Goal: Task Accomplishment & Management: Complete application form

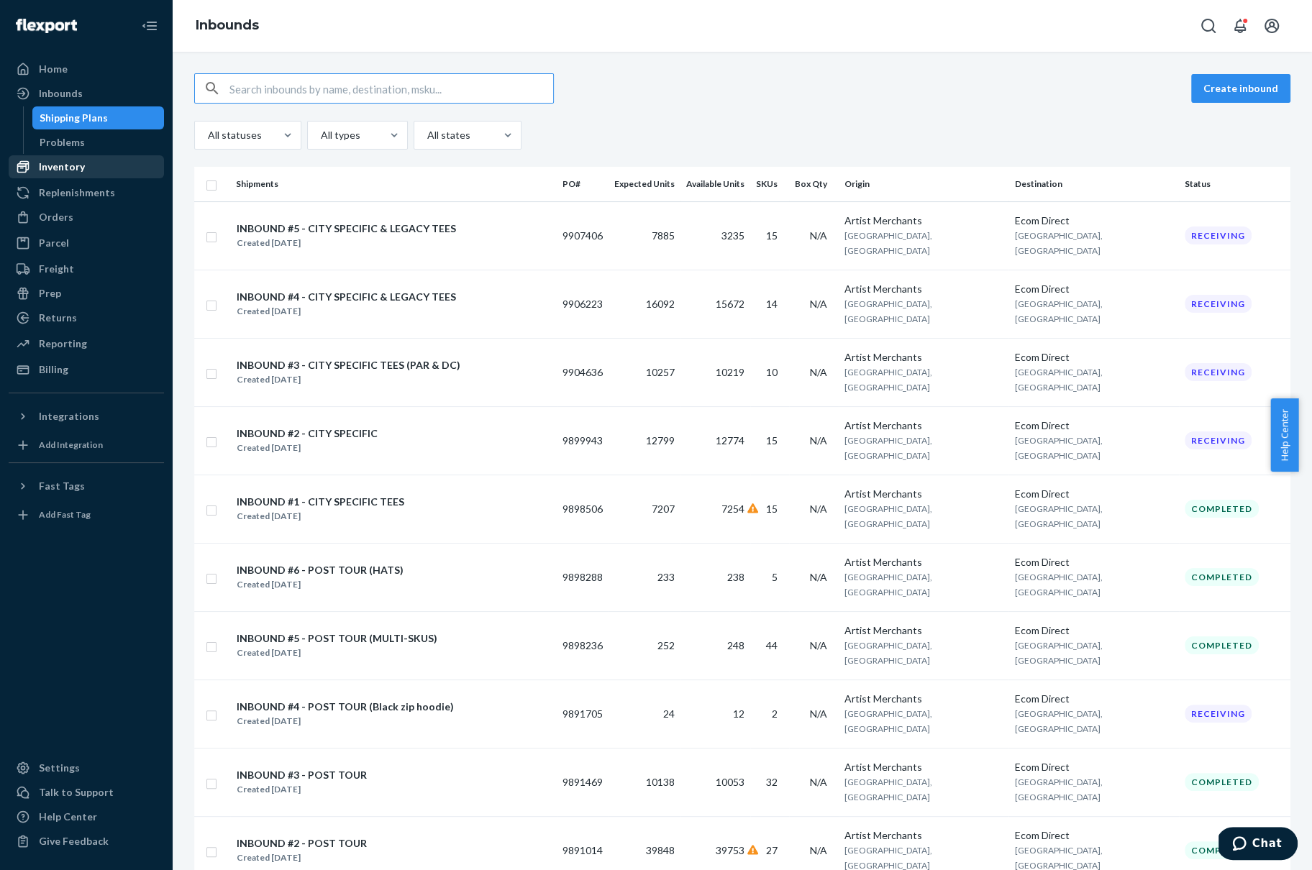
click at [82, 165] on div "Inventory" at bounding box center [62, 167] width 46 height 14
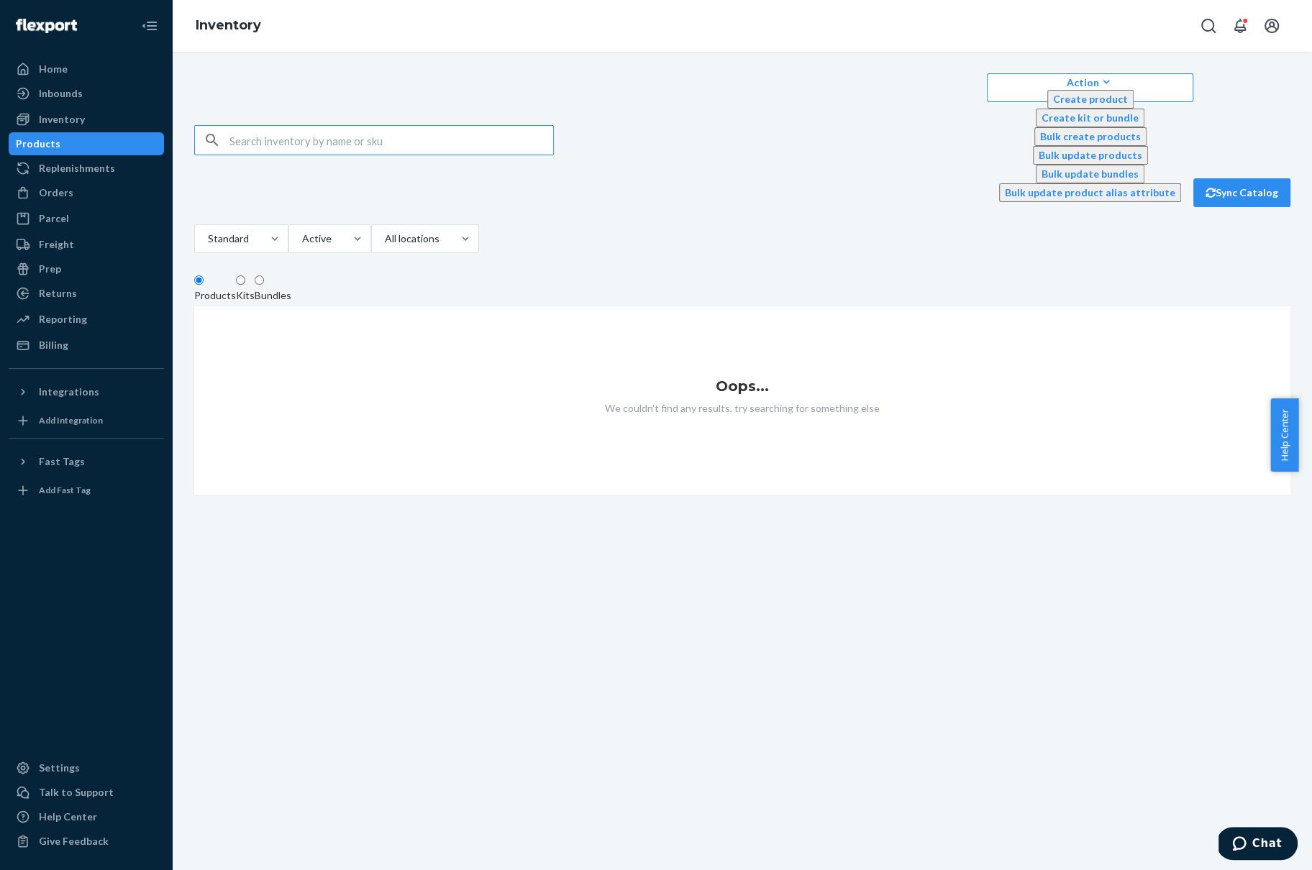
click at [345, 74] on div "Action Create product Create kit or bundle Bulk create products Bulk update pro…" at bounding box center [742, 283] width 1118 height 421
click at [335, 126] on input "text" at bounding box center [391, 140] width 324 height 29
click at [300, 126] on input "pullover" at bounding box center [391, 140] width 324 height 29
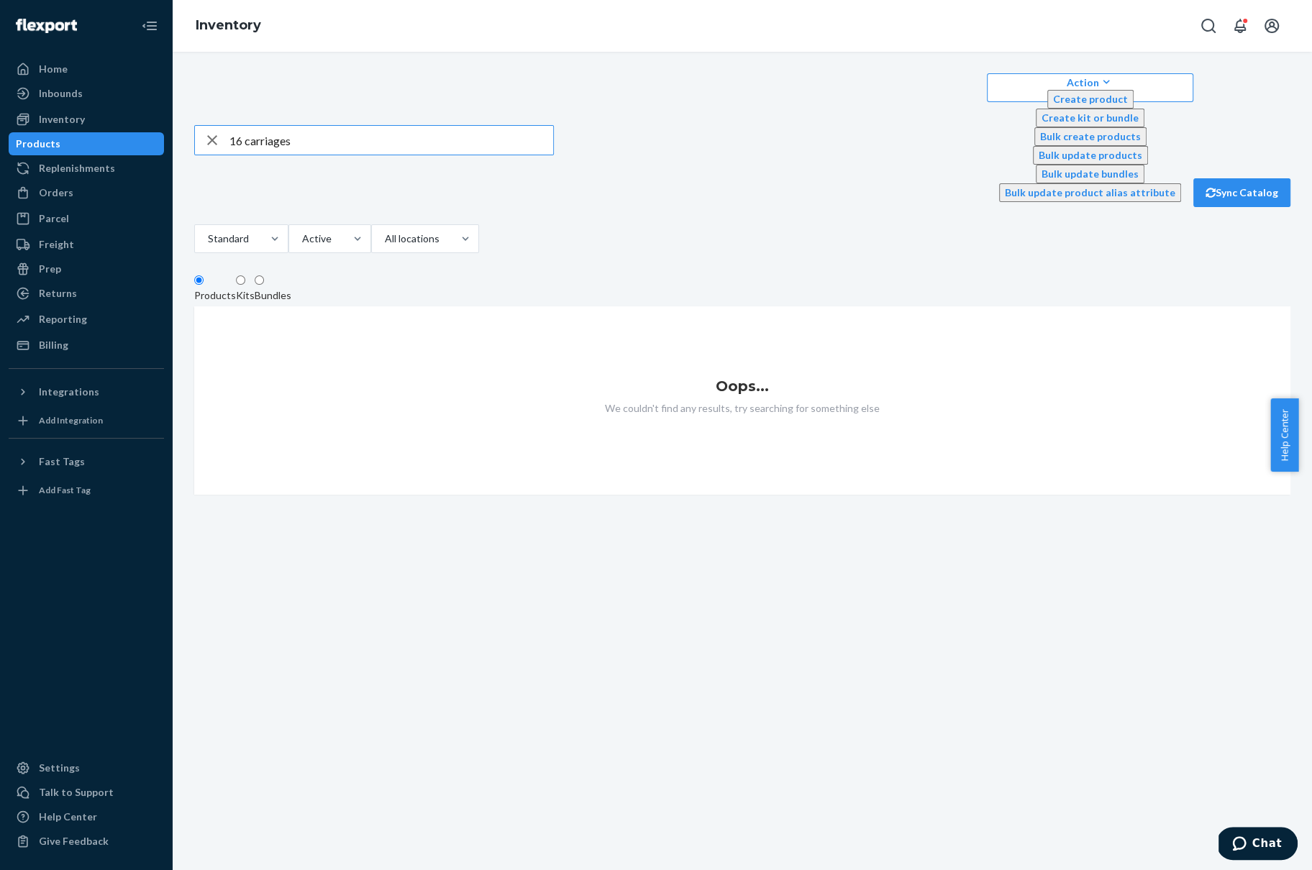
type input "16 carriages"
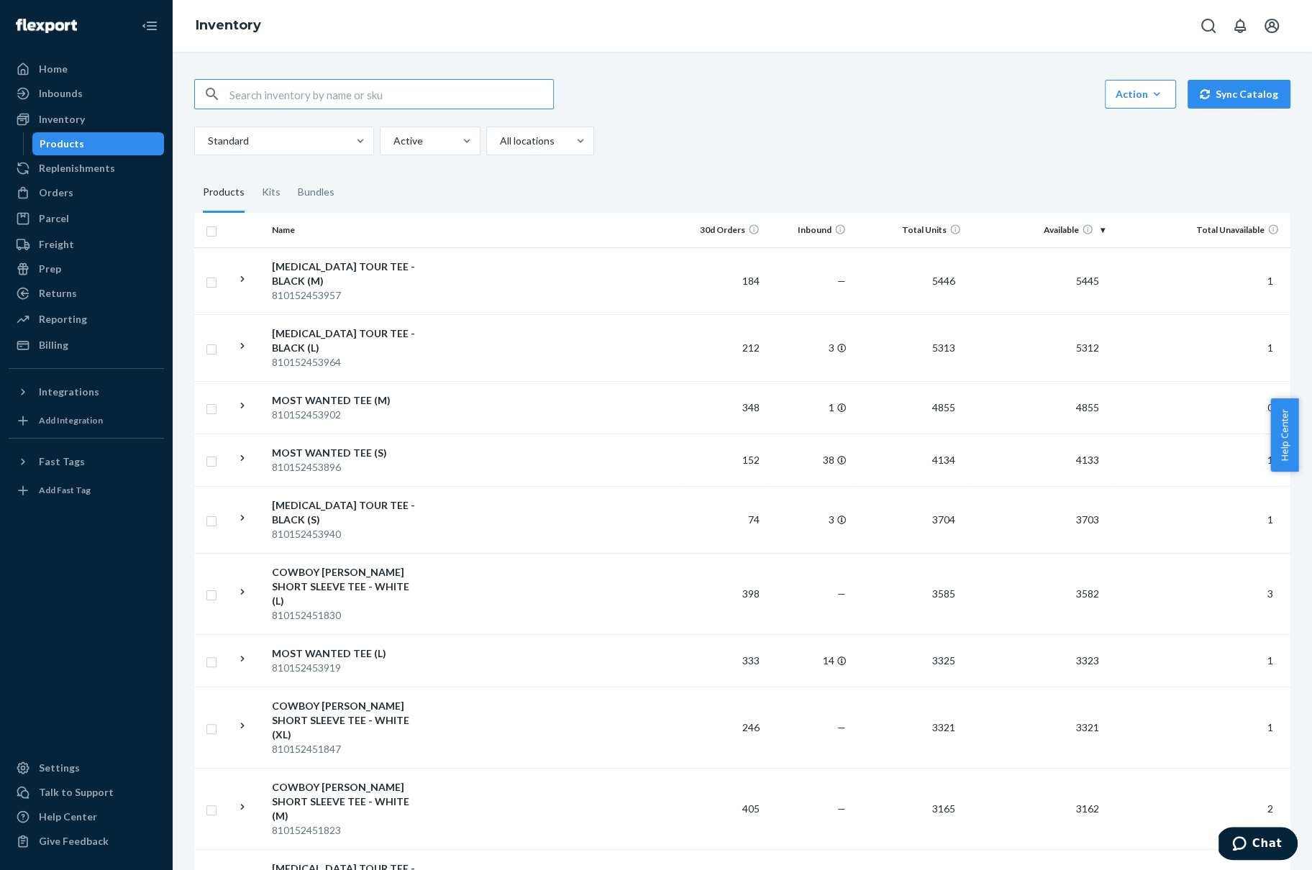
click at [362, 90] on input "text" at bounding box center [391, 94] width 324 height 29
type input "16 carriages"
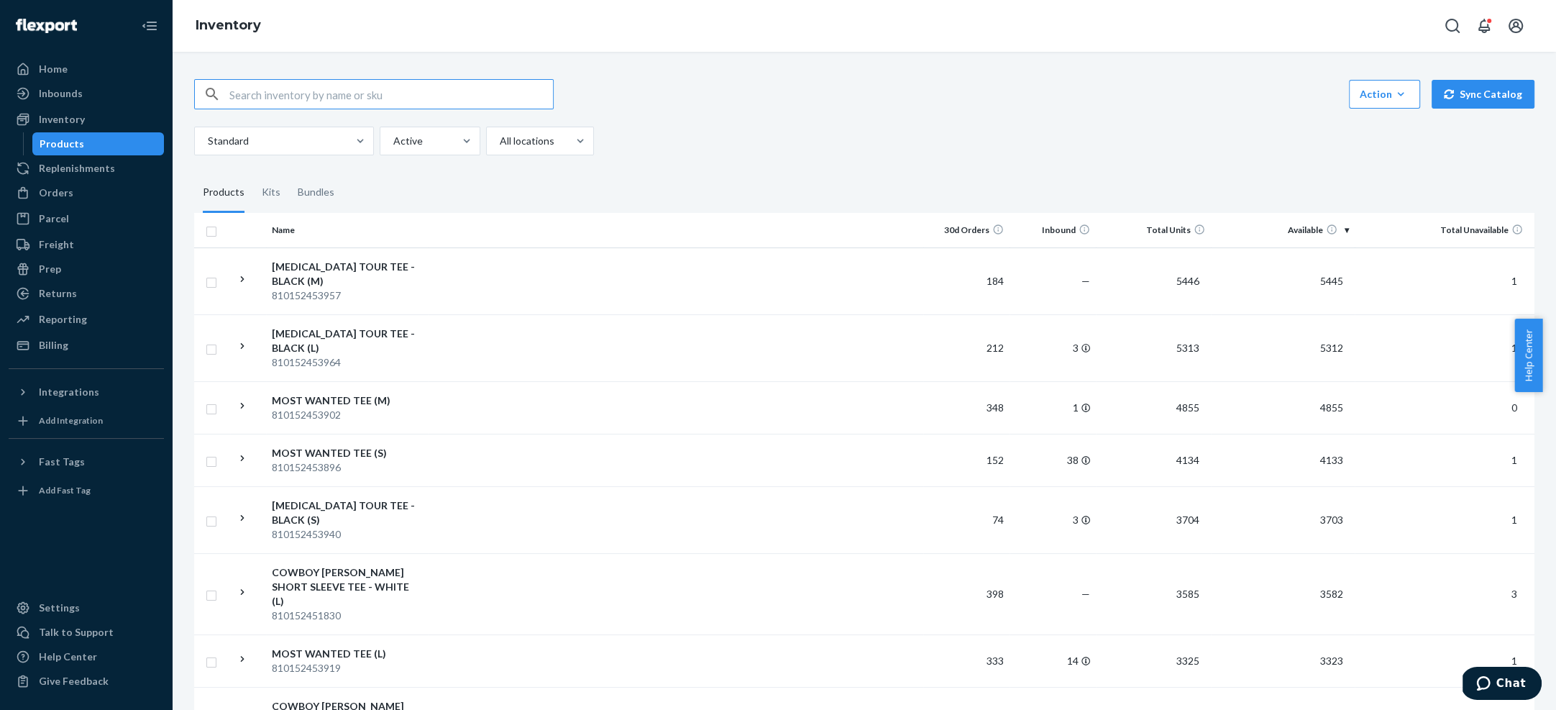
click at [101, 146] on div "Products" at bounding box center [98, 144] width 129 height 20
click at [336, 100] on input "text" at bounding box center [391, 94] width 324 height 29
type input "16 carriages fan"
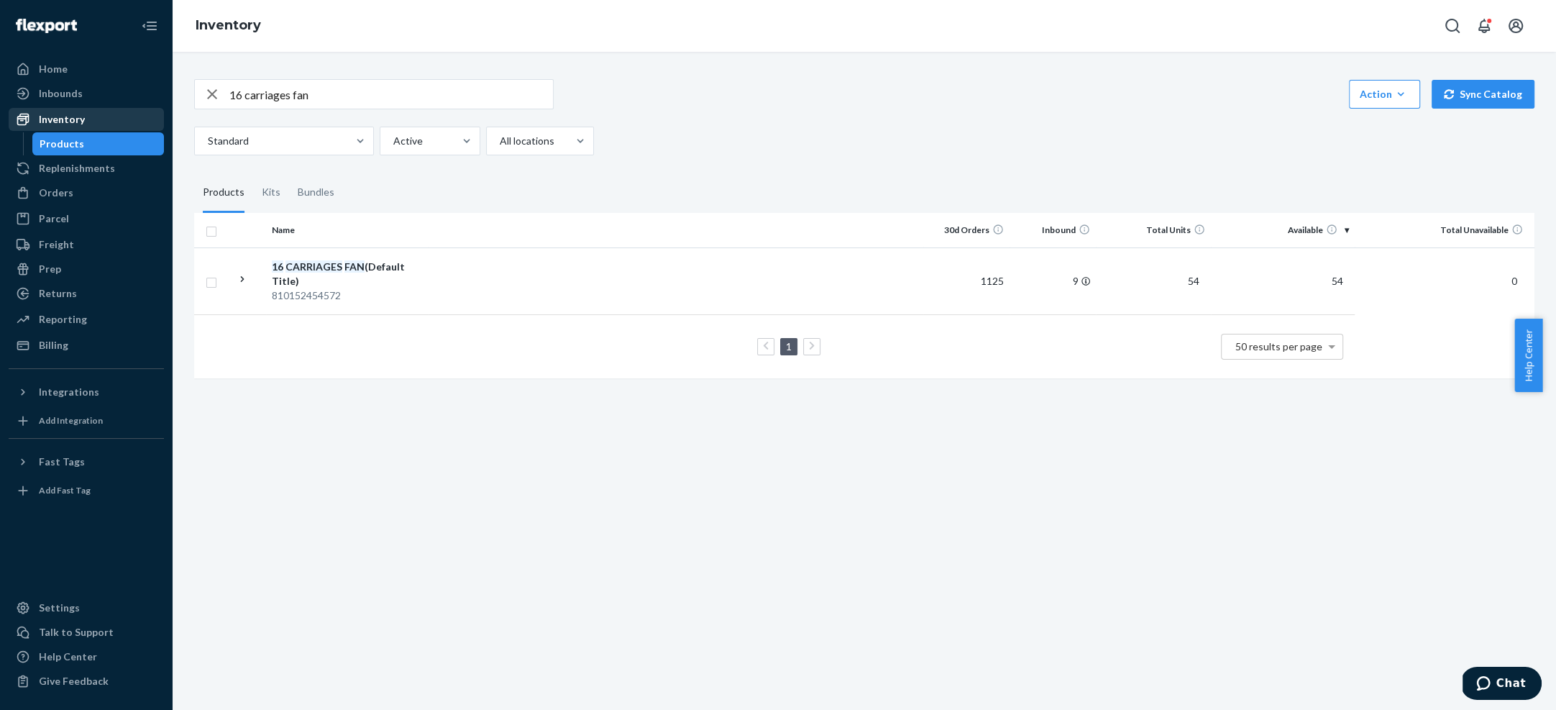
click at [72, 119] on div "Inventory" at bounding box center [62, 119] width 46 height 14
click at [61, 314] on div "Reporting" at bounding box center [63, 319] width 48 height 14
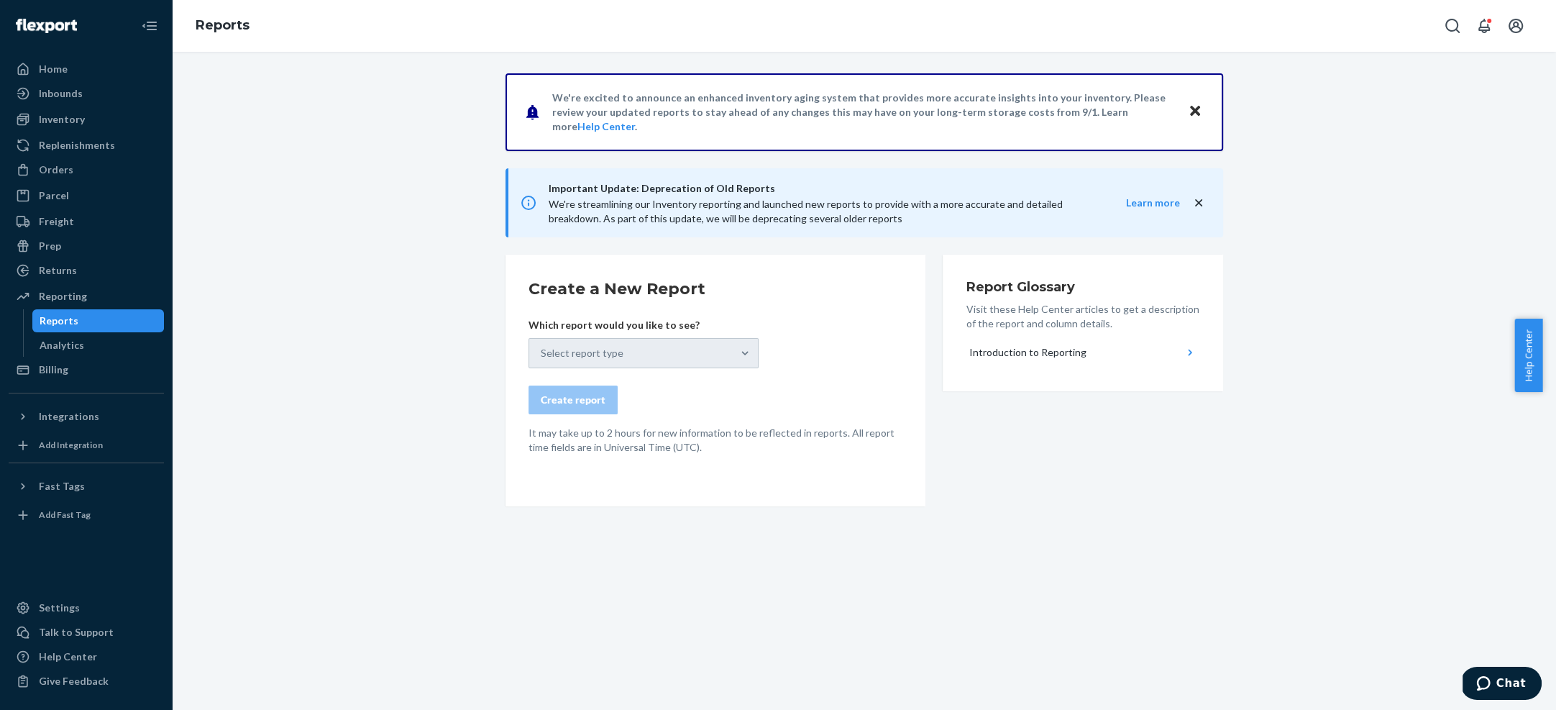
click at [564, 345] on div "Select report type" at bounding box center [644, 353] width 230 height 30
click at [616, 357] on div "Select report type" at bounding box center [644, 353] width 230 height 30
click at [1192, 107] on icon "Close" at bounding box center [1195, 111] width 10 height 10
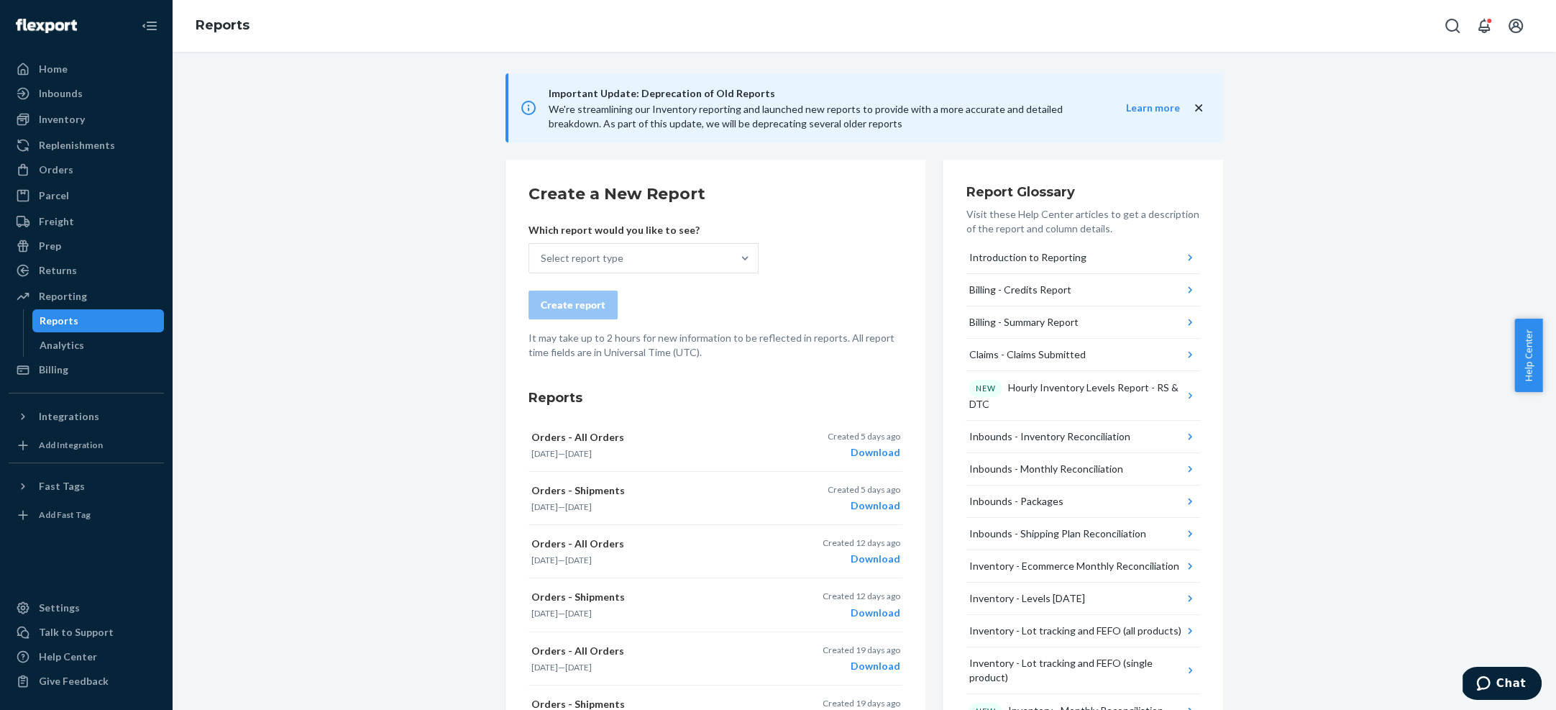
click at [1192, 108] on icon "close" at bounding box center [1199, 108] width 14 height 14
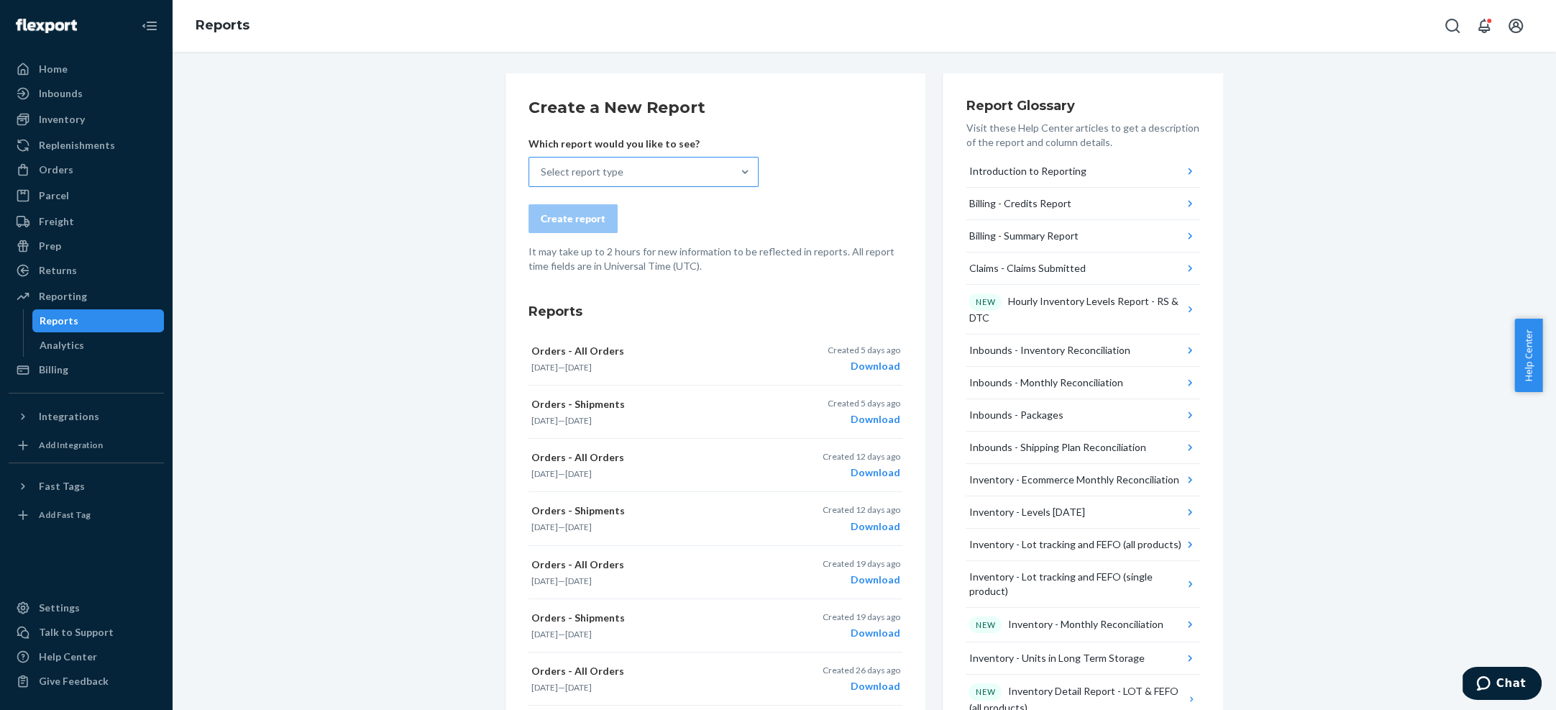
click at [658, 175] on div "Select report type" at bounding box center [630, 172] width 203 height 29
click at [542, 175] on input "Select report type" at bounding box center [541, 172] width 1 height 14
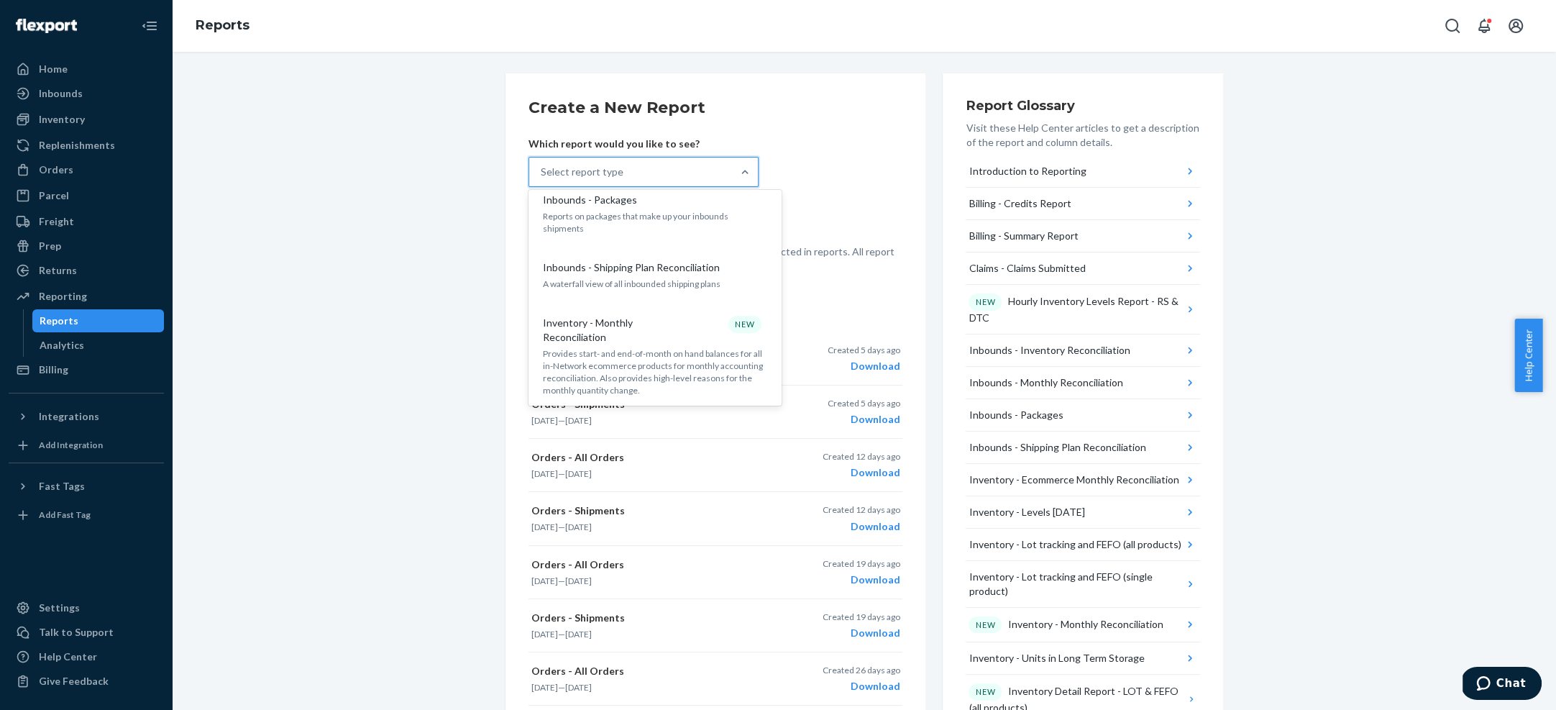
scroll to position [537, 0]
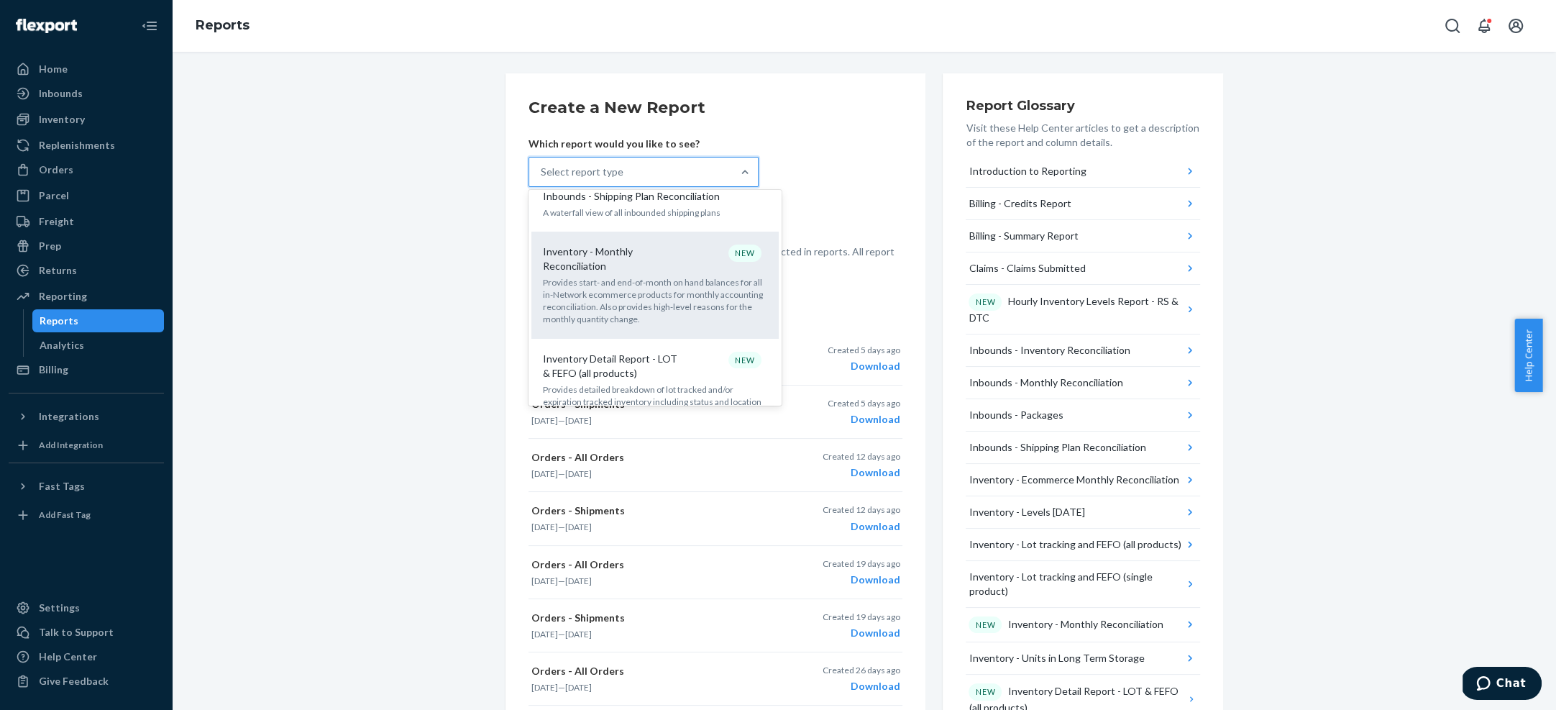
click at [672, 276] on p "Provides start- and end-of-month on hand balances for all in-Network ecommerce …" at bounding box center [655, 301] width 224 height 50
click at [542, 179] on input "option Inventory - Monthly Reconciliation focused, 10 of 31. 31 results availab…" at bounding box center [541, 172] width 1 height 14
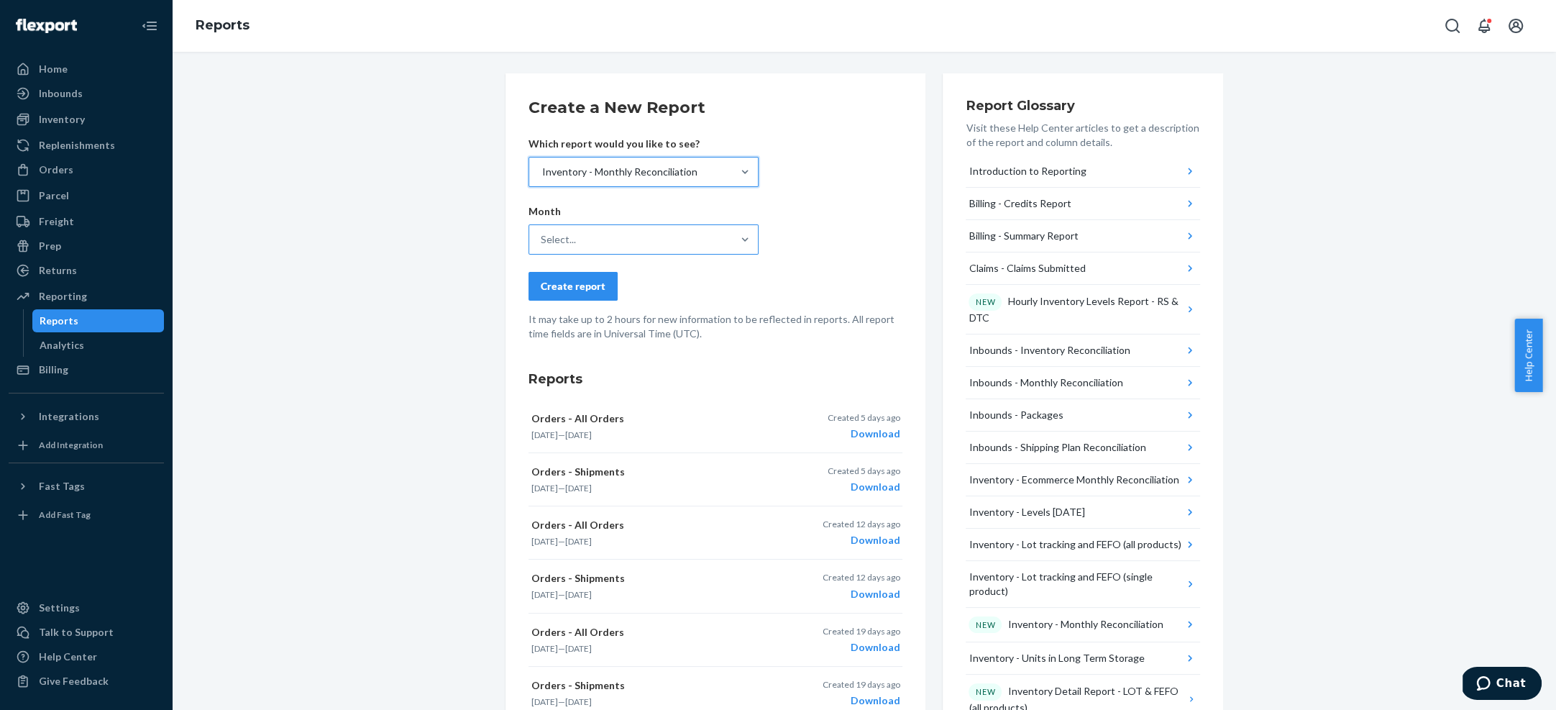
click at [650, 227] on div "Select..." at bounding box center [630, 239] width 203 height 29
click at [542, 232] on input "Select..." at bounding box center [541, 239] width 1 height 14
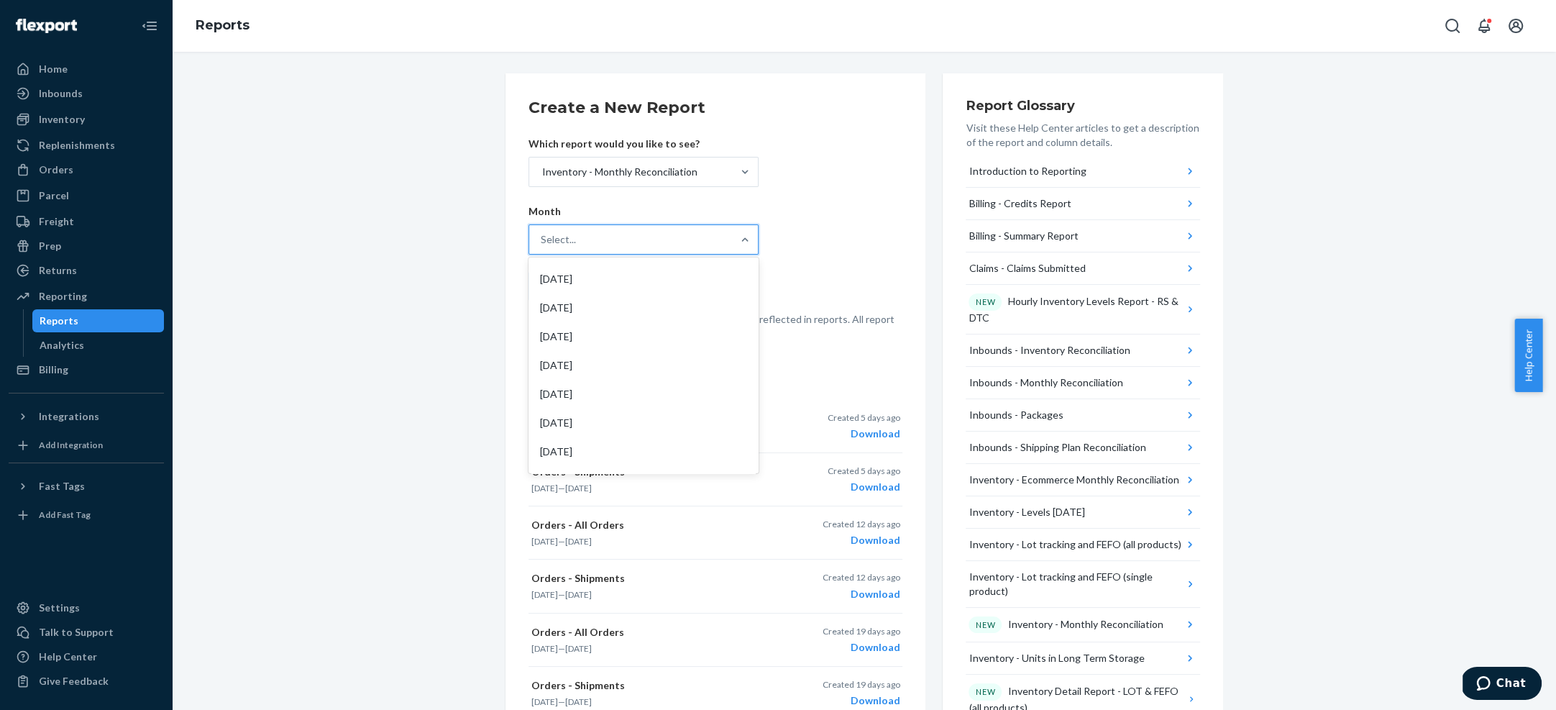
scroll to position [0, 0]
click at [646, 160] on div "Inventory - Monthly Reconciliation" at bounding box center [630, 172] width 203 height 29
click at [542, 165] on input "Inventory - Monthly Reconciliation" at bounding box center [541, 172] width 1 height 14
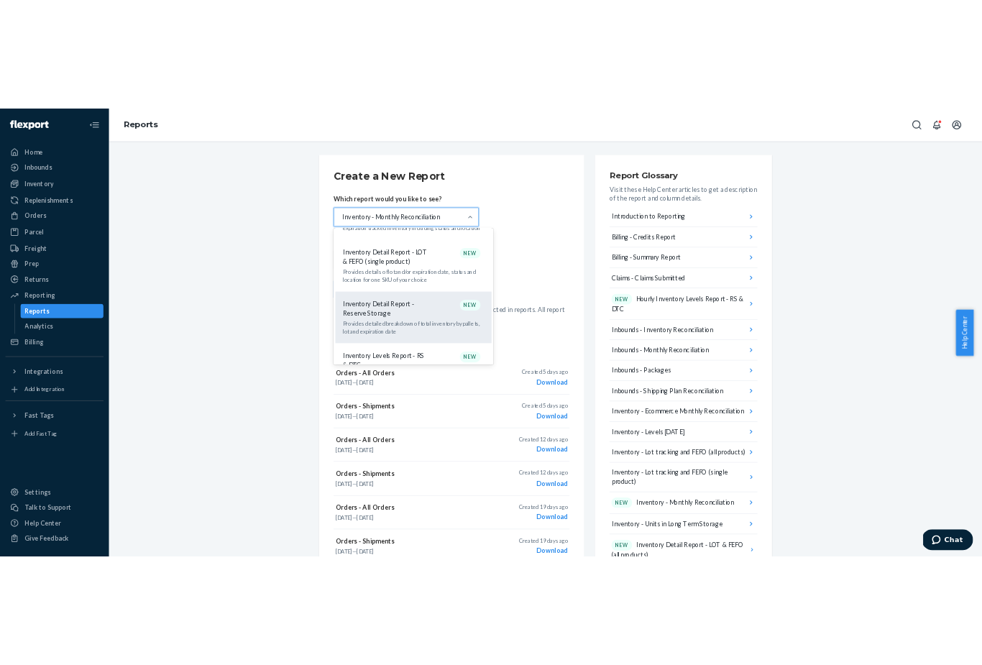
scroll to position [918, 0]
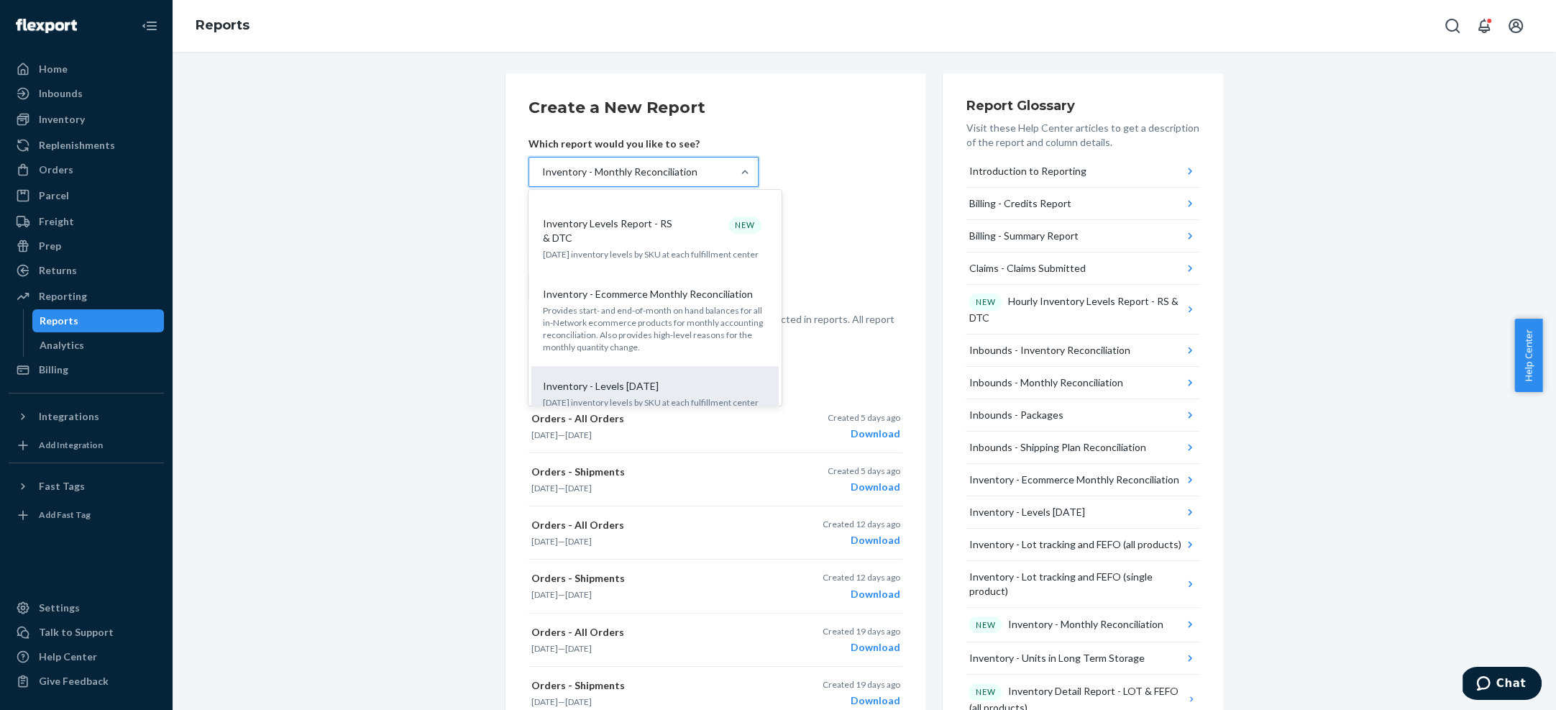
click at [651, 396] on p "Today's inventory levels by SKU at each fulfillment center" at bounding box center [655, 402] width 224 height 12
click at [542, 179] on input "option Inventory - Monthly Reconciliation, selected. option Inventory - Levels …" at bounding box center [541, 172] width 1 height 14
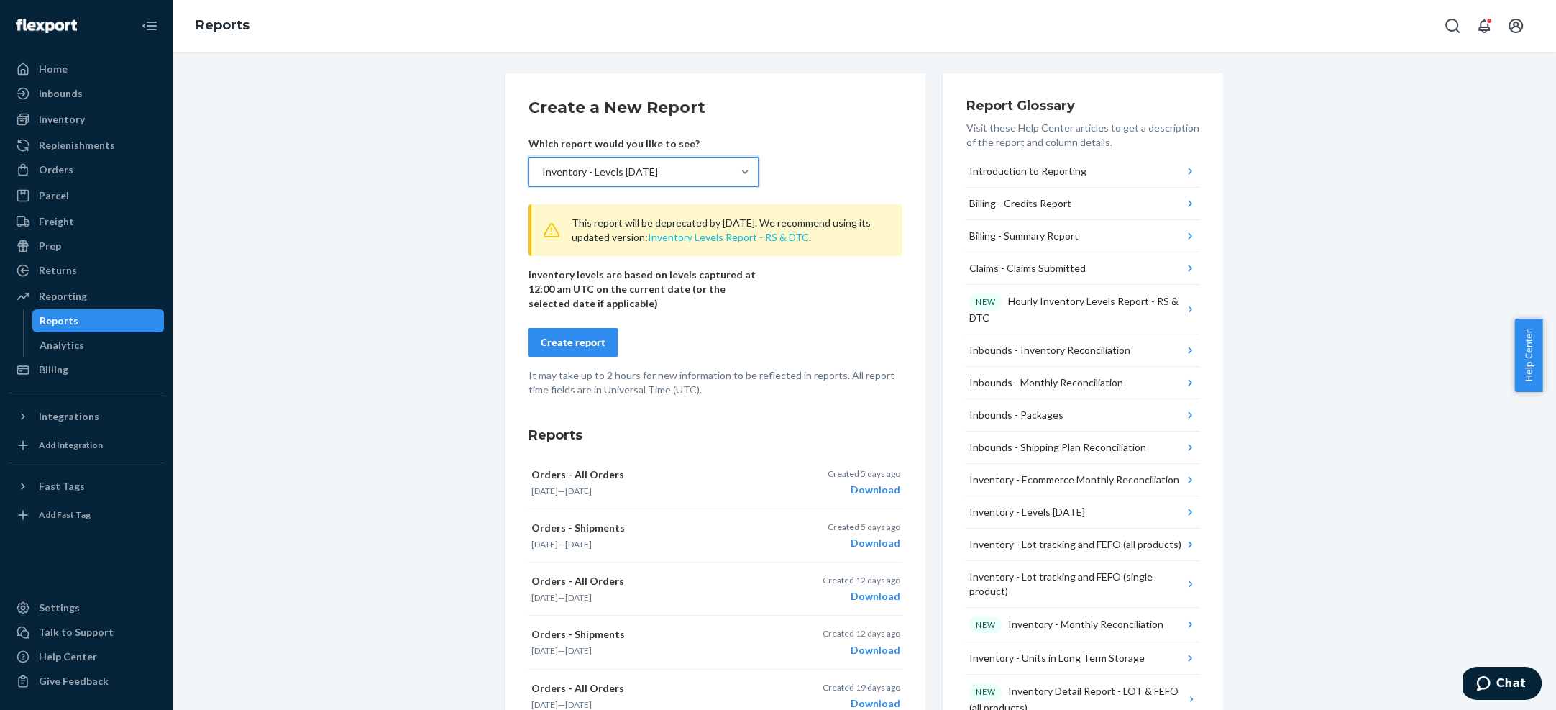
click at [689, 236] on button "Inventory Levels Report - RS & DTC" at bounding box center [728, 237] width 161 height 14
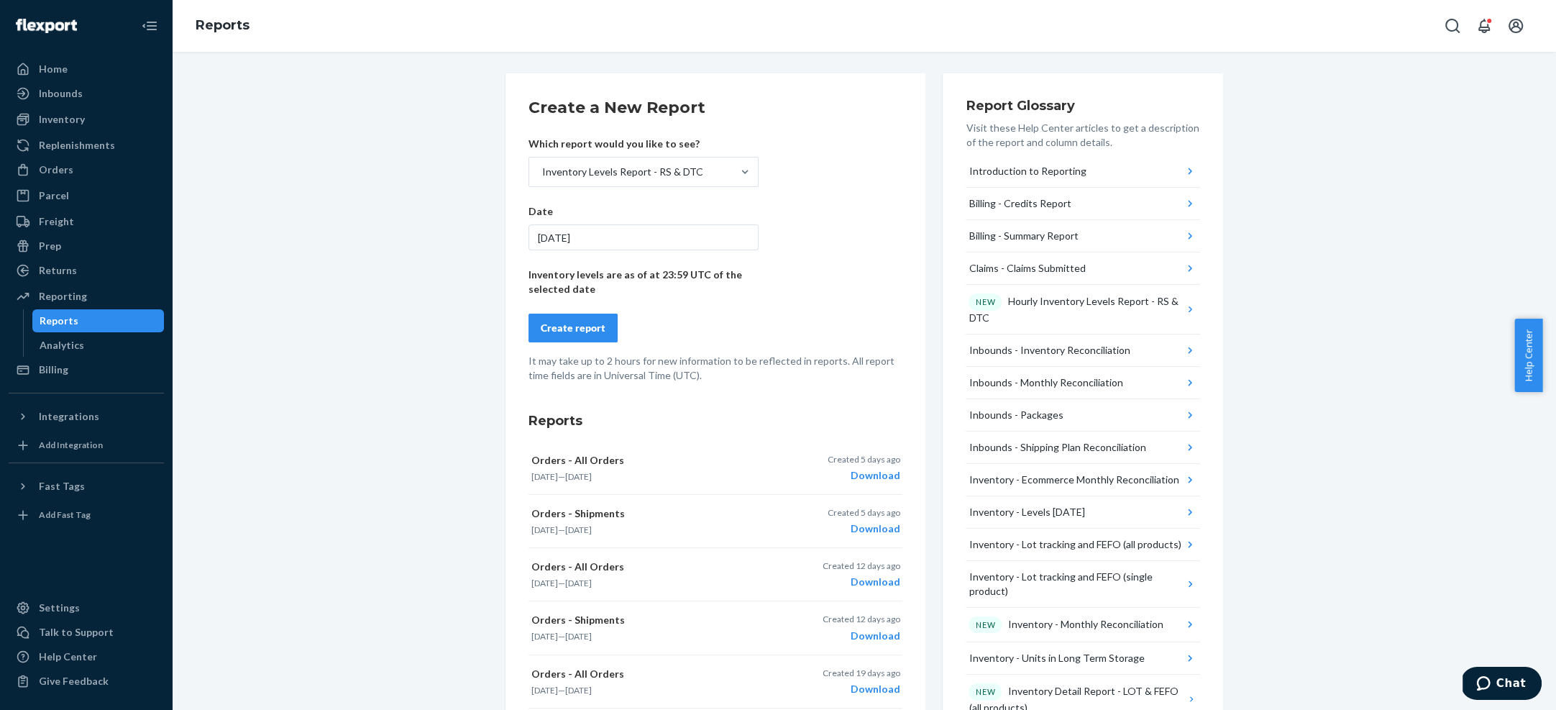
click at [555, 322] on div "Create report" at bounding box center [573, 328] width 65 height 14
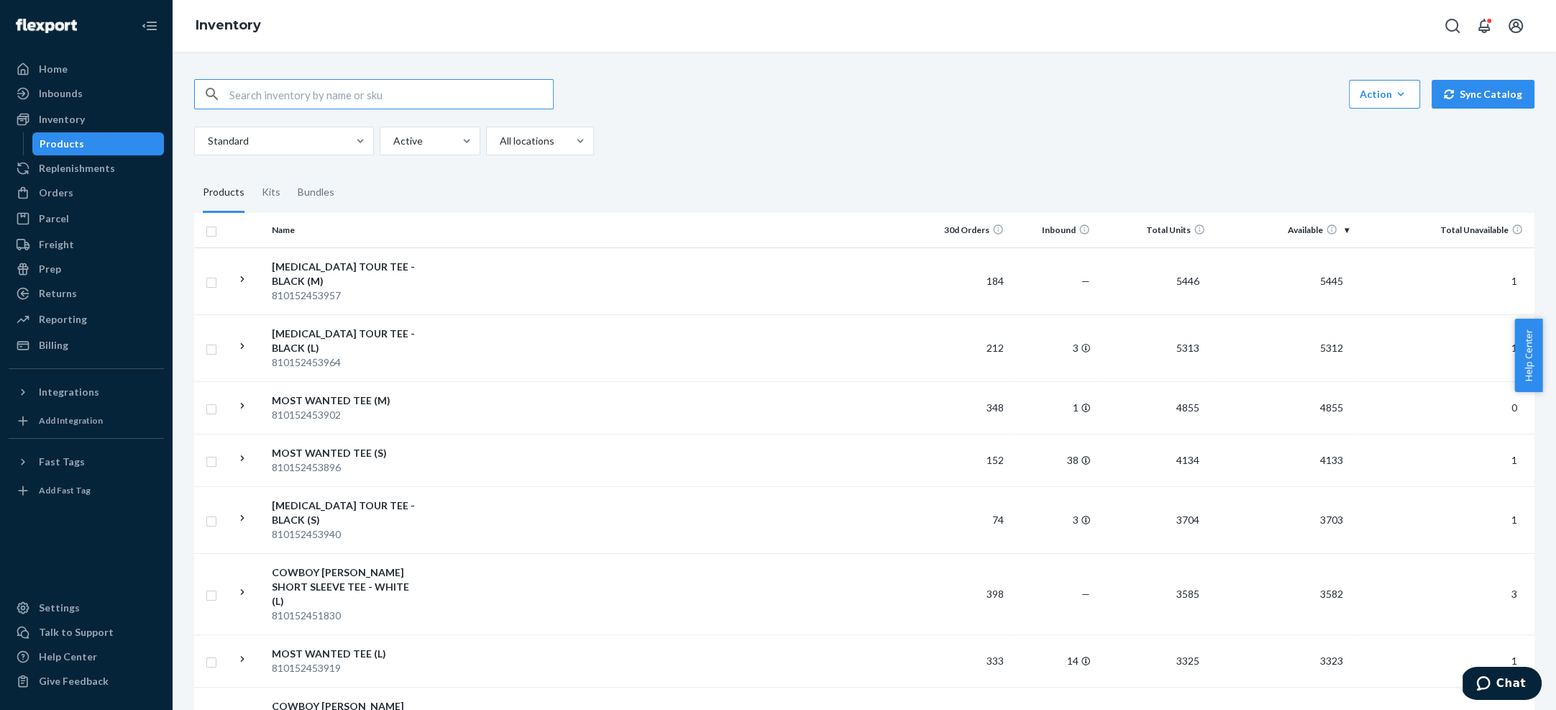
click at [378, 81] on input "text" at bounding box center [391, 94] width 324 height 29
click at [375, 91] on input "text" at bounding box center [391, 94] width 324 height 29
type input "h"
type input "bodyguard"
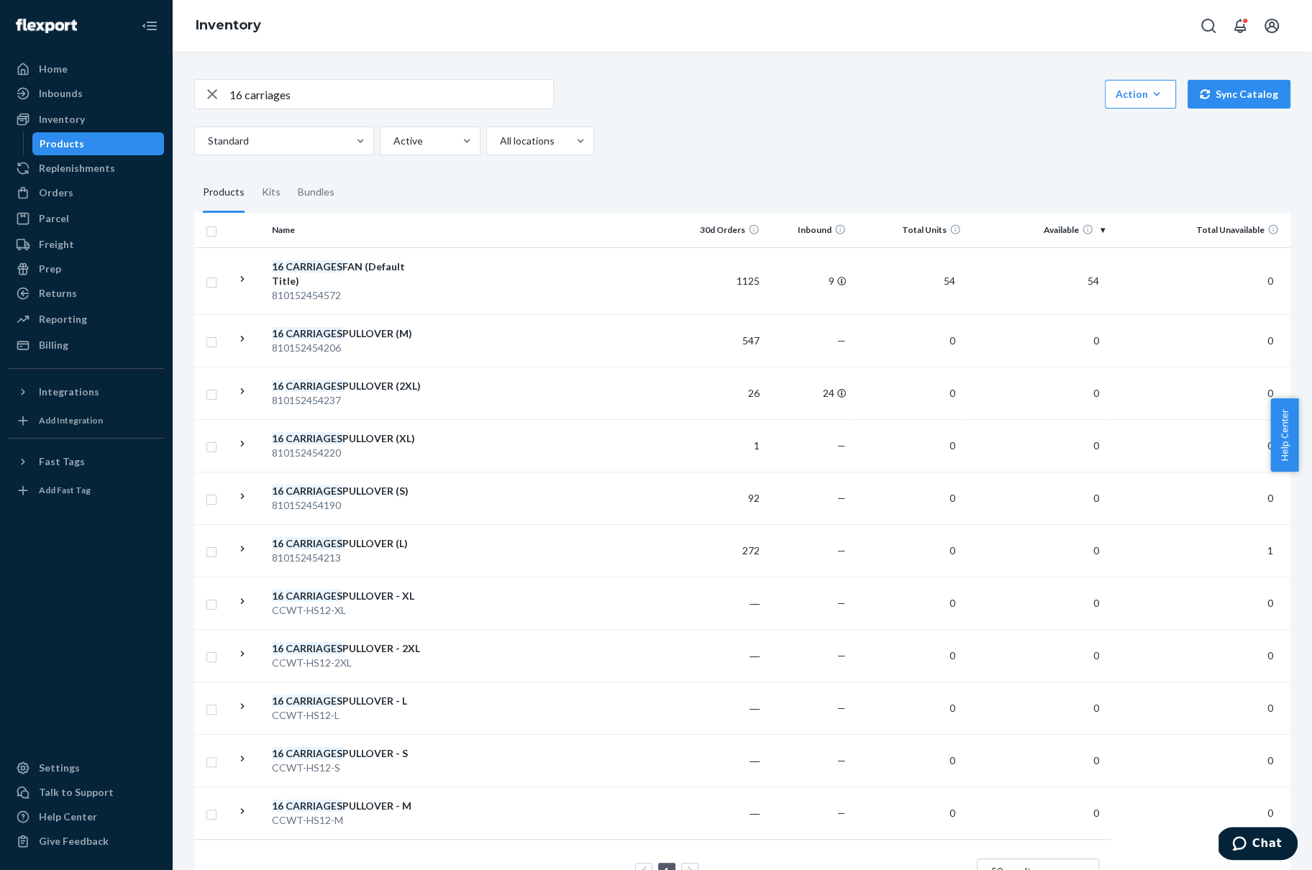
drag, startPoint x: 0, startPoint y: 0, endPoint x: 341, endPoint y: 79, distance: 350.0
click at [345, 76] on div "16 carriages Action Create product Create kit or bundle Bulk create products Bu…" at bounding box center [742, 490] width 1118 height 856
click at [340, 88] on input "16 carriages" at bounding box center [391, 94] width 324 height 29
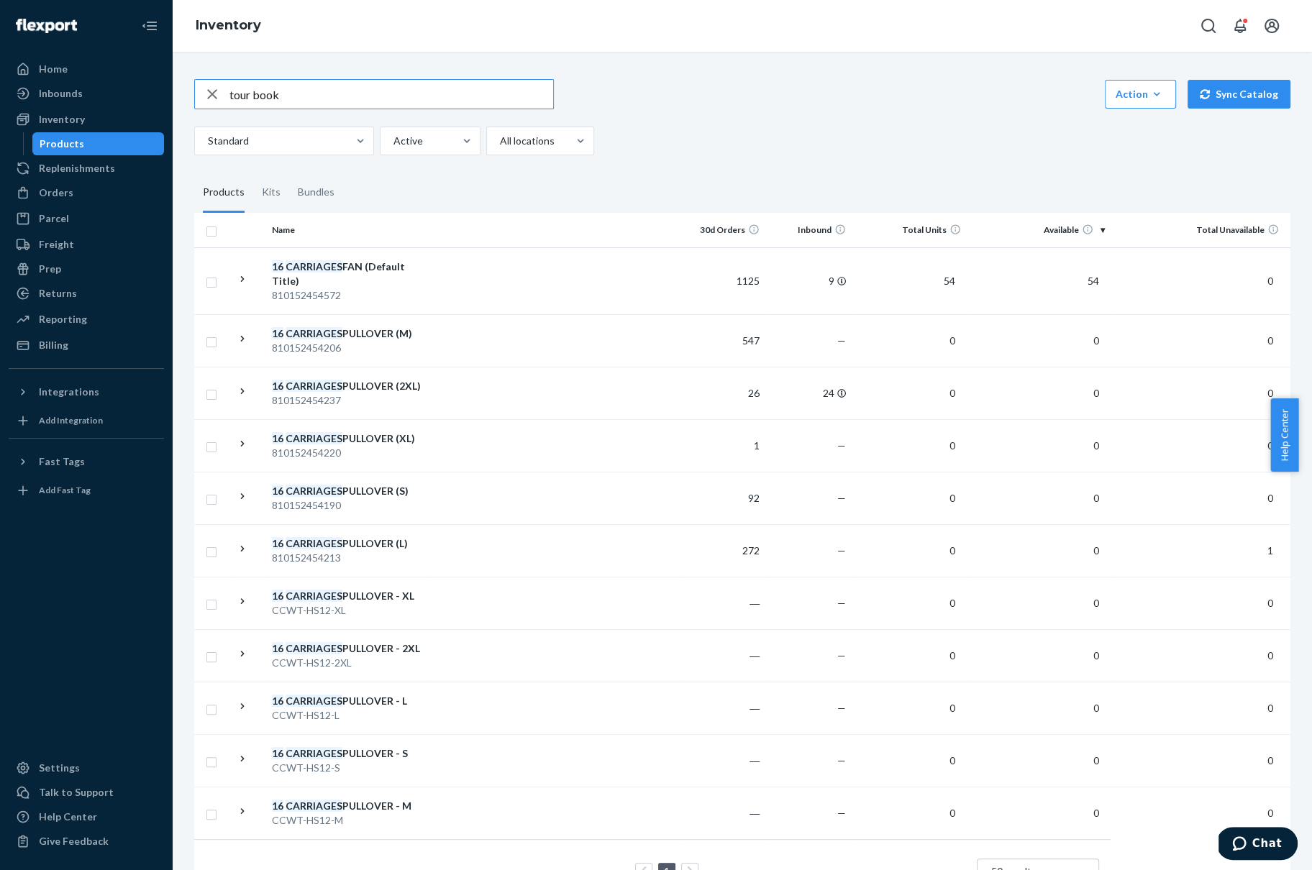
type input "tour book"
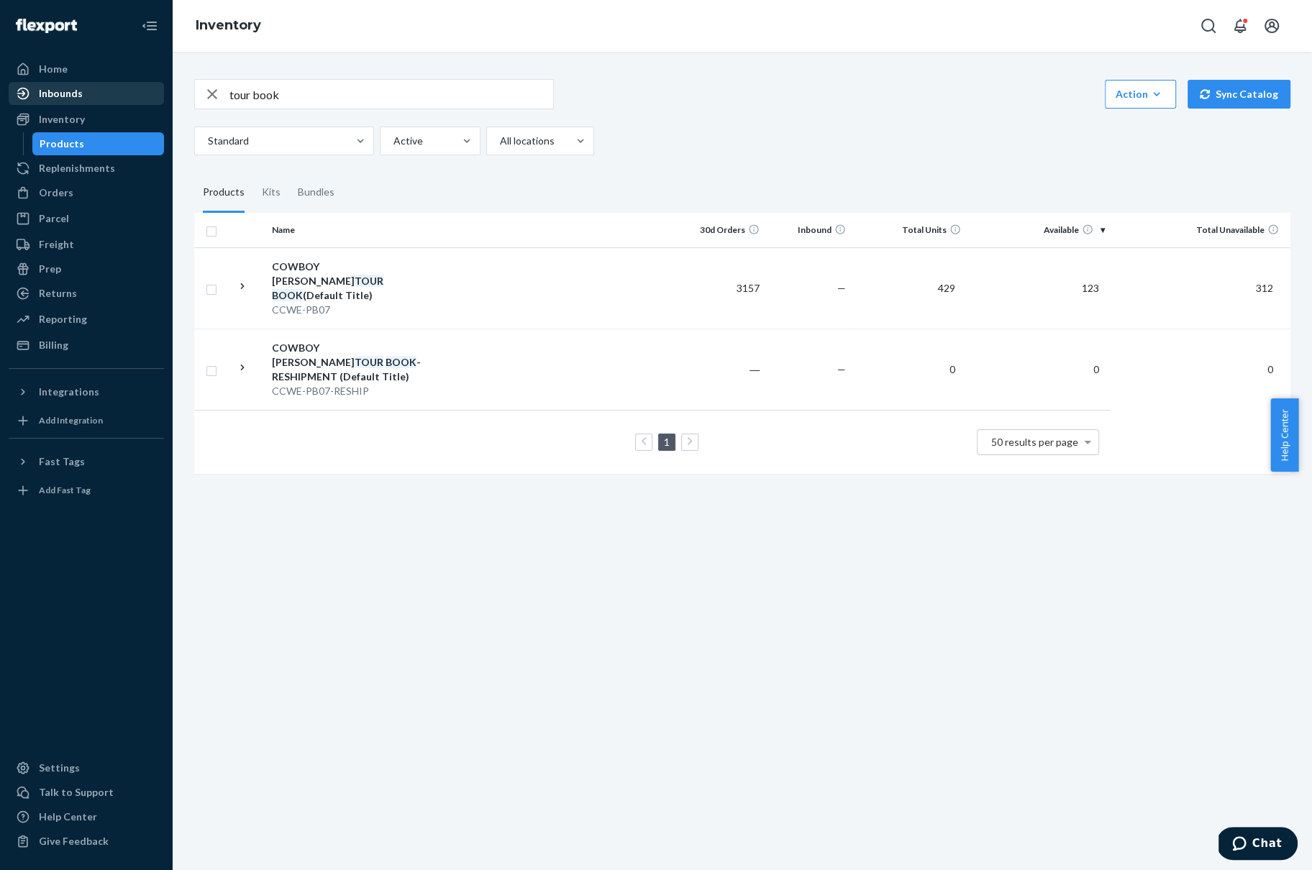
click at [39, 91] on div "Inbounds" at bounding box center [61, 93] width 44 height 14
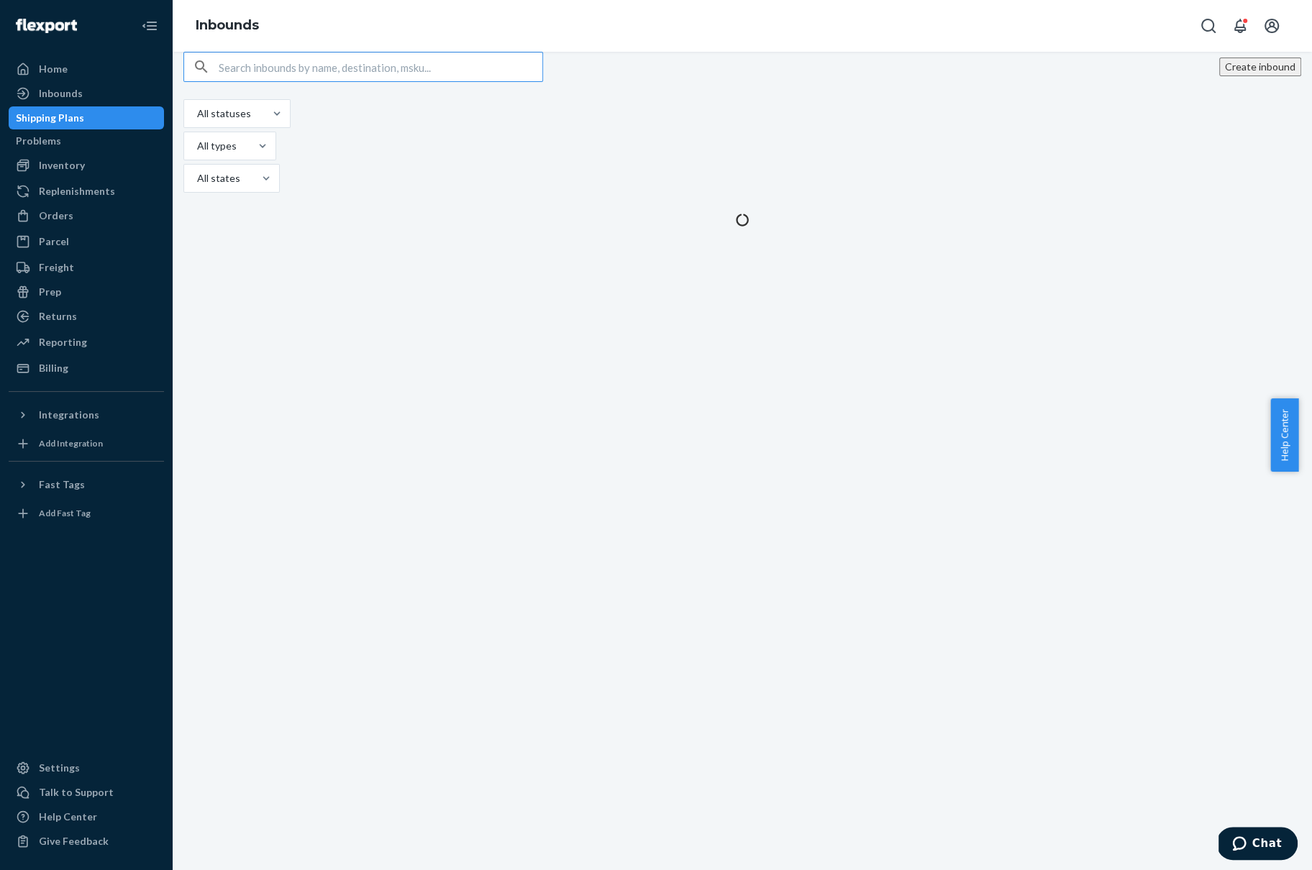
click at [317, 81] on input "text" at bounding box center [381, 67] width 324 height 29
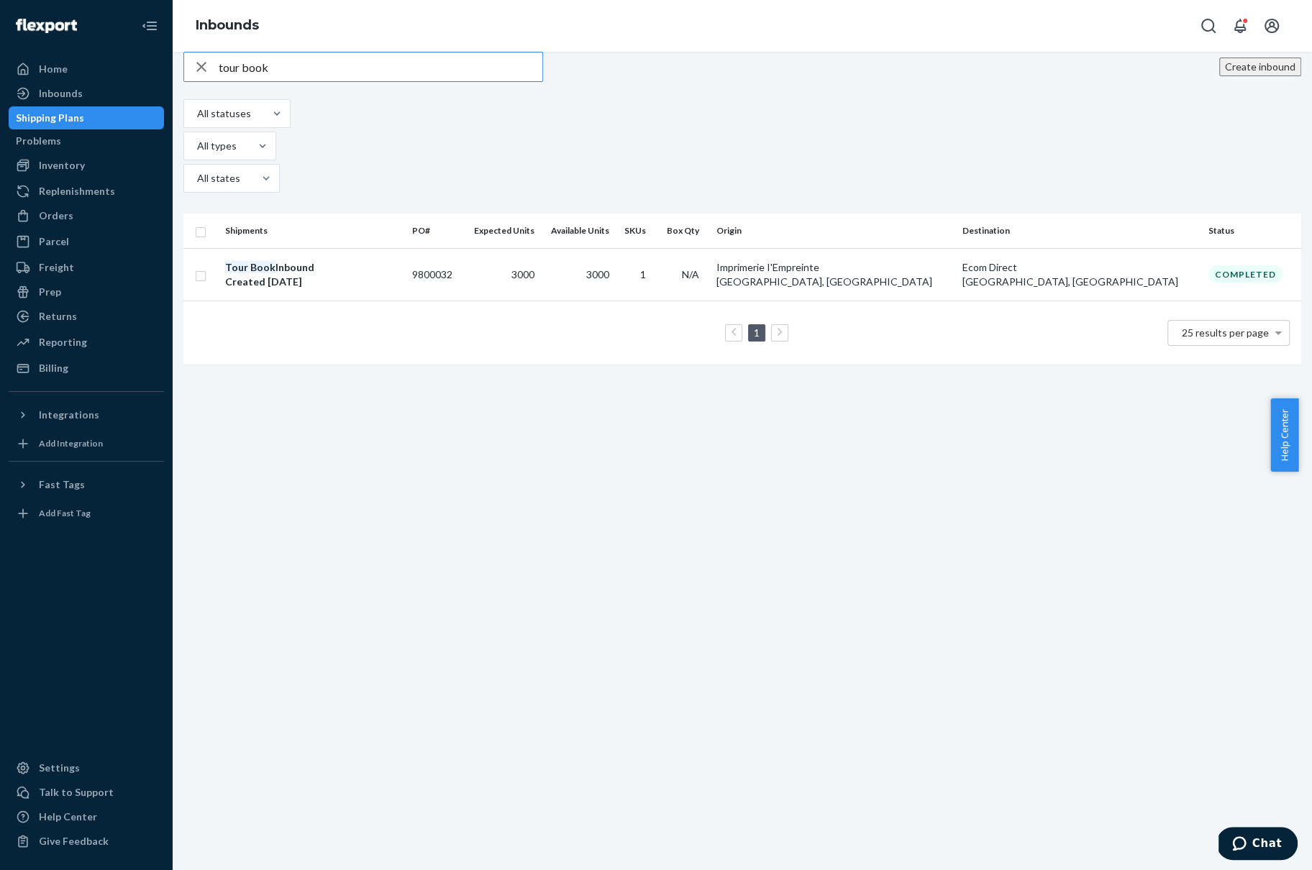
click at [256, 81] on input "tour book" at bounding box center [381, 67] width 324 height 29
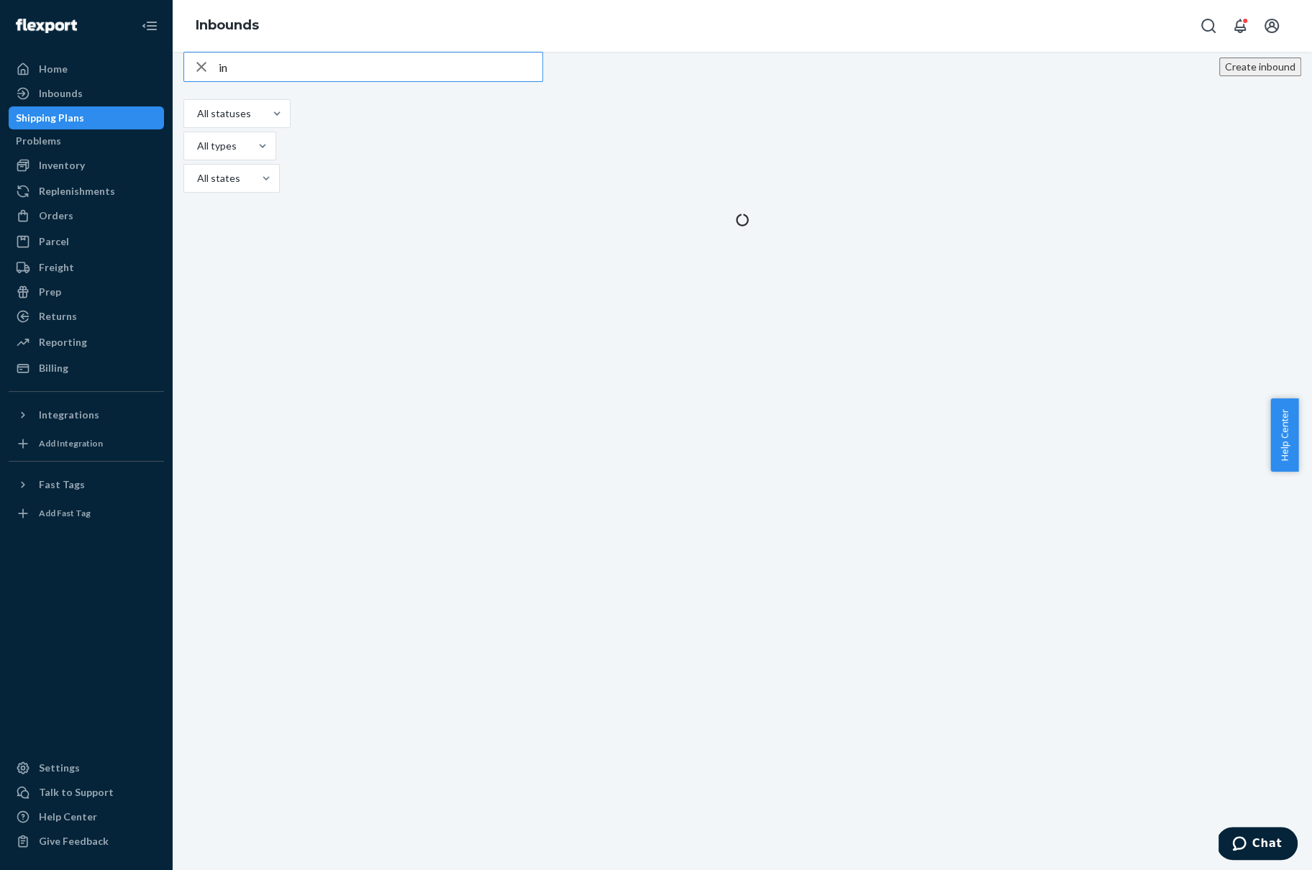
type input "i"
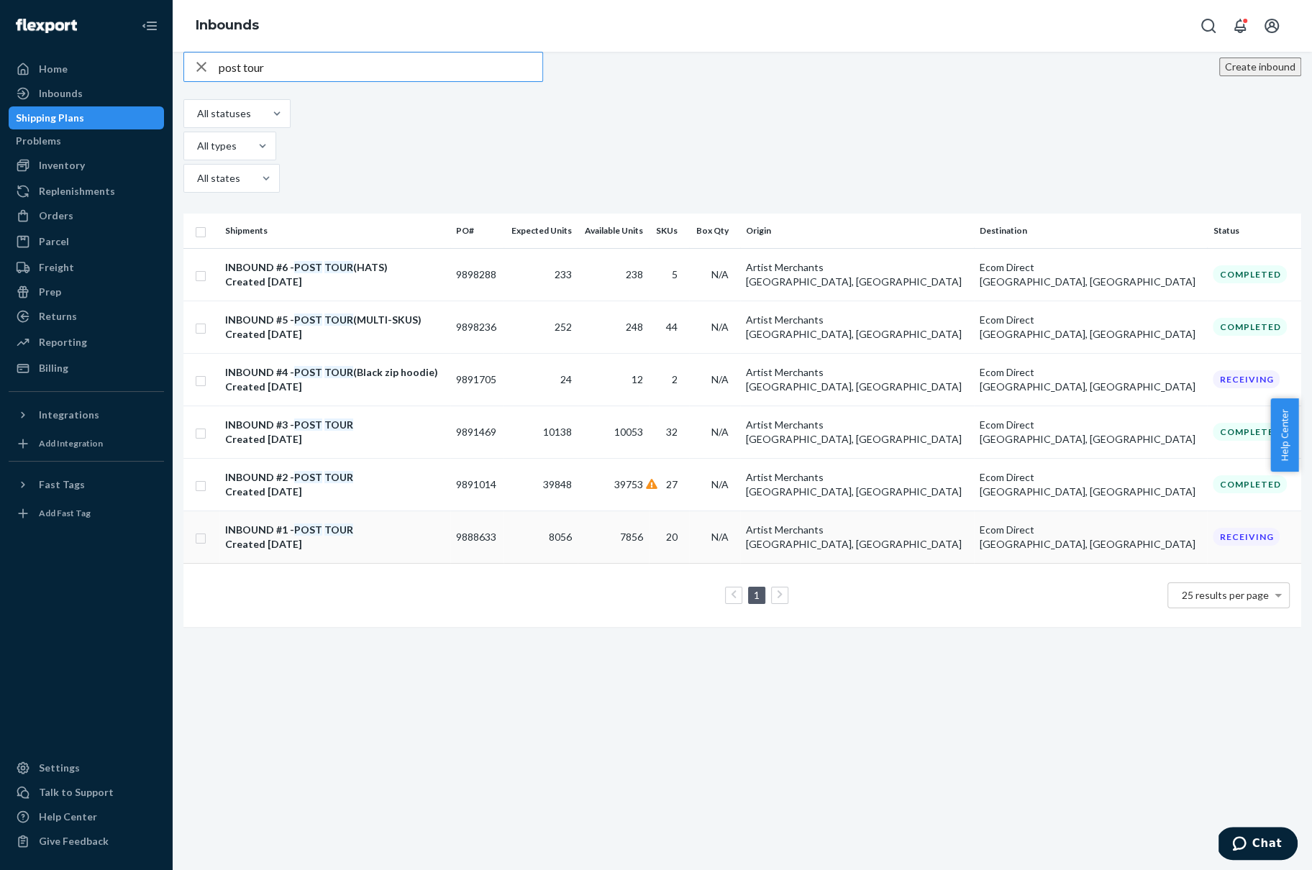
type input "post tour"
click at [430, 523] on div "INBOUND #1 - POST TOUR Created Aug 6, 2025" at bounding box center [334, 537] width 219 height 29
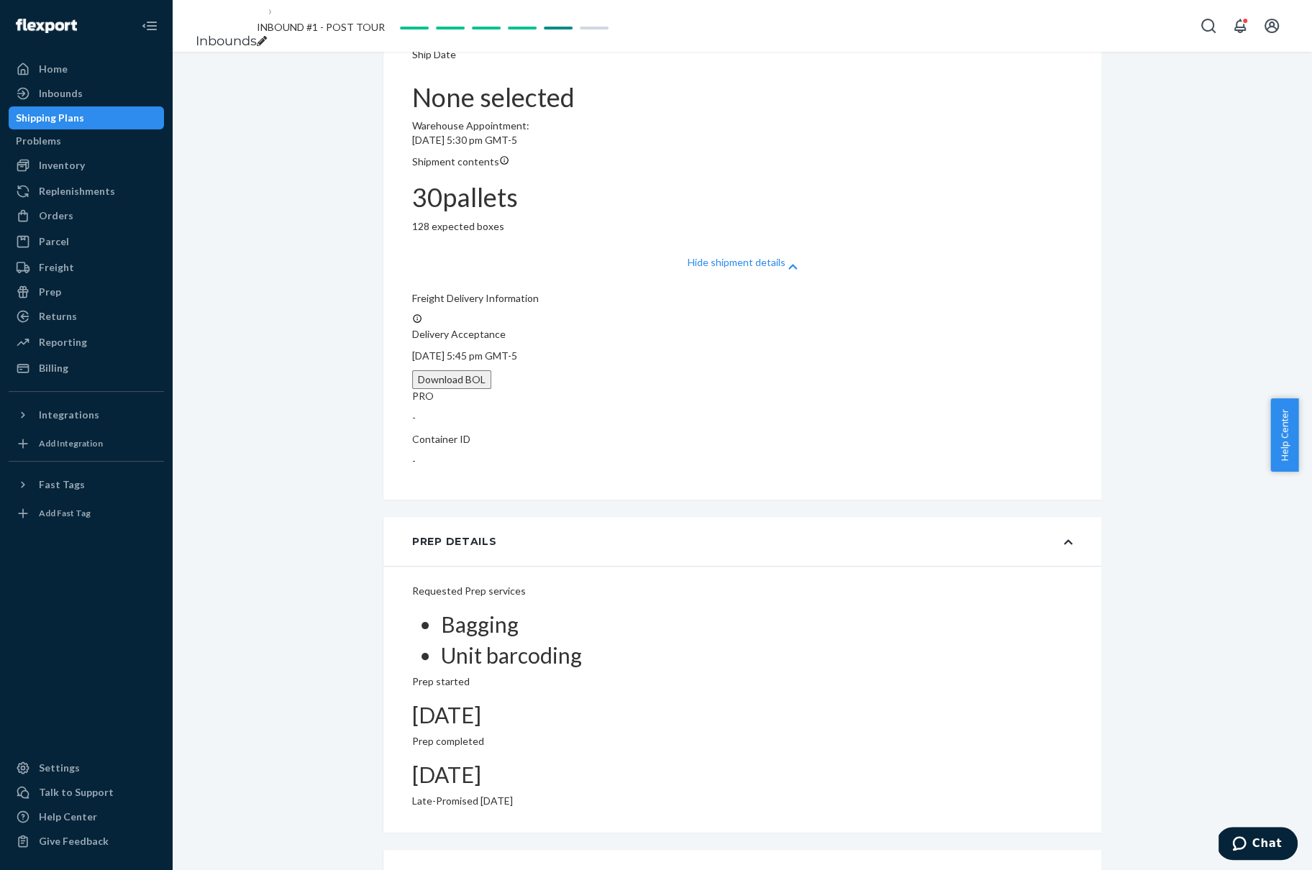
scroll to position [2458, 0]
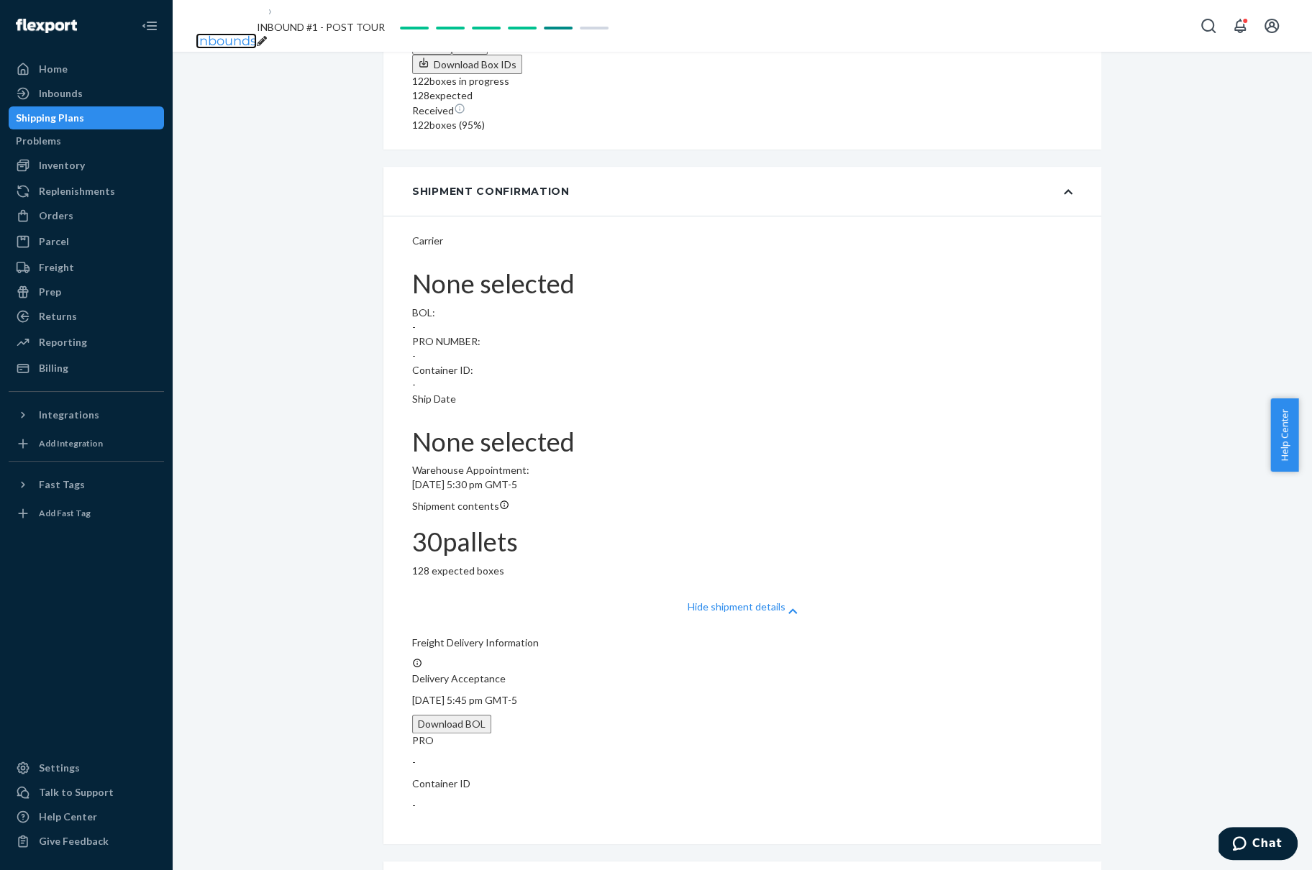
click at [206, 33] on link "Inbounds" at bounding box center [226, 41] width 61 height 16
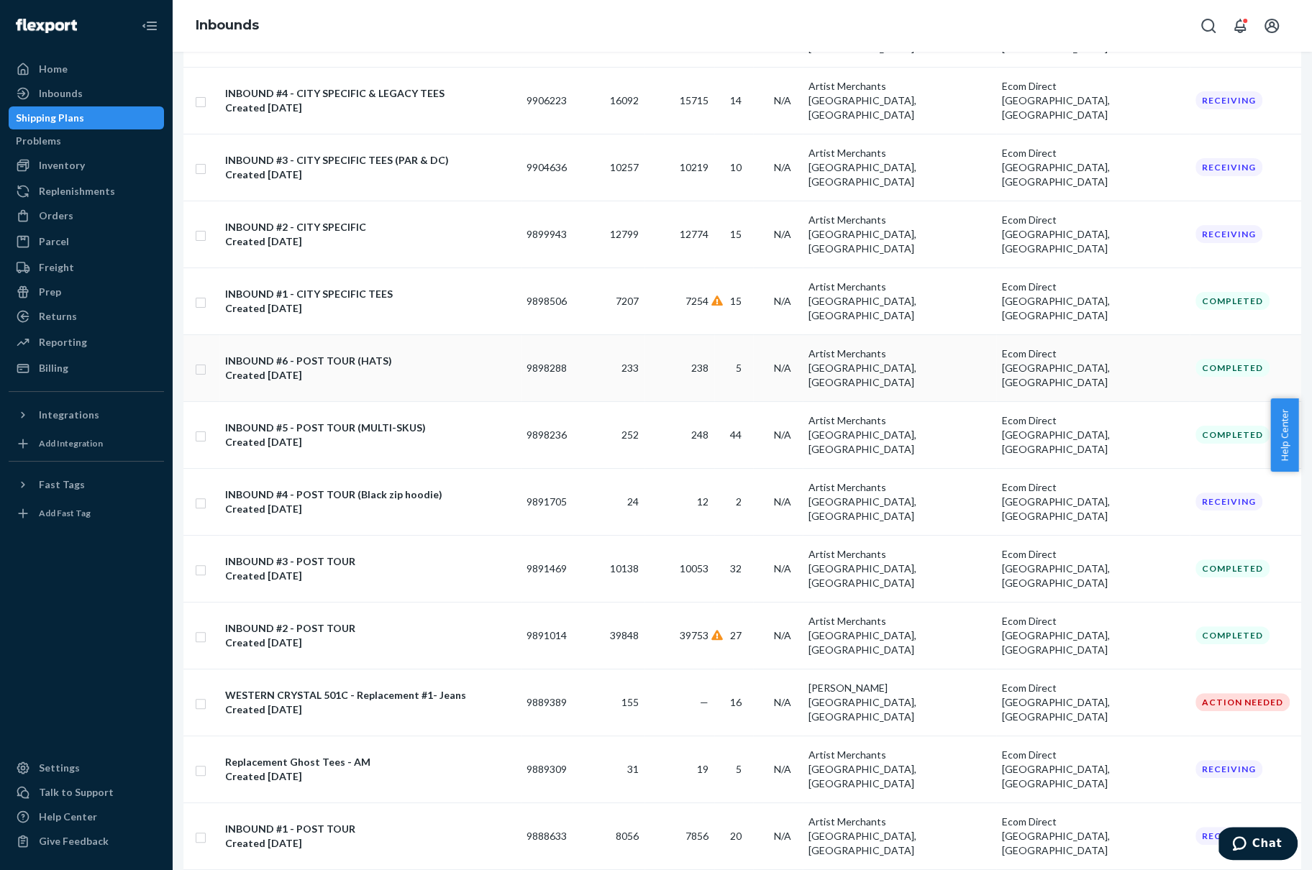
scroll to position [345, 0]
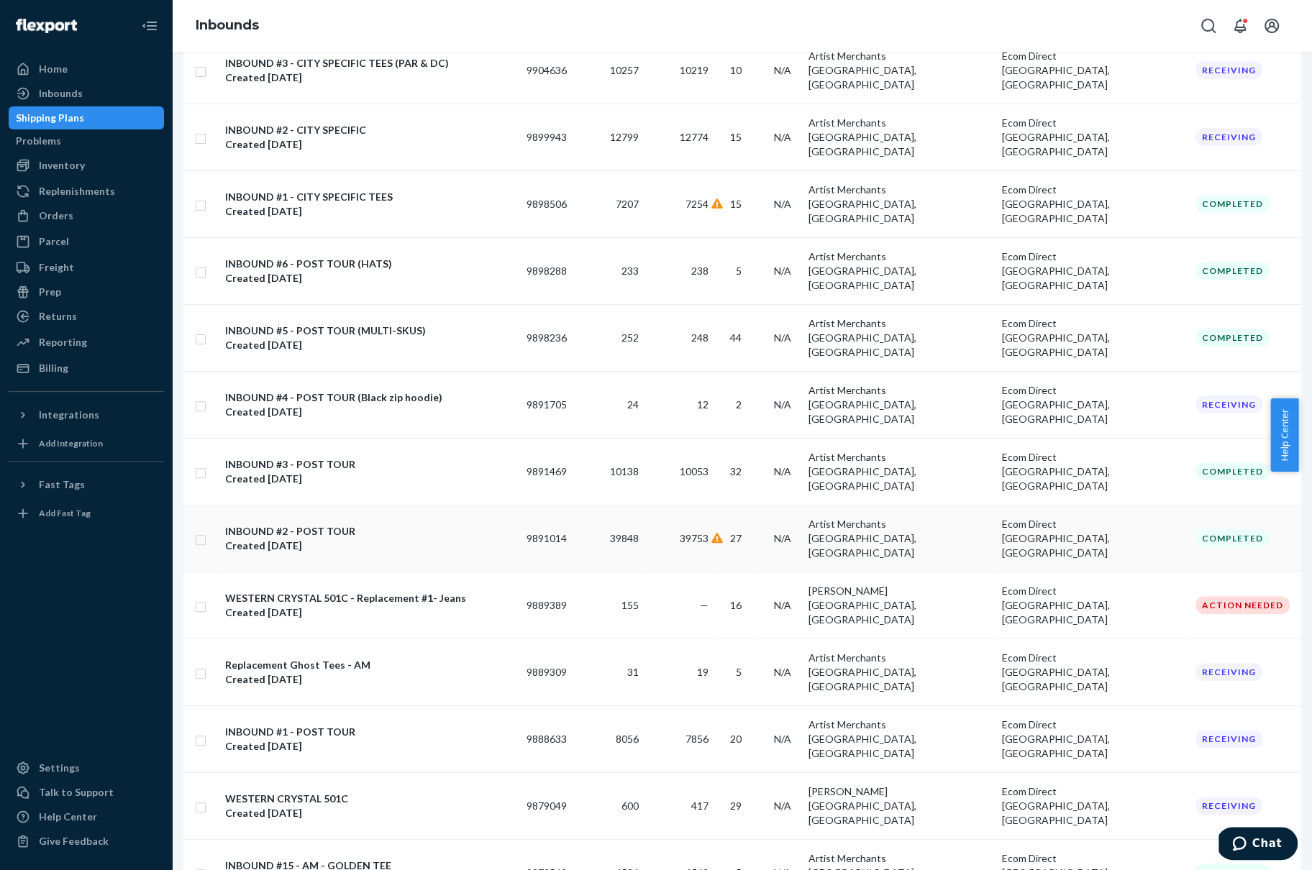
click at [370, 524] on div "INBOUND #2 - POST TOUR Created Aug 7, 2025" at bounding box center [370, 538] width 290 height 29
click at [370, 362] on div "Create inbound All statuses All types All states Shipments PO# Expected Units A…" at bounding box center [742, 461] width 1139 height 818
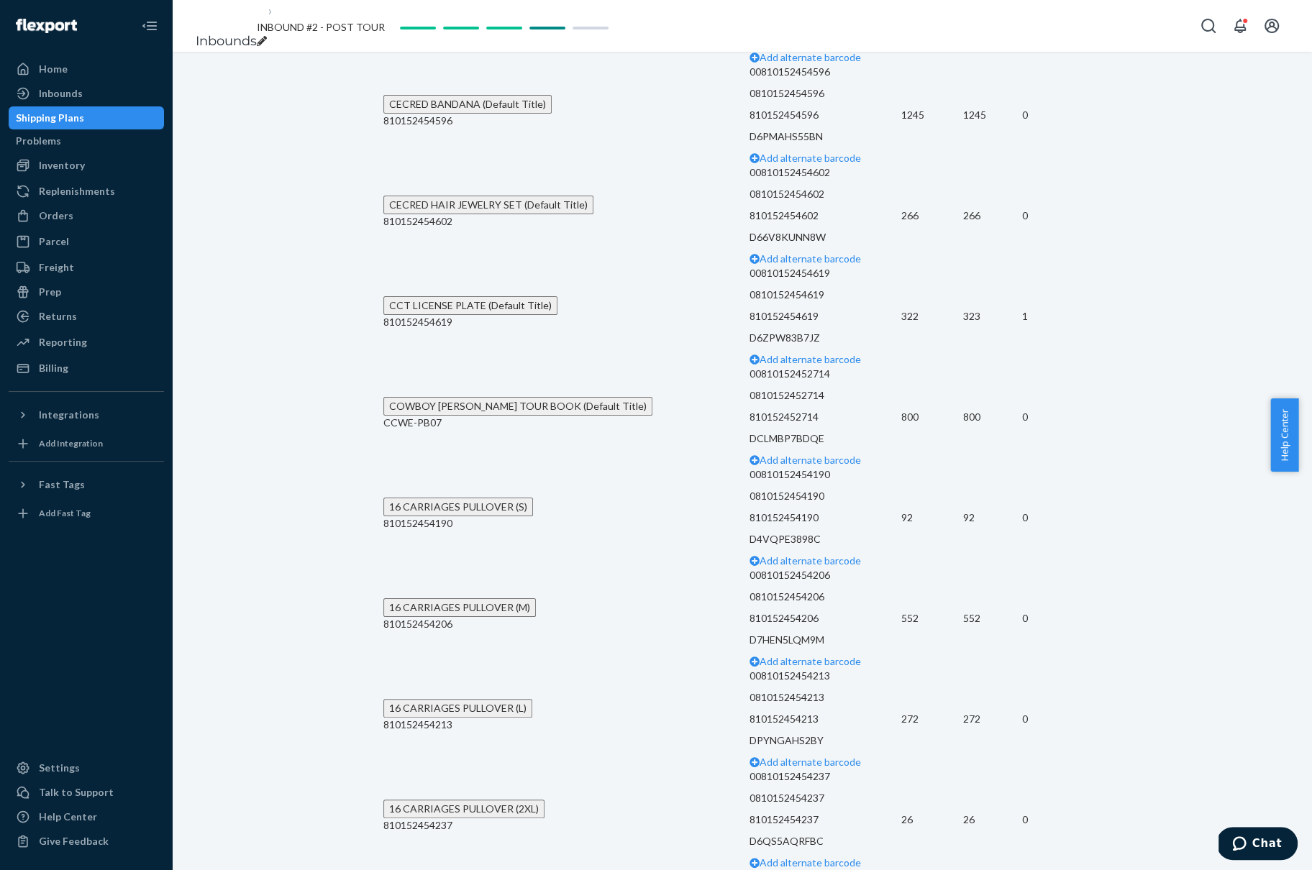
scroll to position [5363, 0]
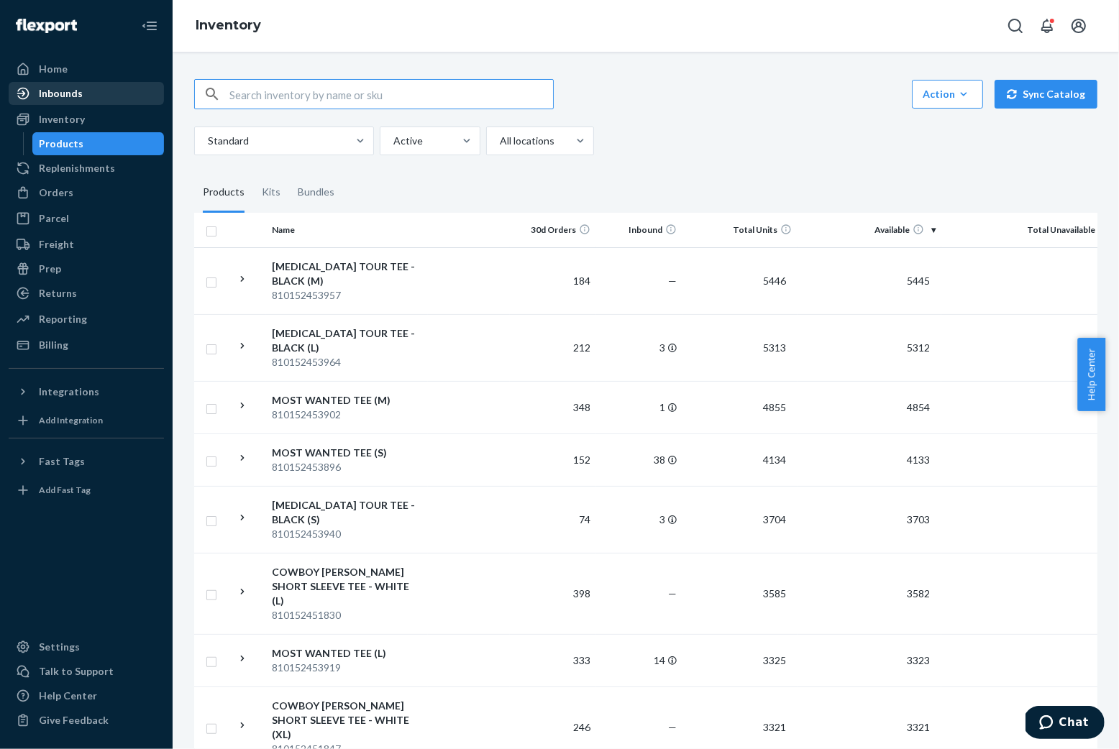
click at [58, 99] on div "Inbounds" at bounding box center [61, 93] width 44 height 14
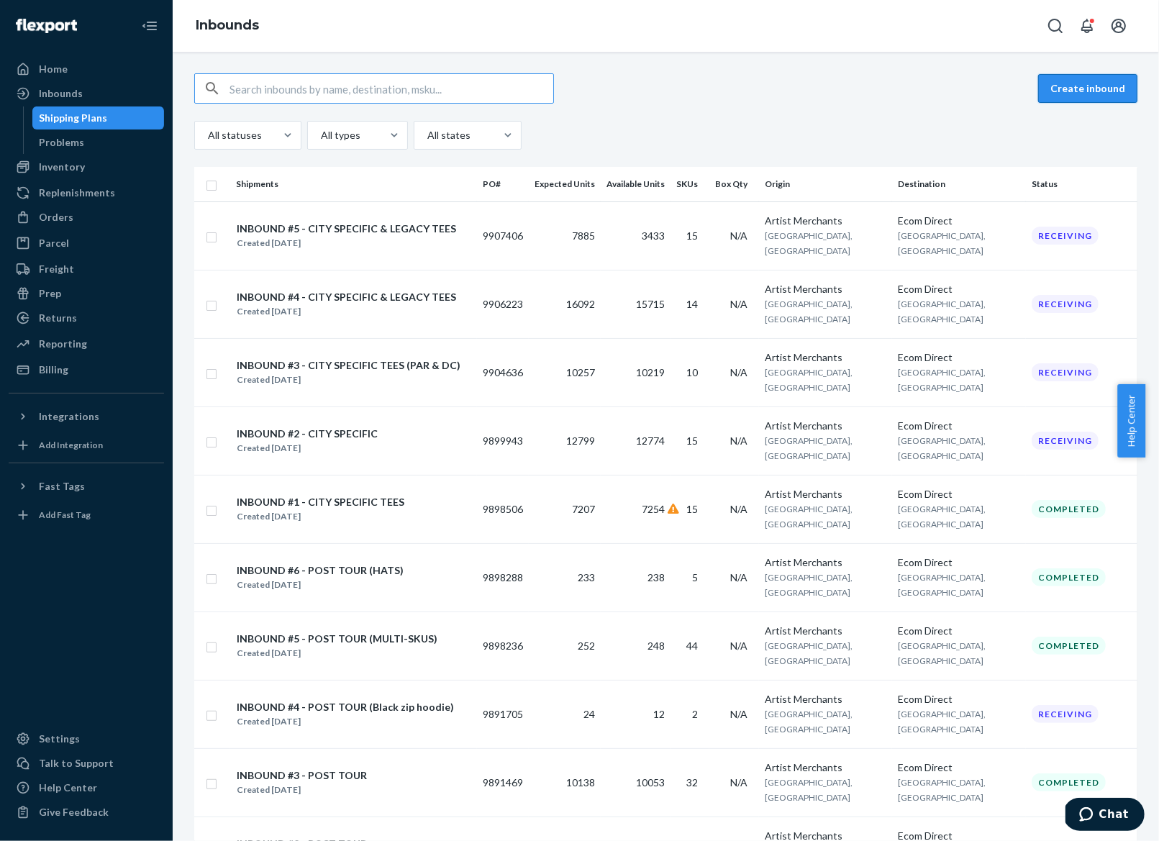
click at [1069, 91] on button "Create inbound" at bounding box center [1087, 88] width 99 height 29
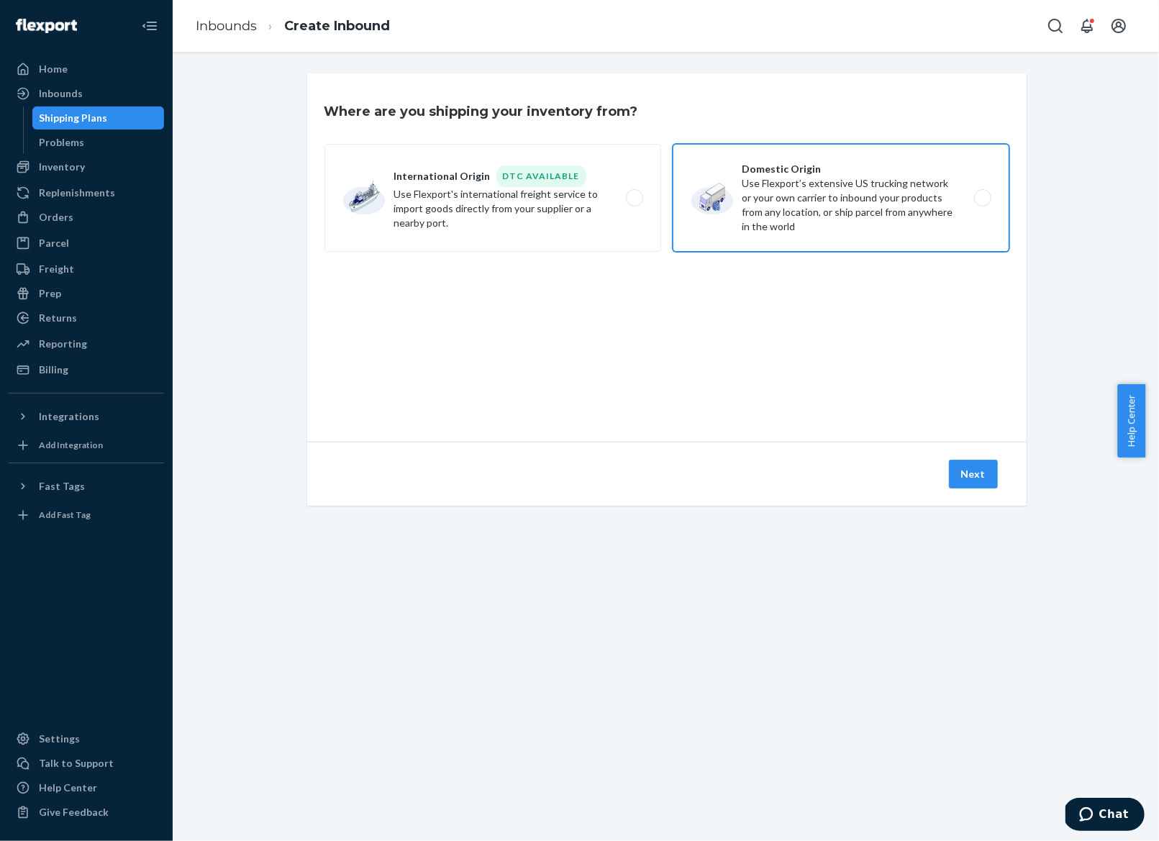
click at [761, 226] on label "Domestic Origin Use Flexport’s extensive US trucking network or your own carrie…" at bounding box center [840, 198] width 337 height 108
click at [982, 203] on input "Domestic Origin Use Flexport’s extensive US trucking network or your own carrie…" at bounding box center [986, 197] width 9 height 9
radio input "true"
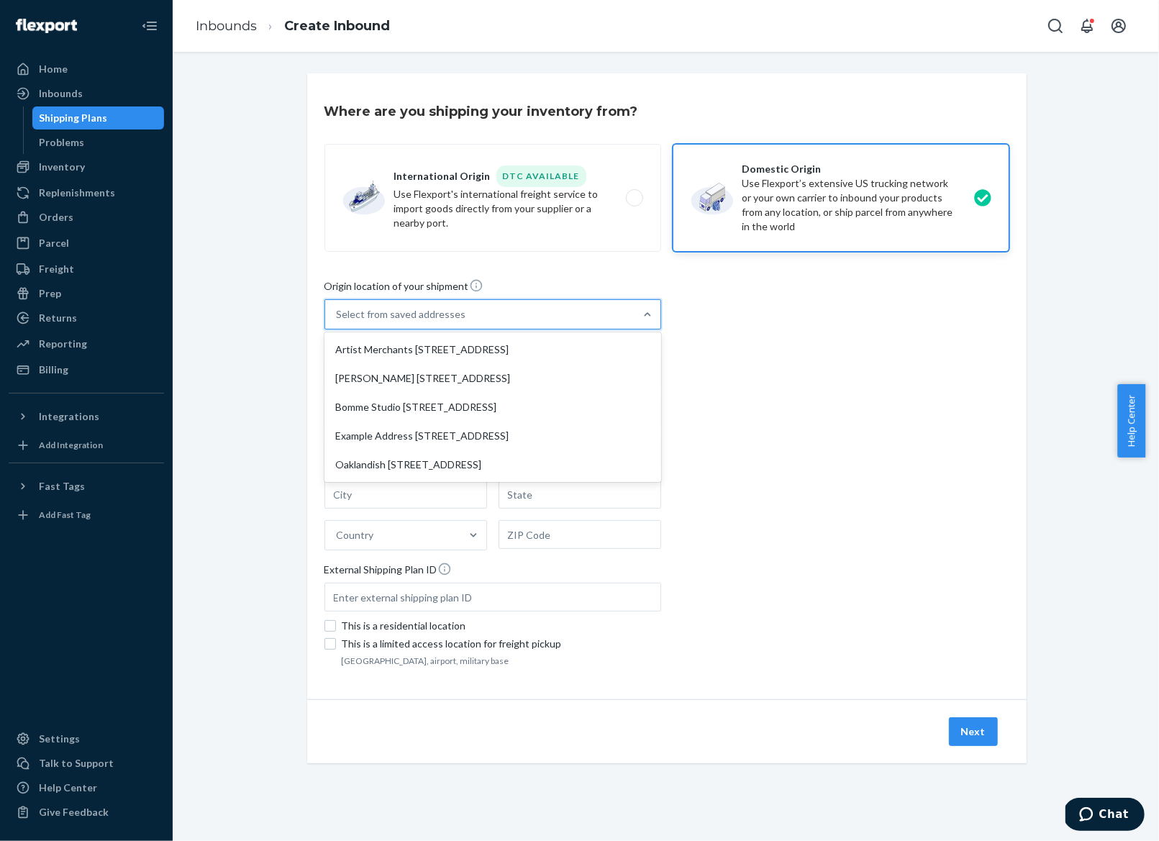
click at [495, 305] on div "Select from saved addresses" at bounding box center [479, 314] width 309 height 29
click at [338, 307] on input "option Artist Merchants [STREET_ADDRESS] focused, 1 of 5. 5 results available. …" at bounding box center [337, 314] width 1 height 14
click at [469, 352] on div "Artist Merchants [STREET_ADDRESS]" at bounding box center [492, 349] width 331 height 29
click at [338, 321] on input "option Artist Merchants [STREET_ADDRESS] focused, 1 of 5. 5 results available. …" at bounding box center [337, 314] width 1 height 14
type input "Artist Merchants"
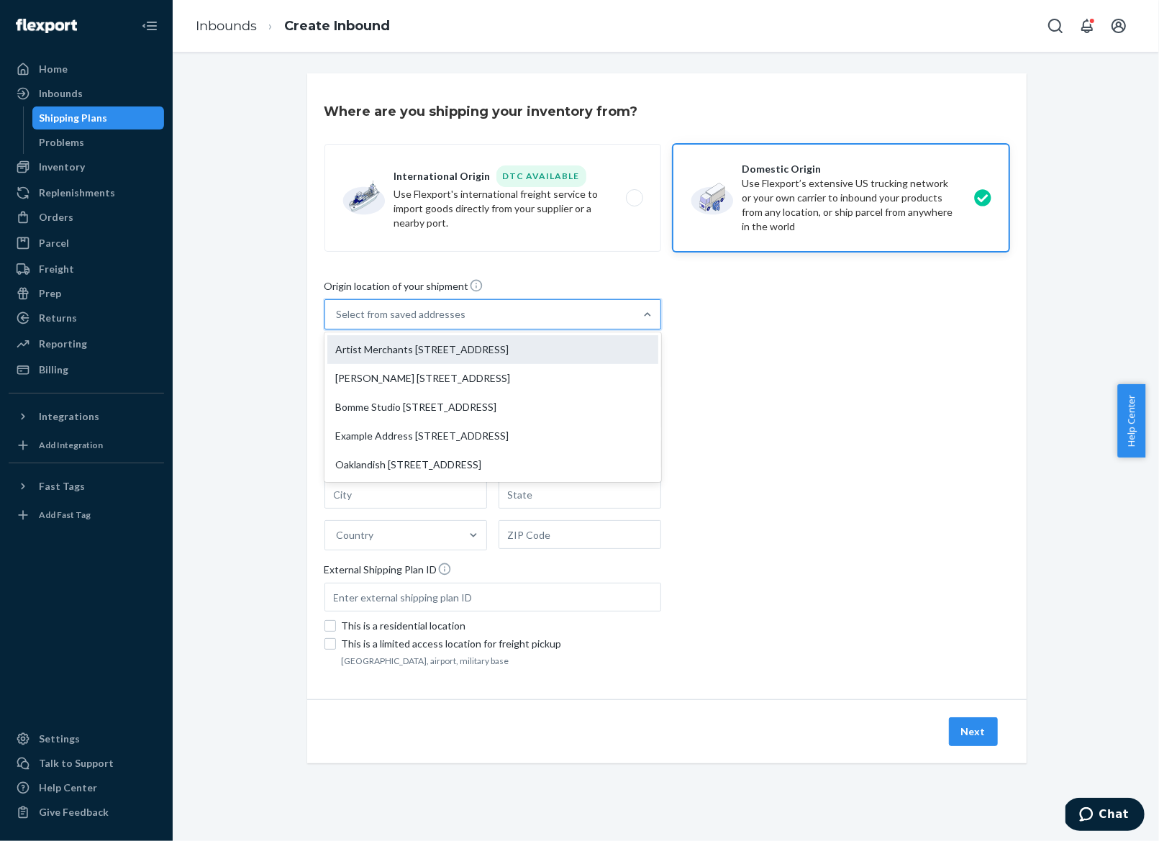
type input "STE 111"
type input "[GEOGRAPHIC_DATA]"
type input "CA"
type input "90013"
type input "[STREET_ADDRESS]"
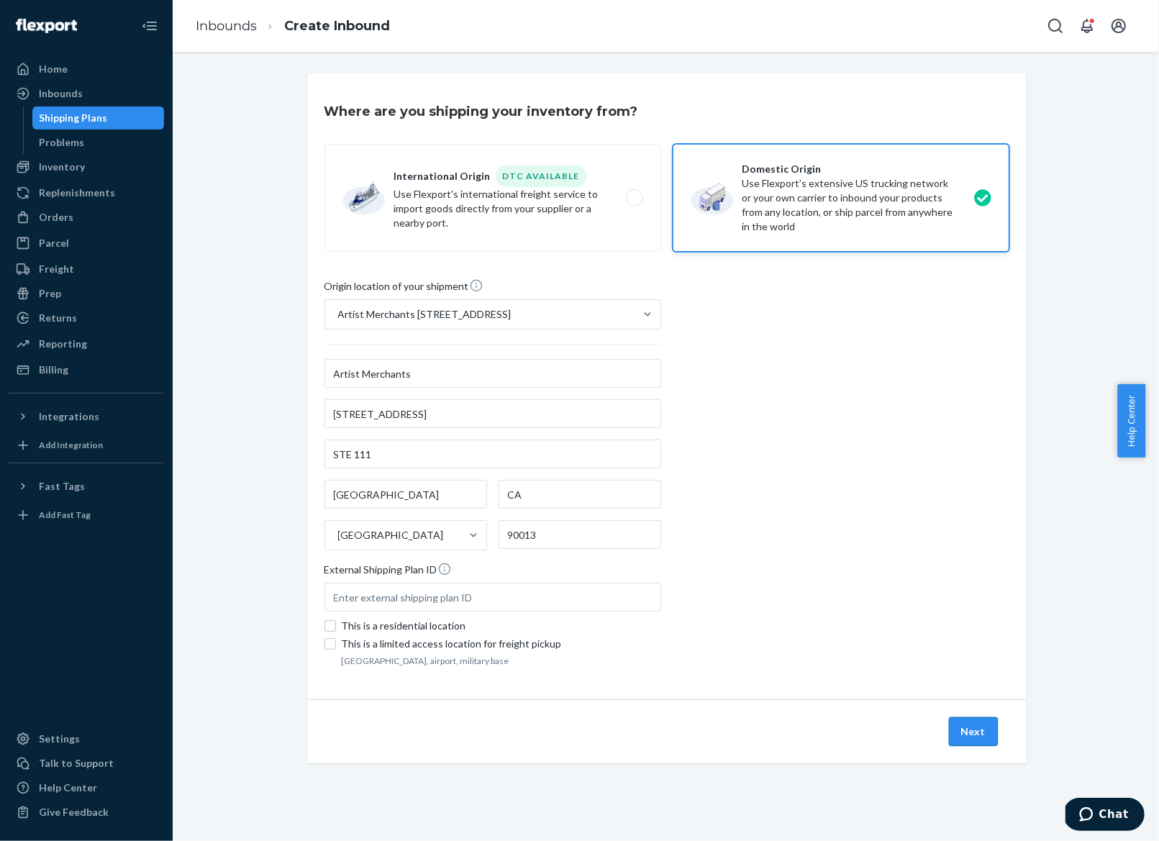
click at [964, 736] on button "Next" at bounding box center [973, 731] width 49 height 29
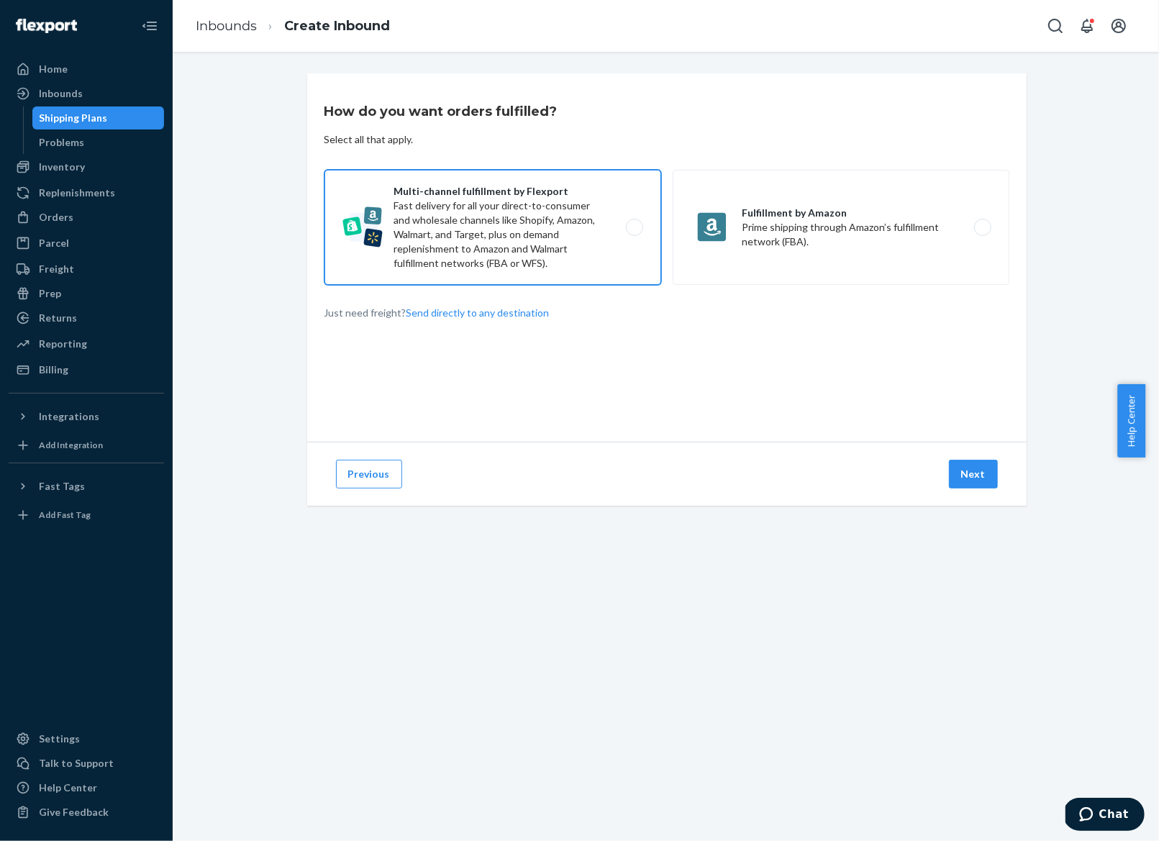
click at [534, 221] on label "Multi-channel fulfillment by Flexport Fast delivery for all your direct-to-cons…" at bounding box center [492, 227] width 337 height 115
click at [634, 223] on input "Multi-channel fulfillment by Flexport Fast delivery for all your direct-to-cons…" at bounding box center [638, 227] width 9 height 9
radio input "true"
click at [981, 493] on div "Previous Next" at bounding box center [666, 474] width 719 height 64
click at [973, 473] on button "Next" at bounding box center [973, 474] width 49 height 29
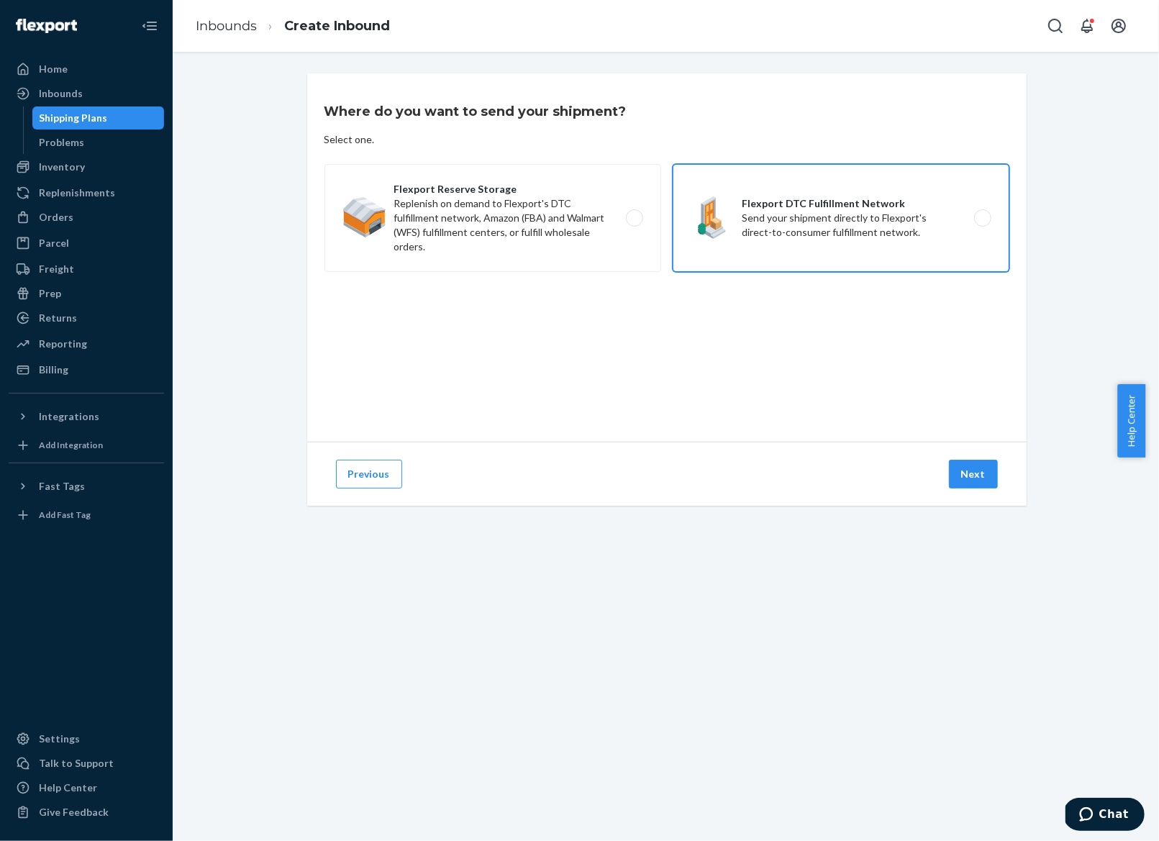
click at [887, 201] on label "Flexport DTC Fulfillment Network Send your shipment directly to Flexport's dire…" at bounding box center [840, 218] width 337 height 108
click at [982, 214] on input "Flexport DTC Fulfillment Network Send your shipment directly to Flexport's dire…" at bounding box center [986, 218] width 9 height 9
radio input "true"
click at [965, 469] on button "Next" at bounding box center [973, 474] width 49 height 29
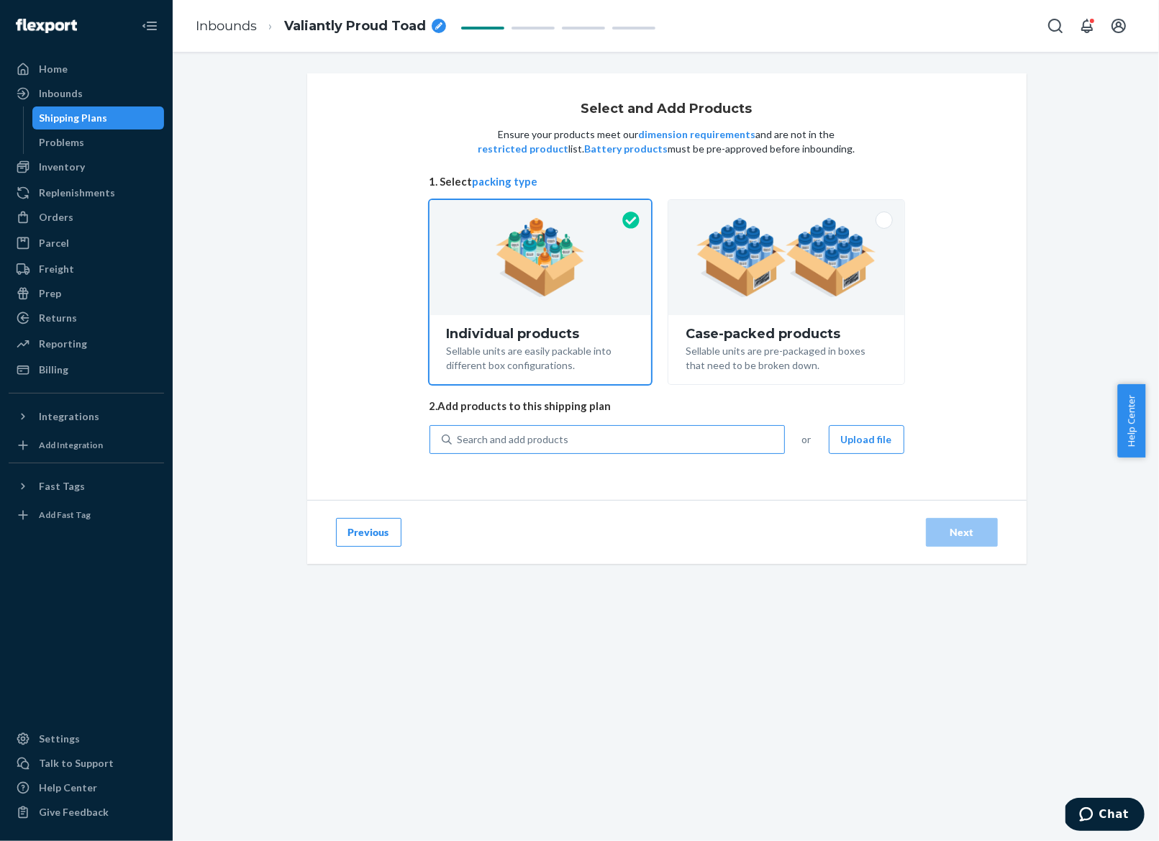
click at [543, 432] on div "Search and add products" at bounding box center [512, 439] width 111 height 14
click at [459, 432] on input "Search and add products" at bounding box center [457, 439] width 1 height 14
paste input "CHI WEB EXCLUSIVE TEE (Grey)"
type input "CHI WEB EXCLUSIVE TEE (Grey)"
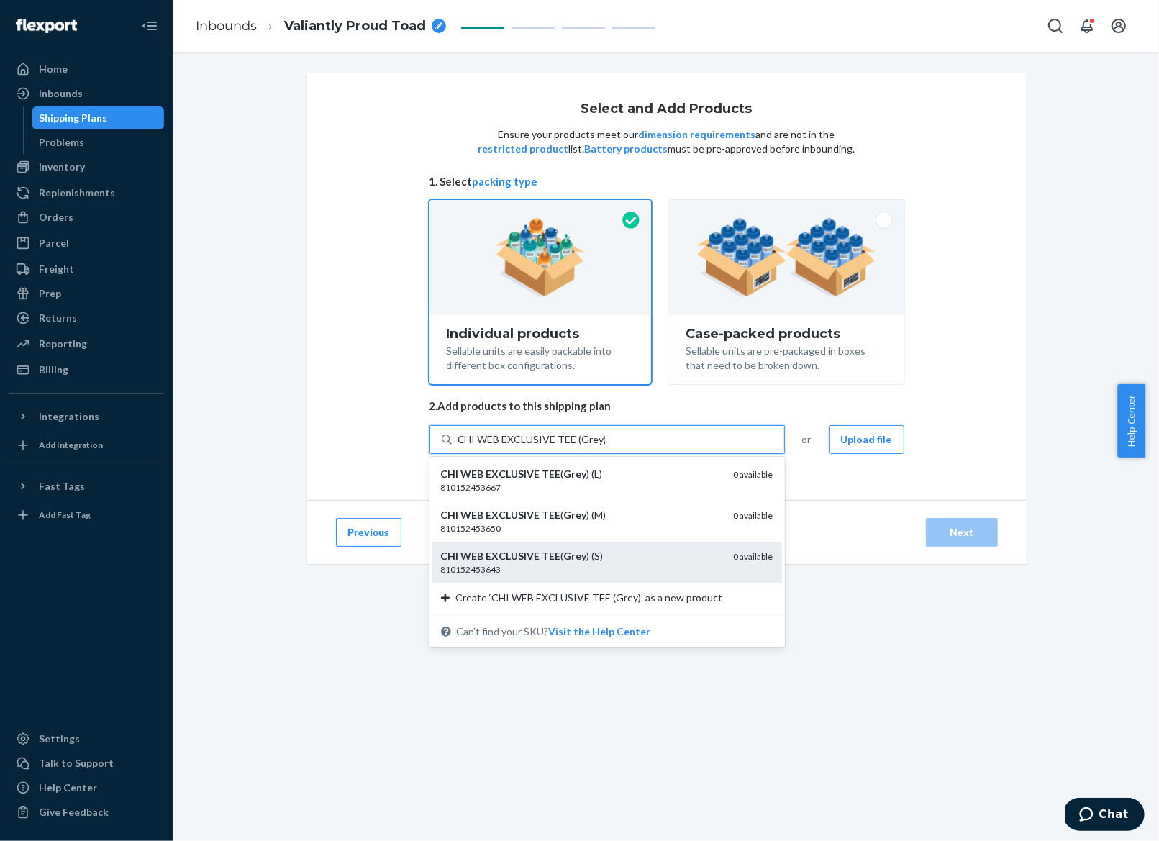
click at [556, 565] on div "810152453643" at bounding box center [581, 569] width 281 height 12
click at [556, 447] on input "CHI WEB EXCLUSIVE TEE (Grey)" at bounding box center [530, 439] width 147 height 14
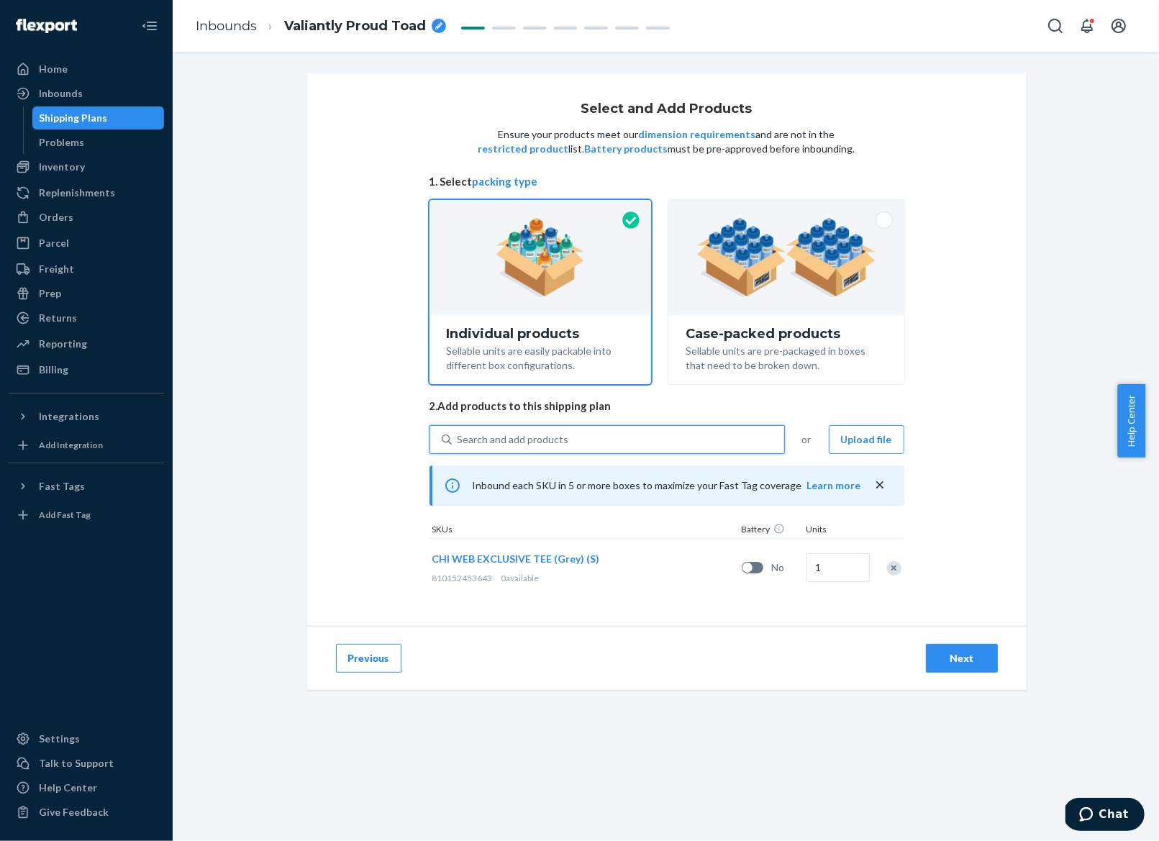
click at [525, 432] on div "Search and add products" at bounding box center [512, 439] width 111 height 14
click at [459, 432] on input "0 results available. Select is focused ,type to refine list, press Down to open…" at bounding box center [457, 439] width 1 height 14
paste input "CHI WEB EXCLUSIVE TEE (Grey)"
type input "CHI WEB EXCLUSIVE TEE (Grey)"
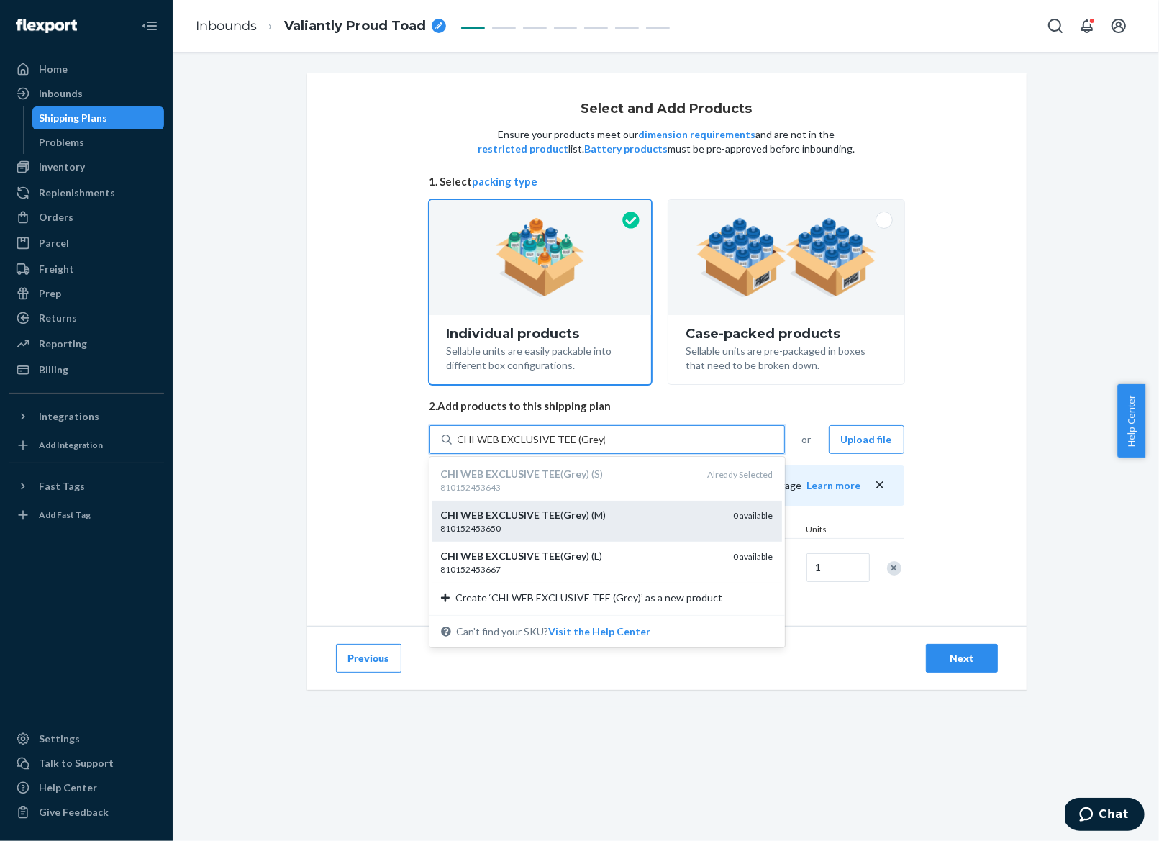
click at [555, 519] on div "CHI WEB EXCLUSIVE TEE ( Grey ) (M)" at bounding box center [581, 515] width 281 height 14
click at [555, 447] on input "CHI WEB EXCLUSIVE TEE (Grey)" at bounding box center [530, 439] width 147 height 14
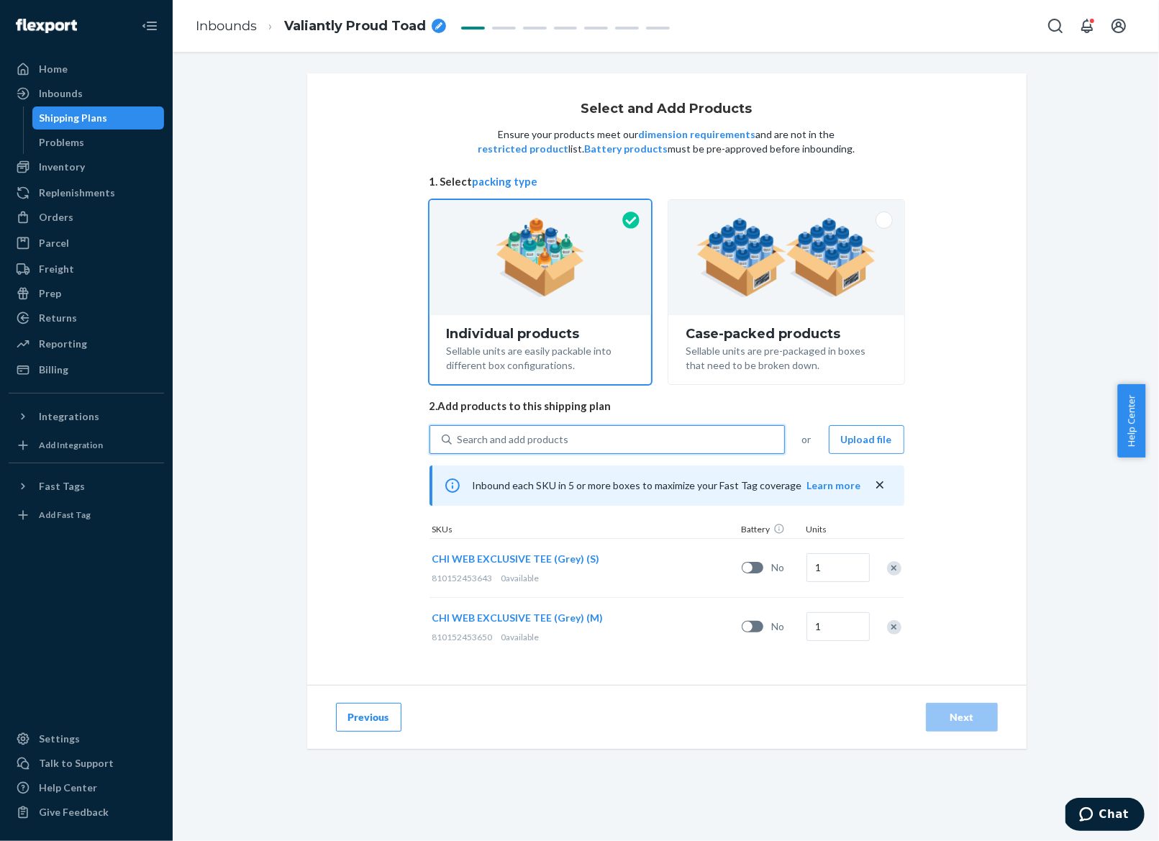
click at [549, 434] on div "Search and add products" at bounding box center [512, 439] width 111 height 14
click at [459, 434] on input "0 results available. Use Up and Down to choose options, press Enter to select t…" at bounding box center [457, 439] width 1 height 14
paste input "CHI WEB EXCLUSIVE TEE (Grey)"
type input "CHI WEB EXCLUSIVE TEE (Grey)"
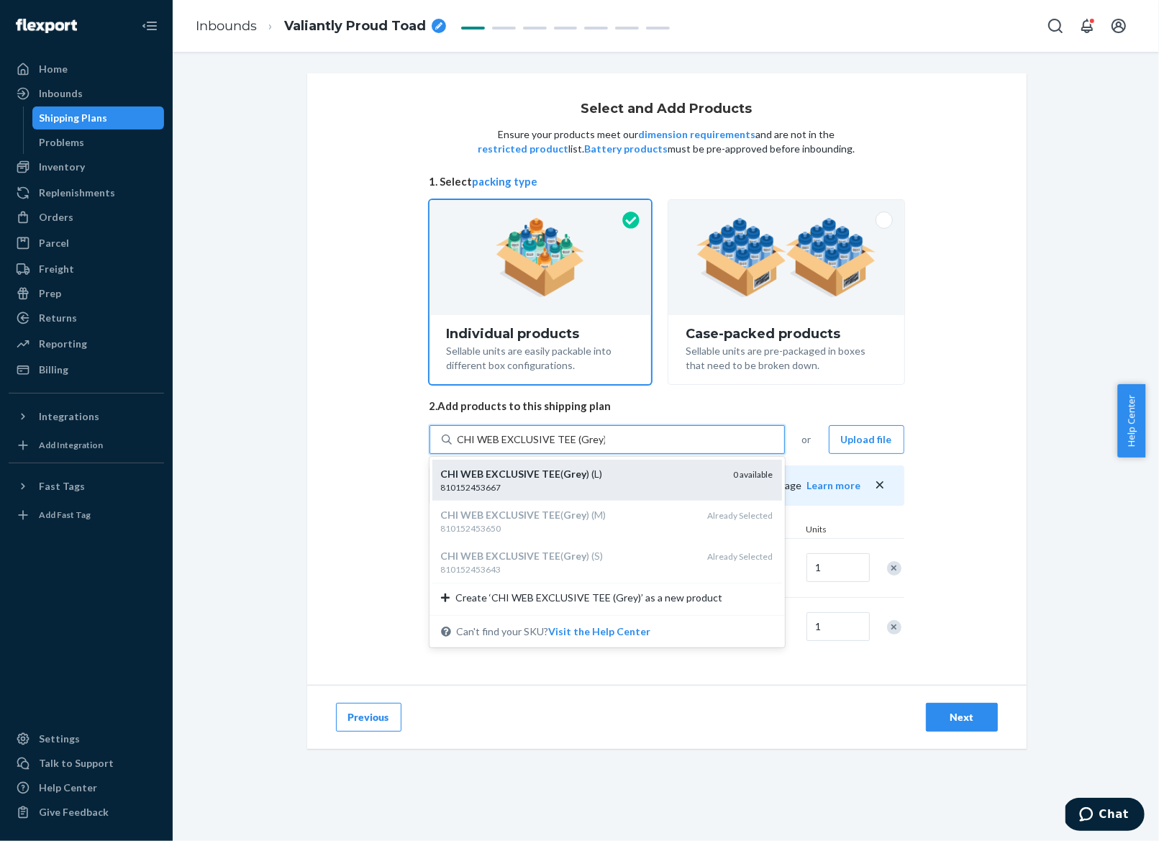
click at [583, 470] on div "CHI WEB EXCLUSIVE TEE ( Grey ) (L)" at bounding box center [581, 474] width 281 height 14
click at [583, 447] on input "CHI WEB EXCLUSIVE TEE (Grey)" at bounding box center [530, 439] width 147 height 14
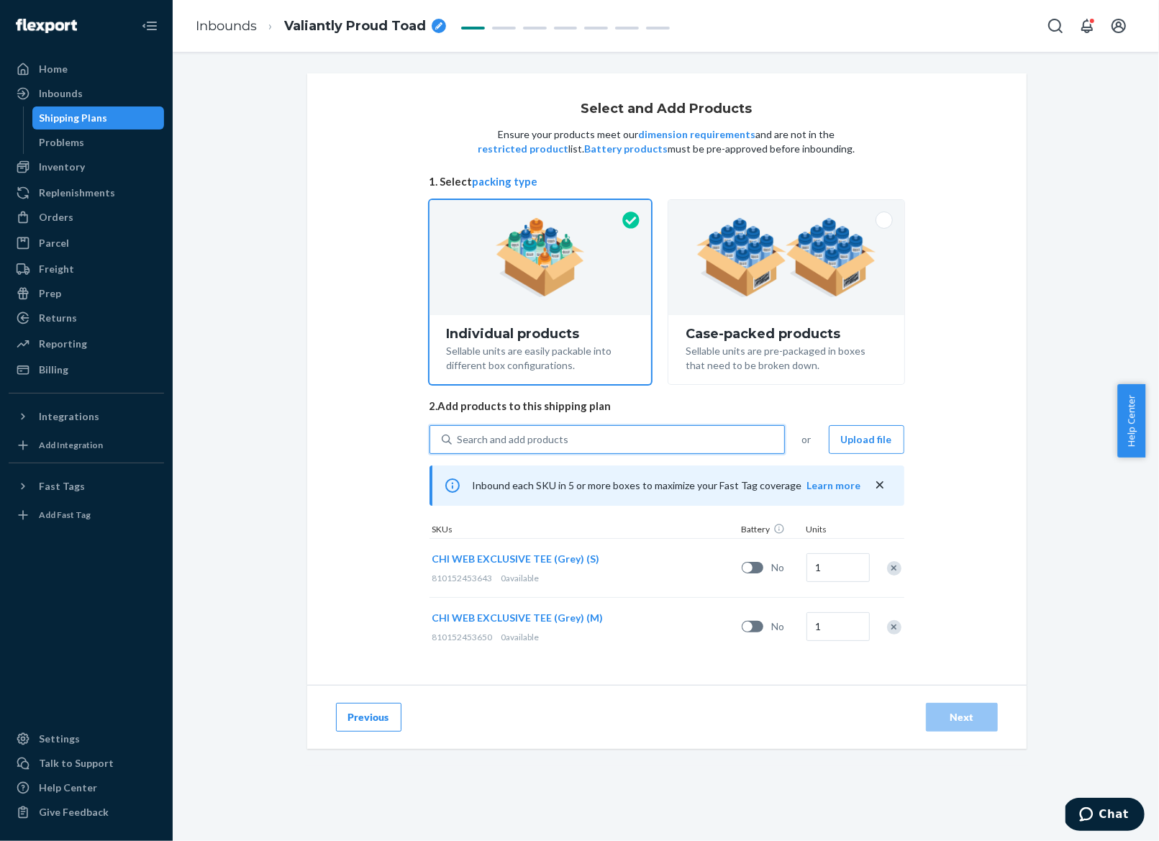
click at [579, 441] on div "Search and add products" at bounding box center [618, 439] width 332 height 26
click at [459, 441] on input "0 results available. Select is focused ,type to refine list, press Down to open…" at bounding box center [457, 439] width 1 height 14
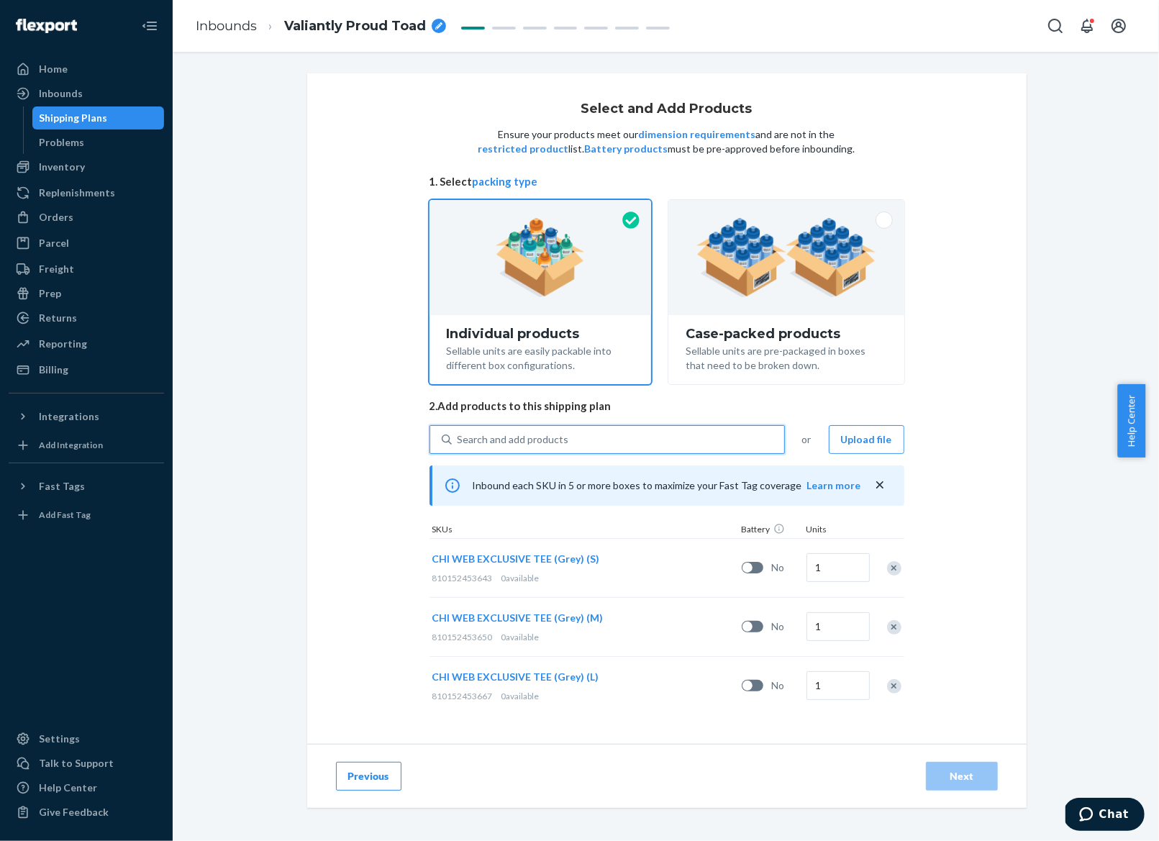
paste input "CHI WEB EXCLUSIVE TEE (Grey)"
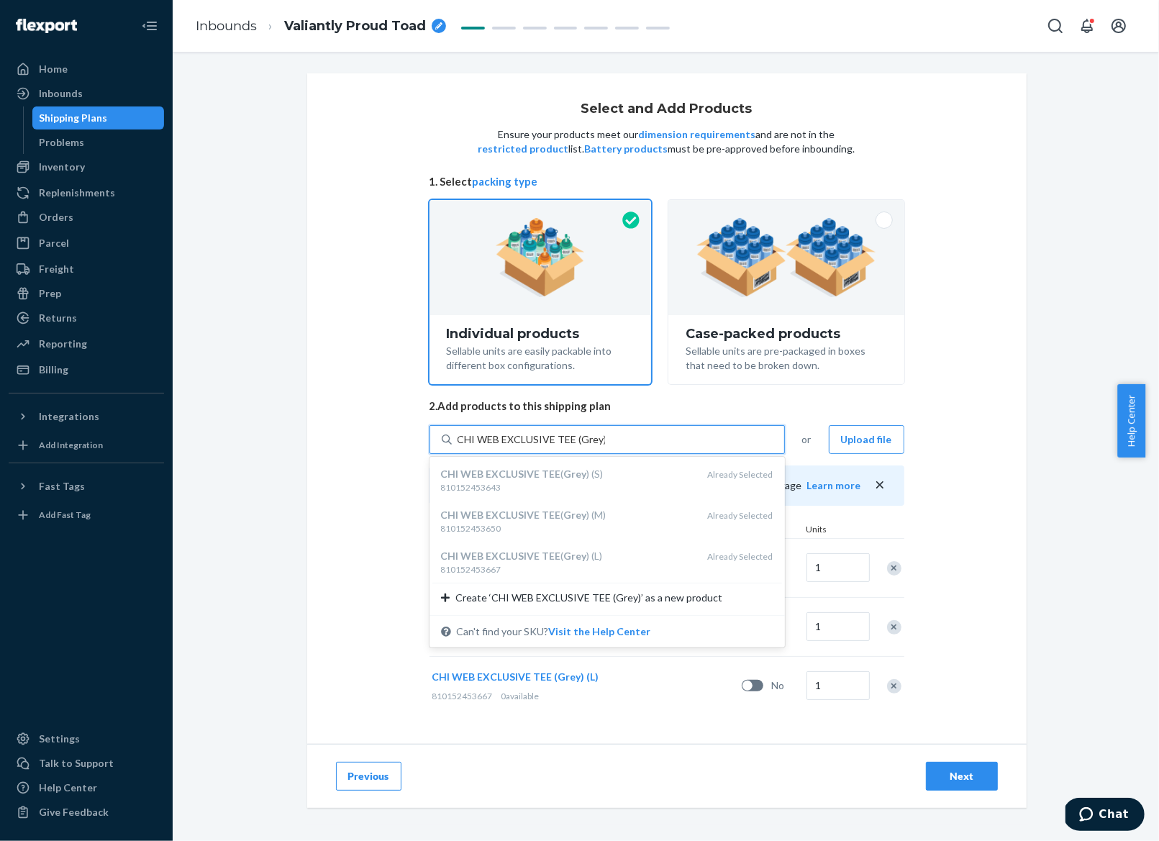
type input "CHI WEB EXCLUSIVE TEE (Grey)"
click at [362, 462] on div "Select and Add Products Ensure your products meet our dimension requirements an…" at bounding box center [666, 408] width 719 height 670
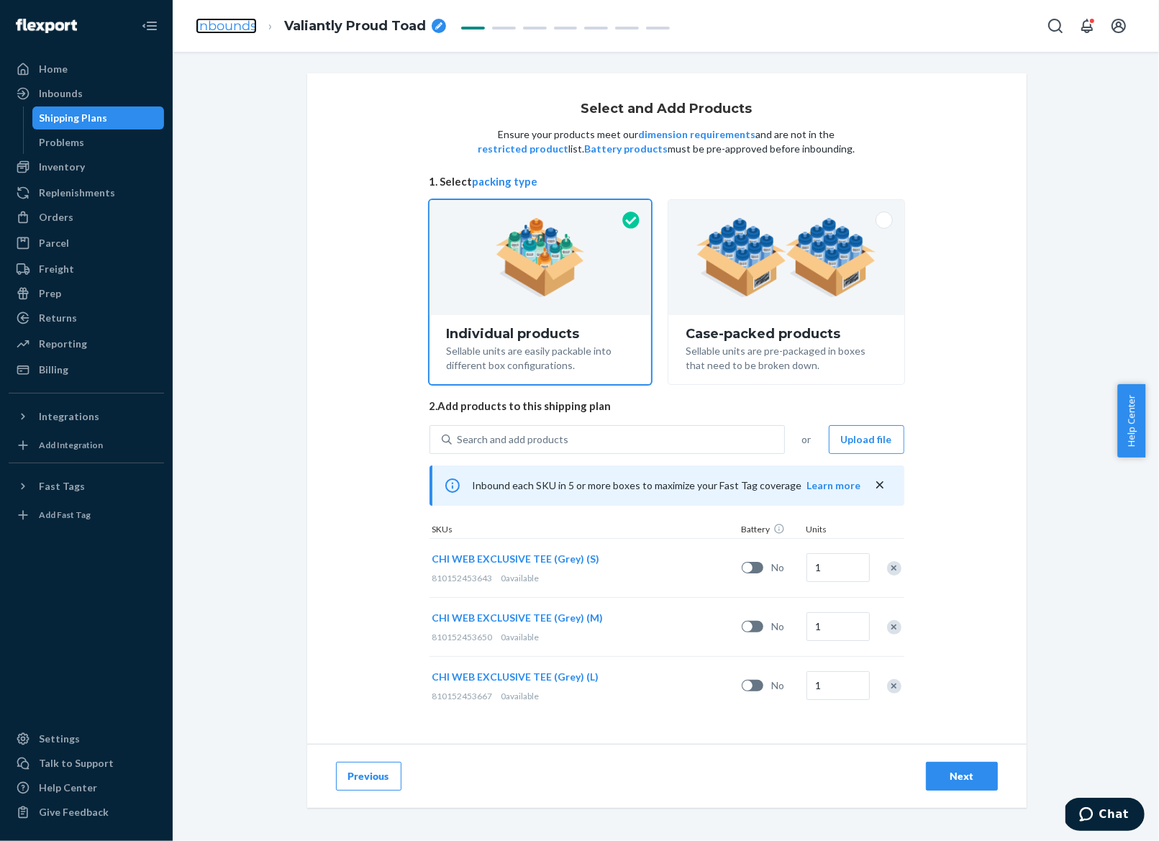
click at [228, 22] on link "Inbounds" at bounding box center [226, 26] width 61 height 16
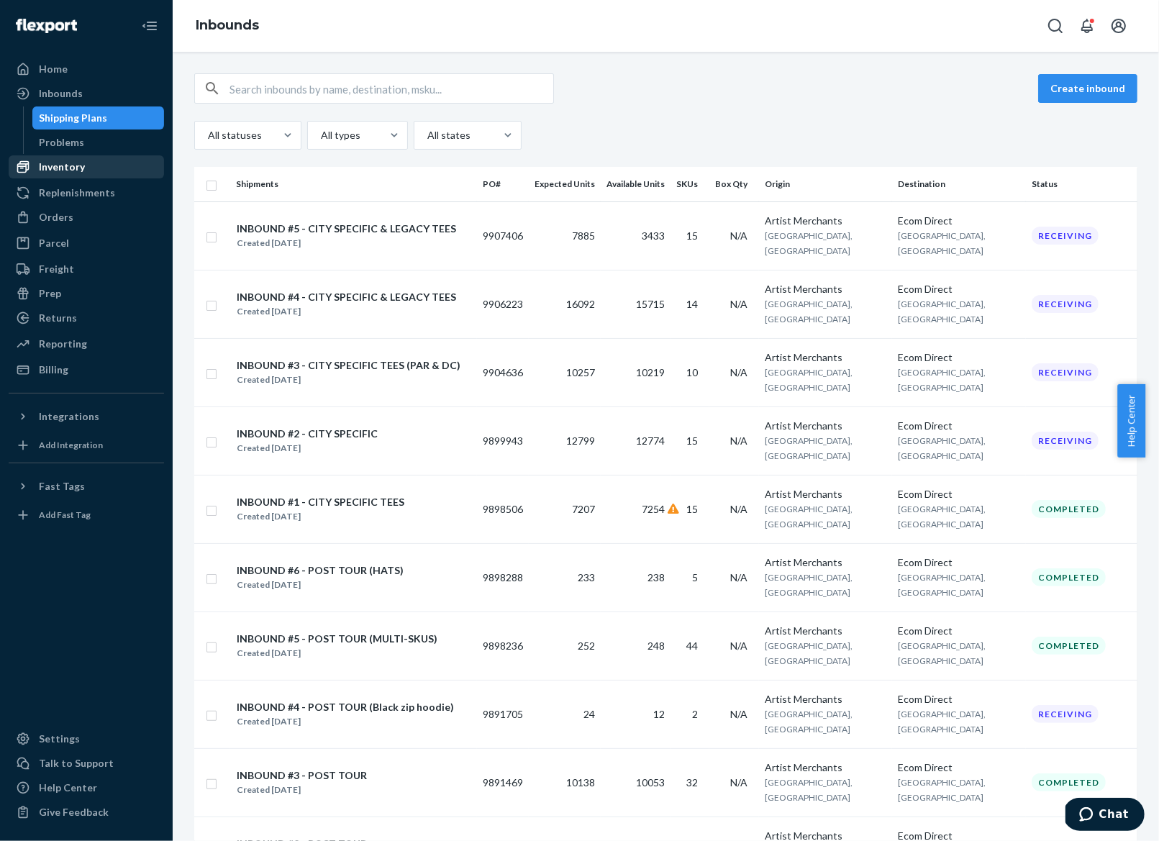
click at [68, 172] on div "Inventory" at bounding box center [62, 167] width 46 height 14
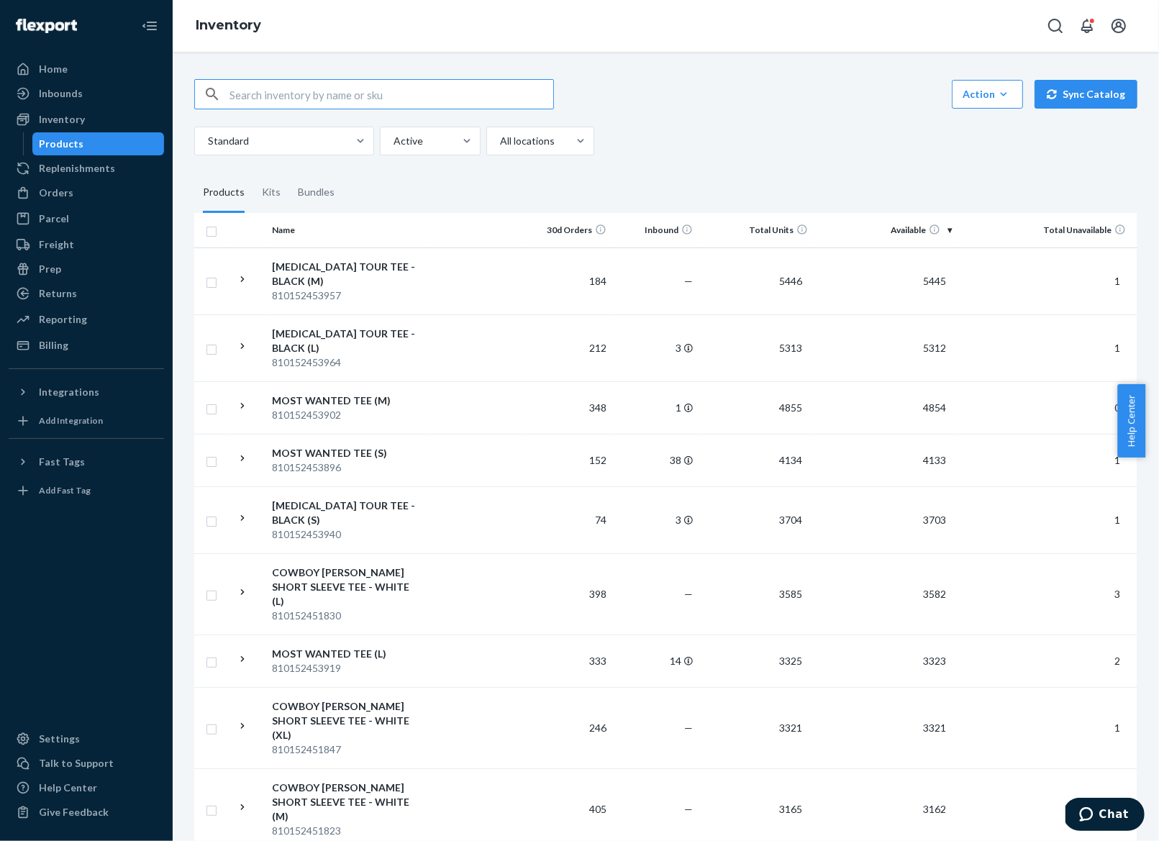
click at [387, 97] on input "text" at bounding box center [391, 94] width 324 height 29
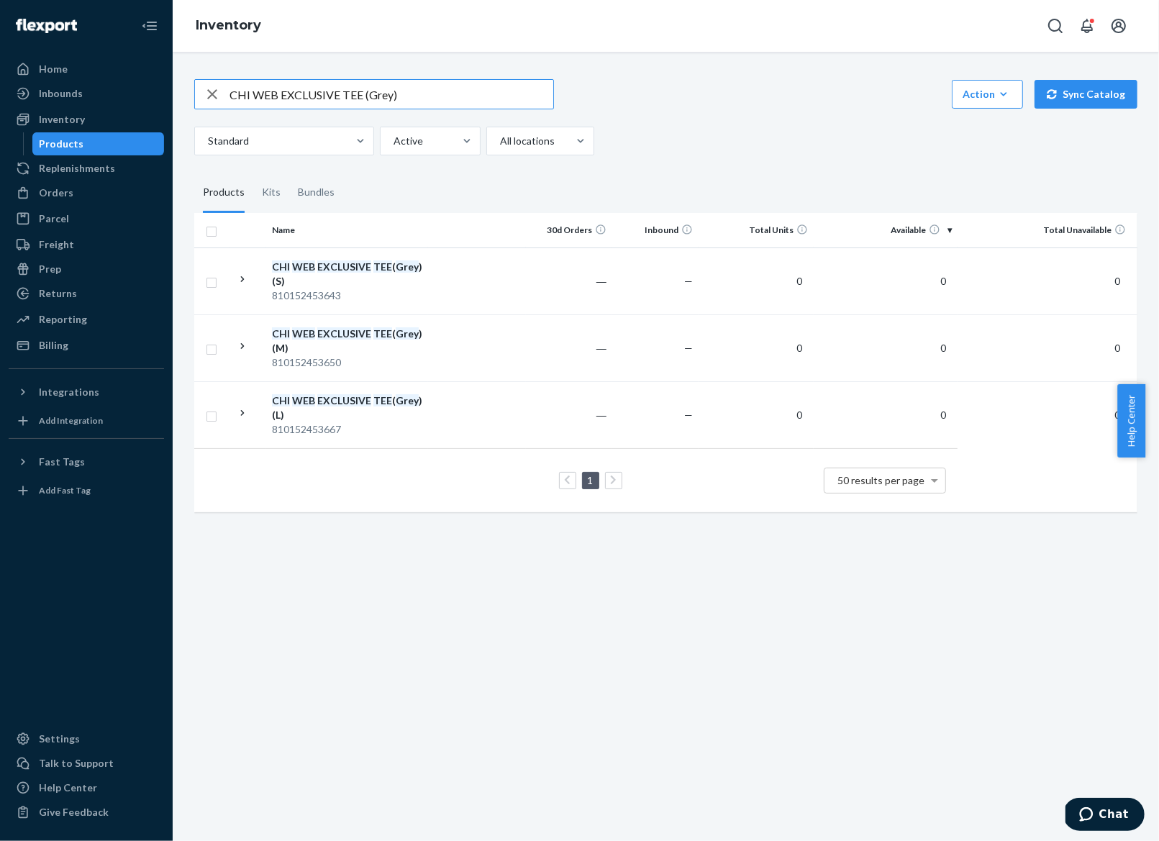
click at [292, 82] on input "CHI WEB EXCLUSIVE TEE (Grey)" at bounding box center [391, 94] width 324 height 29
type input "Legacy"
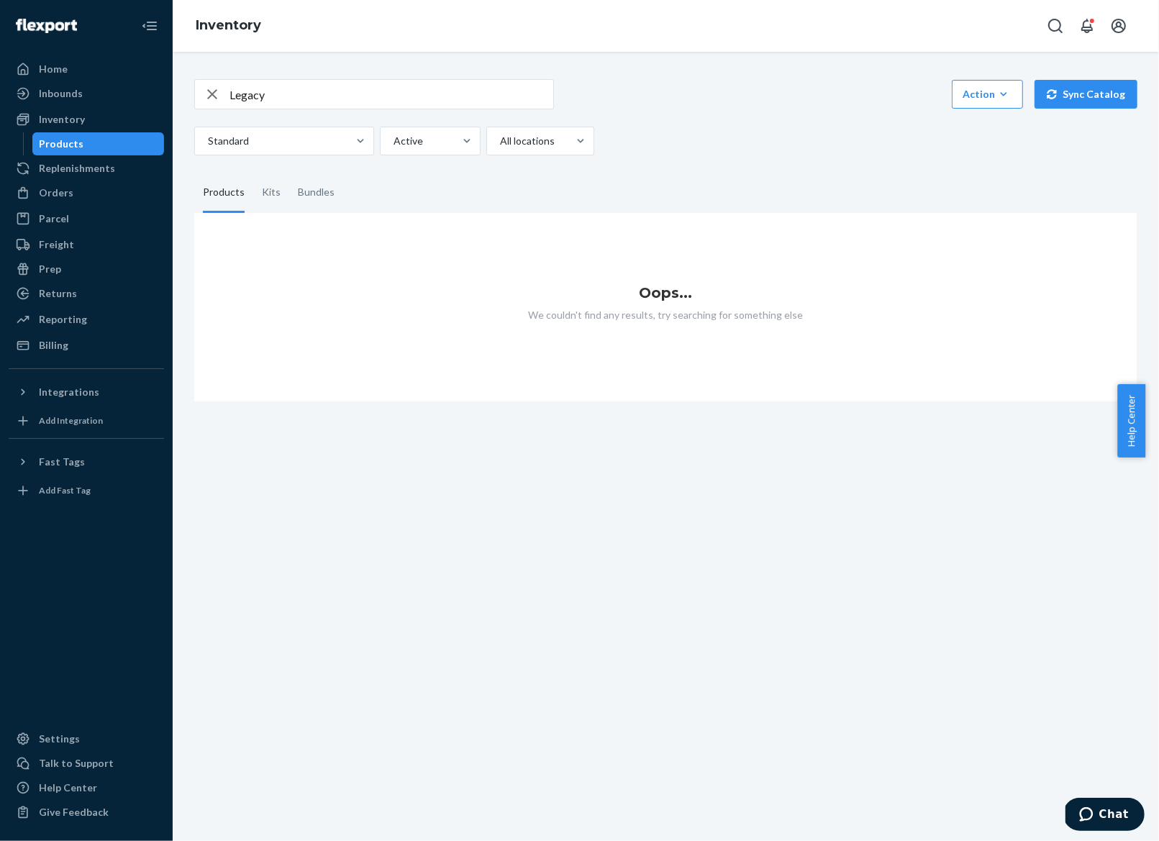
click at [286, 98] on input "Legacy" at bounding box center [391, 94] width 324 height 29
click at [263, 98] on input "text" at bounding box center [391, 94] width 324 height 29
click at [264, 96] on input "text" at bounding box center [391, 94] width 324 height 29
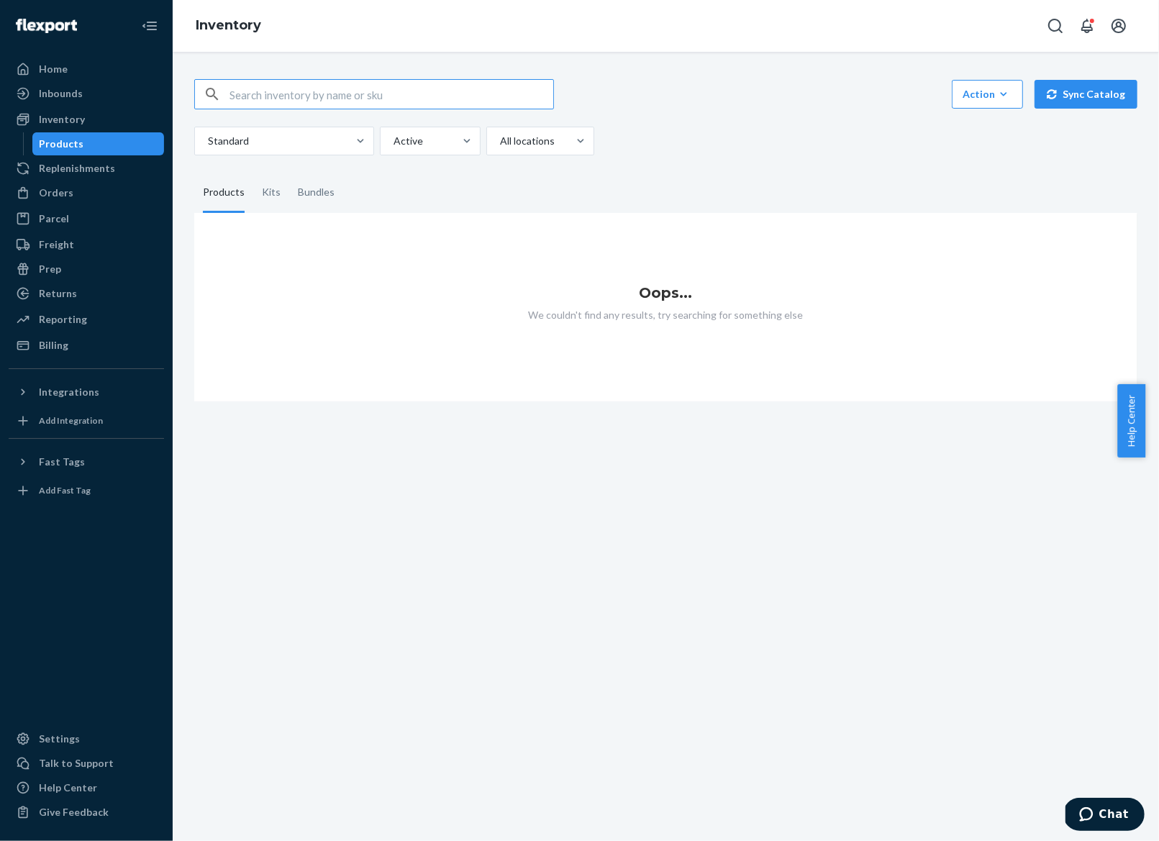
paste input "LEGACY TEE (White)"
type input "LEGACY TEE (White)"
click at [58, 124] on div "Inventory" at bounding box center [62, 119] width 46 height 14
click at [60, 116] on div "Inventory" at bounding box center [62, 119] width 46 height 14
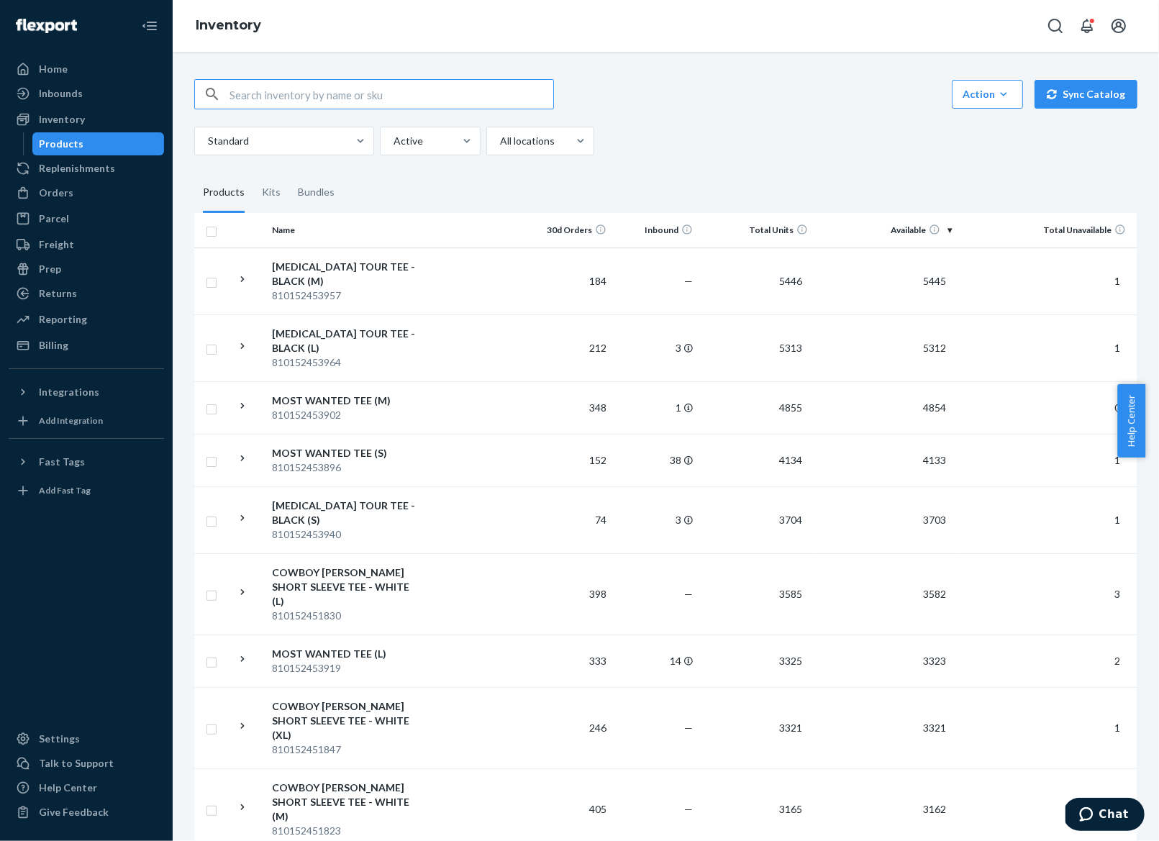
click at [332, 98] on input "text" at bounding box center [391, 94] width 324 height 29
type input "LEGACY TEE (White)"
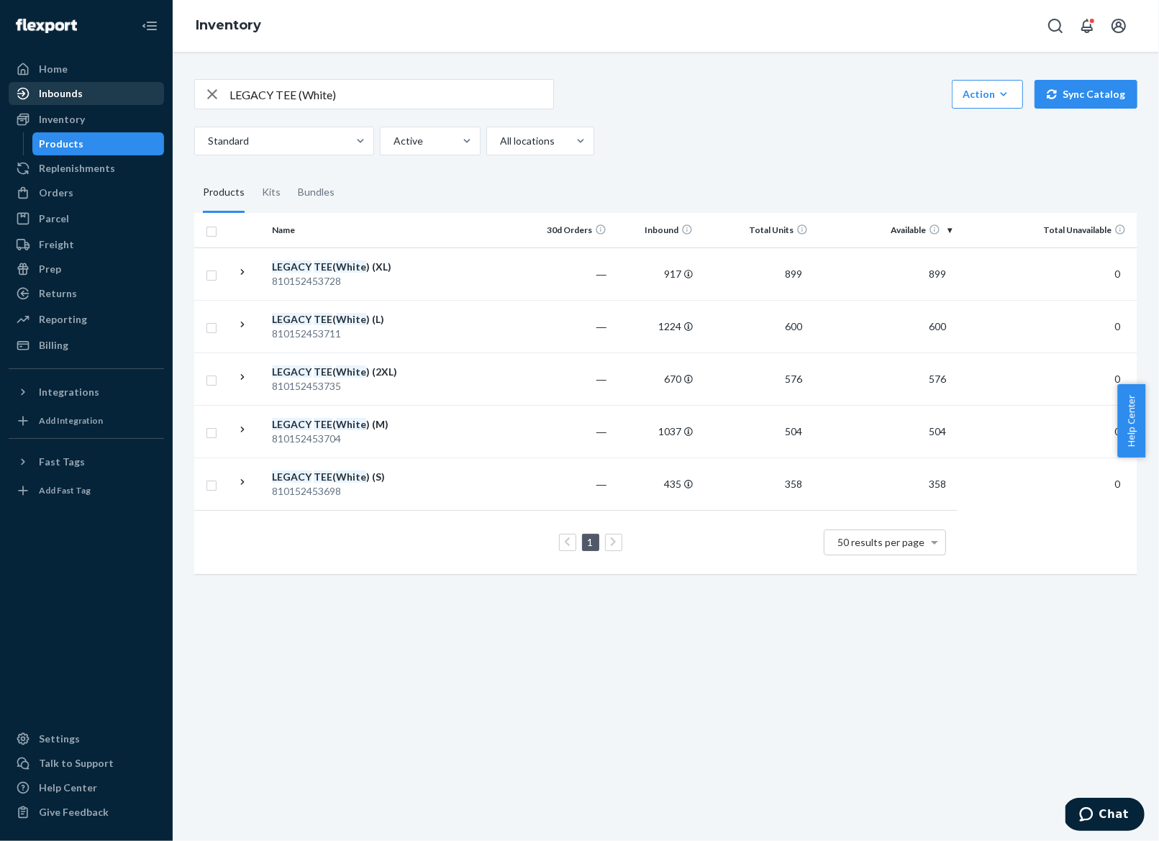
click at [42, 95] on div "Inbounds" at bounding box center [61, 93] width 44 height 14
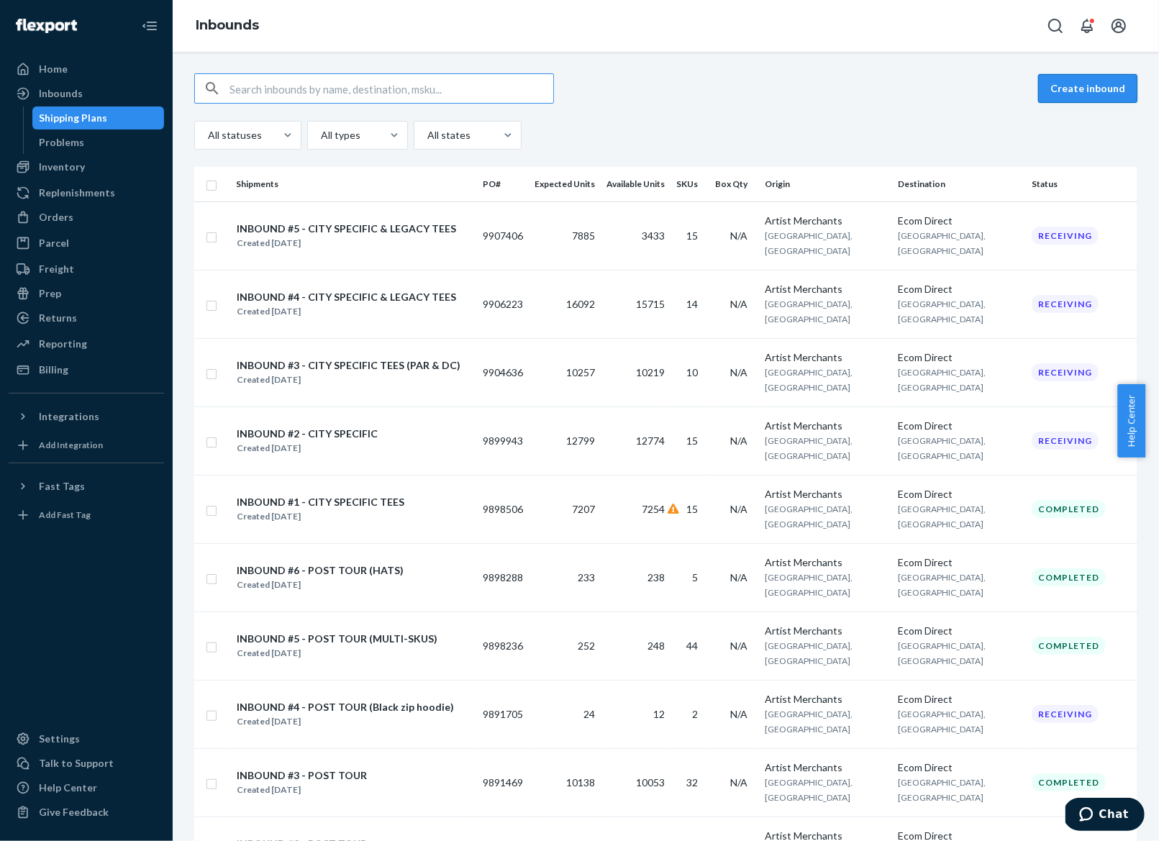
click at [1062, 89] on button "Create inbound" at bounding box center [1087, 88] width 99 height 29
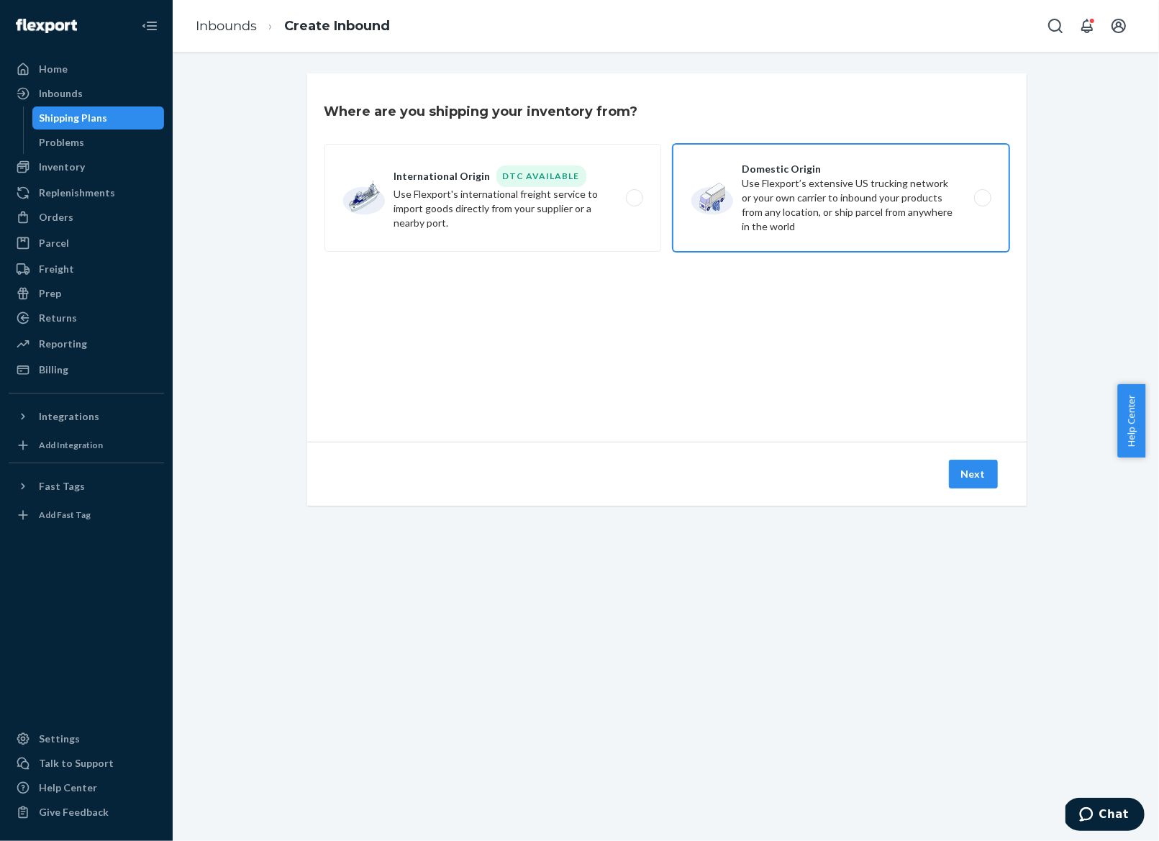
click at [772, 201] on label "Domestic Origin Use Flexport’s extensive US trucking network or your own carrie…" at bounding box center [840, 198] width 337 height 108
click at [982, 201] on input "Domestic Origin Use Flexport’s extensive US trucking network or your own carrie…" at bounding box center [986, 197] width 9 height 9
radio input "true"
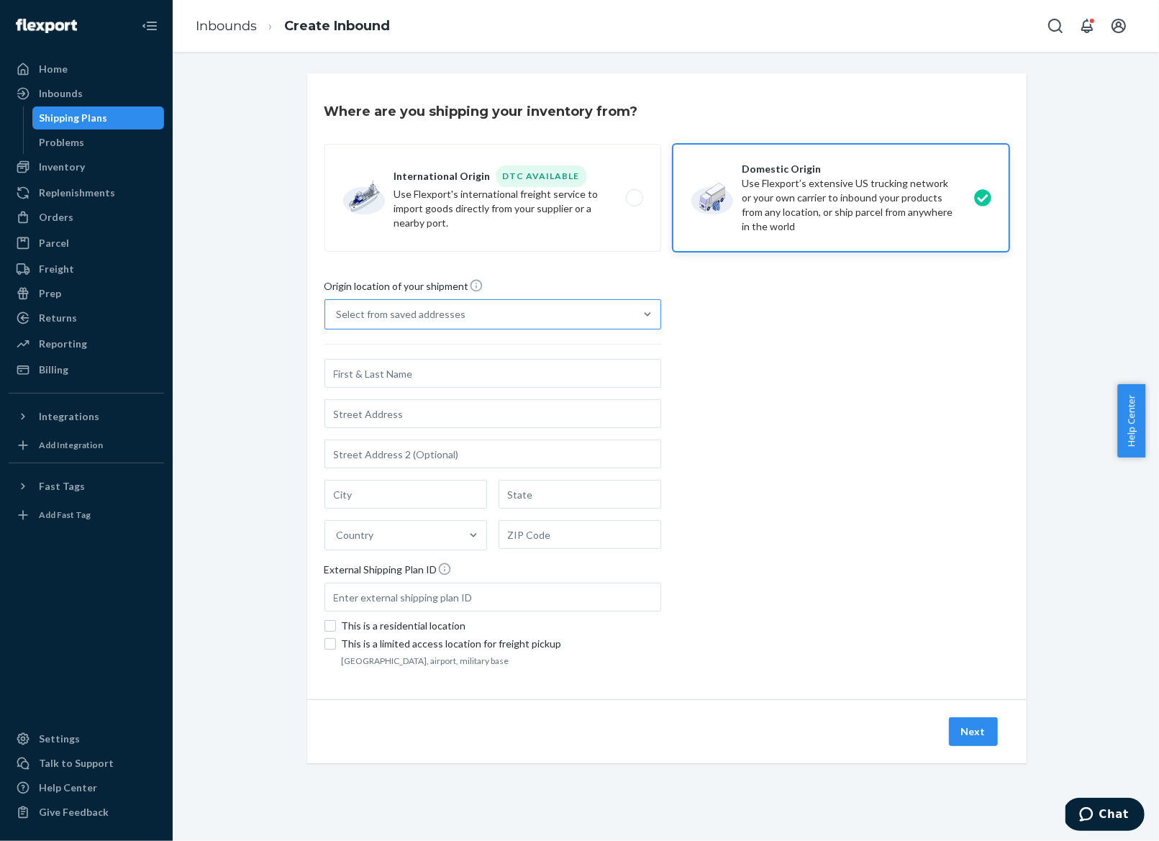
click at [461, 320] on div "Select from saved addresses" at bounding box center [479, 314] width 309 height 29
click at [338, 320] on input "Select from saved addresses" at bounding box center [337, 314] width 1 height 14
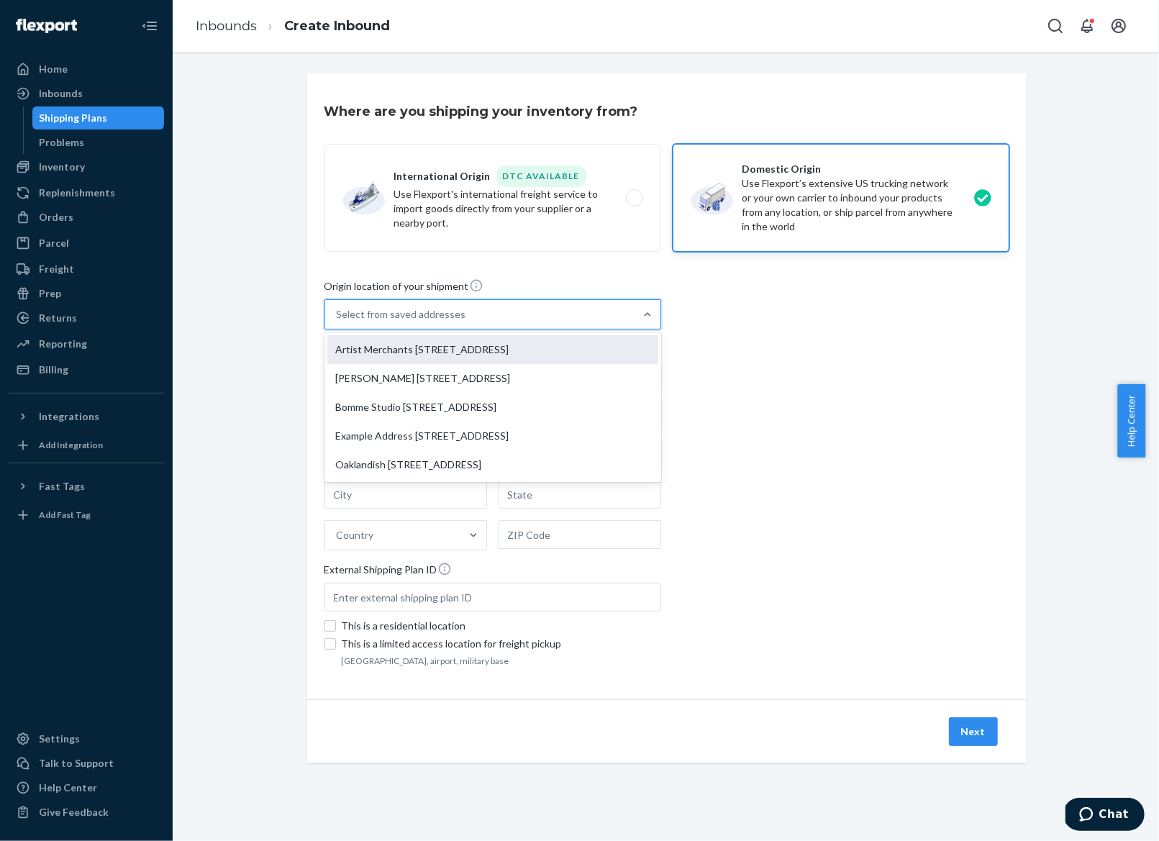
click at [455, 346] on div "Artist Merchants 530 Molino St STE 111 Los Angeles, CA 90013" at bounding box center [492, 349] width 331 height 29
click at [338, 321] on input "option Artist Merchants 530 Molino St STE 111 Los Angeles, CA 90013 focused, 1 …" at bounding box center [337, 314] width 1 height 14
type input "Artist Merchants"
type input "530 Molino St"
type input "STE 111"
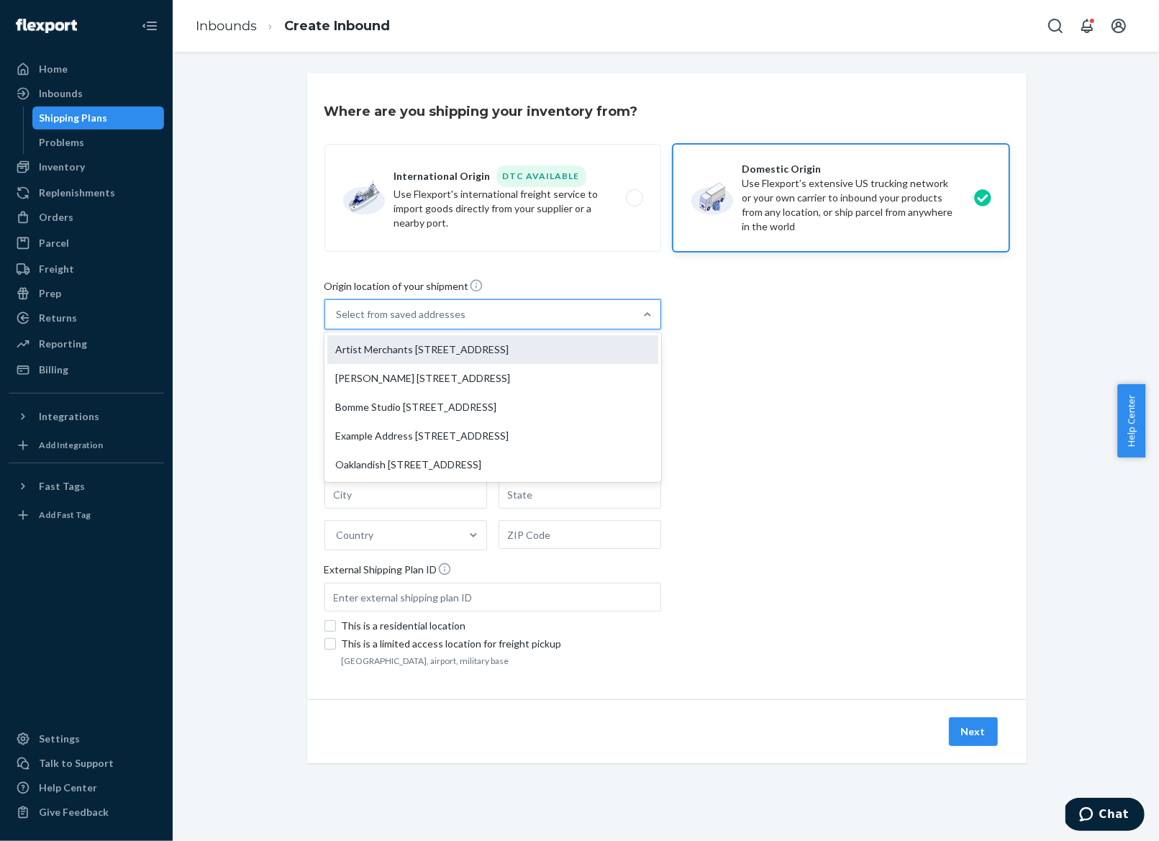
type input "Los Angeles"
type input "CA"
type input "90013"
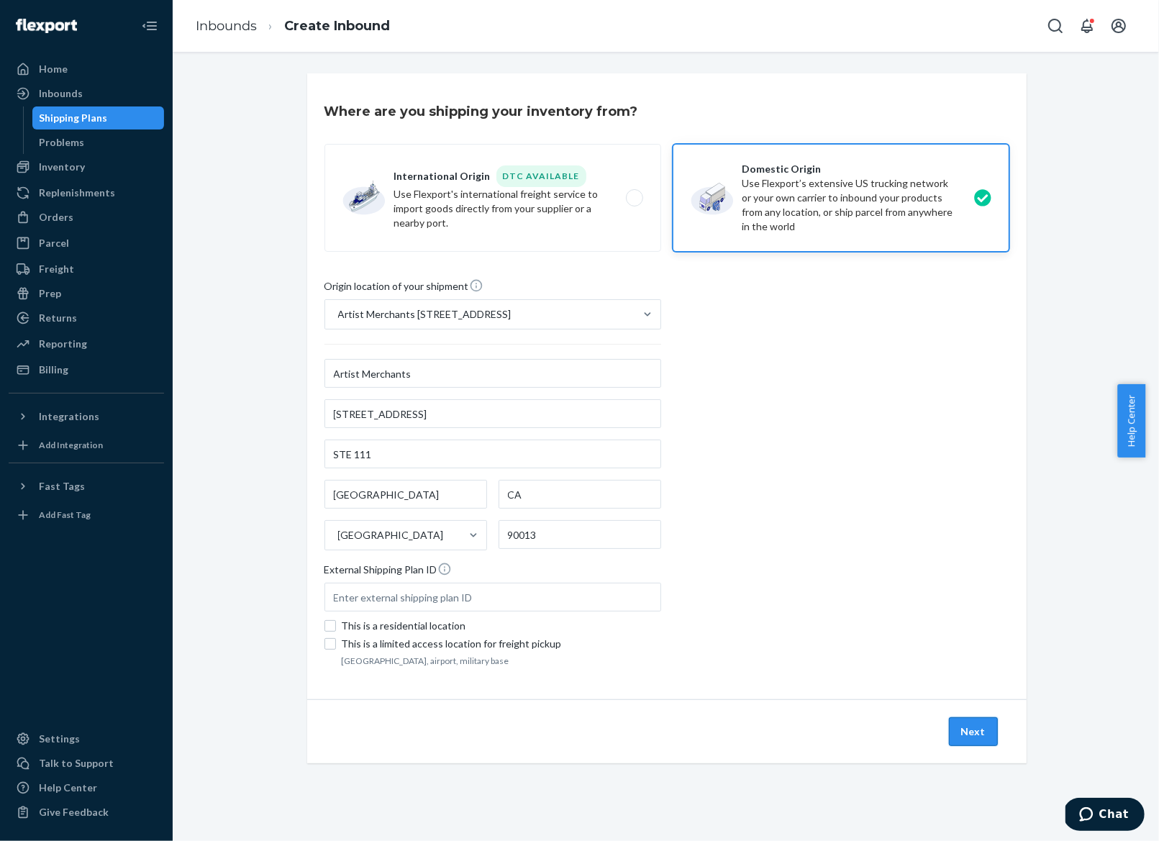
click at [967, 736] on button "Next" at bounding box center [973, 731] width 49 height 29
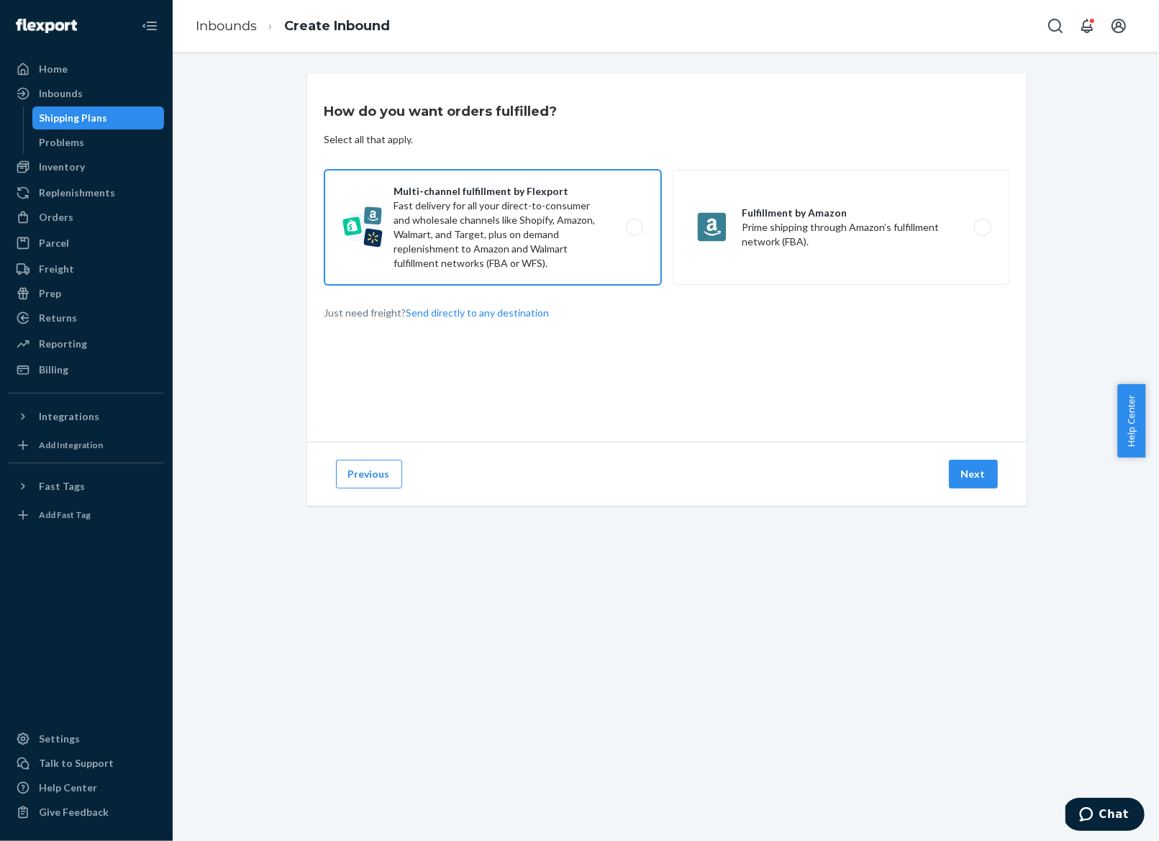
click at [528, 218] on label "Multi-channel fulfillment by Flexport Fast delivery for all your direct-to-cons…" at bounding box center [492, 227] width 337 height 115
click at [634, 223] on input "Multi-channel fulfillment by Flexport Fast delivery for all your direct-to-cons…" at bounding box center [638, 227] width 9 height 9
radio input "true"
click at [959, 473] on button "Next" at bounding box center [973, 474] width 49 height 29
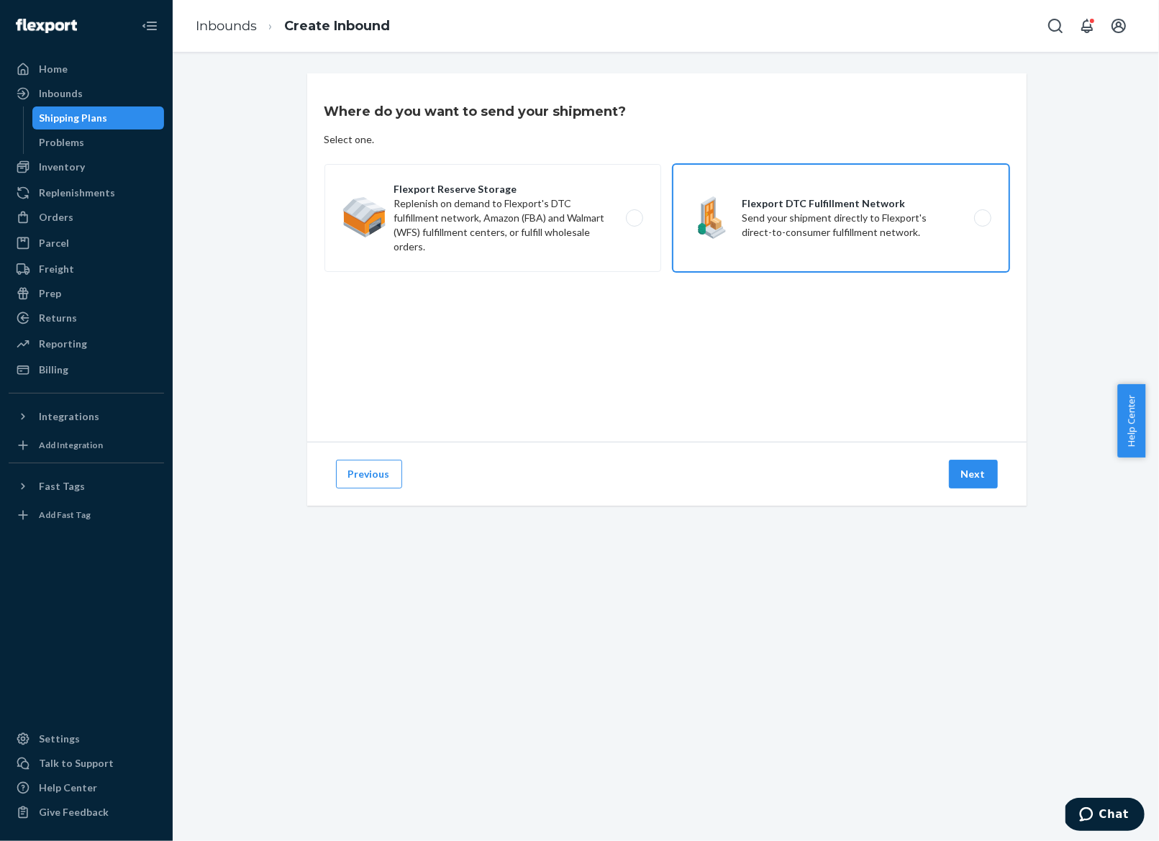
click at [717, 204] on label "Flexport DTC Fulfillment Network Send your shipment directly to Flexport's dire…" at bounding box center [840, 218] width 337 height 108
click at [982, 214] on input "Flexport DTC Fulfillment Network Send your shipment directly to Flexport's dire…" at bounding box center [986, 218] width 9 height 9
radio input "true"
click at [972, 479] on button "Next" at bounding box center [973, 474] width 49 height 29
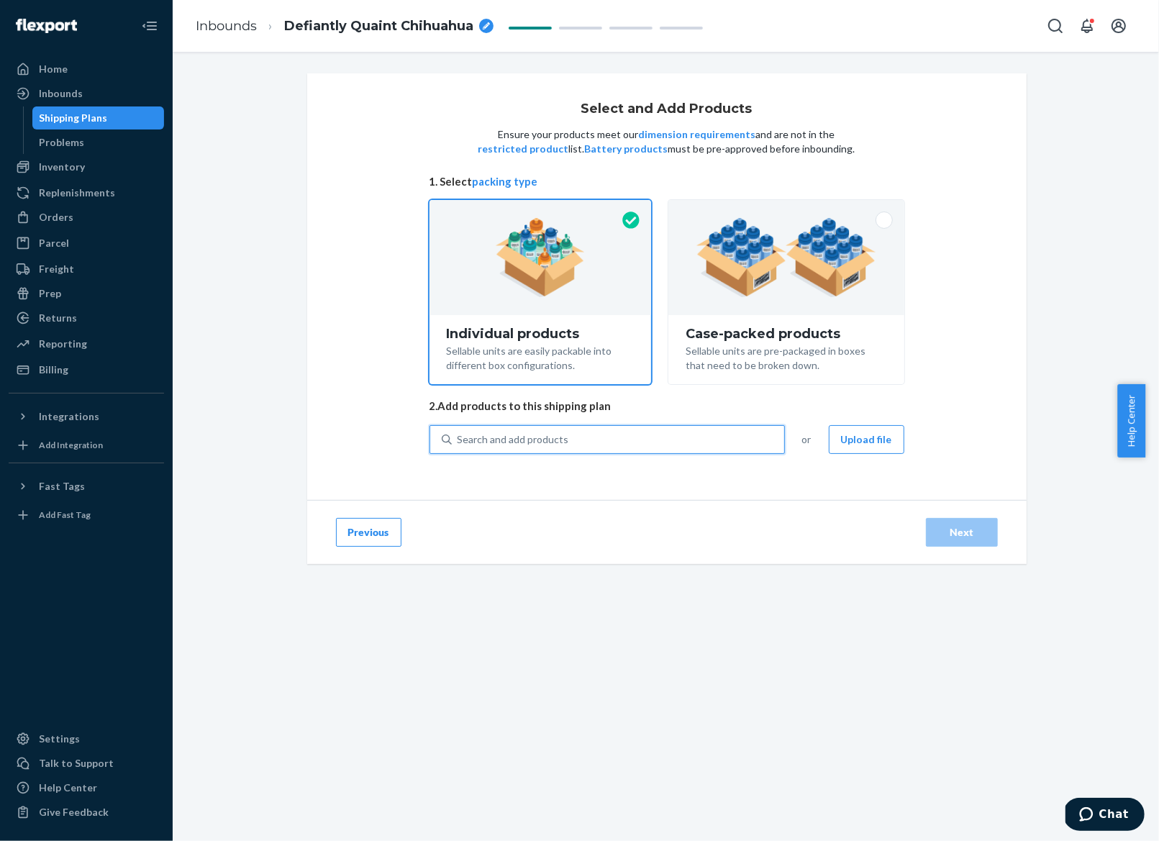
click at [648, 437] on div "Search and add products" at bounding box center [618, 439] width 332 height 26
click at [459, 437] on input "0 results available. Use Up and Down to choose options, press Enter to select t…" at bounding box center [457, 439] width 1 height 14
click at [670, 440] on div "Search and add products" at bounding box center [618, 439] width 332 height 26
click at [459, 440] on input "0 results available. Select is focused ,type to refine list, press Down to open…" at bounding box center [457, 439] width 1 height 14
paste input "CHI WEB EXCLUSIVE TEE (Grey)"
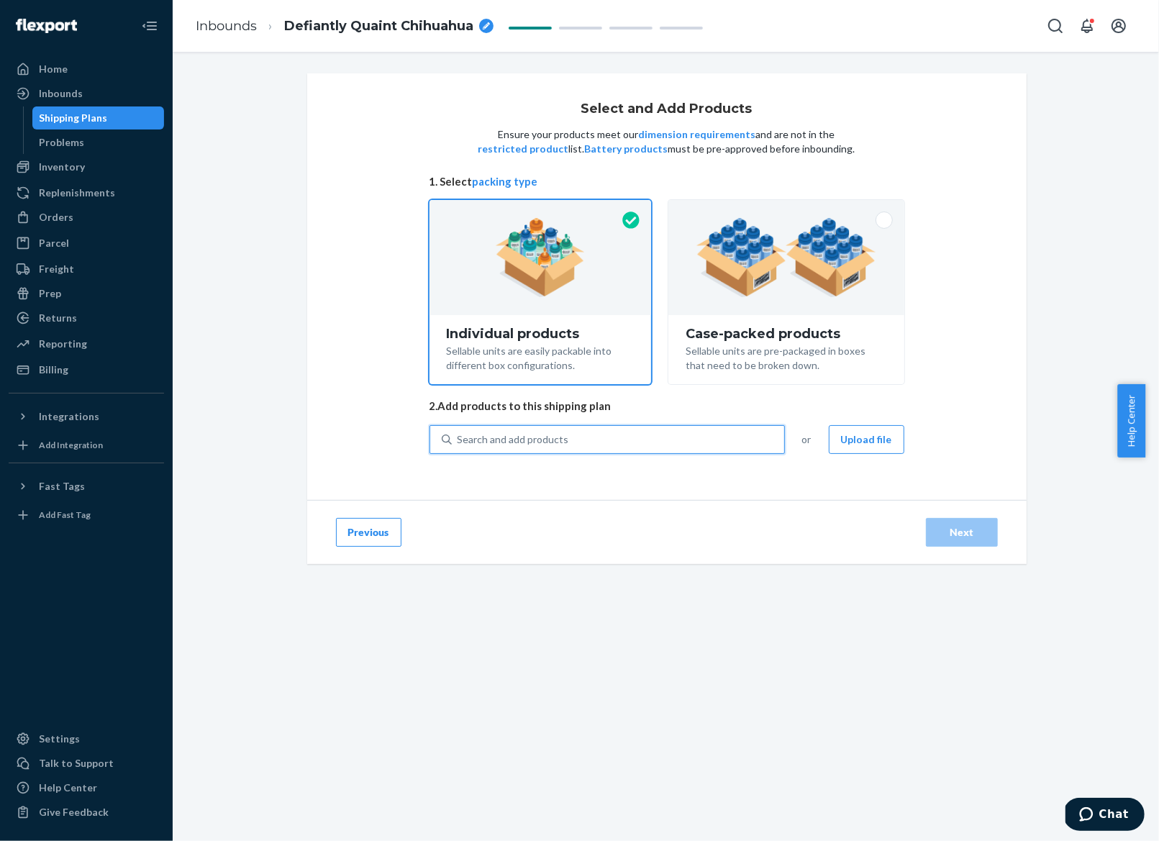
type input "CHI WEB EXCLUSIVE TEE (Grey)"
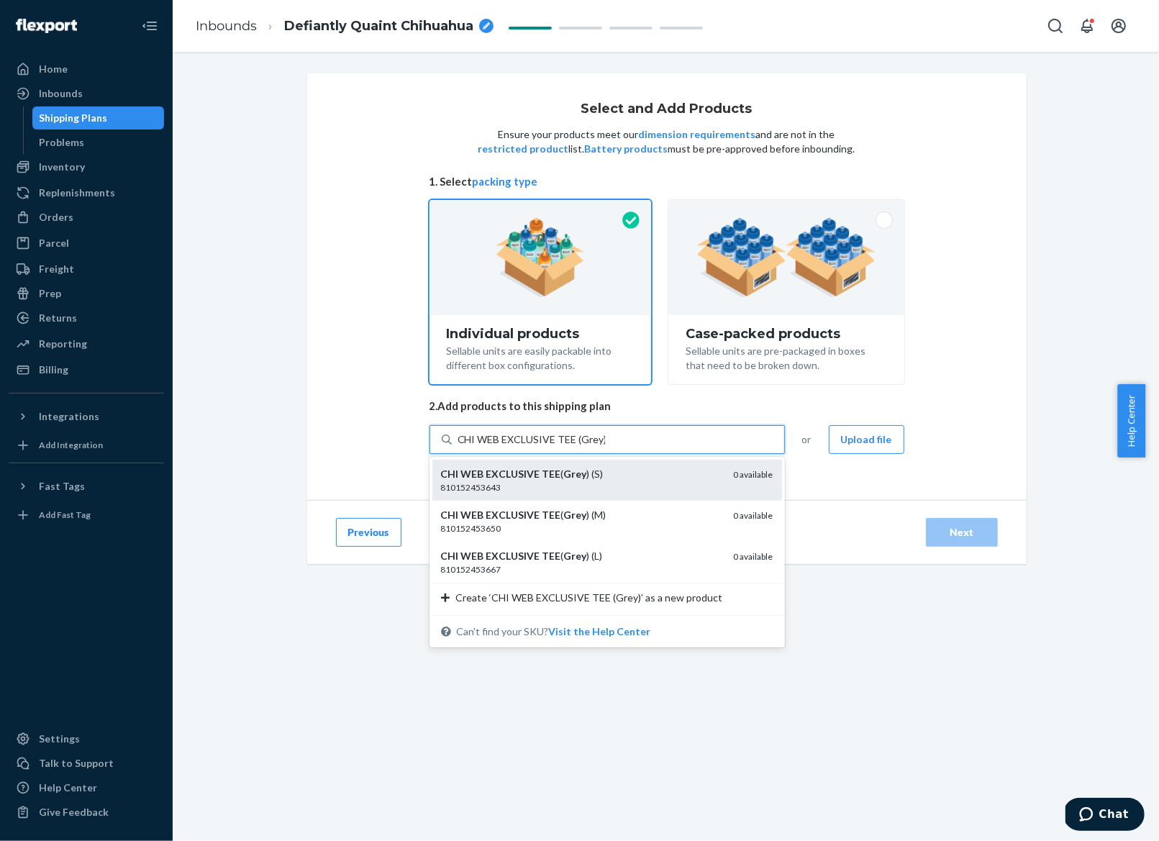
click at [619, 471] on div "CHI WEB EXCLUSIVE TEE ( Grey ) (S)" at bounding box center [581, 474] width 281 height 14
click at [605, 447] on input "CHI WEB EXCLUSIVE TEE (Grey)" at bounding box center [530, 439] width 147 height 14
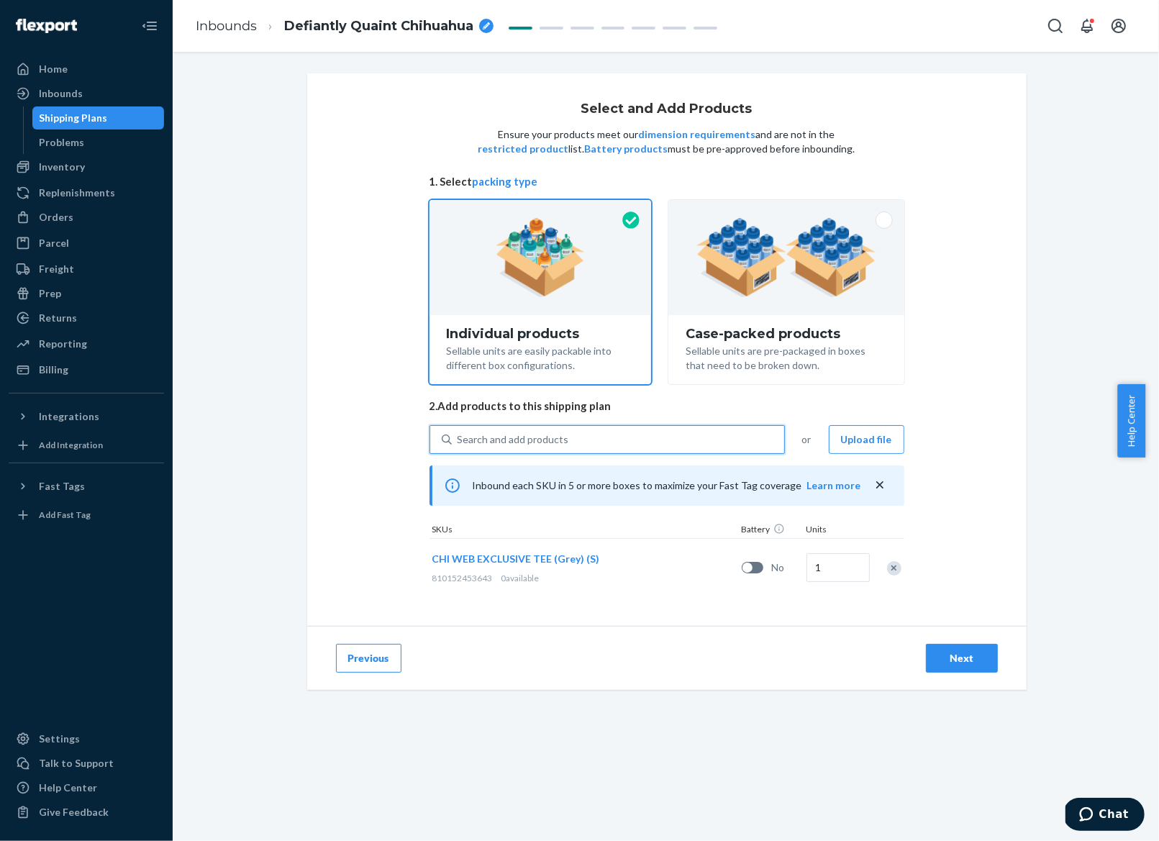
click at [619, 439] on div "Search and add products" at bounding box center [618, 439] width 332 height 26
click at [459, 439] on input "0 results available. Use Up and Down to choose options, press Enter to select t…" at bounding box center [457, 439] width 1 height 14
paste input "CHI WEB EXCLUSIVE TEE (Grey)"
type input "CHI WEB EXCLUSIVE TEE (Grey)"
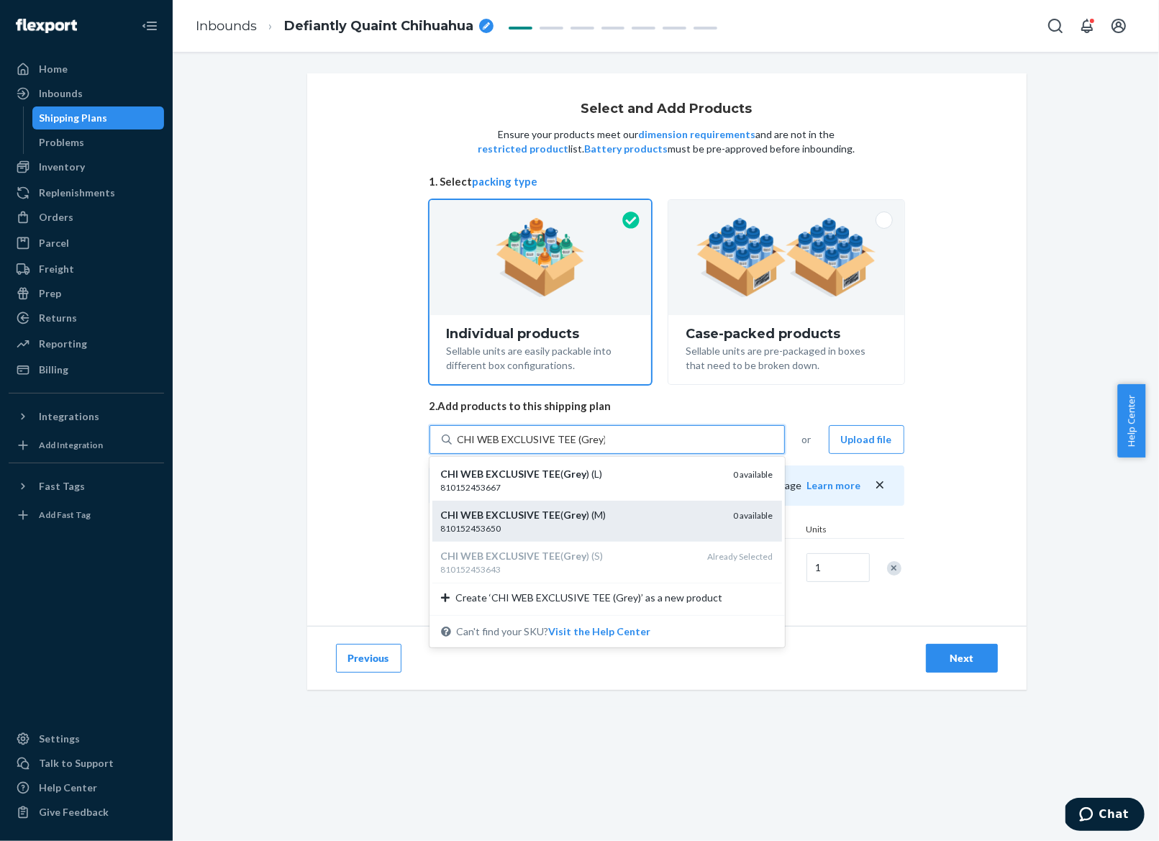
click at [618, 509] on div "CHI WEB EXCLUSIVE TEE ( Grey ) (M)" at bounding box center [581, 515] width 281 height 14
click at [605, 447] on input "CHI WEB EXCLUSIVE TEE (Grey)" at bounding box center [530, 439] width 147 height 14
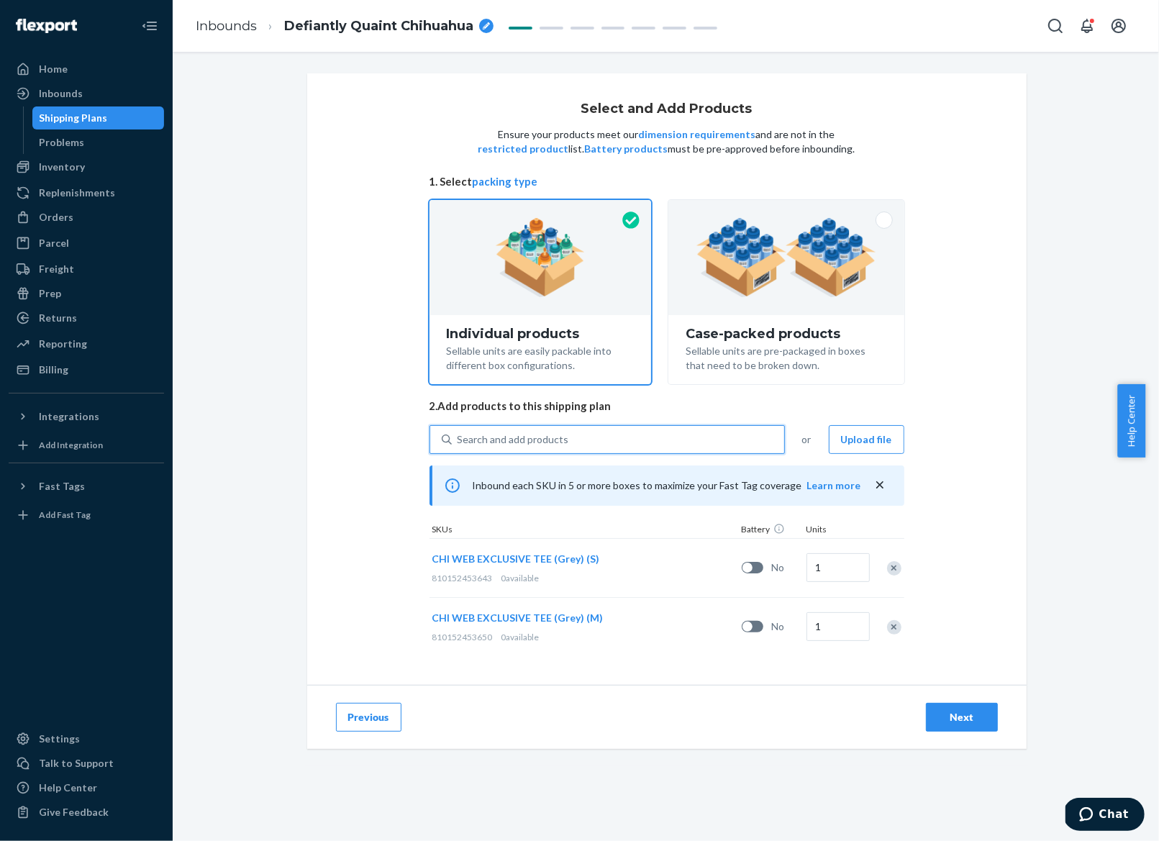
click at [612, 443] on div "Search and add products" at bounding box center [618, 439] width 332 height 26
click at [459, 443] on input "0 results available. Use Up and Down to choose options, press Enter to select t…" at bounding box center [457, 439] width 1 height 14
paste input "CHI WEB EXCLUSIVE TEE (Grey)"
type input "CHI WEB EXCLUSIVE TEE (Grey)"
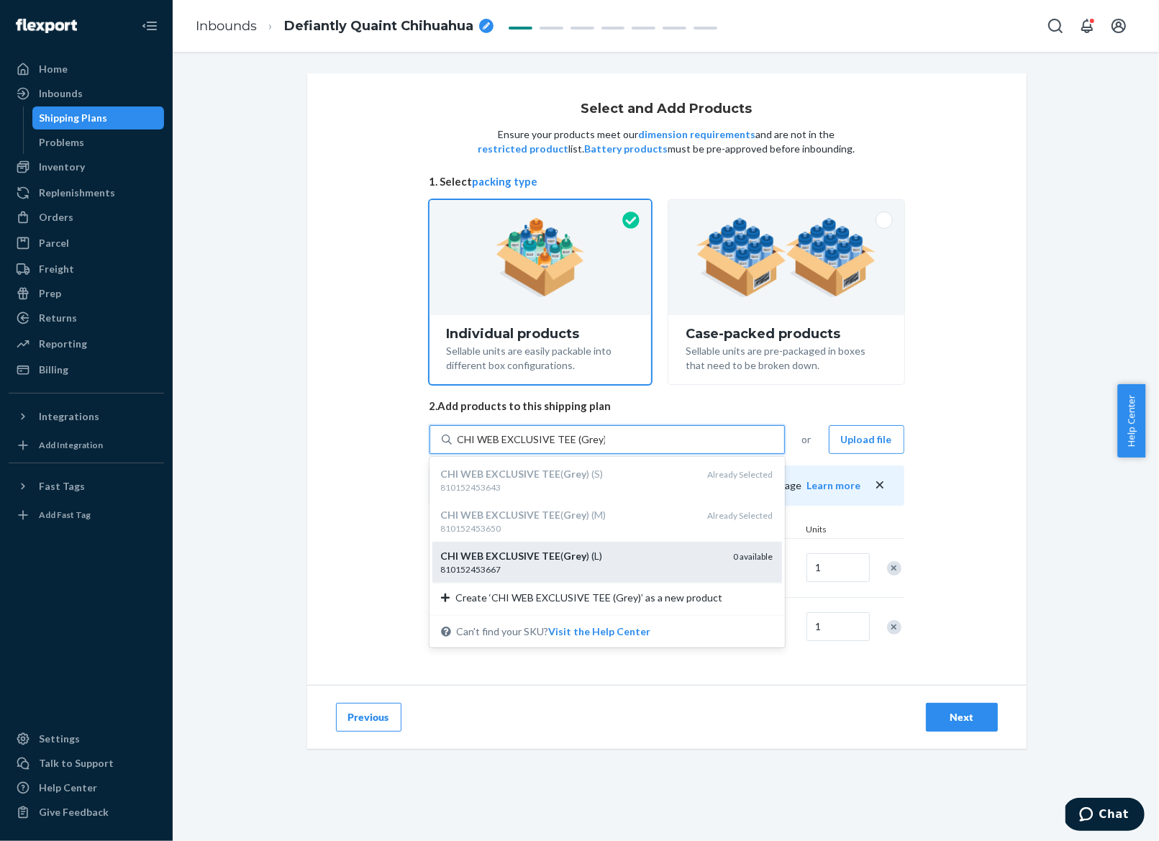
click at [626, 572] on div "810152453667" at bounding box center [581, 569] width 281 height 12
click at [605, 447] on input "CHI WEB EXCLUSIVE TEE (Grey)" at bounding box center [530, 439] width 147 height 14
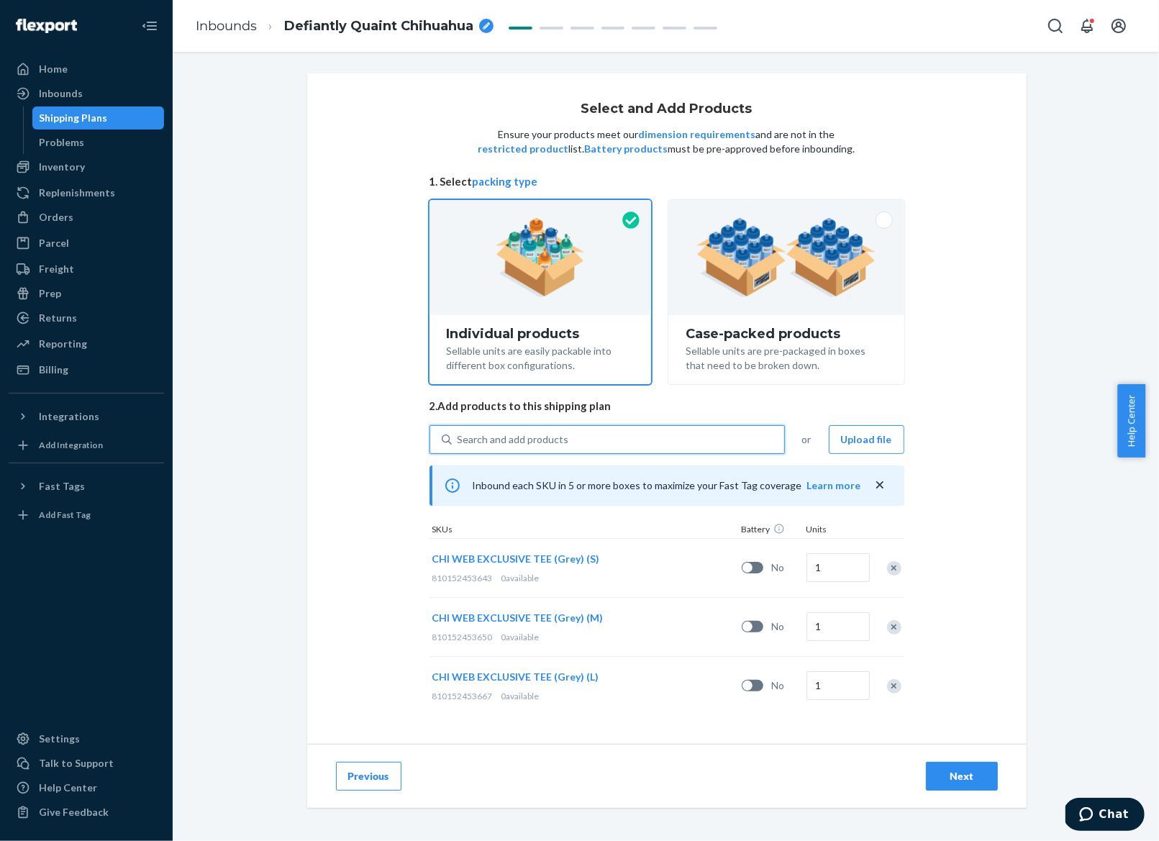
click at [590, 435] on div "Search and add products" at bounding box center [618, 439] width 332 height 26
click at [459, 435] on input "0 results available. Use Up and Down to choose options, press Enter to select t…" at bounding box center [457, 439] width 1 height 14
paste input "CHI WEB EXCLUSIVE TEE (Grey)"
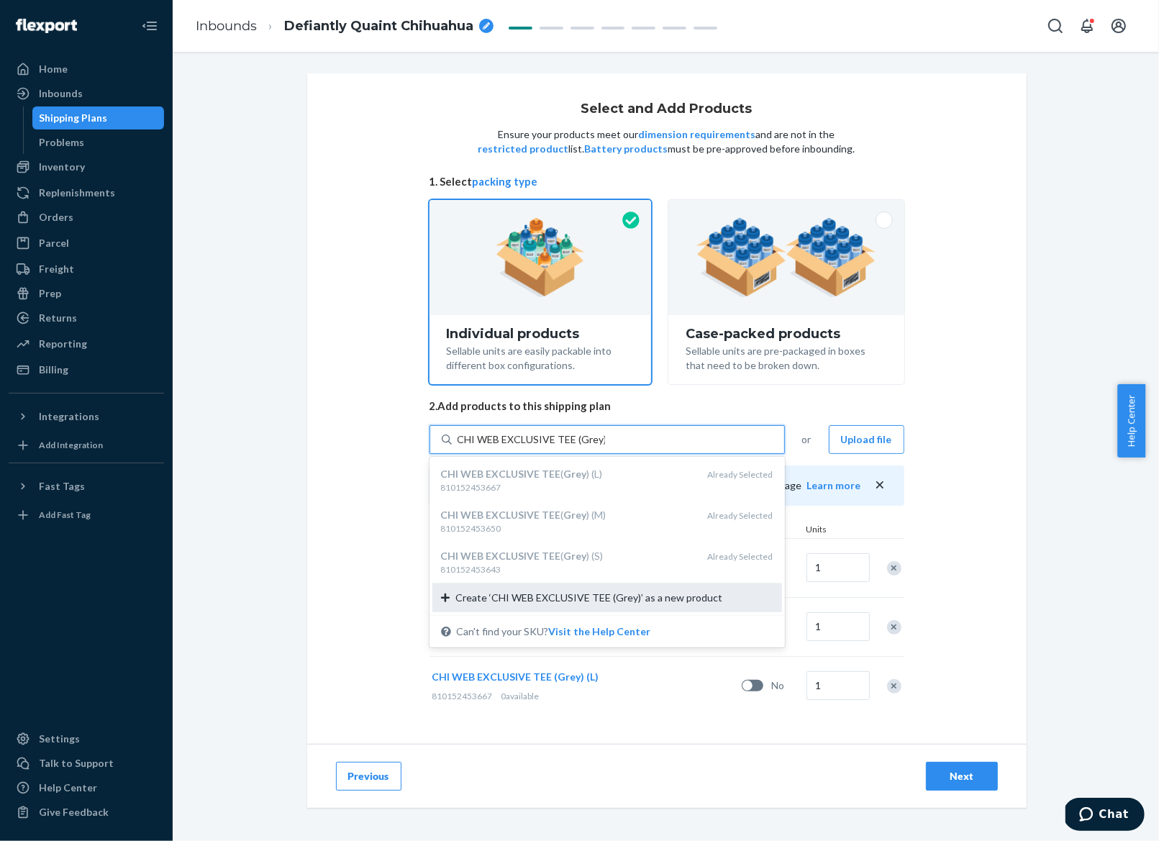
click at [639, 603] on span "Create ‘CHI WEB EXCLUSIVE TEE (Grey)’ as a new product" at bounding box center [588, 597] width 267 height 14
type input "CHI WEB EXCLUSIVE TEE (Grey)"
click at [605, 447] on input "CHI WEB EXCLUSIVE TEE (Grey)" at bounding box center [530, 439] width 147 height 14
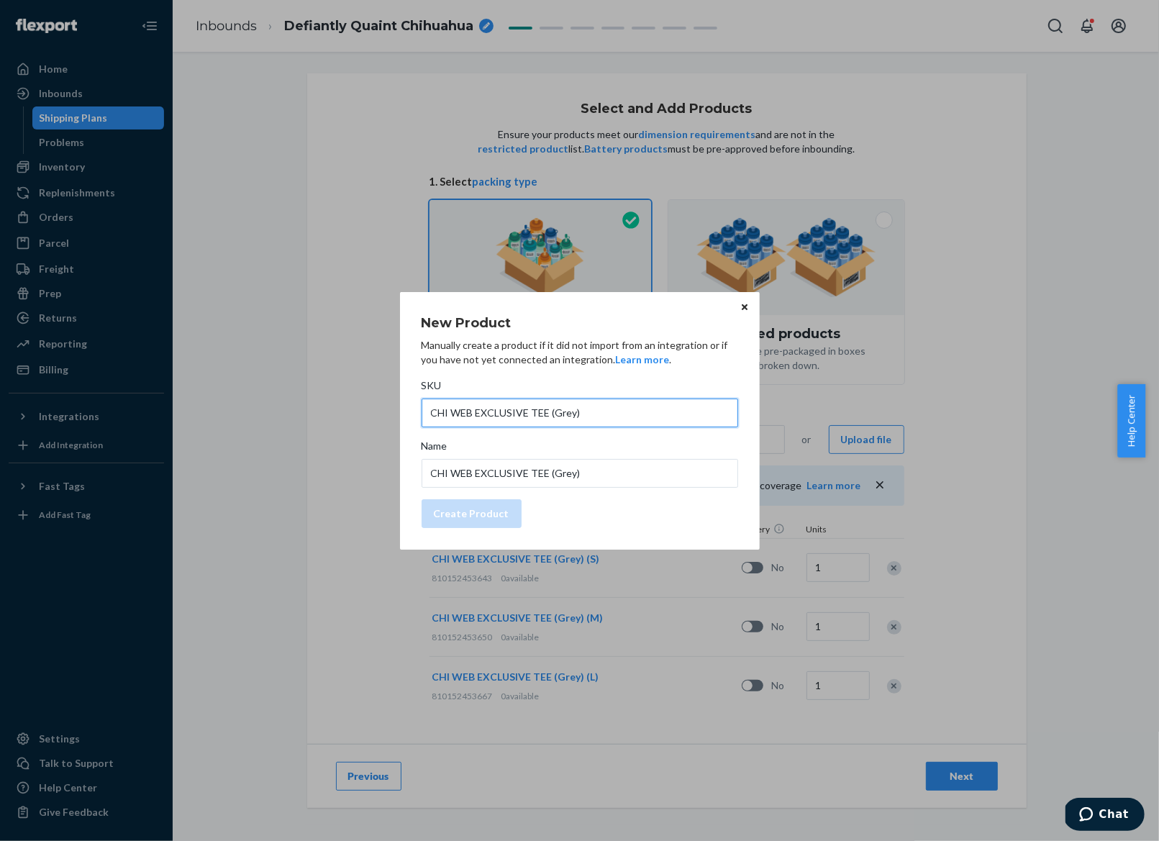
click at [621, 411] on input "CHI WEB EXCLUSIVE TEE (Grey)" at bounding box center [579, 412] width 316 height 29
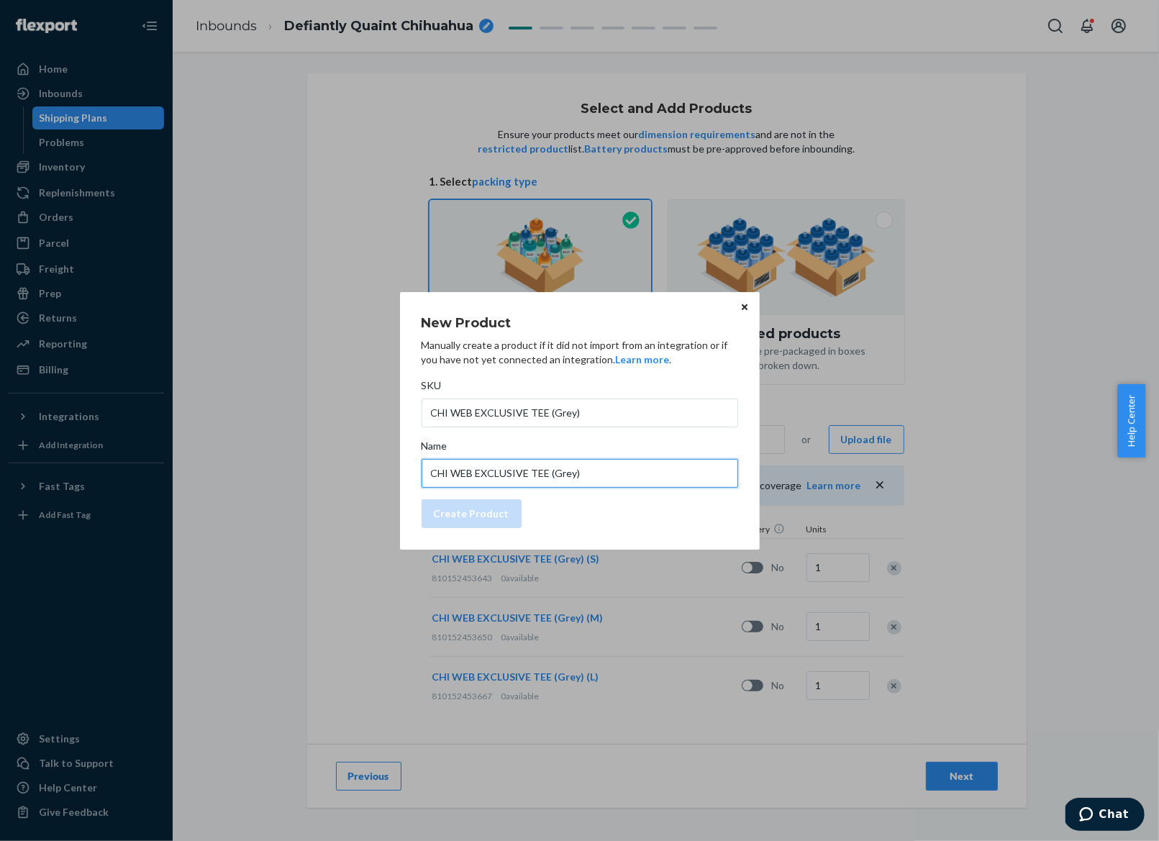
click at [624, 463] on input "CHI WEB EXCLUSIVE TEE (Grey)" at bounding box center [579, 473] width 316 height 29
click at [626, 476] on input "CHI WEB EXCLUSIVE TEE (Grey)" at bounding box center [579, 473] width 316 height 29
type input "CHI WEB EXCLUSIVE TEE (Grey) (XL)"
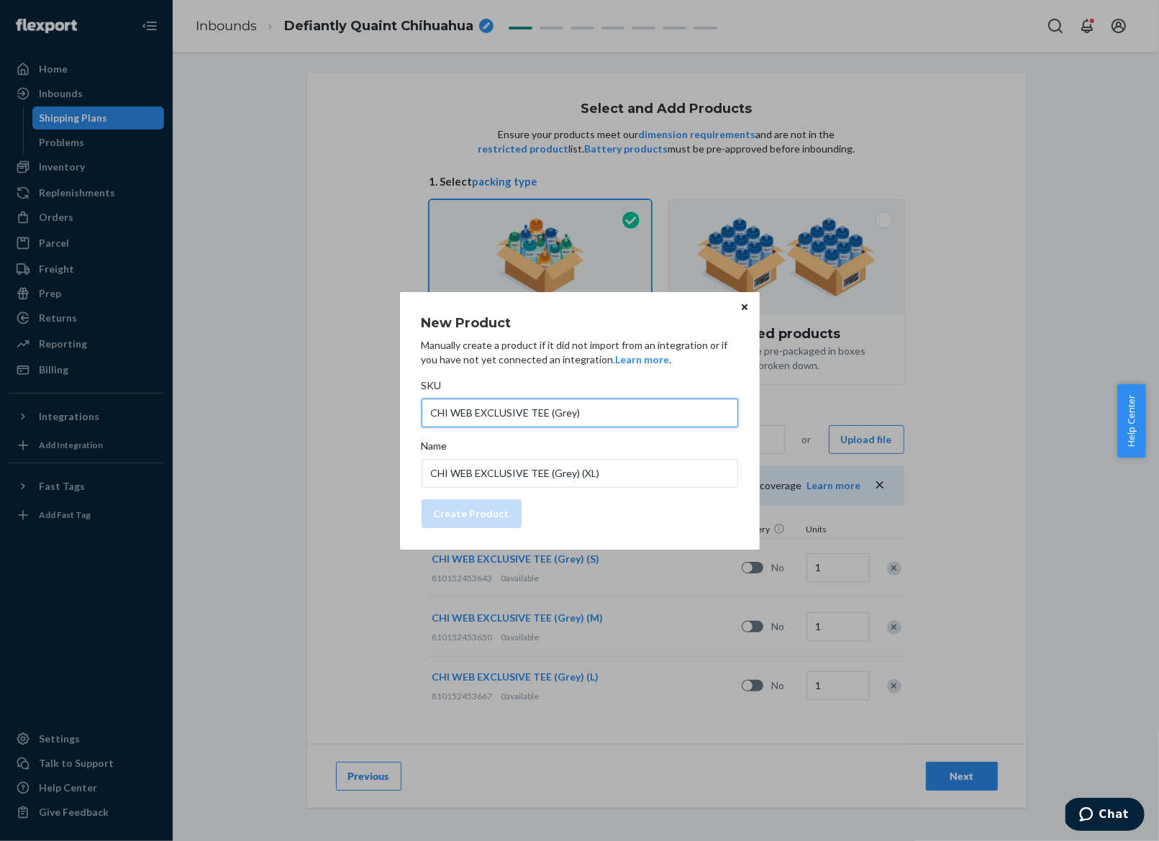
drag, startPoint x: 596, startPoint y: 414, endPoint x: 385, endPoint y: 414, distance: 210.7
click at [385, 414] on div "New Product Manually create a product if it did not import from an integration …" at bounding box center [579, 420] width 1159 height 841
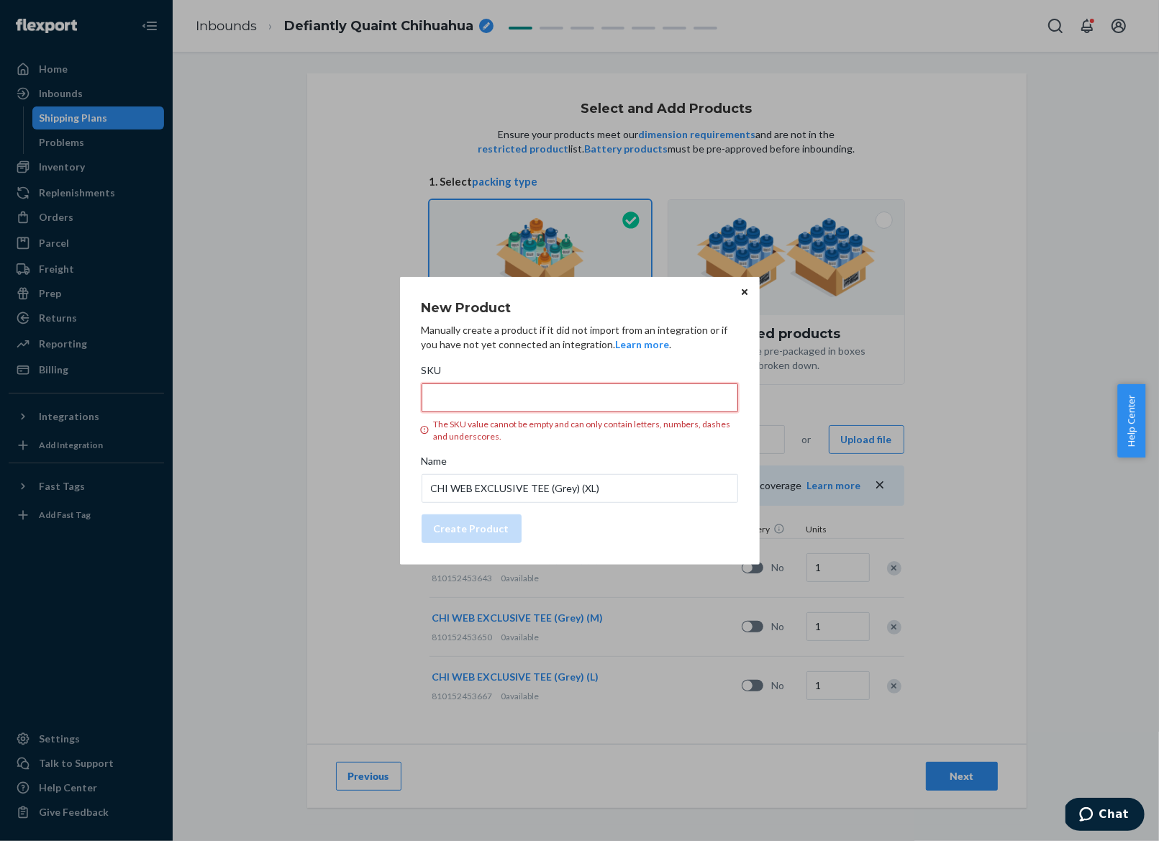
click at [678, 391] on input "SKU The SKU value cannot be empty and can only contain letters, numbers, dashes…" at bounding box center [579, 397] width 316 height 29
paste input "810152453674"
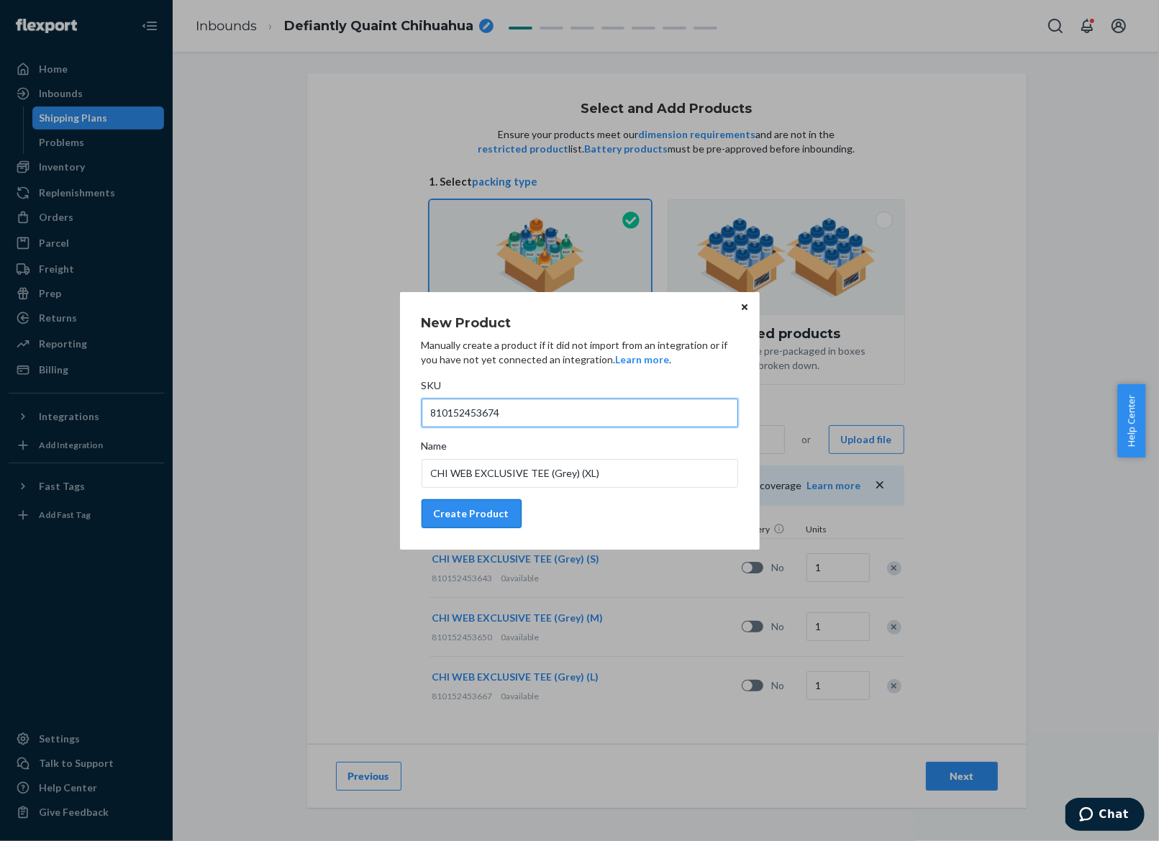
type input "810152453674"
click at [491, 513] on div "Create Product" at bounding box center [472, 513] width 76 height 14
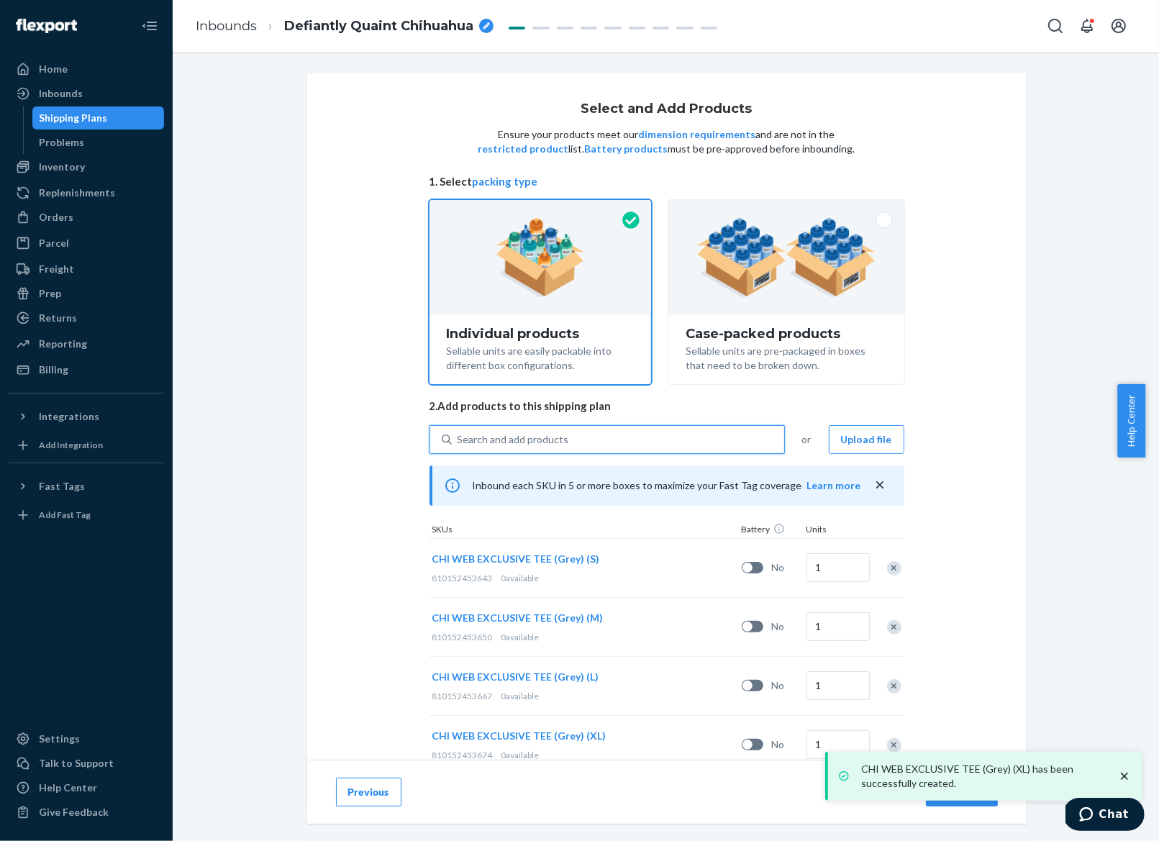
click at [355, 24] on span "Defiantly Quaint Chihuahua" at bounding box center [378, 26] width 189 height 19
click at [355, 24] on input "Defiantly Quaint Chihuahua" at bounding box center [356, 25] width 144 height 23
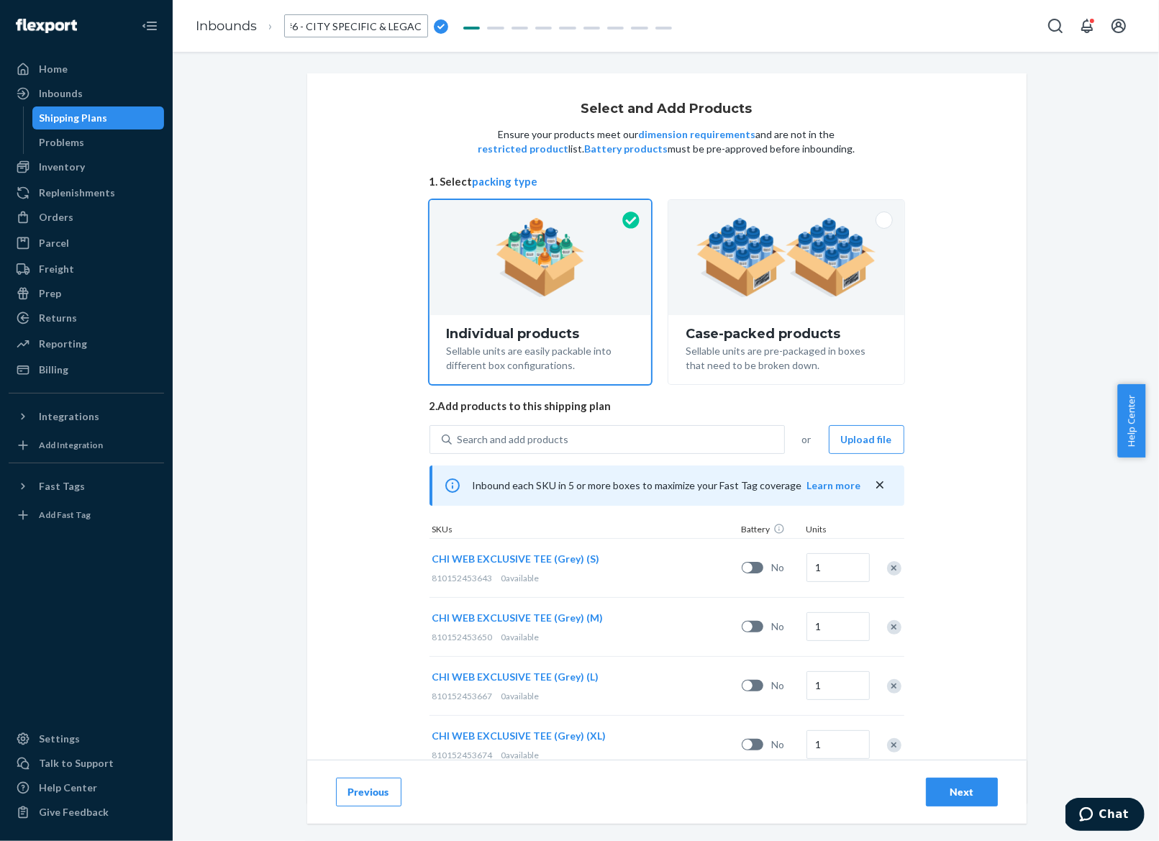
scroll to position [0, 55]
click at [373, 28] on input "INBOUND #6 - CITY SPECIFIC & LEGACY" at bounding box center [356, 25] width 144 height 23
type input "INBOUND #6 - CITY SPECIFIC (CHI - GREY) & LEGACY"
click at [241, 207] on div "Select and Add Products Ensure your products meet our dimension requirements an…" at bounding box center [665, 324] width 964 height 503
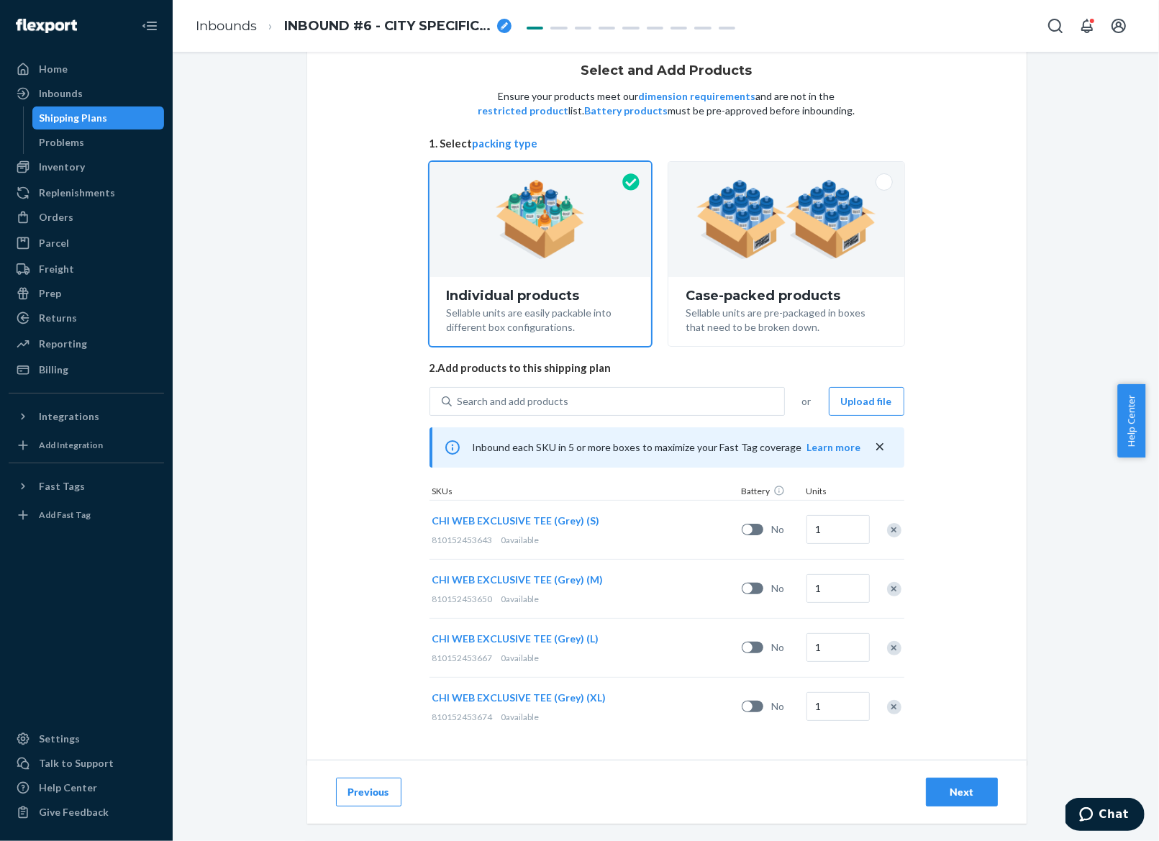
scroll to position [42, 0]
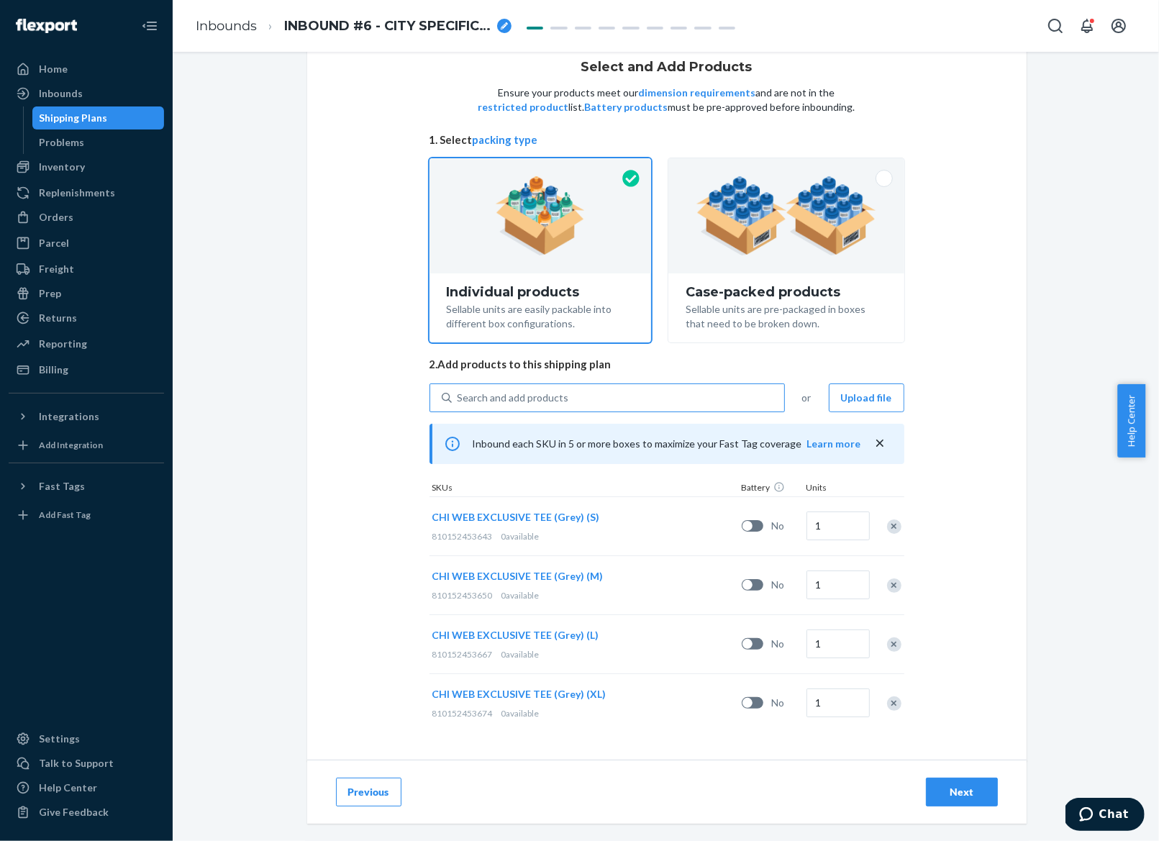
click at [588, 395] on div "Search and add products" at bounding box center [618, 398] width 332 height 26
click at [459, 395] on input "Search and add products" at bounding box center [457, 398] width 1 height 14
click at [494, 396] on div "Search and add products" at bounding box center [512, 398] width 111 height 14
click at [459, 396] on input "0 results available. Select is focused ,type to refine list, press Down to open…" at bounding box center [457, 398] width 1 height 14
paste input "CHI WEB EXCLUSIVE TEE (Grey)"
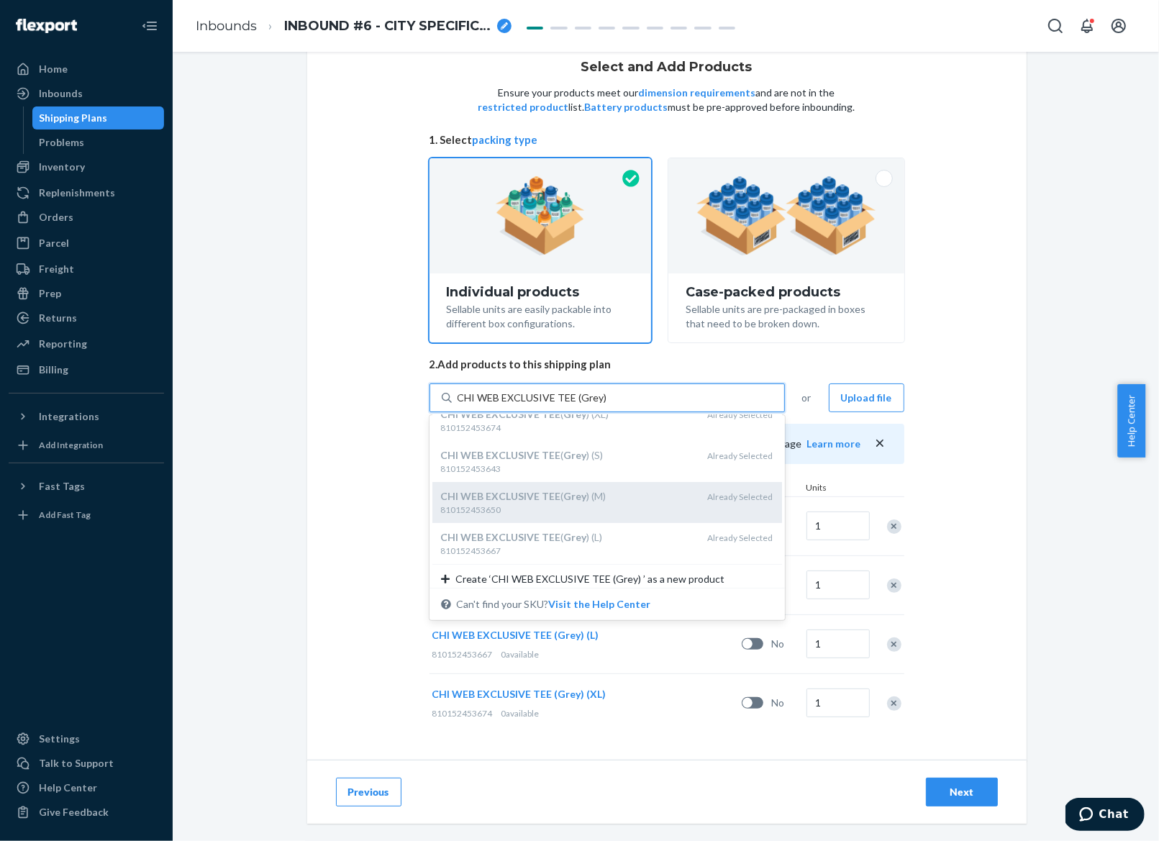
scroll to position [26, 0]
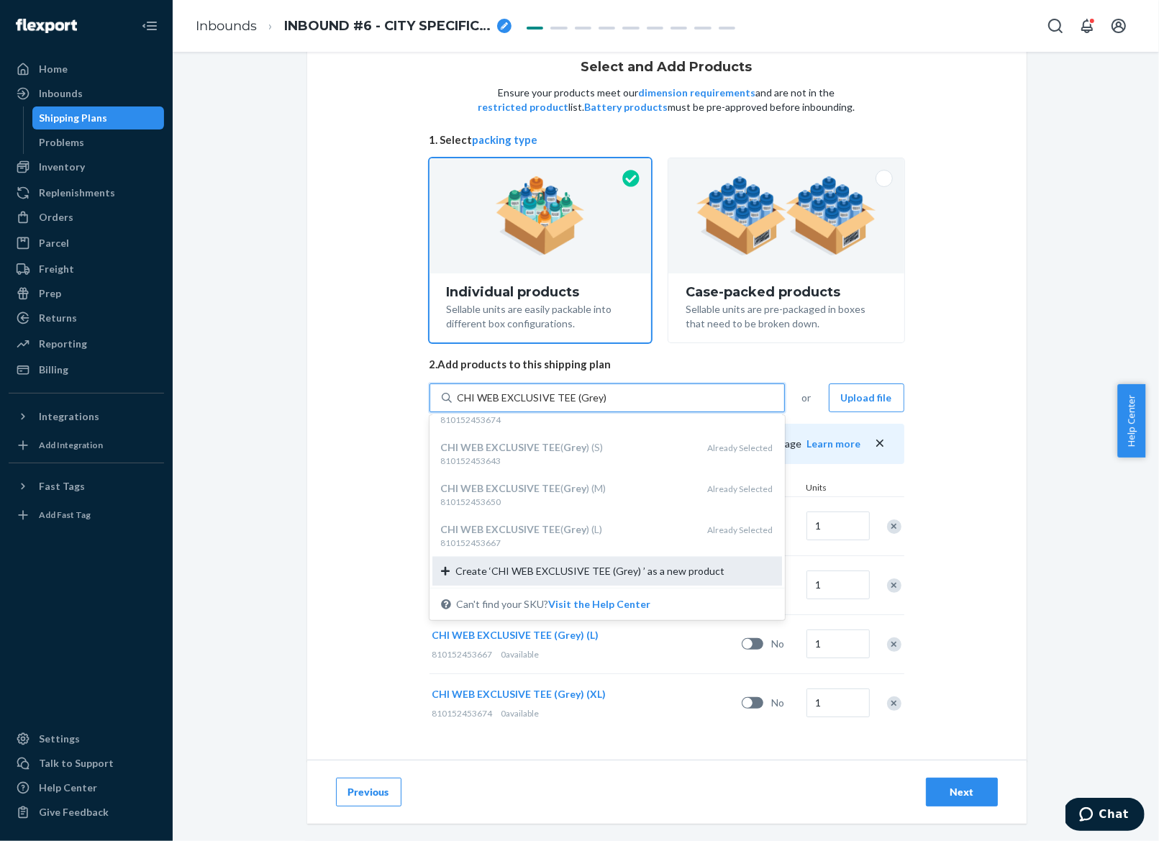
click at [573, 575] on span "Create ‘CHI WEB EXCLUSIVE TEE (Grey) ’ as a new product" at bounding box center [589, 571] width 269 height 14
type input "CHI WEB EXCLUSIVE TEE (Grey)"
click at [573, 405] on input "CHI WEB EXCLUSIVE TEE (Grey)" at bounding box center [532, 398] width 150 height 14
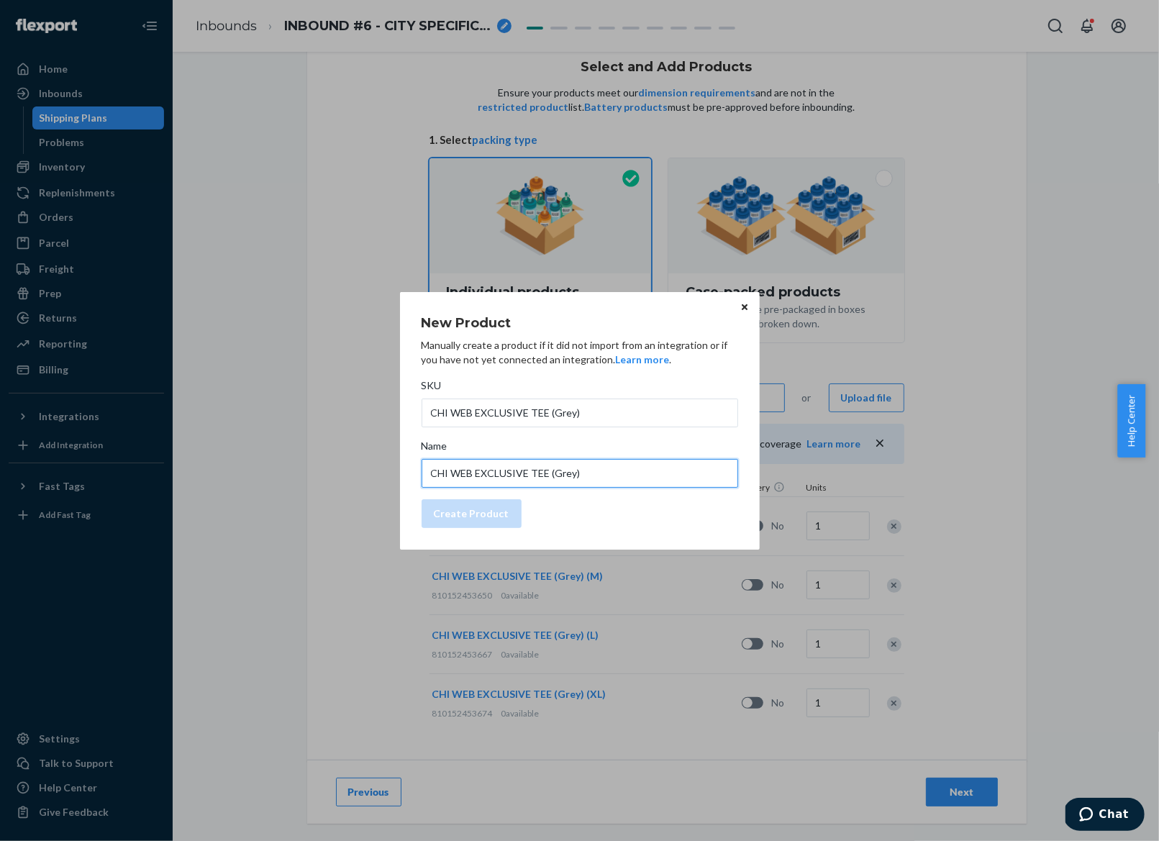
click at [621, 473] on input "CHI WEB EXCLUSIVE TEE (Grey)" at bounding box center [579, 473] width 316 height 29
type input "CHI WEB EXCLUSIVE TEE (Grey) (2XL)"
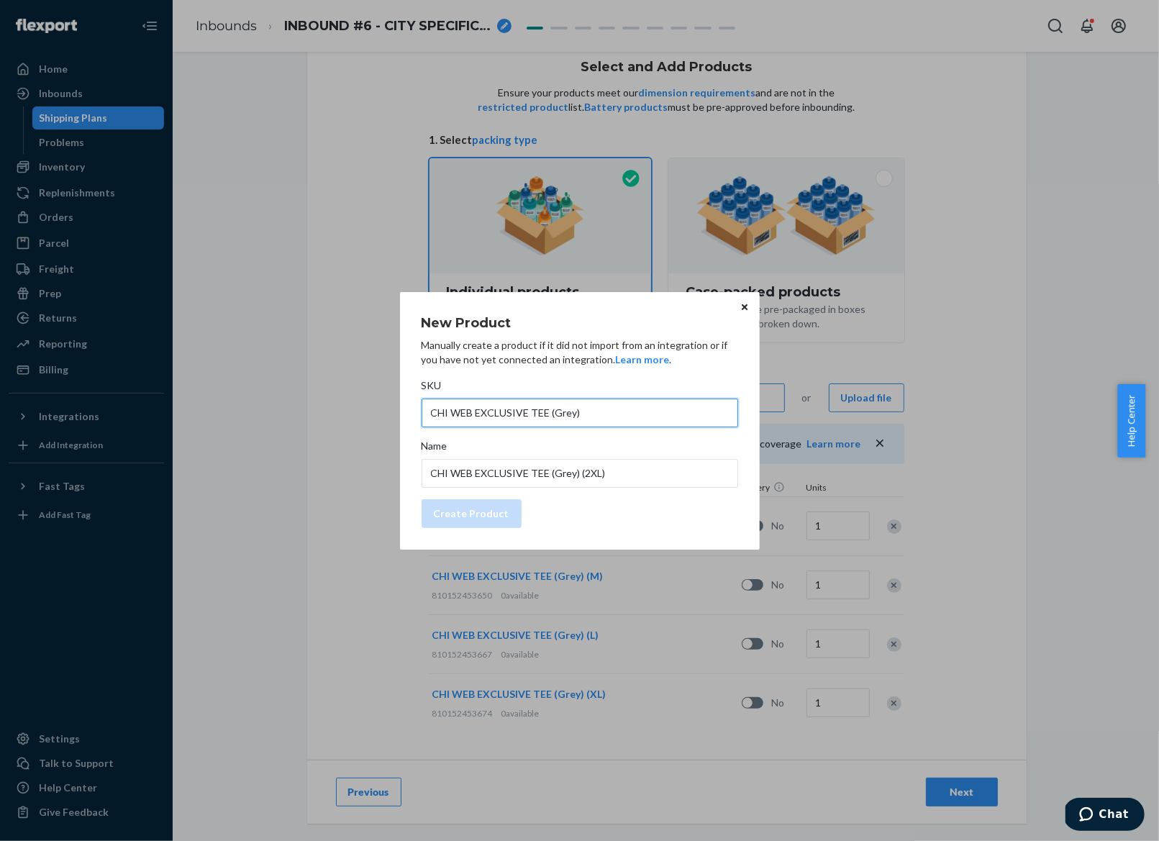
drag, startPoint x: 595, startPoint y: 411, endPoint x: 362, endPoint y: 415, distance: 232.3
click at [388, 412] on div "New Product Manually create a product if it did not import from an integration …" at bounding box center [579, 420] width 1159 height 841
click at [608, 418] on input "CHI WEB EXCLUSIVE TEE (Grey)" at bounding box center [579, 412] width 316 height 29
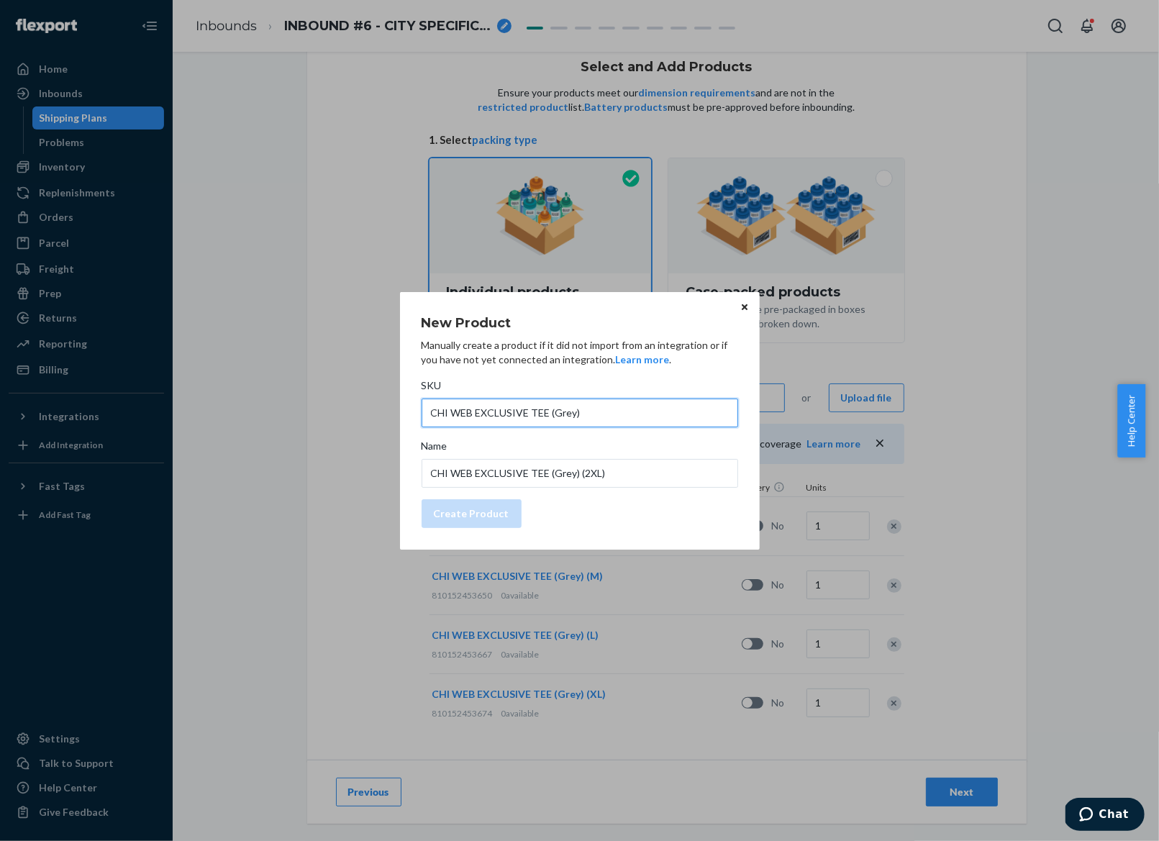
paste input "810152453681"
type input "810152453681"
click at [440, 518] on div "Create Product" at bounding box center [472, 513] width 76 height 14
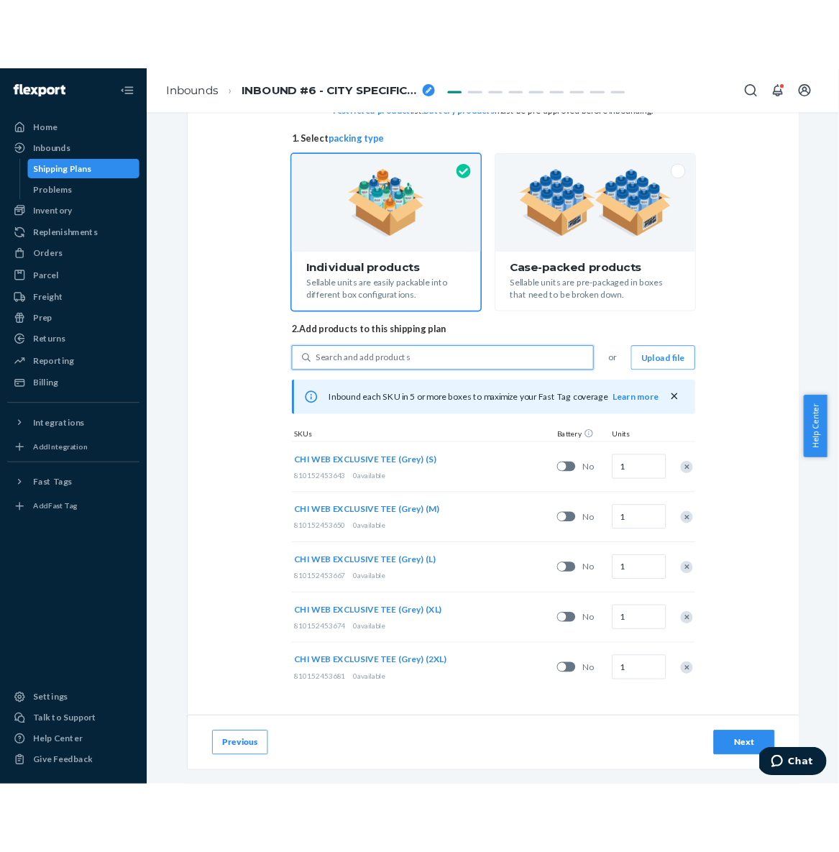
scroll to position [100, 0]
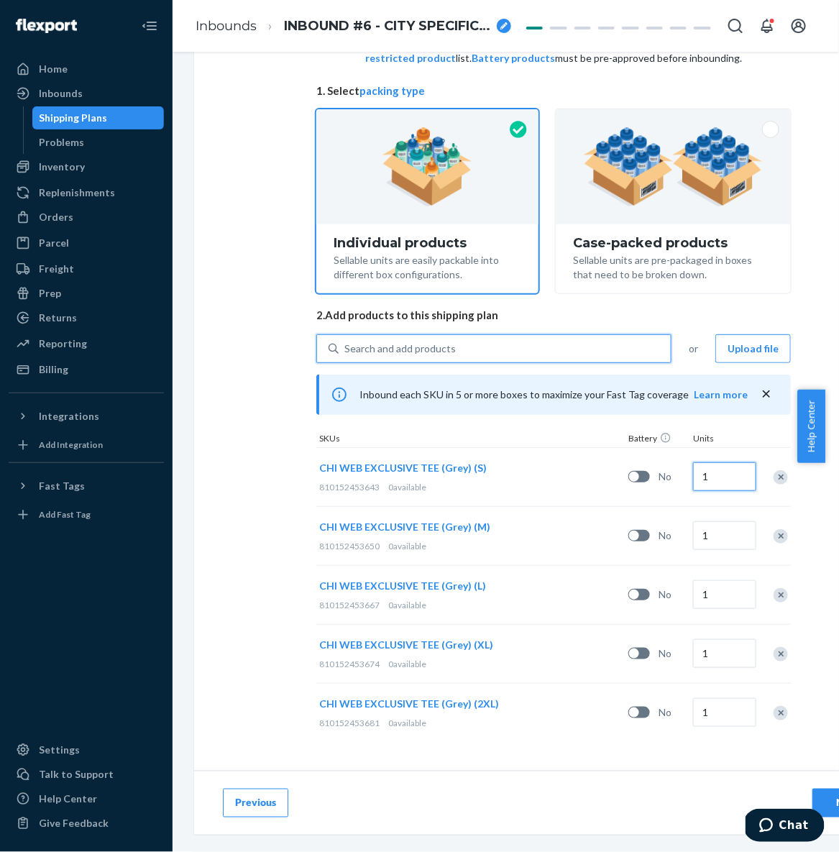
click at [711, 462] on input "1" at bounding box center [724, 476] width 63 height 29
type input "281"
click at [722, 535] on input "1" at bounding box center [724, 535] width 63 height 29
type input "742"
click at [730, 580] on input "1" at bounding box center [724, 594] width 63 height 29
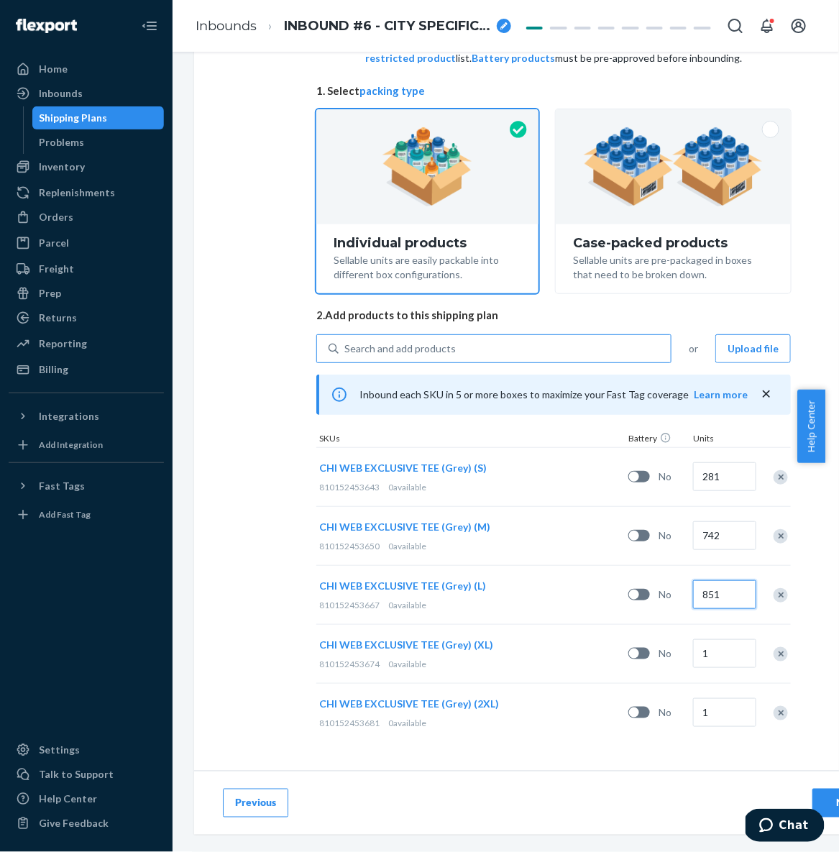
type input "851"
click at [740, 642] on input "1" at bounding box center [724, 653] width 63 height 29
type input "648"
click at [706, 705] on input "1" at bounding box center [724, 712] width 63 height 29
type input "328"
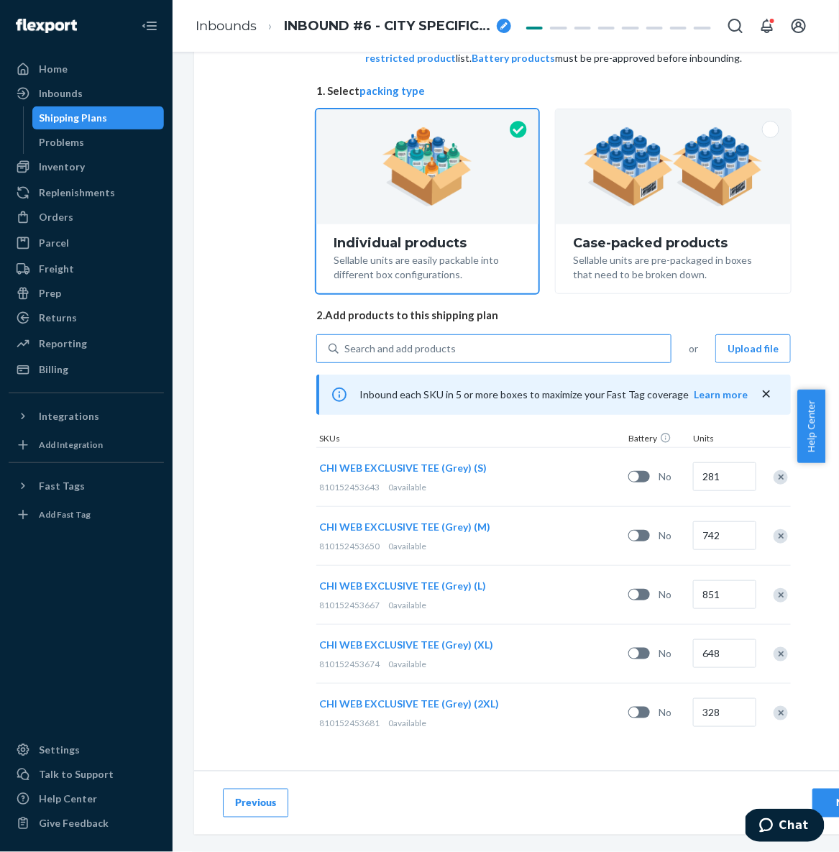
click at [534, 772] on div "Previous Next" at bounding box center [553, 803] width 719 height 64
click at [406, 342] on div "Search and add products" at bounding box center [399, 349] width 111 height 14
click at [346, 342] on input "Search and add products" at bounding box center [344, 349] width 1 height 14
paste input "LEGACY TEE - WHITE"
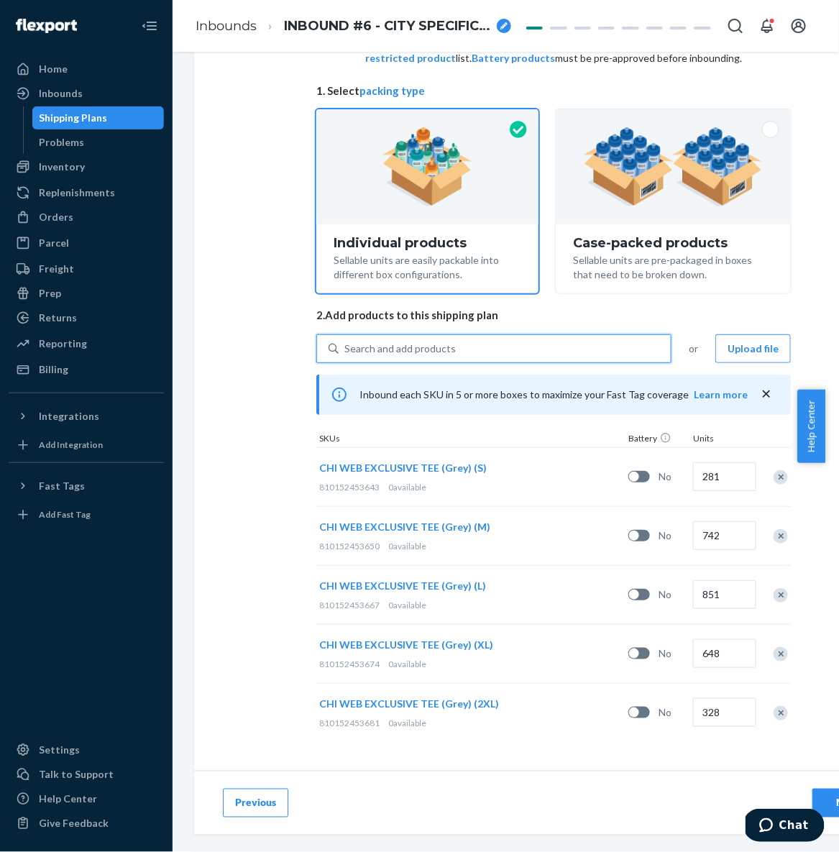
type input "LEGACY TEE - WHITE"
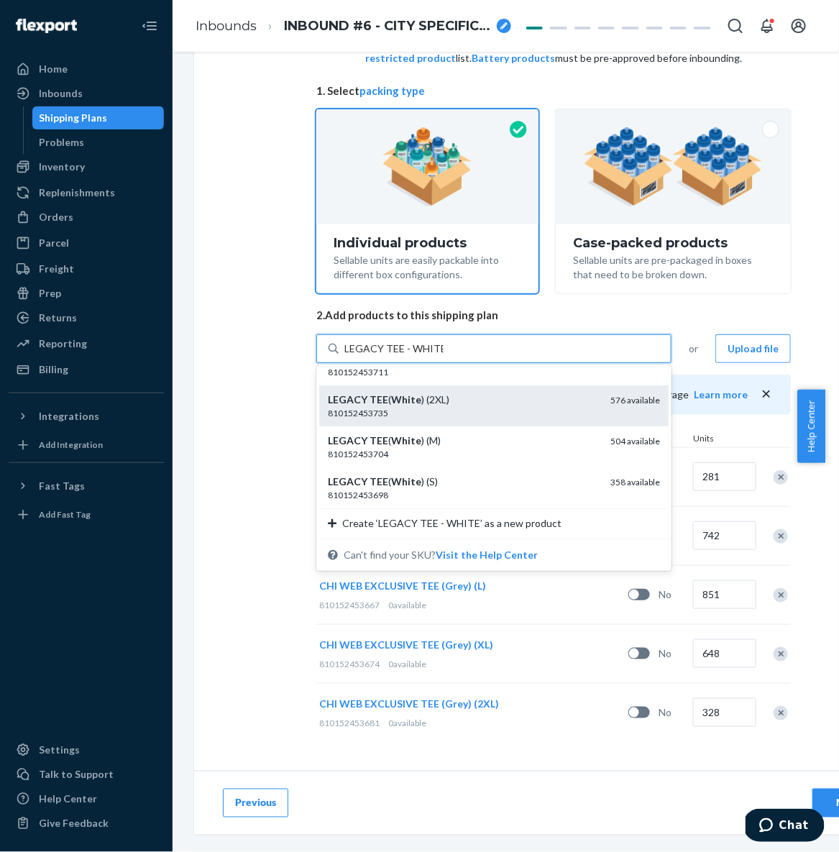
scroll to position [68, 0]
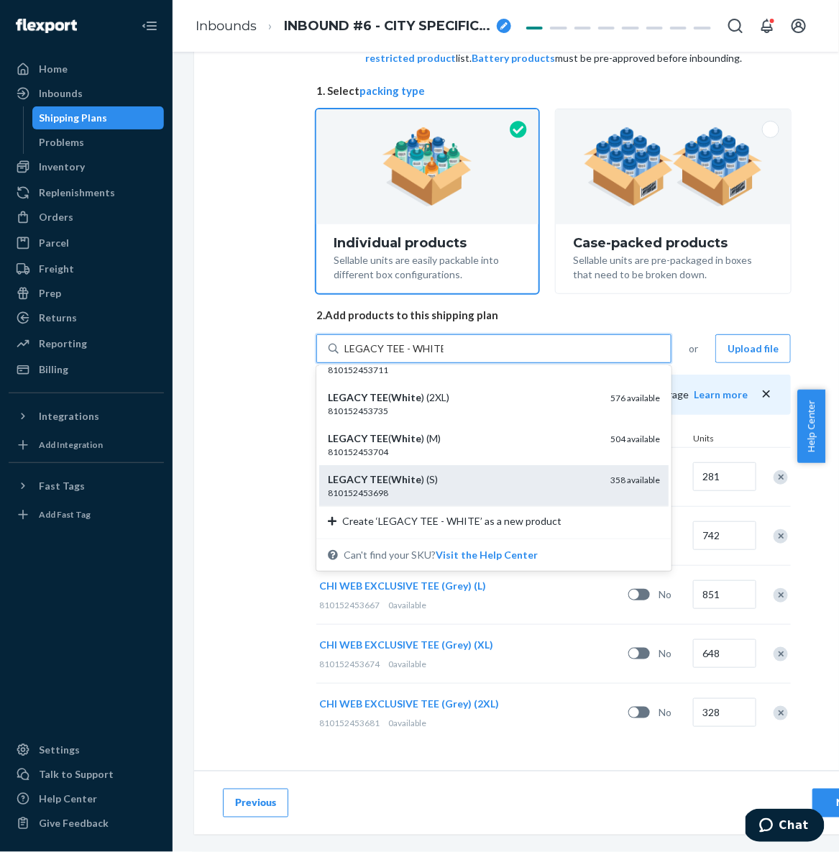
click at [418, 487] on div "810152453698" at bounding box center [463, 493] width 271 height 12
click at [418, 356] on input "LEGACY TEE - WHITE" at bounding box center [393, 349] width 99 height 14
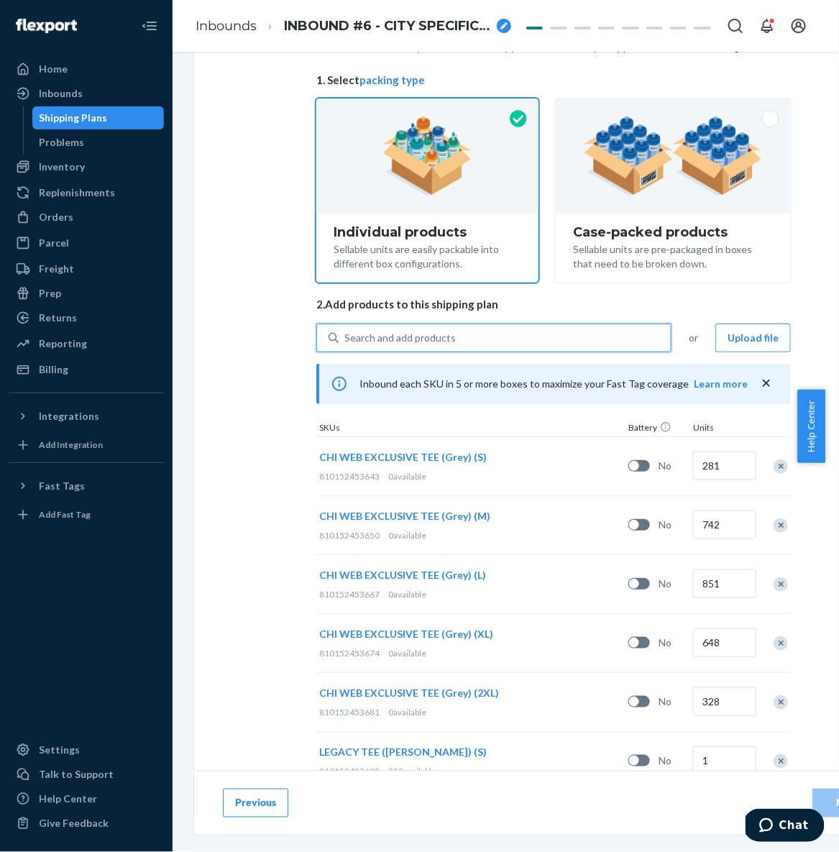
click at [393, 329] on div "Search and add products" at bounding box center [505, 338] width 332 height 26
click at [346, 331] on input "0 results available. Select is focused ,type to refine list, press Down to open…" at bounding box center [344, 338] width 1 height 14
paste input "LEGACY TEE - WHITE"
type input "LEGACY TEE - WHITE"
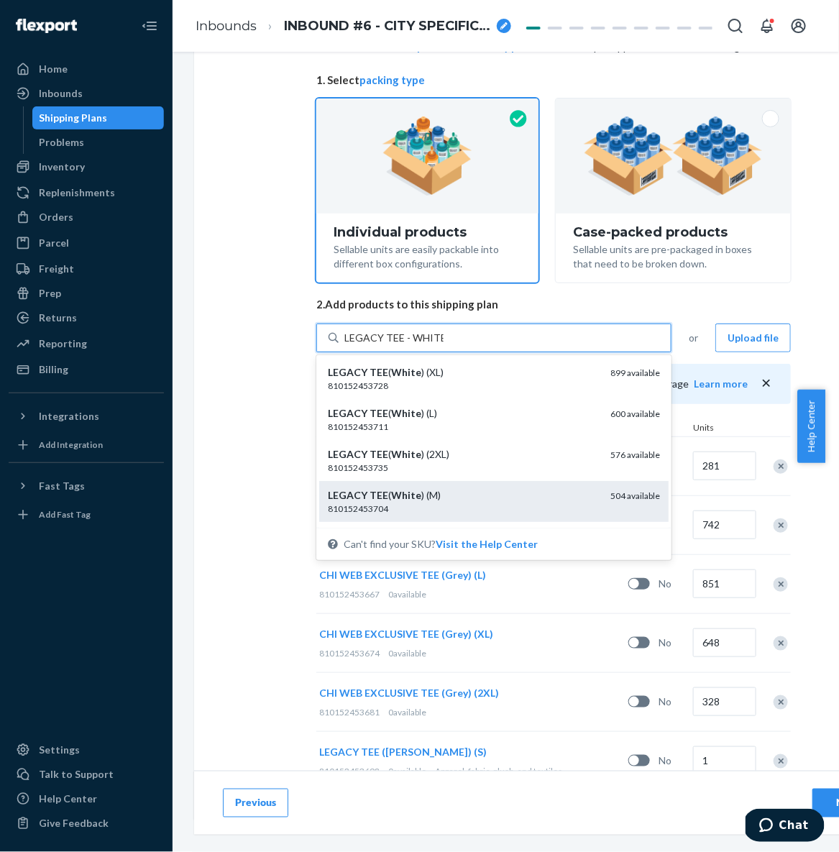
click at [405, 491] on em "White" at bounding box center [406, 495] width 30 height 12
click at [405, 345] on input "LEGACY TEE - WHITE" at bounding box center [393, 338] width 99 height 14
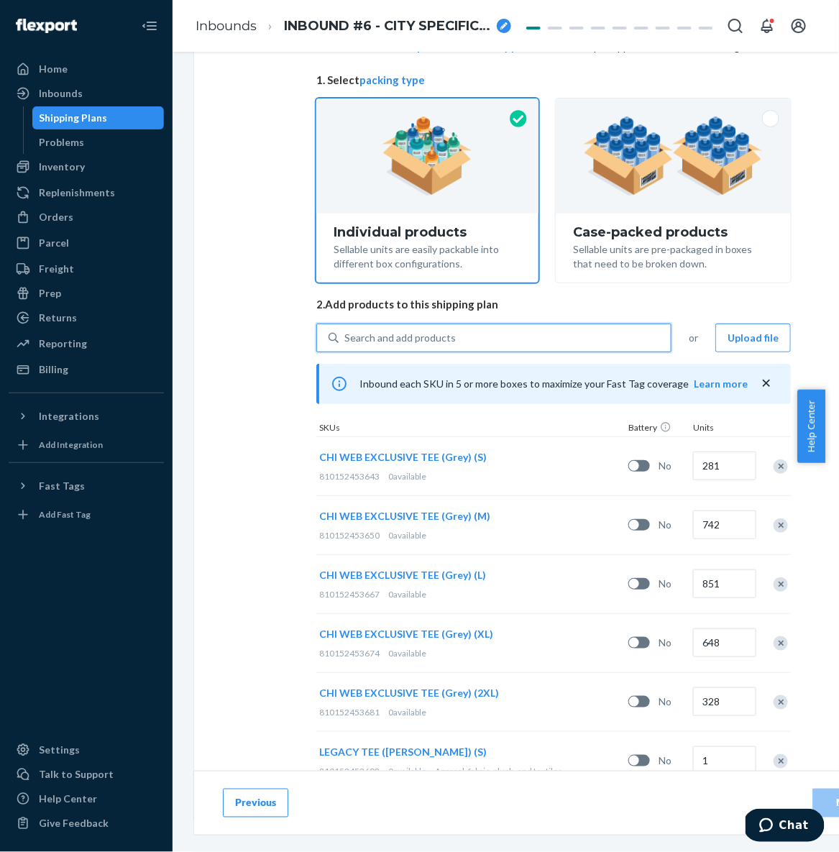
click at [396, 340] on div "Search and add products" at bounding box center [399, 338] width 111 height 14
click at [346, 340] on input "0 results available. Use Up and Down to choose options, press Enter to select t…" at bounding box center [344, 338] width 1 height 14
paste input "LEGACY TEE - WHITE"
type input "LEGACY TEE - WHITE"
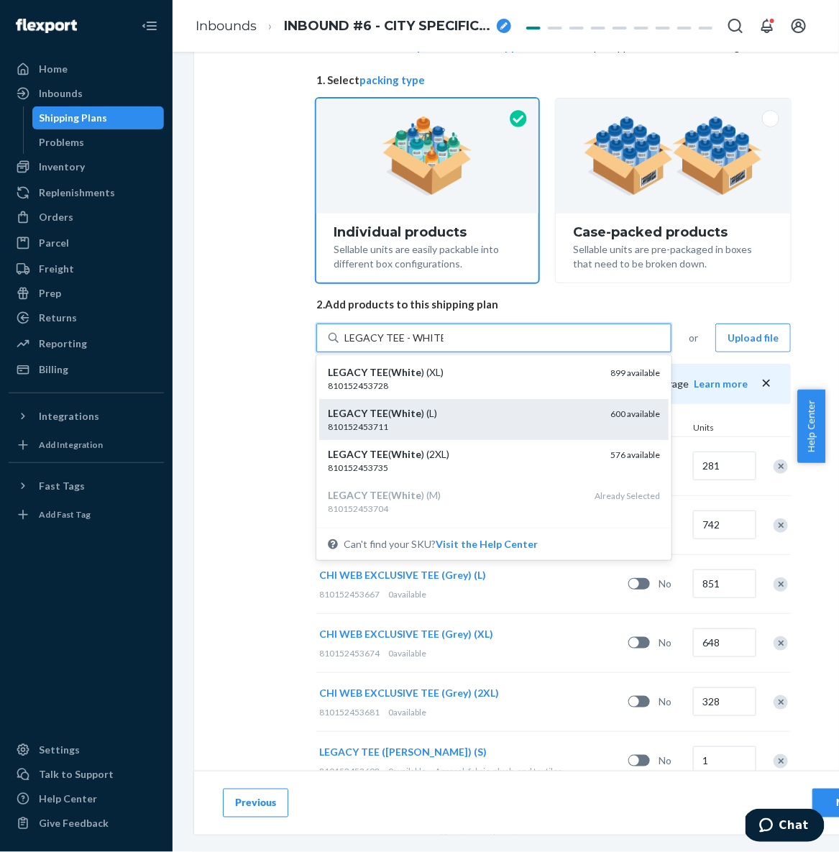
click at [386, 421] on div "810152453711" at bounding box center [463, 427] width 271 height 12
click at [386, 345] on input "LEGACY TEE - WHITE" at bounding box center [393, 338] width 99 height 14
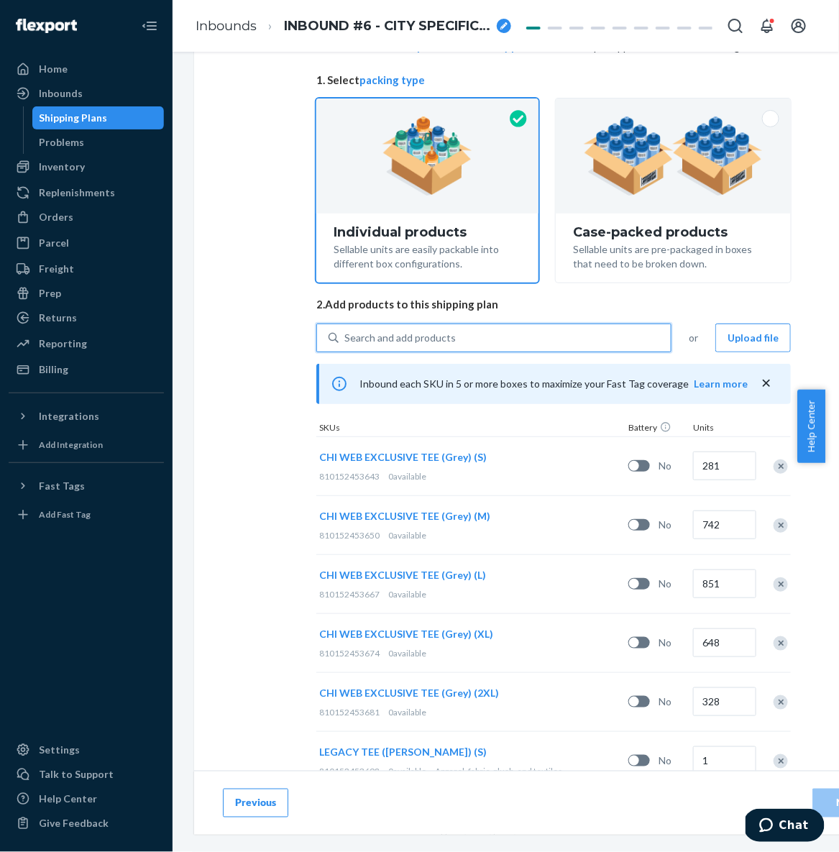
click at [416, 329] on div "Search and add products" at bounding box center [505, 338] width 332 height 26
click at [346, 331] on input "0 results available. Select is focused ,type to refine list, press Down to open…" at bounding box center [344, 338] width 1 height 14
paste input "LEGACY TEE - WHITE"
type input "LEGACY TEE - WHITE"
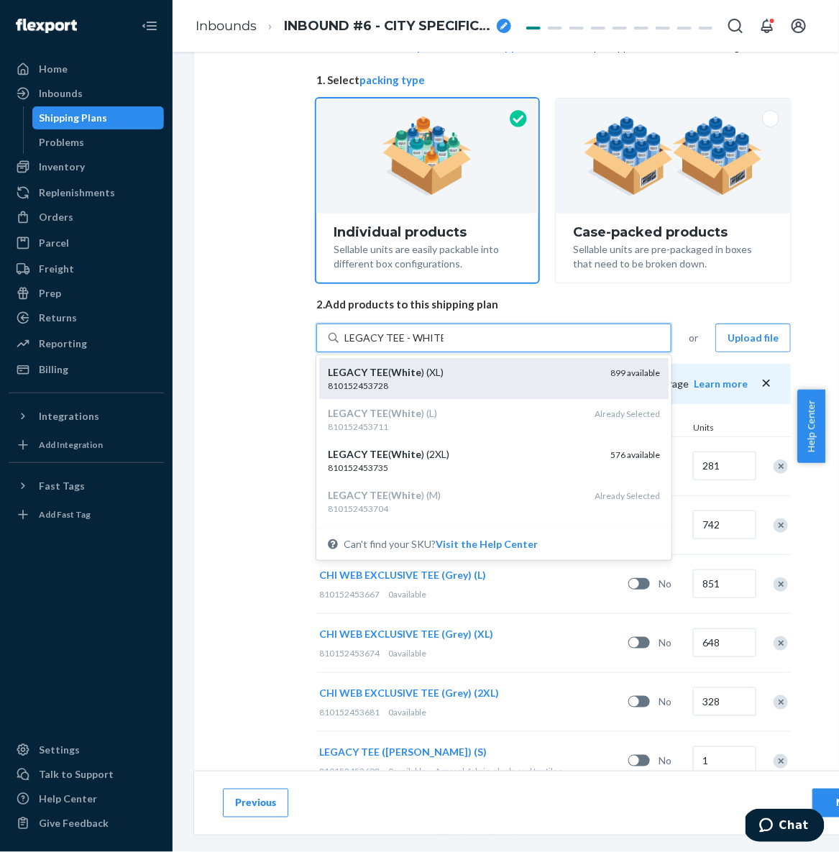
click at [386, 376] on div "LEGACY TEE ( White ) (XL)" at bounding box center [463, 372] width 271 height 14
click at [386, 345] on input "LEGACY TEE - WHITE" at bounding box center [393, 338] width 99 height 14
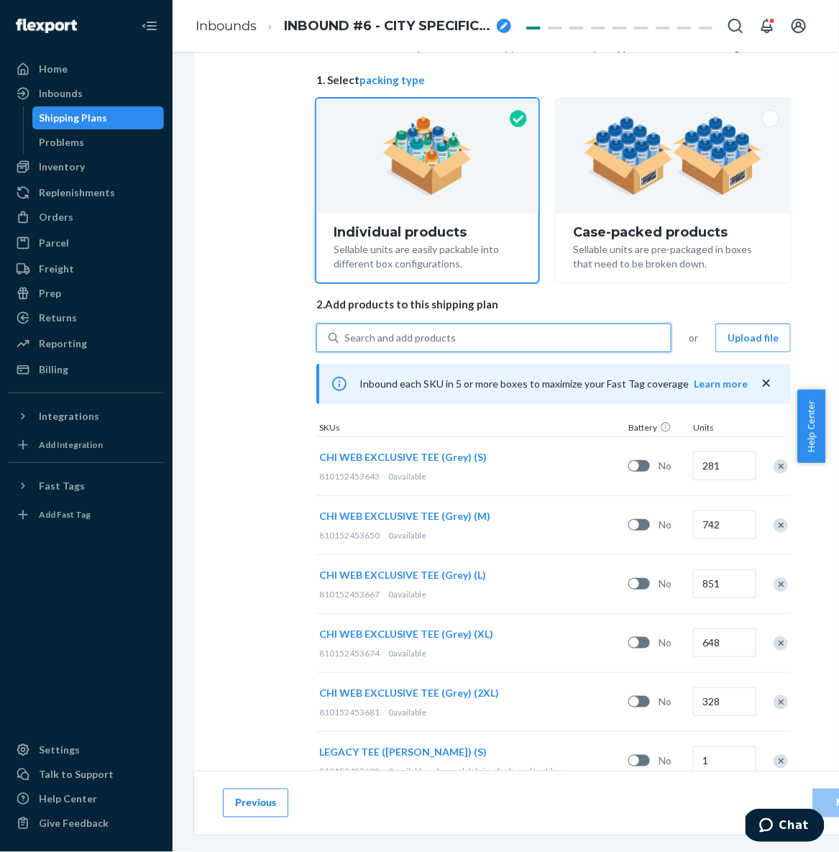
click at [414, 337] on div "Search and add products" at bounding box center [399, 338] width 111 height 14
click at [346, 337] on input "0 results available. Select is focused ,type to refine list, press Down to open…" at bounding box center [344, 338] width 1 height 14
paste input "LEGACY TEE - WHITE"
type input "LEGACY TEE - WHITE"
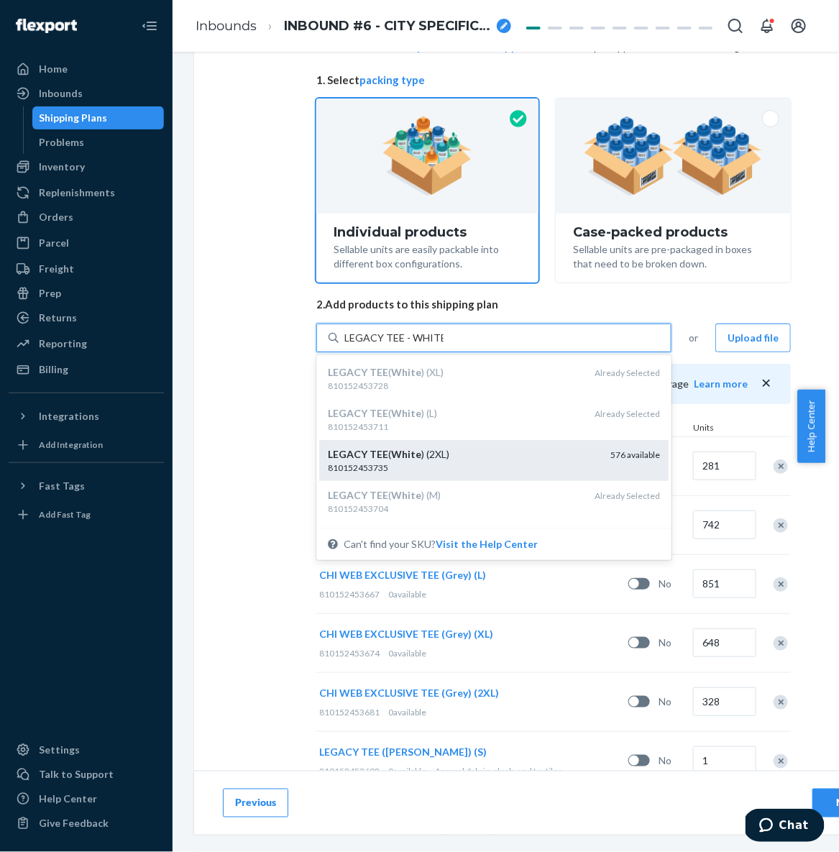
click at [390, 462] on div "810152453735" at bounding box center [463, 468] width 271 height 12
click at [390, 345] on input "LEGACY TEE - WHITE" at bounding box center [393, 338] width 99 height 14
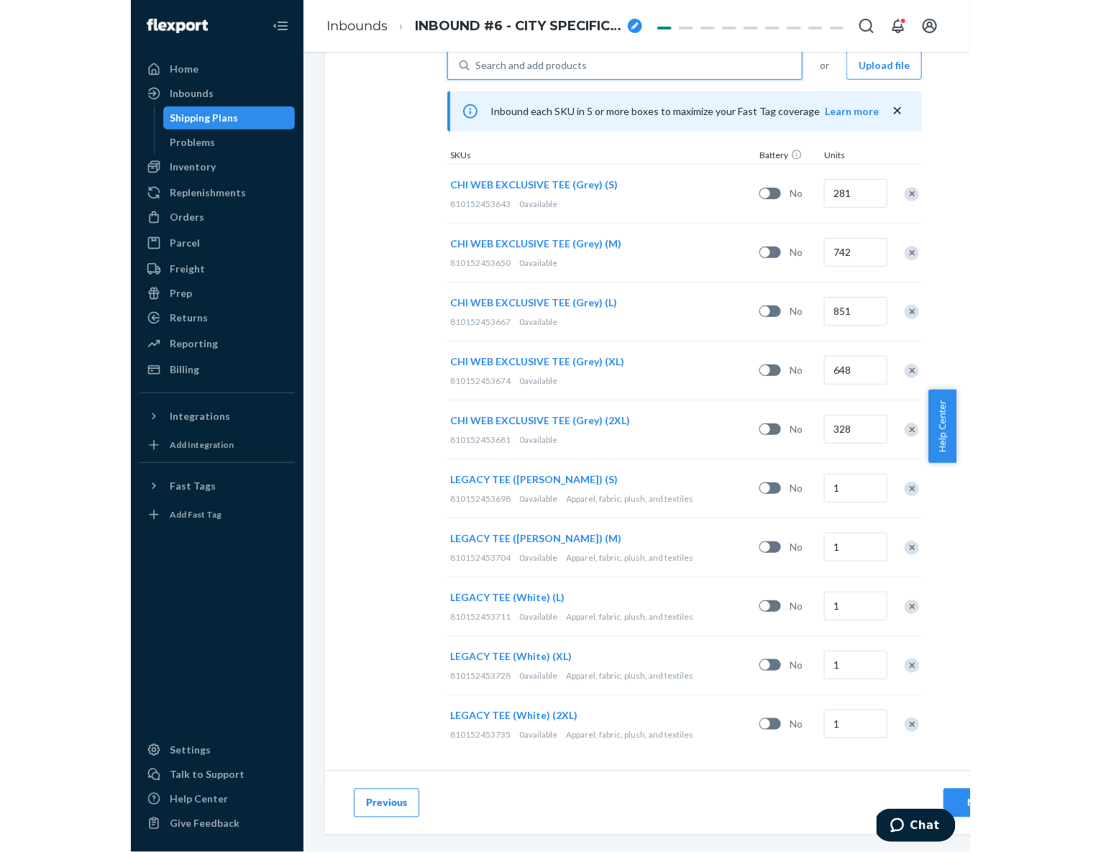
scroll to position [396, 0]
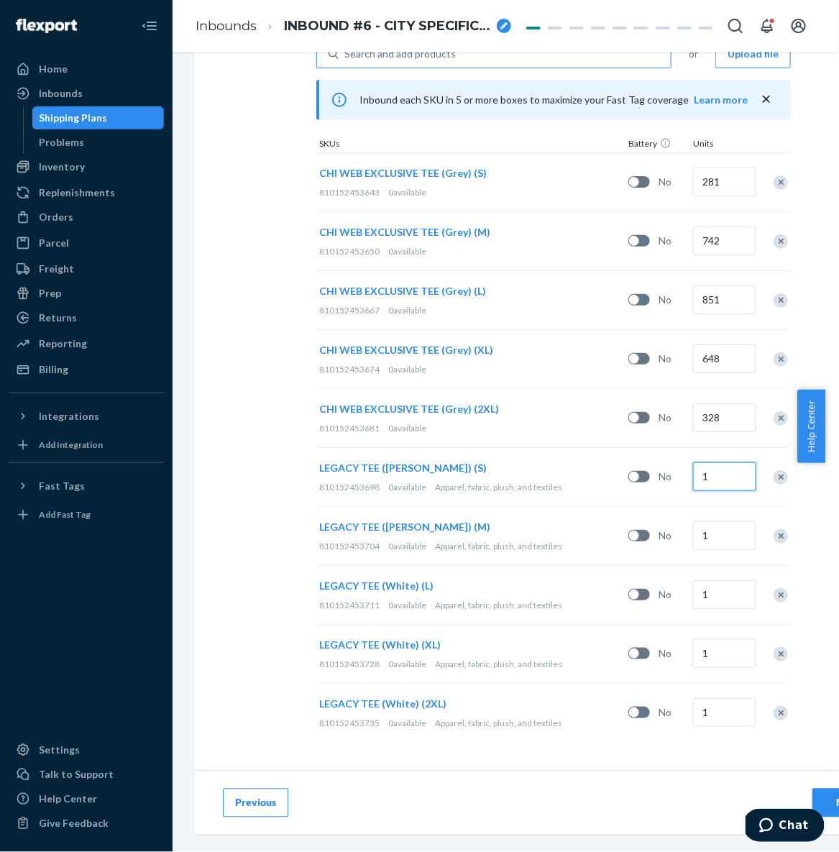
click at [725, 462] on input "1" at bounding box center [724, 476] width 63 height 29
type input "134"
click at [730, 521] on input "1" at bounding box center [724, 535] width 63 height 29
type input "668"
click at [728, 580] on input "1" at bounding box center [724, 594] width 63 height 29
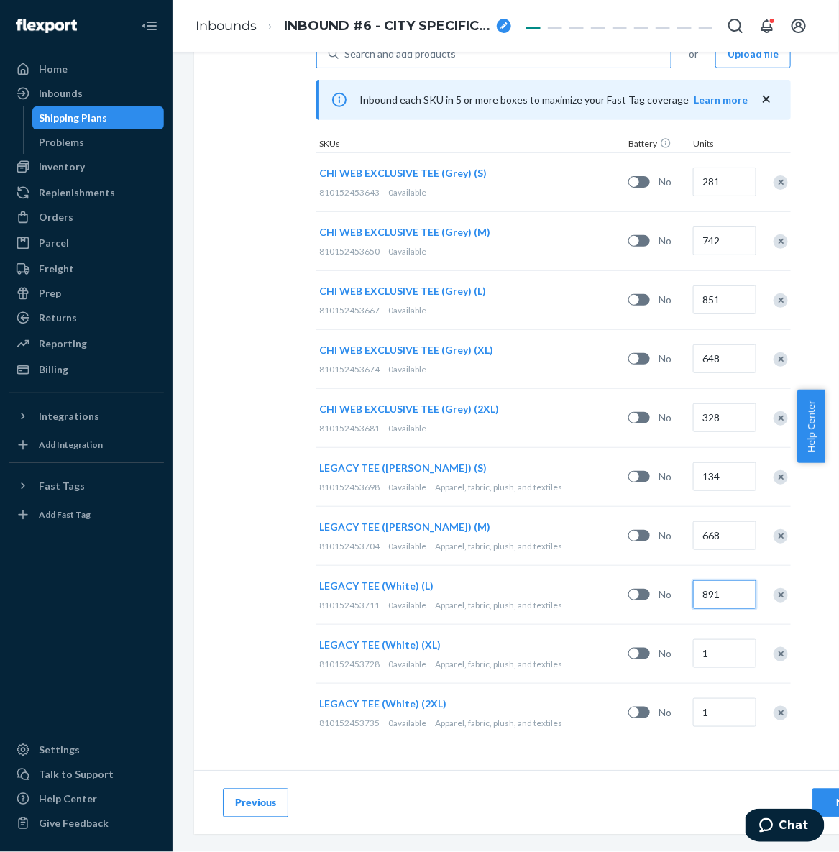
type input "891"
click at [731, 646] on input "1" at bounding box center [724, 653] width 63 height 29
type input "59"
click at [727, 698] on input "1" at bounding box center [724, 712] width 63 height 29
type input "47"
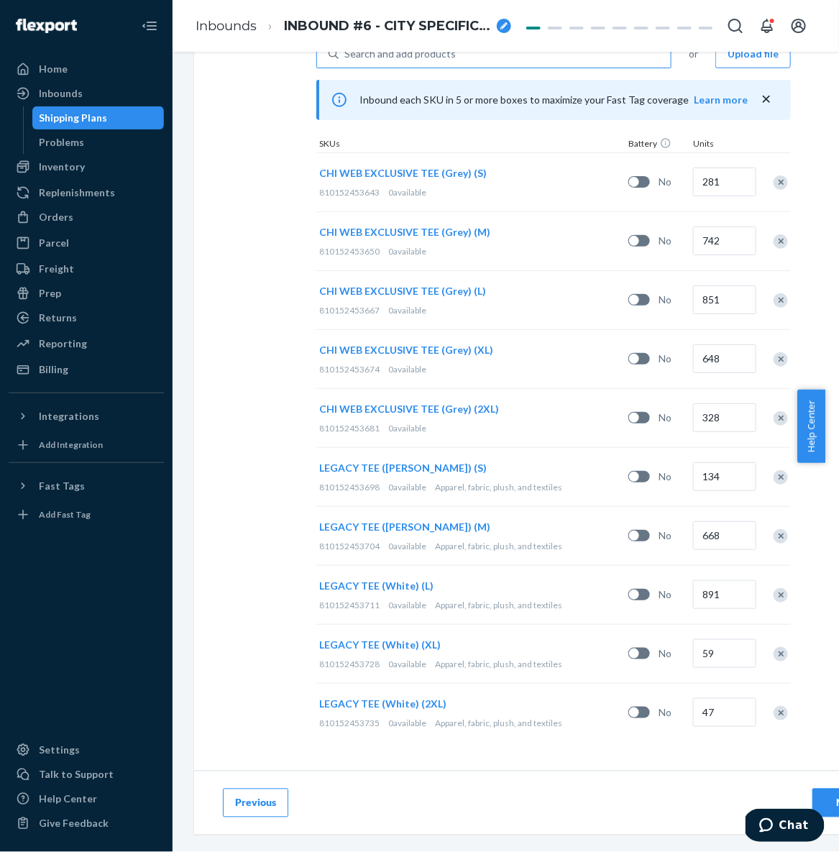
click at [636, 800] on div "Previous Next" at bounding box center [553, 803] width 719 height 64
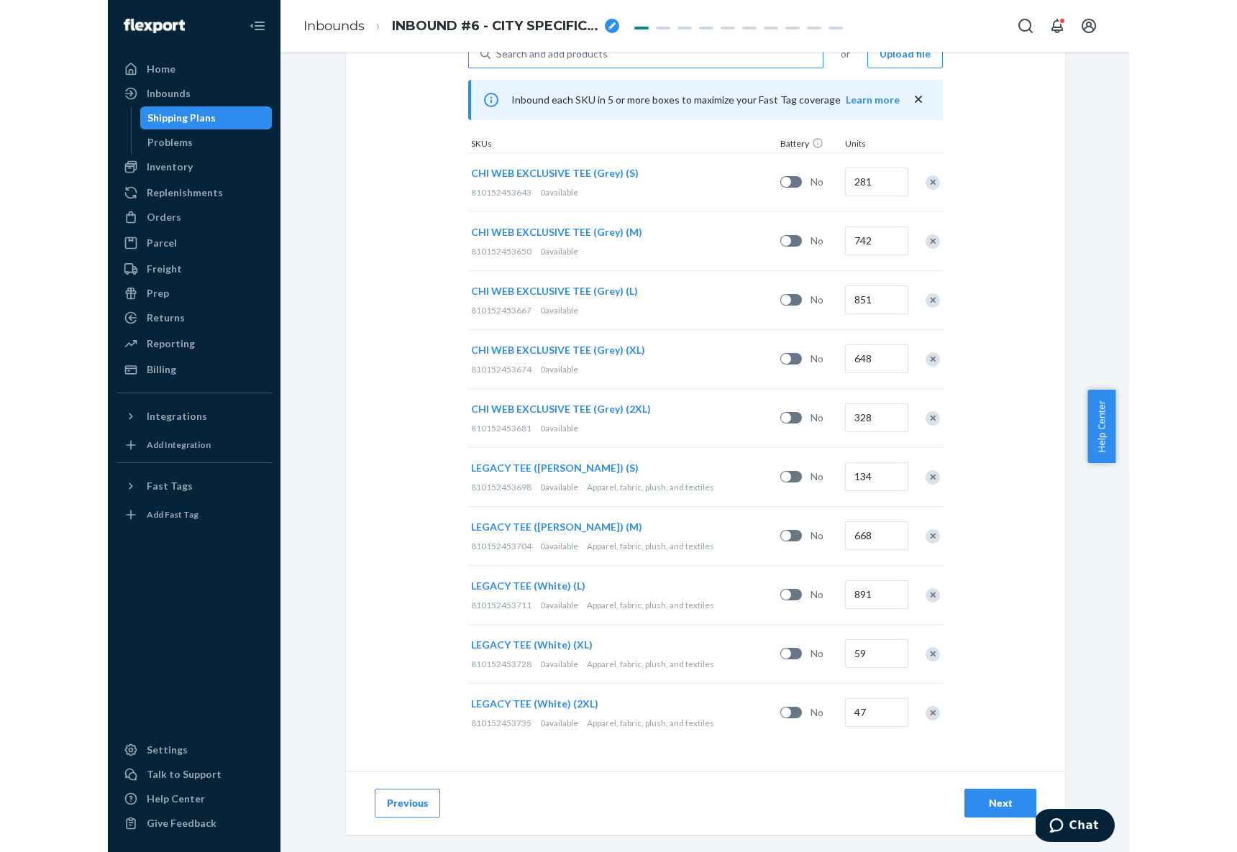
scroll to position [382, 0]
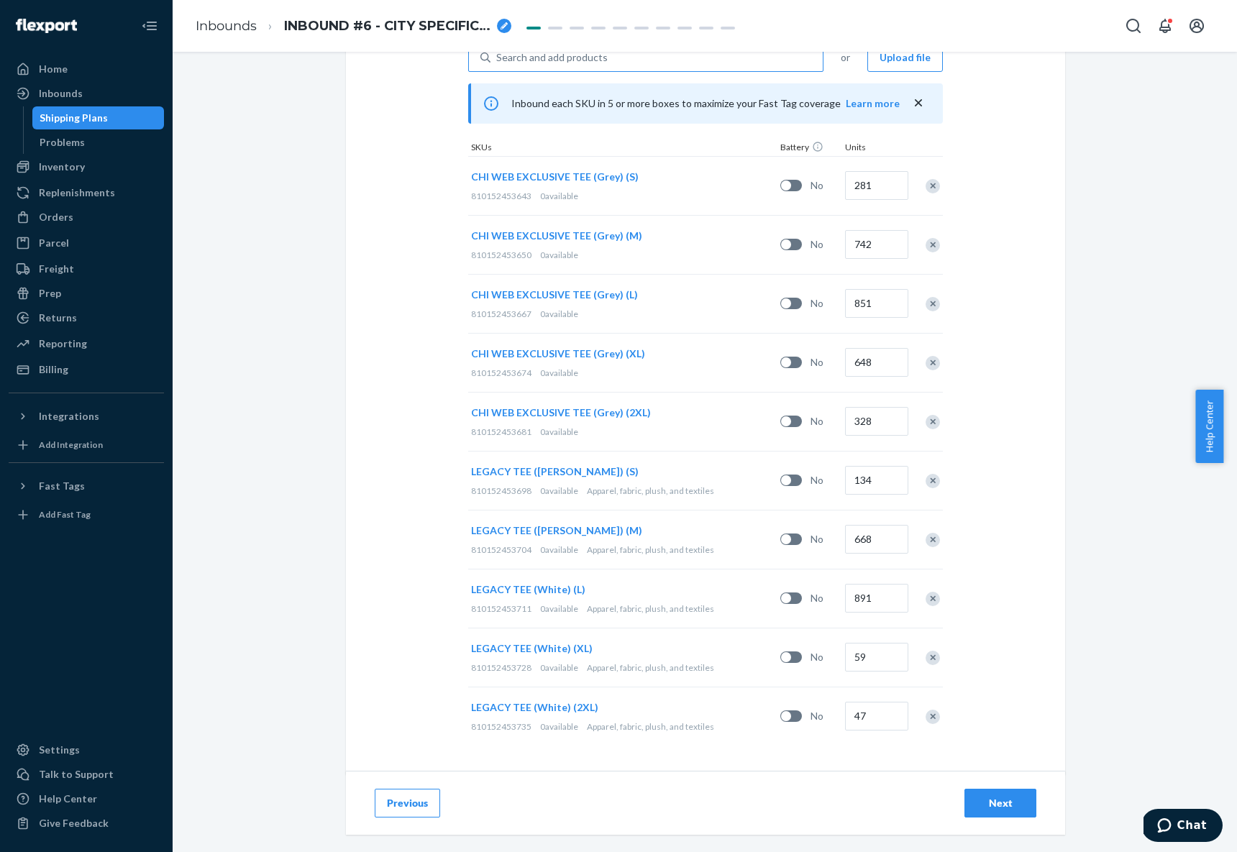
click at [999, 800] on div "Next" at bounding box center [1000, 803] width 47 height 14
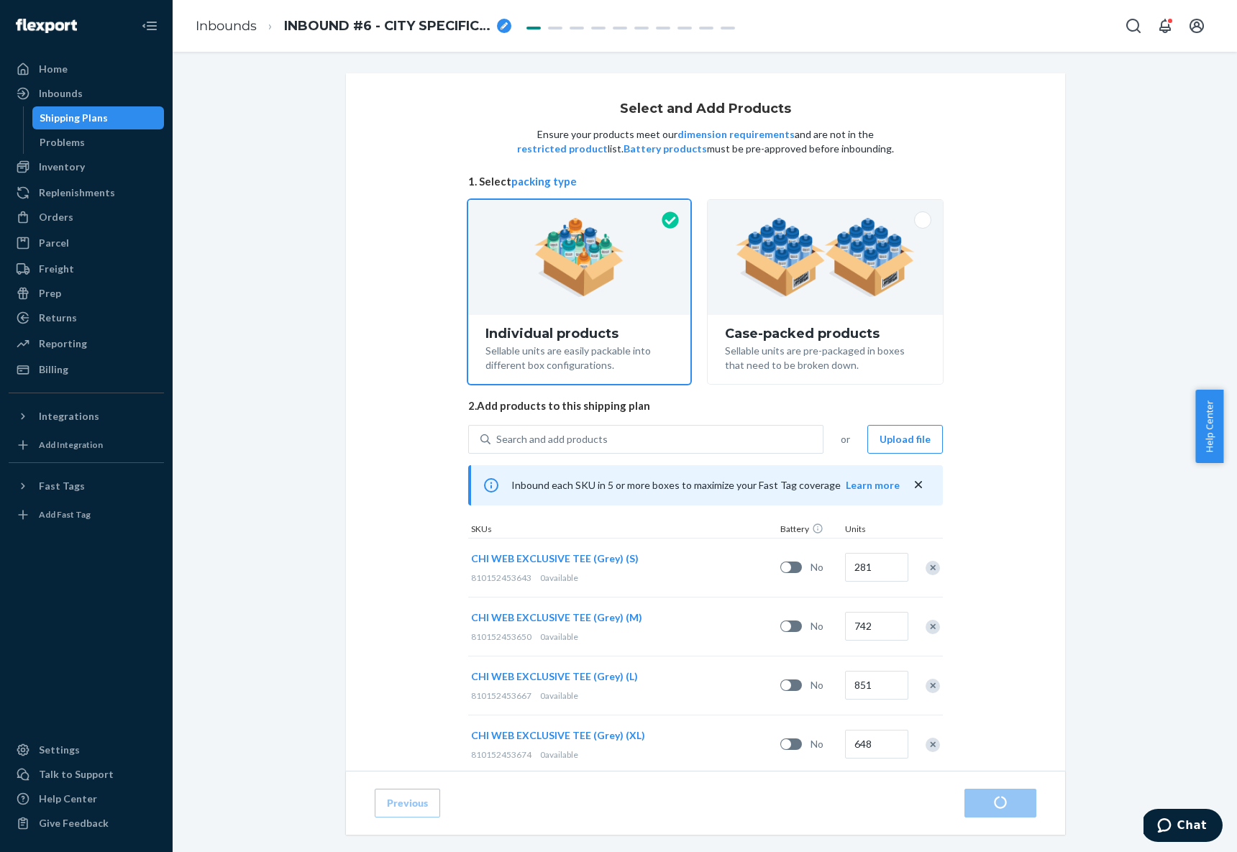
scroll to position [99, 0]
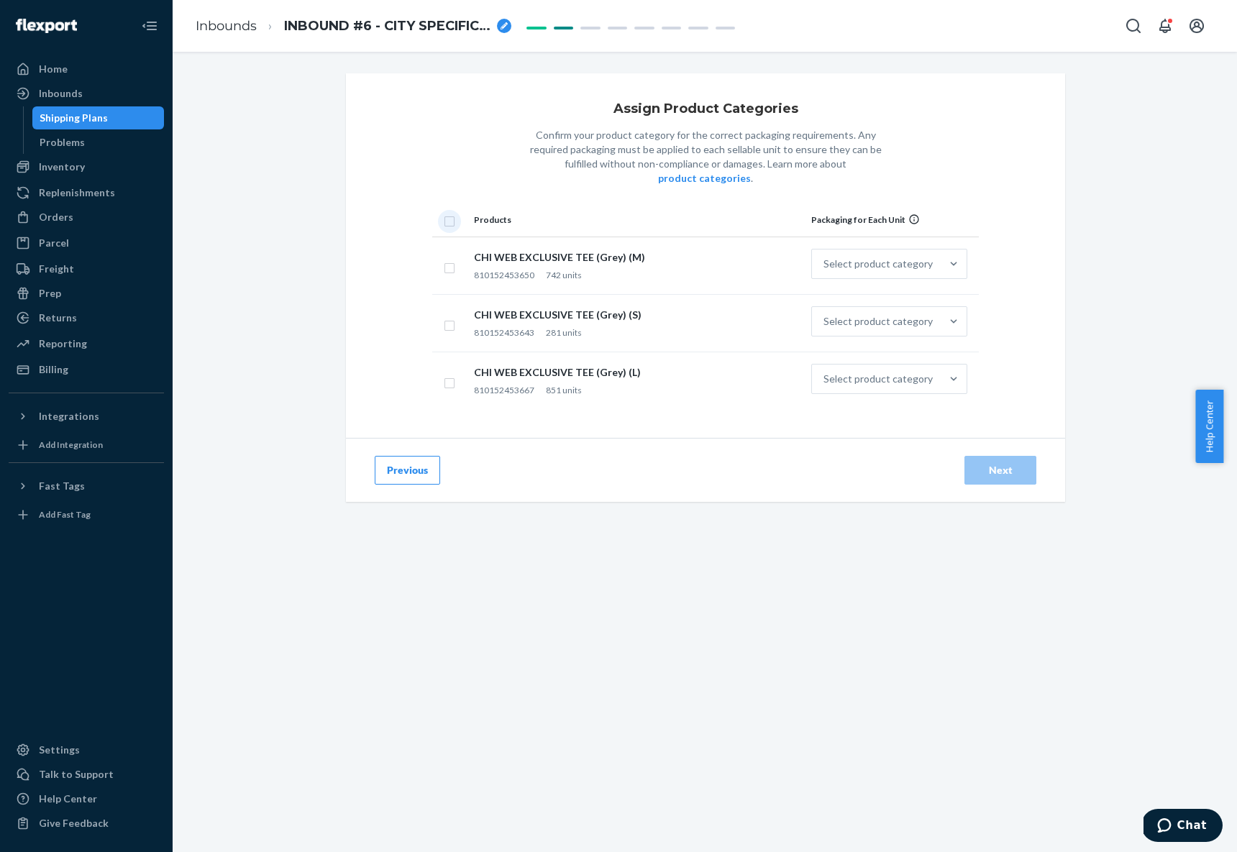
click at [444, 212] on input "checkbox" at bounding box center [450, 219] width 12 height 15
checkbox input "true"
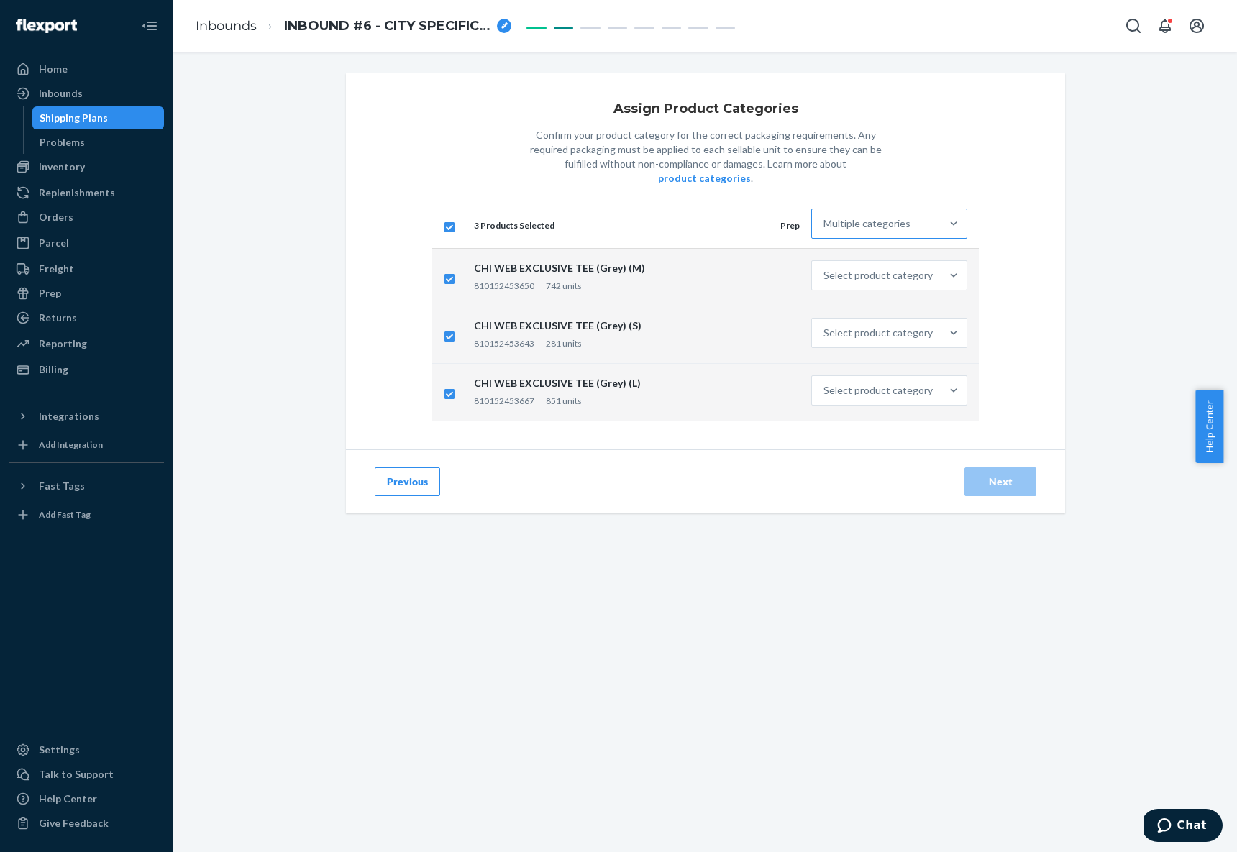
click at [846, 216] on div "Multiple categories" at bounding box center [866, 223] width 87 height 14
click at [825, 216] on input "Multiple categories" at bounding box center [823, 223] width 1 height 14
click at [847, 274] on div "Apparel, fabric, plush, and textiles" at bounding box center [889, 294] width 150 height 43
click at [825, 231] on input "option Apparel, fabric, plush, and textiles focused, 2 of 10. 10 results availa…" at bounding box center [823, 223] width 1 height 14
click at [1018, 467] on button "Next" at bounding box center [1000, 481] width 72 height 29
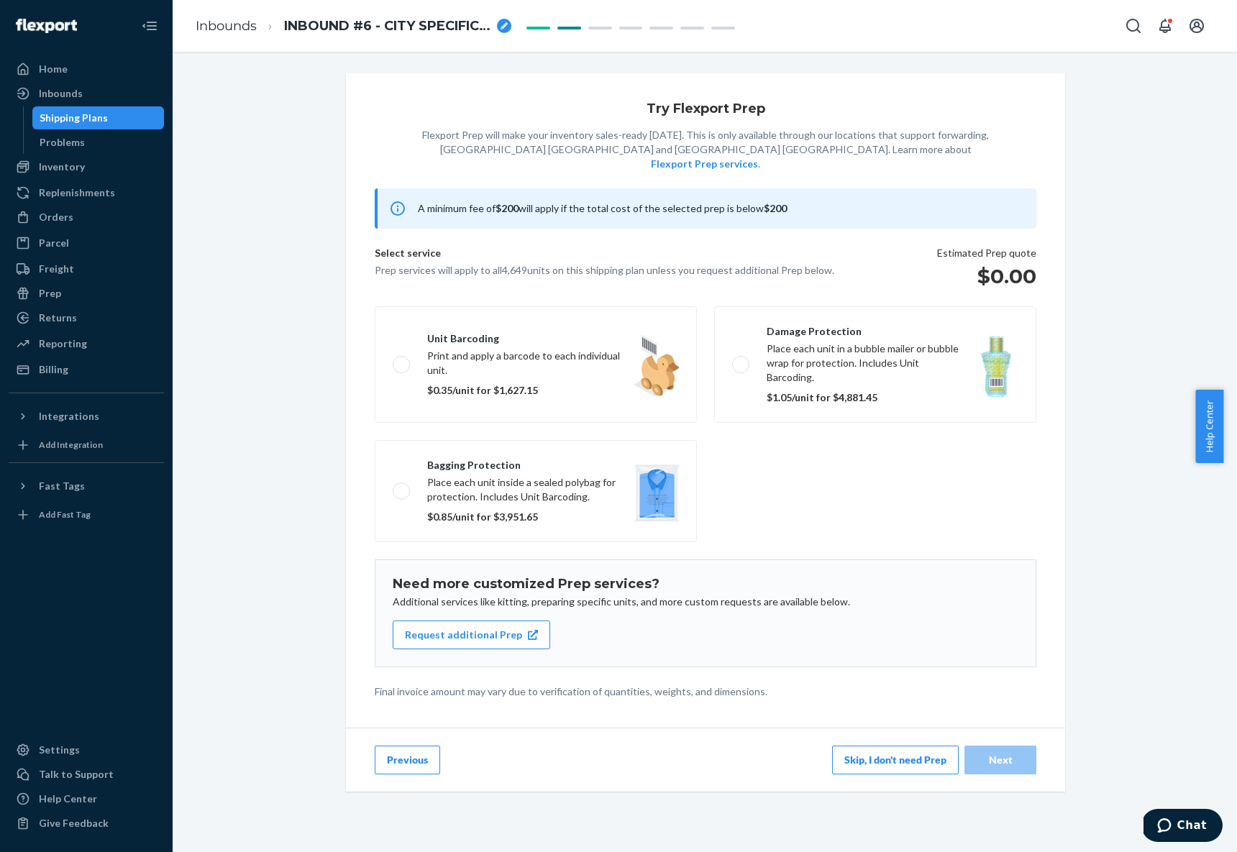
click at [895, 746] on button "Skip, I don't need Prep" at bounding box center [895, 760] width 127 height 29
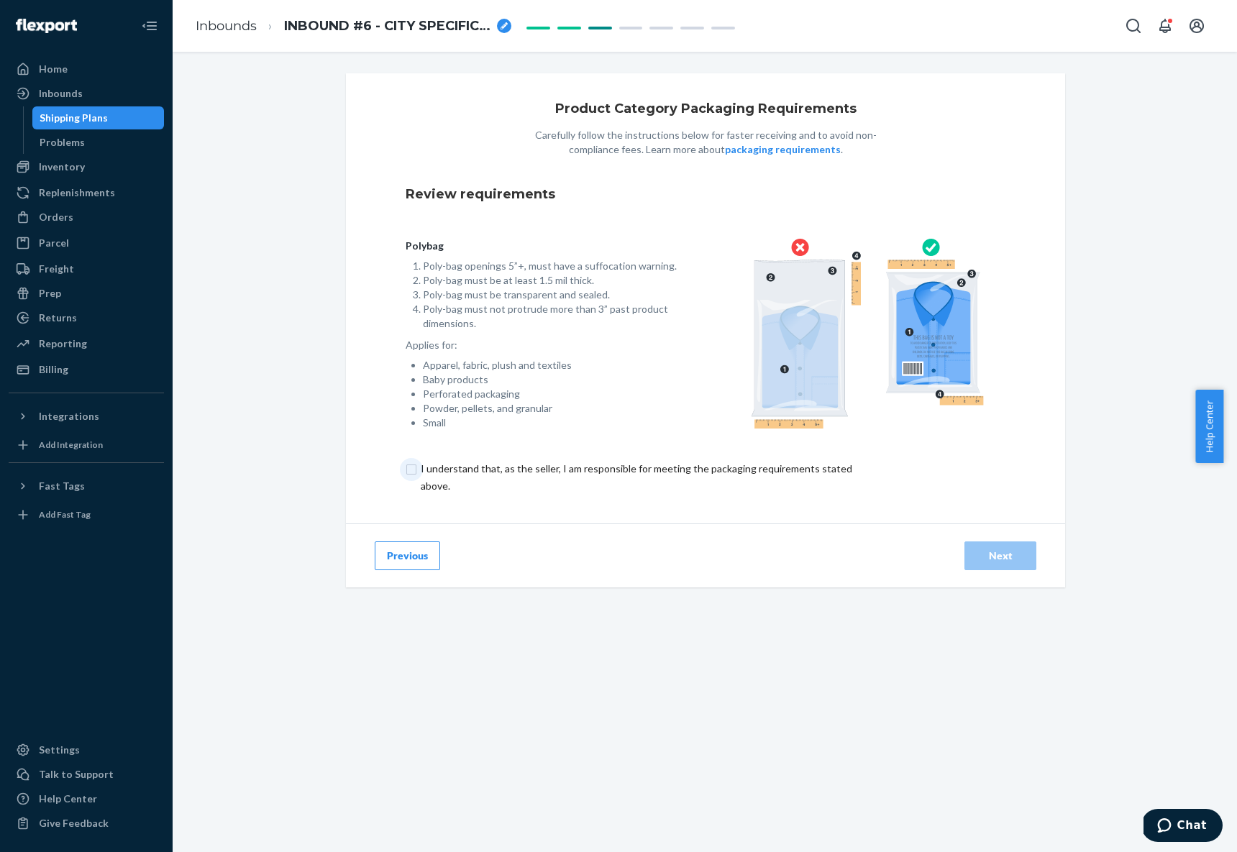
drag, startPoint x: 403, startPoint y: 463, endPoint x: 411, endPoint y: 469, distance: 9.8
click at [406, 464] on input "checkbox" at bounding box center [645, 477] width 478 height 35
checkbox input "true"
click at [977, 549] on div "Next" at bounding box center [1000, 556] width 47 height 14
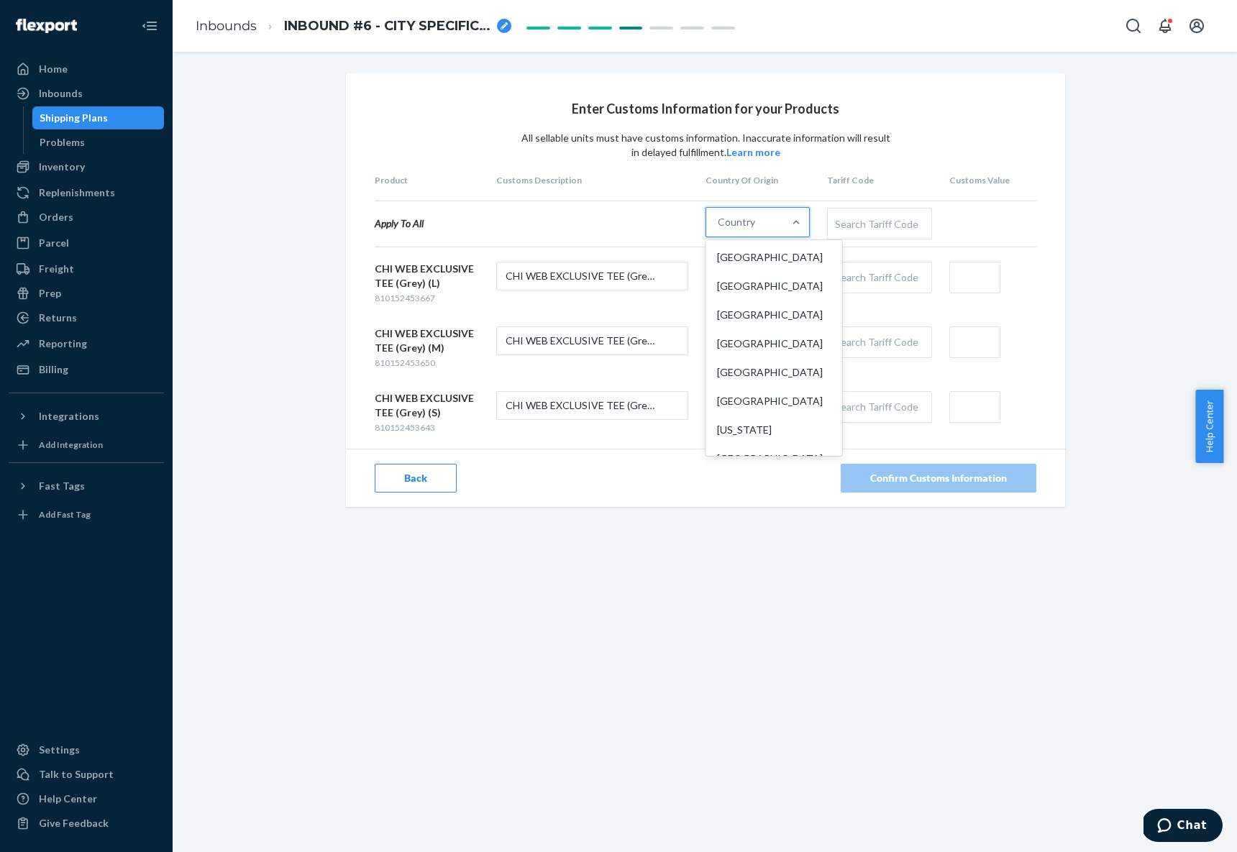
click at [750, 224] on div "Country" at bounding box center [744, 222] width 77 height 29
click at [719, 224] on input "option [GEOGRAPHIC_DATA] focused, 1 of 249. 249 results available. Use Up and D…" at bounding box center [718, 222] width 1 height 14
type input "MEX"
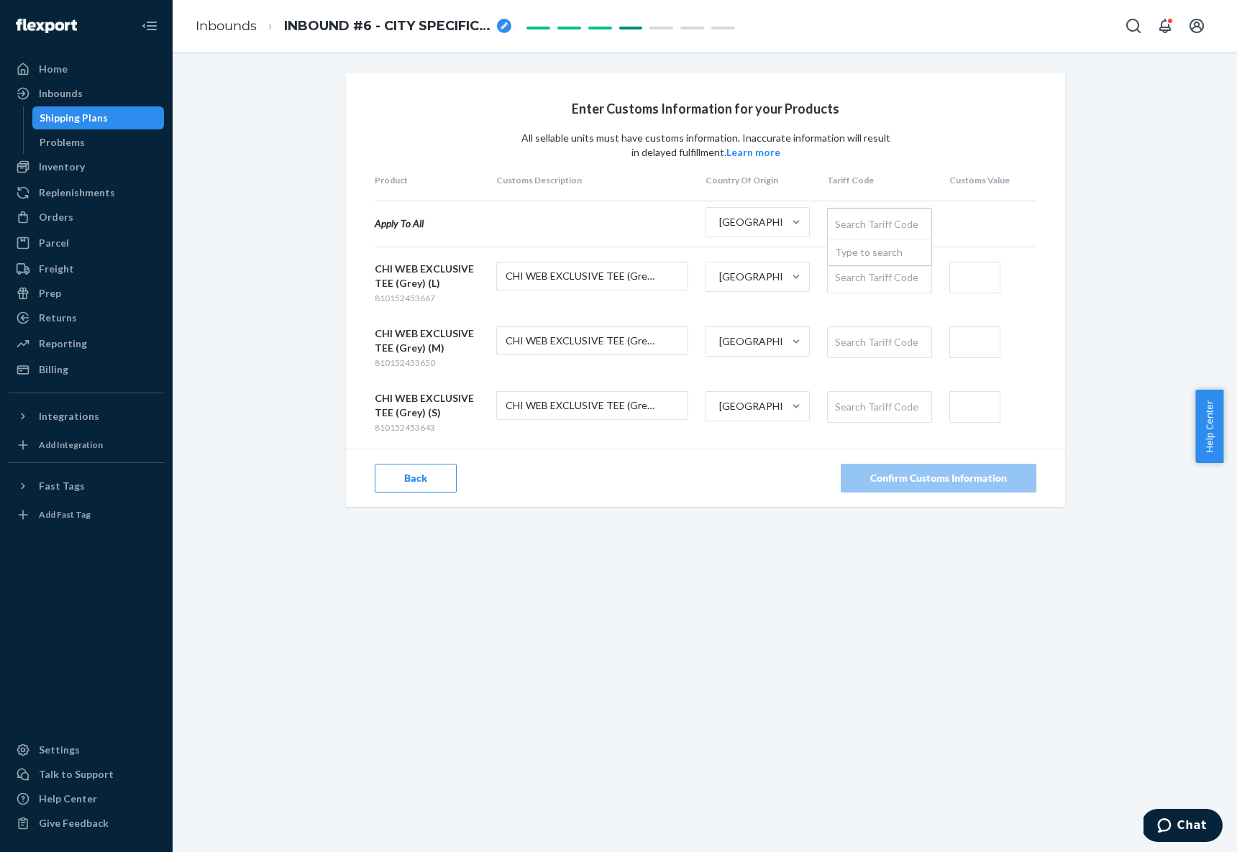
click at [867, 219] on div "Search Tariff Code" at bounding box center [879, 224] width 103 height 30
paste input "6109100013"
type input "6109100013"
click at [968, 275] on input "text" at bounding box center [974, 278] width 51 height 32
type input "$14"
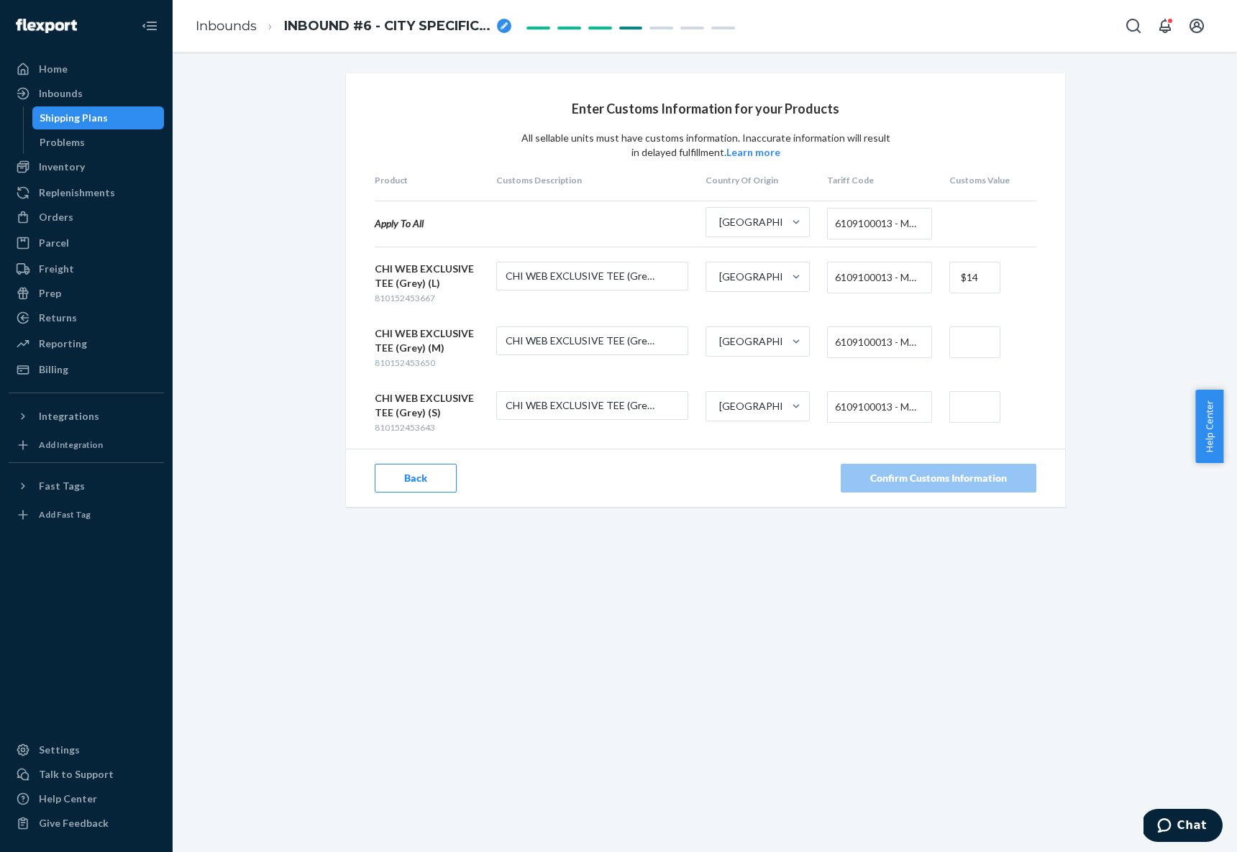
click at [975, 348] on input "text" at bounding box center [974, 343] width 51 height 32
type input "$14"
click at [978, 406] on input "text" at bounding box center [974, 407] width 51 height 32
type input "$14"
click at [898, 478] on div "Confirm Customs Information" at bounding box center [938, 478] width 137 height 14
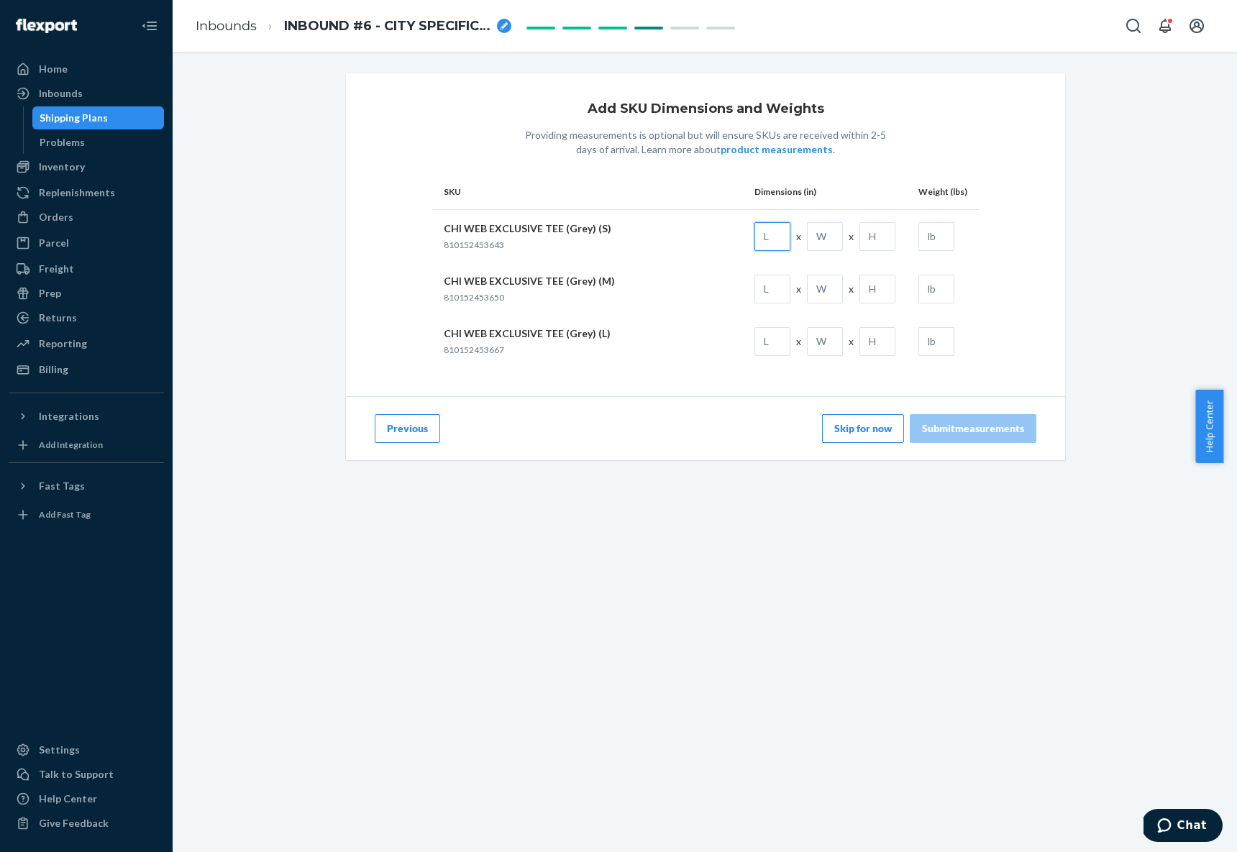
click at [770, 238] on input "text" at bounding box center [772, 236] width 36 height 29
type input "10.5"
type input "13"
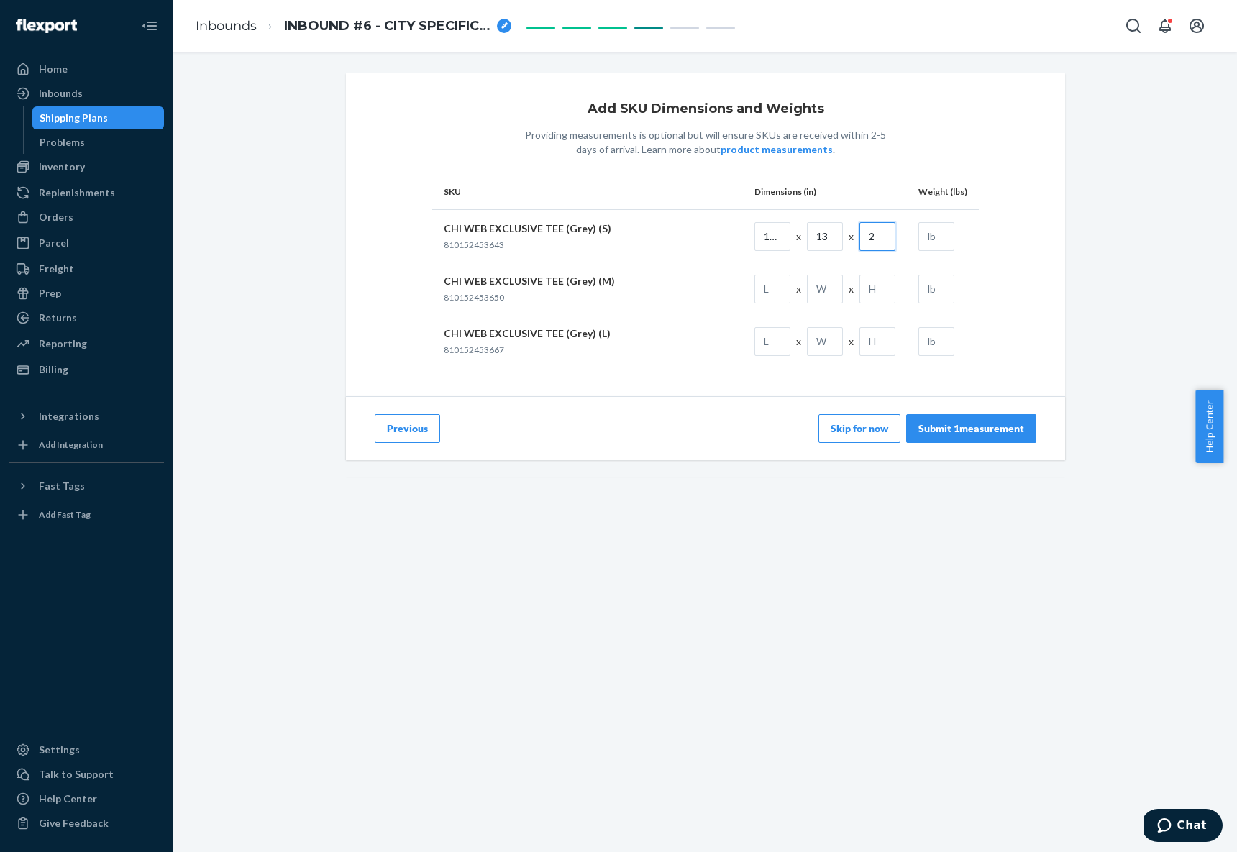
type input "2"
type input "0.5"
click at [759, 286] on input "text" at bounding box center [772, 289] width 36 height 29
type input "10.5"
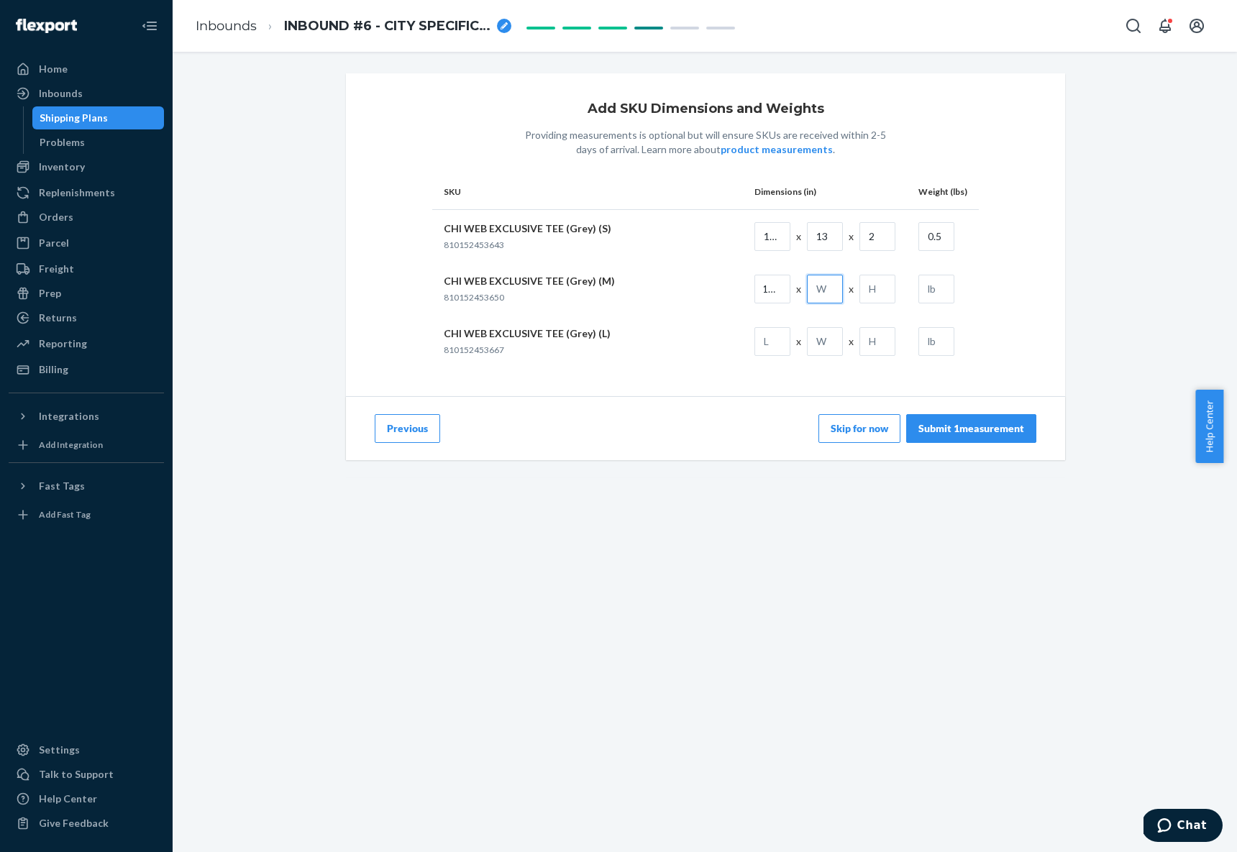
scroll to position [0, 0]
type input "13"
type input "2"
type input "0.5"
click at [765, 339] on input "text" at bounding box center [772, 341] width 36 height 29
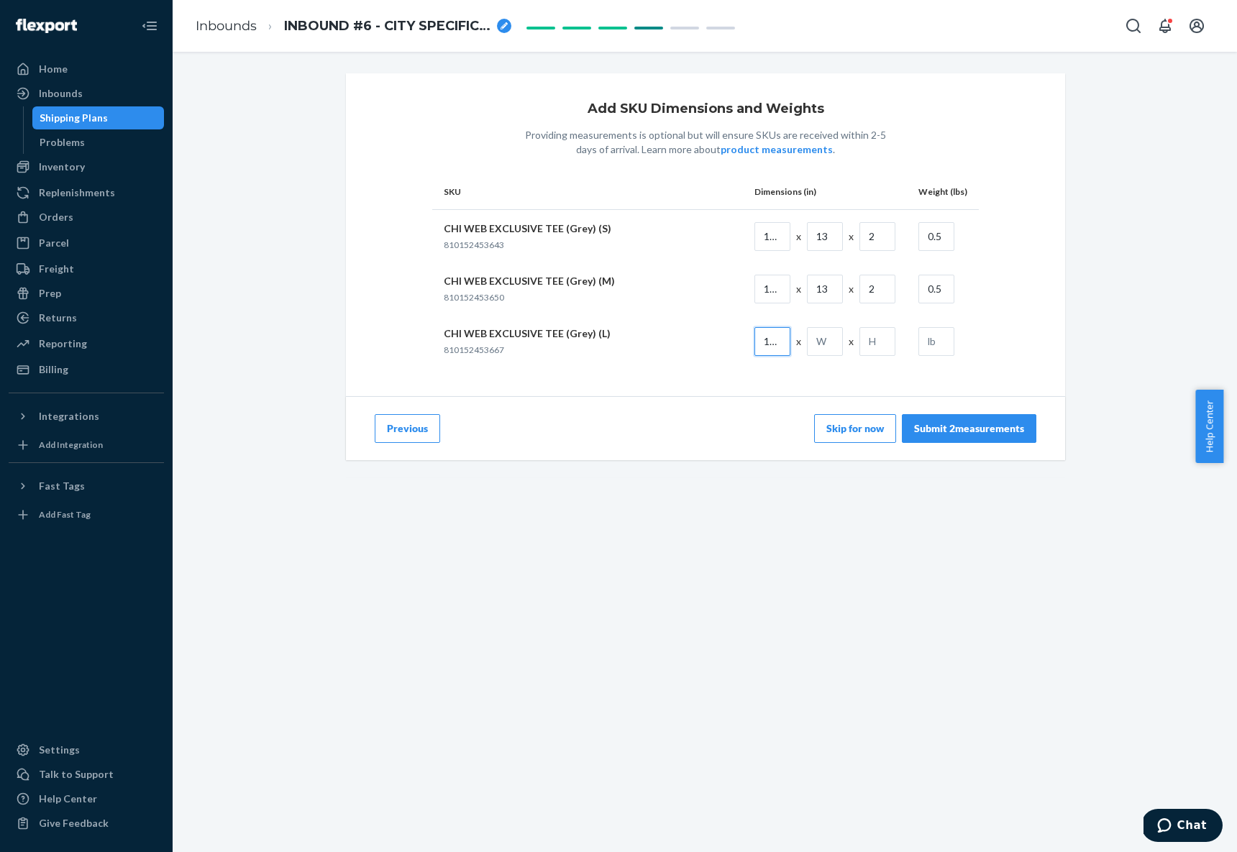
scroll to position [0, 1]
type input "10.5"
type input "13"
type input "2"
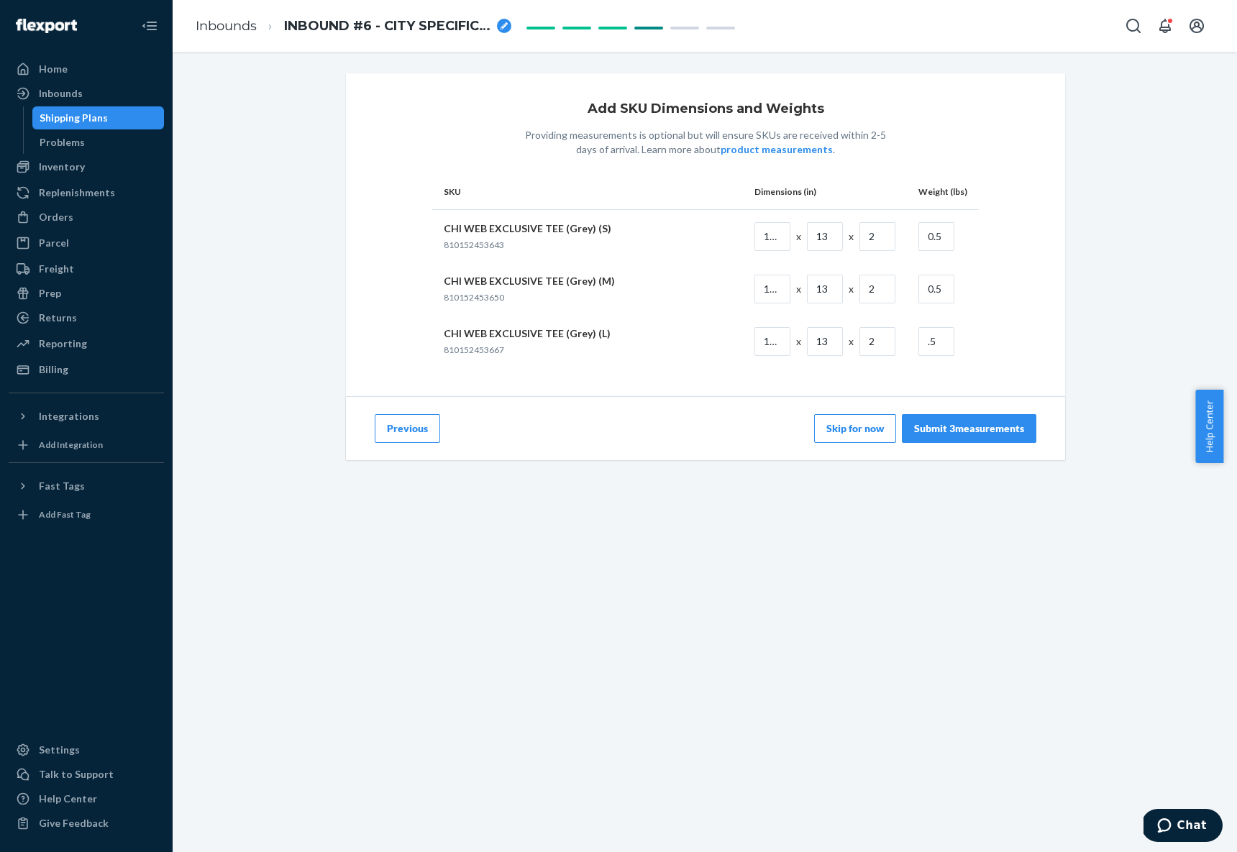
type input "0.5"
click at [976, 432] on div "Submit 3 measurements" at bounding box center [969, 428] width 110 height 14
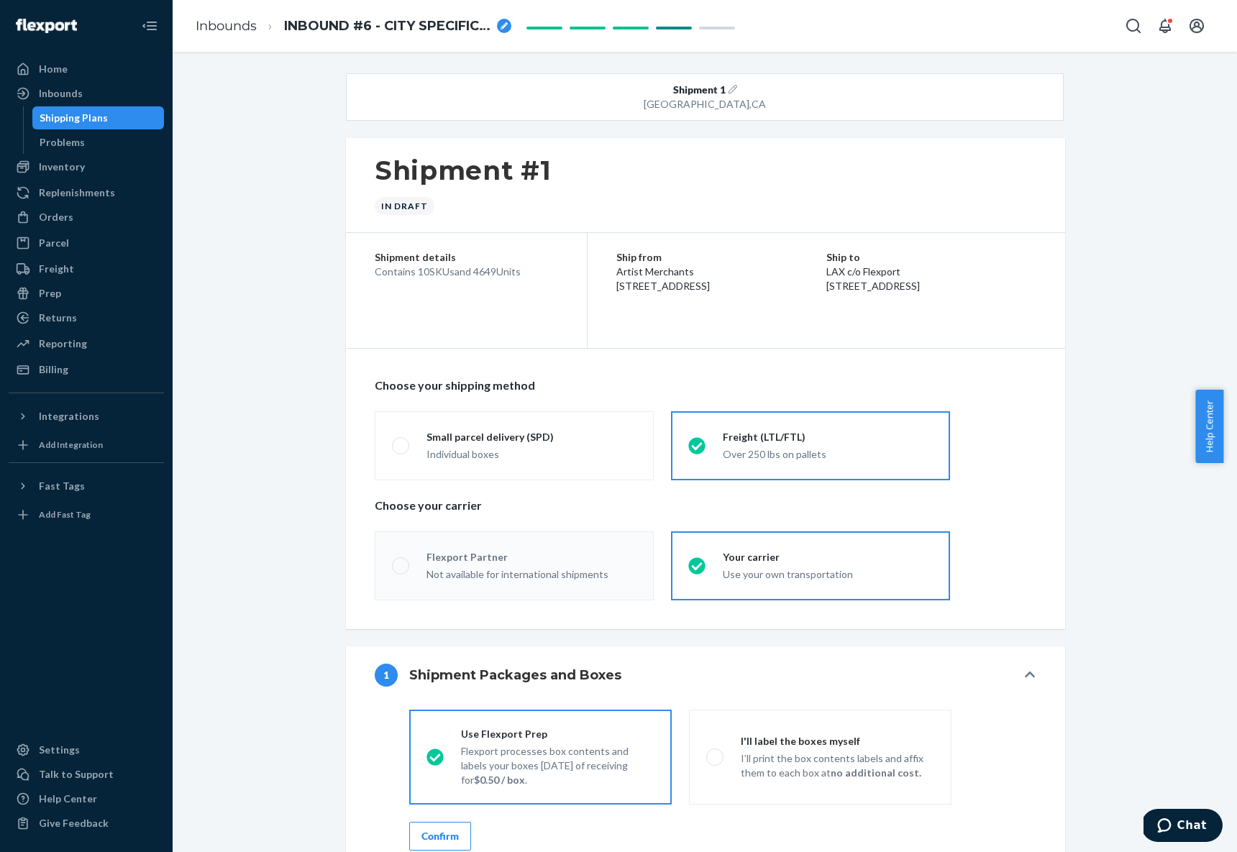
radio input "true"
radio input "false"
radio input "true"
radio input "false"
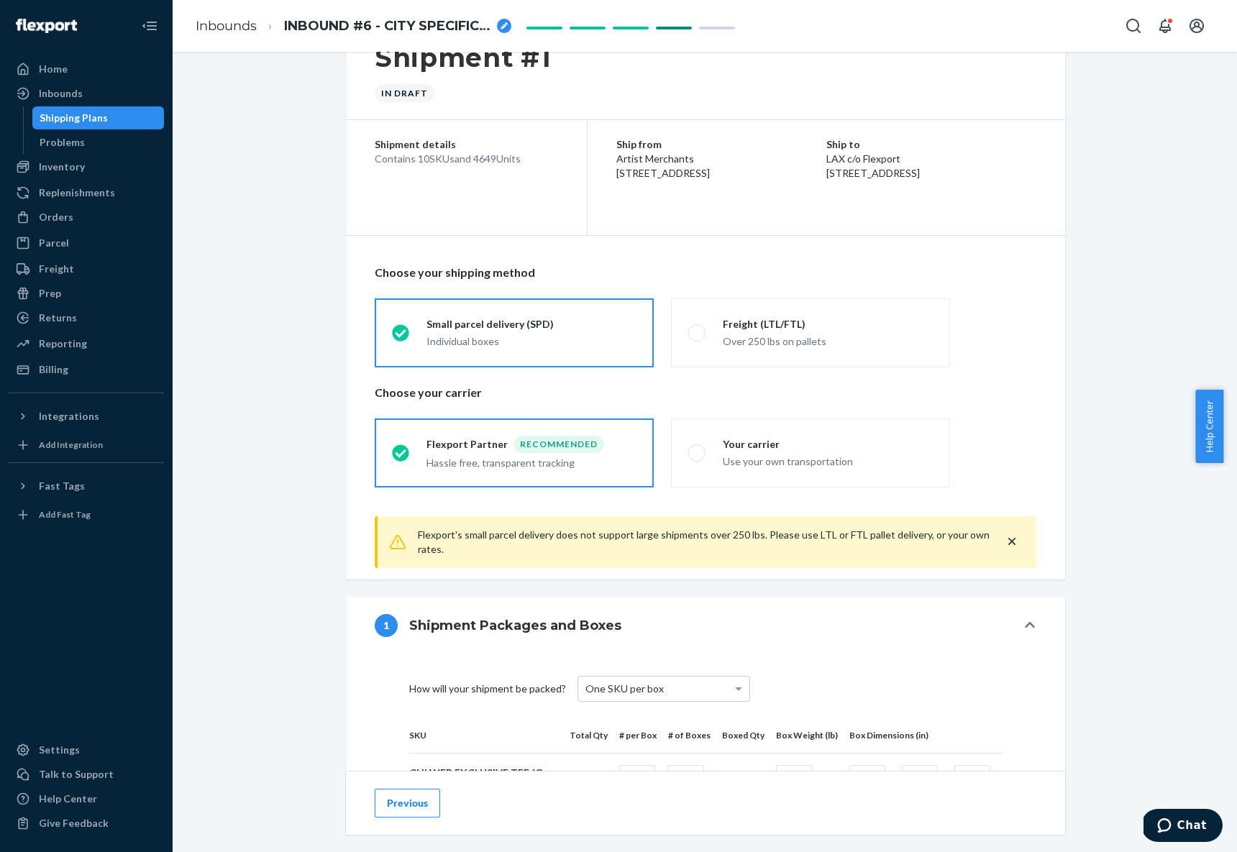
scroll to position [132, 0]
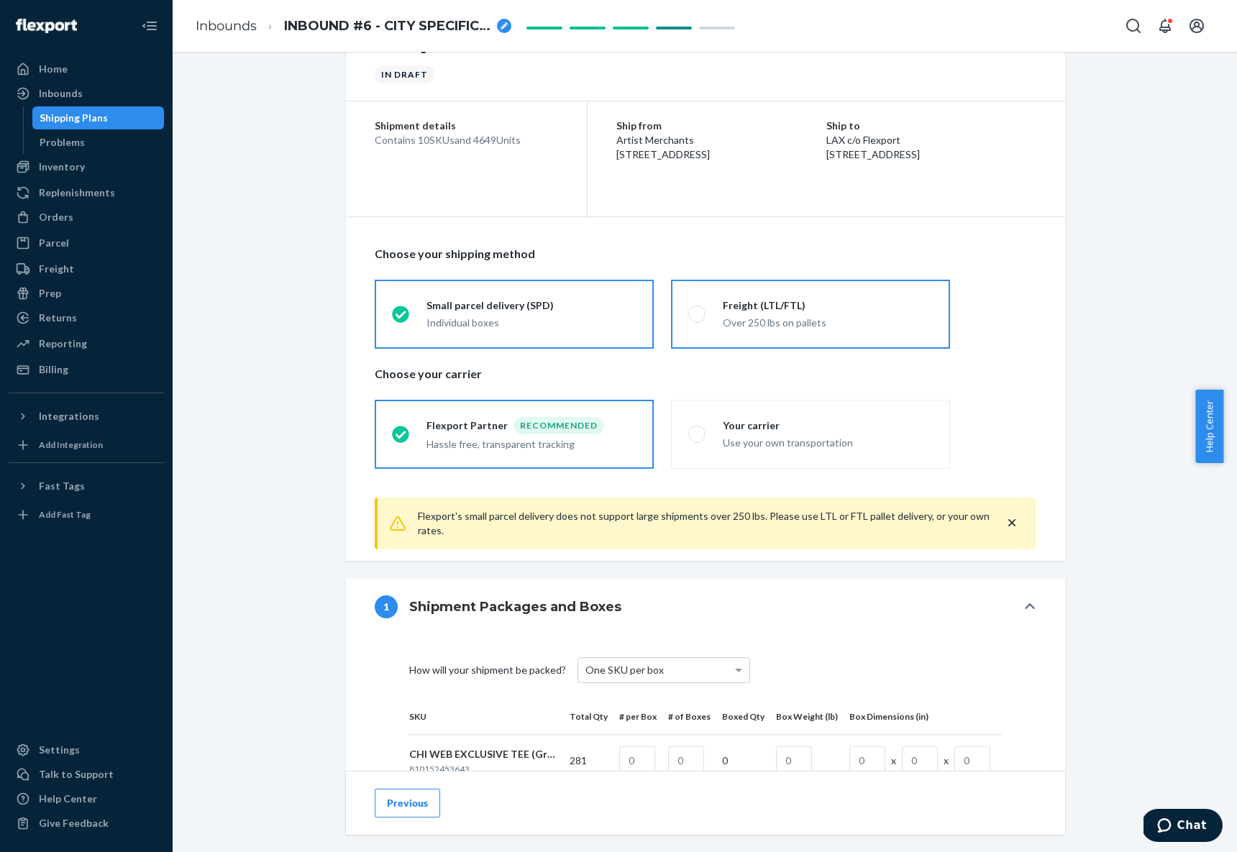
click at [857, 316] on div "Over 250 lbs on pallets" at bounding box center [828, 323] width 210 height 14
click at [698, 315] on input "Freight (LTL/FTL) Over 250 lbs on pallets" at bounding box center [692, 313] width 9 height 9
radio input "true"
radio input "false"
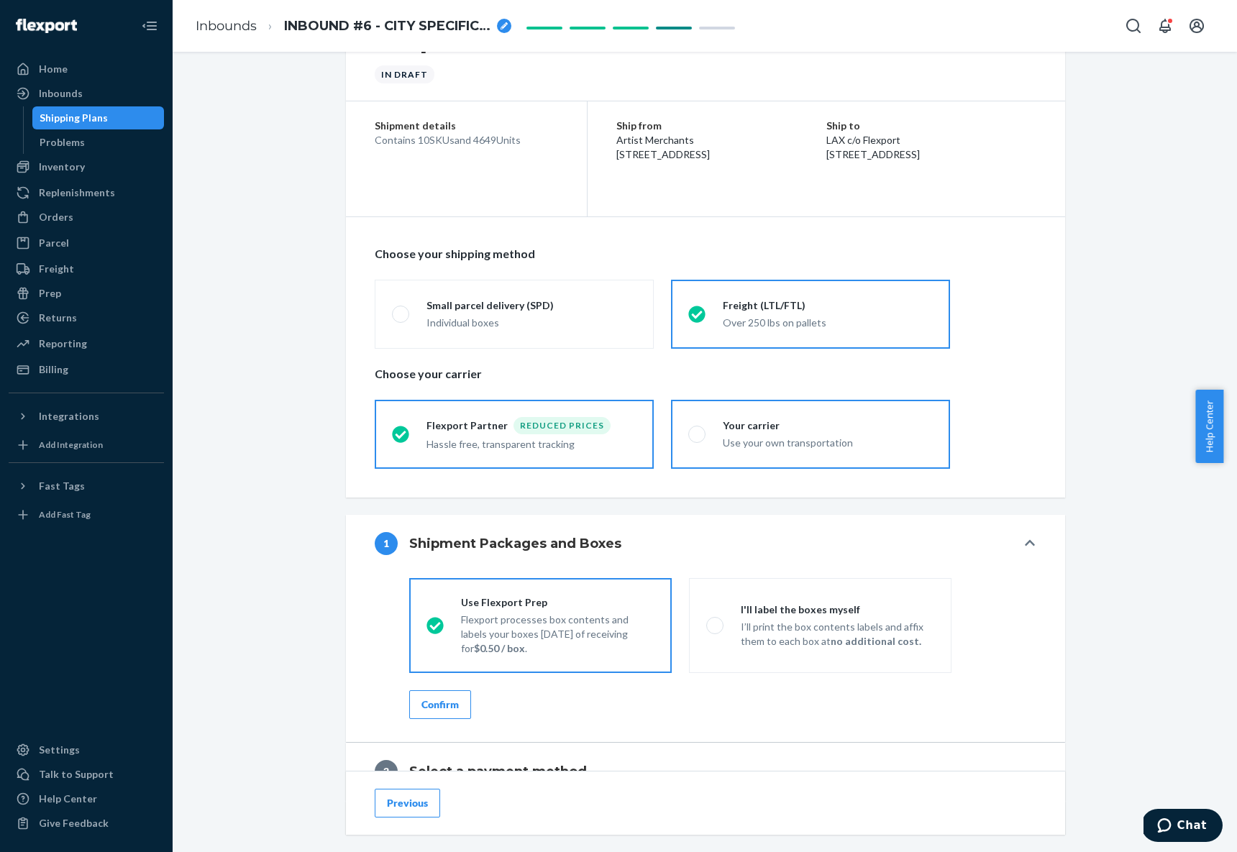
click at [845, 409] on label "Your carrier Use your own transportation" at bounding box center [810, 434] width 279 height 69
click at [698, 429] on input "Your carrier Use your own transportation" at bounding box center [692, 433] width 9 height 9
radio input "true"
radio input "false"
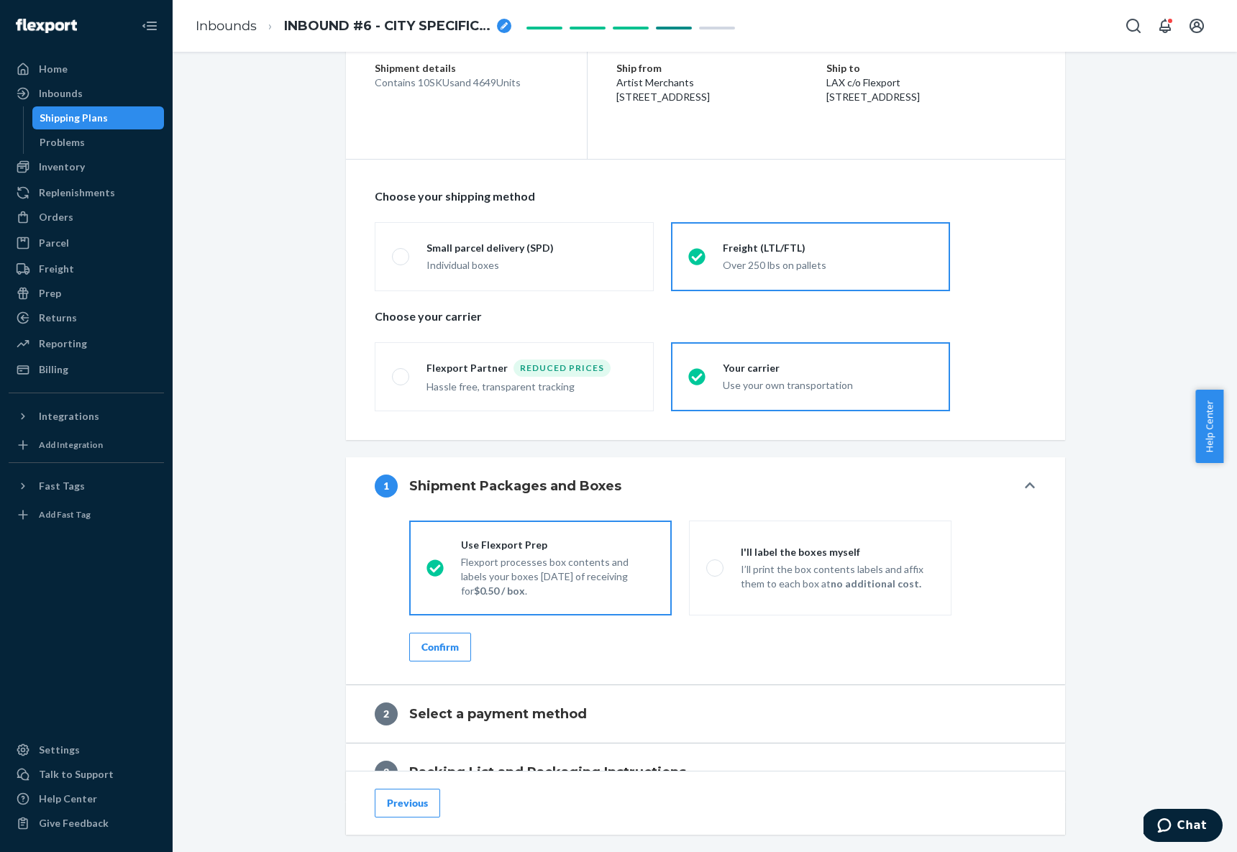
scroll to position [280, 0]
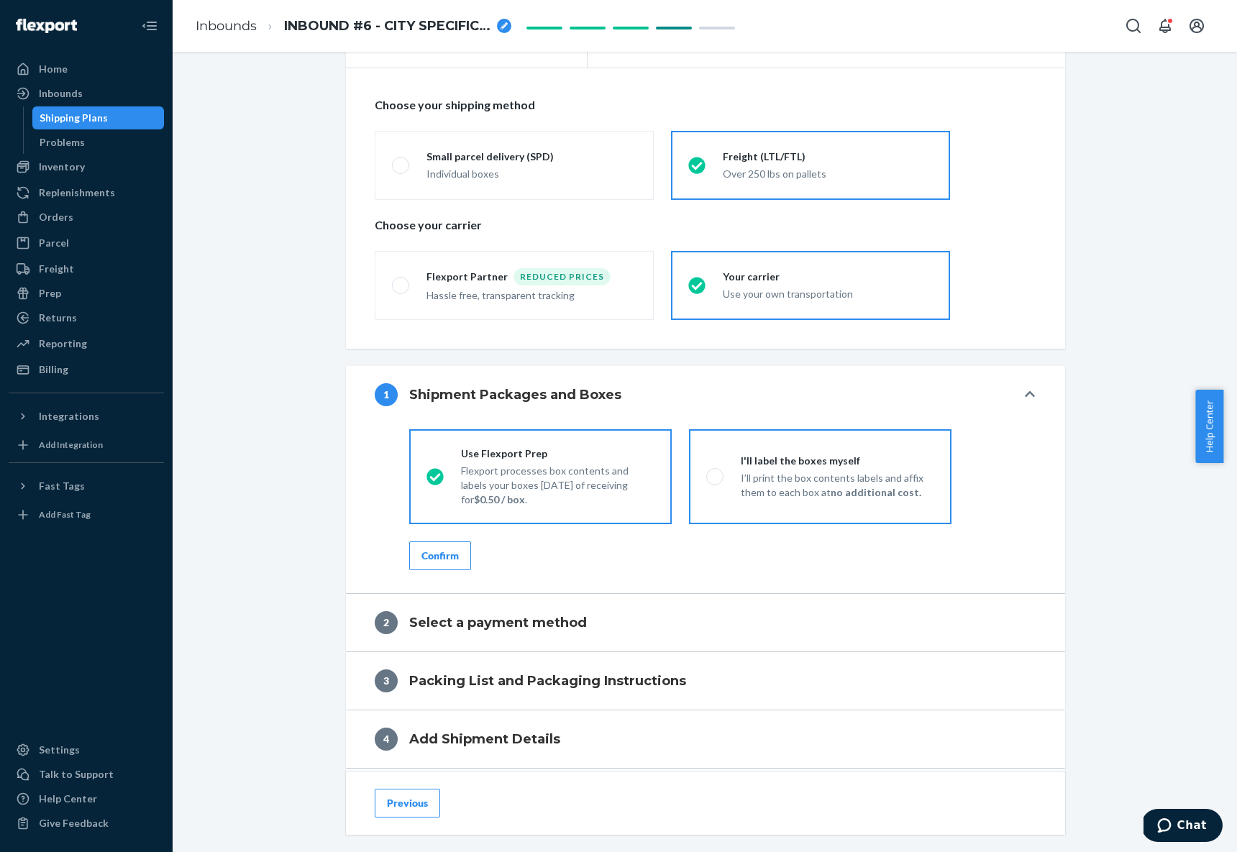
click at [905, 484] on p "I’ll print the box contents labels and affix them to each box at no additional …" at bounding box center [837, 485] width 193 height 29
click at [716, 481] on input "I'll label the boxes myself I’ll print the box contents labels and affix them t…" at bounding box center [710, 476] width 9 height 9
radio input "true"
radio input "false"
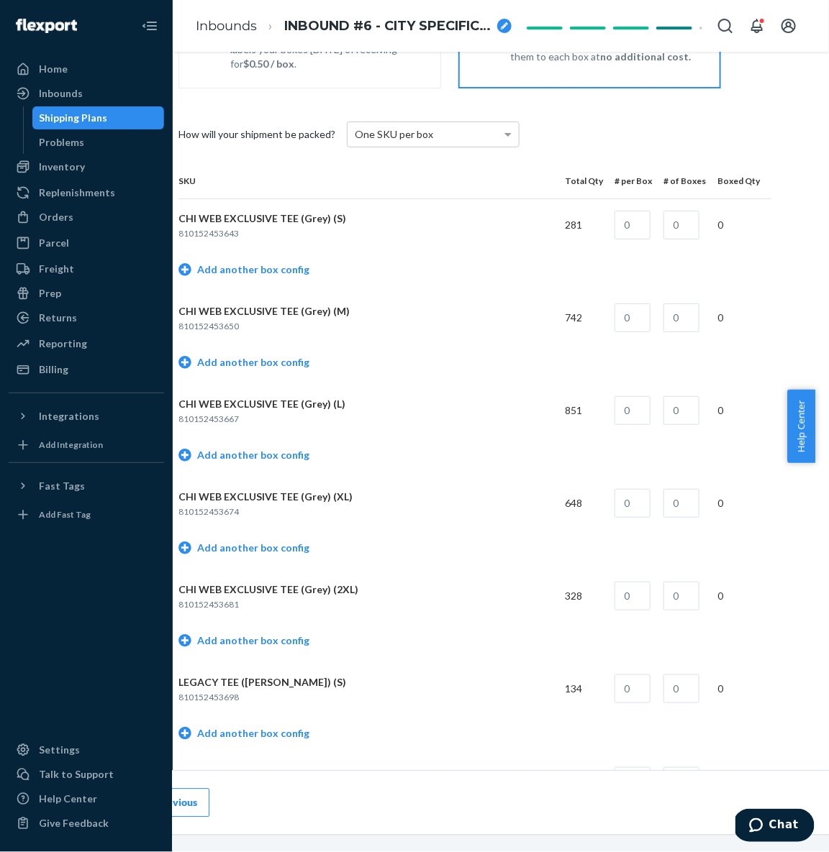
scroll to position [716, 100]
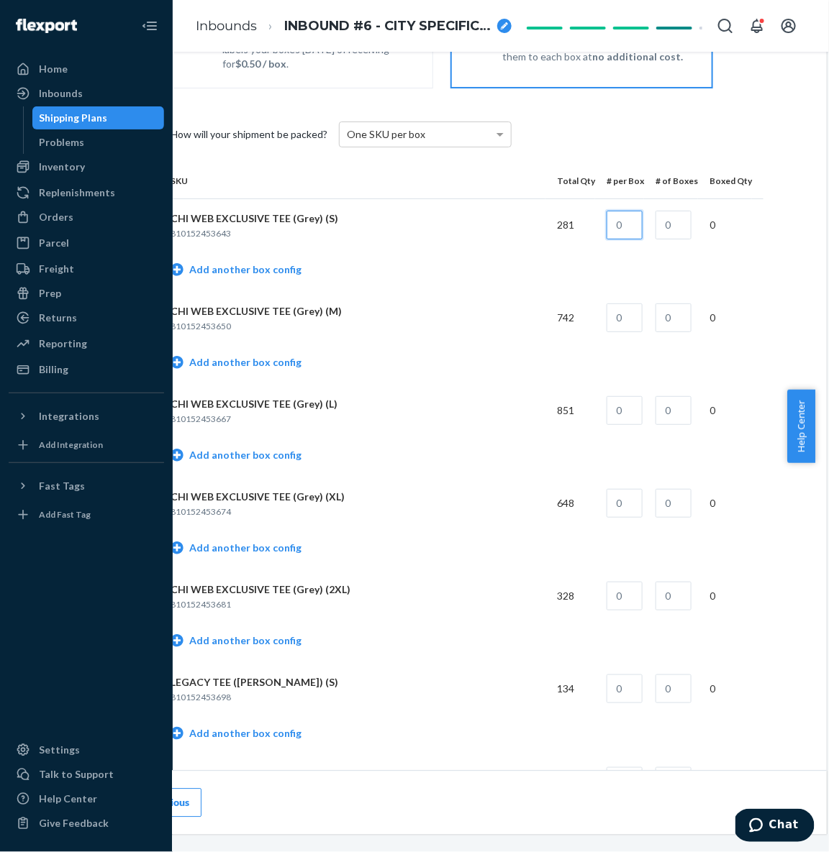
click at [616, 219] on input "text" at bounding box center [624, 225] width 36 height 29
type input "72"
click at [670, 216] on input "text" at bounding box center [673, 225] width 36 height 29
type input "3"
click at [257, 270] on link "Add another box config" at bounding box center [235, 270] width 131 height 14
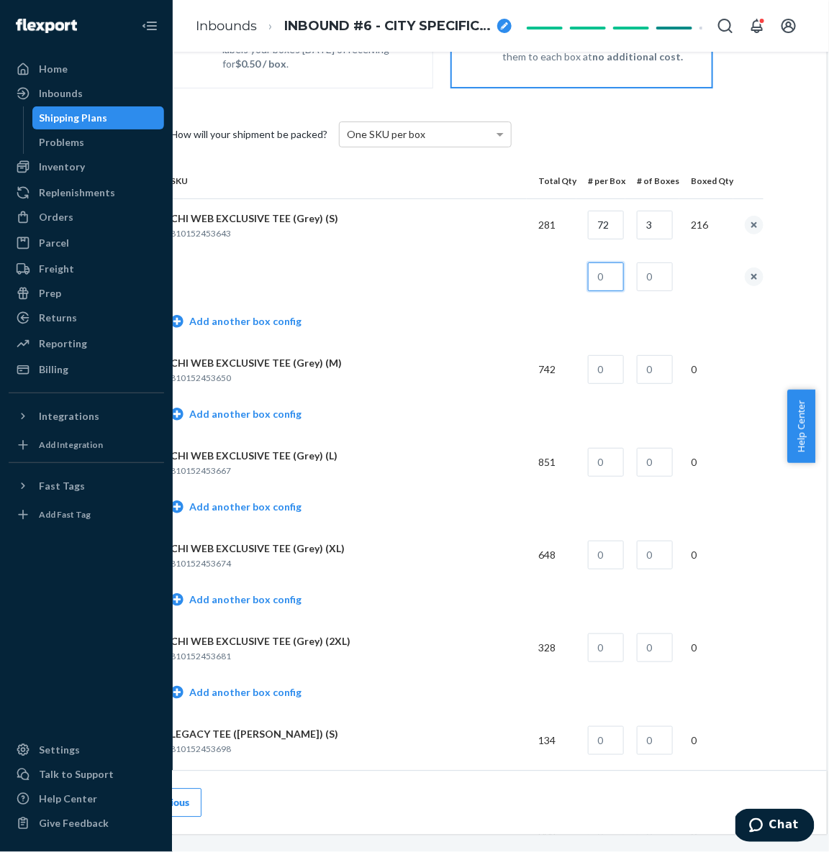
click at [594, 273] on input "text" at bounding box center [606, 277] width 36 height 29
type input "65"
click at [639, 267] on input "text" at bounding box center [654, 277] width 36 height 29
type input "1"
click at [394, 303] on td "Add another box config" at bounding box center [466, 323] width 593 height 41
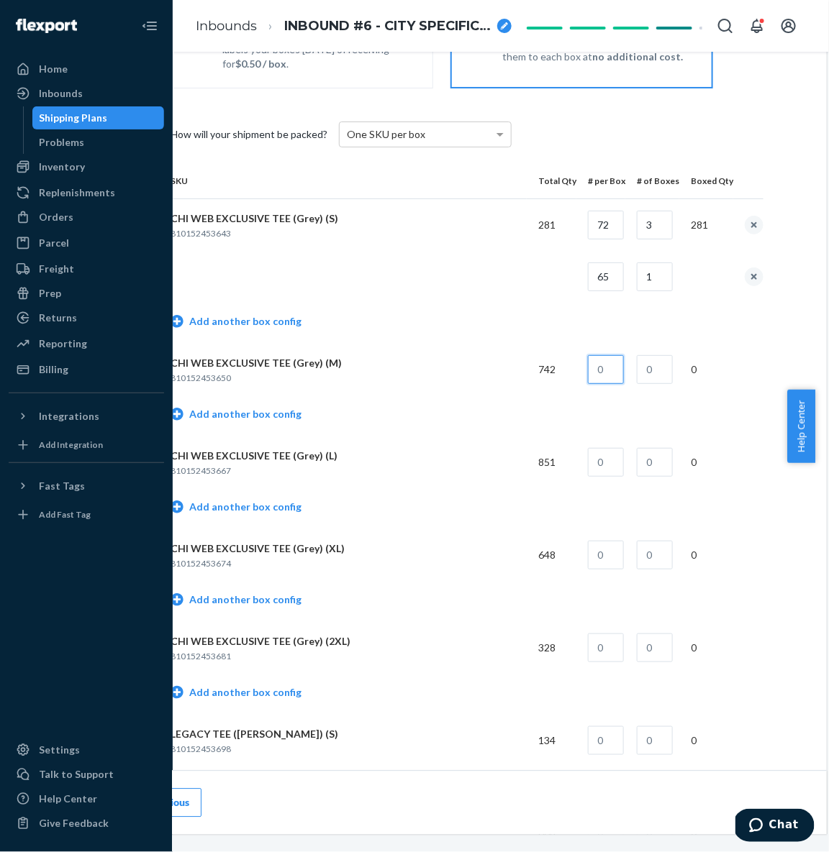
click at [605, 364] on input "text" at bounding box center [606, 369] width 36 height 29
type input "72"
click at [639, 366] on input "text" at bounding box center [654, 369] width 36 height 29
type input "10"
click at [267, 418] on td "Add another box config" at bounding box center [466, 416] width 593 height 41
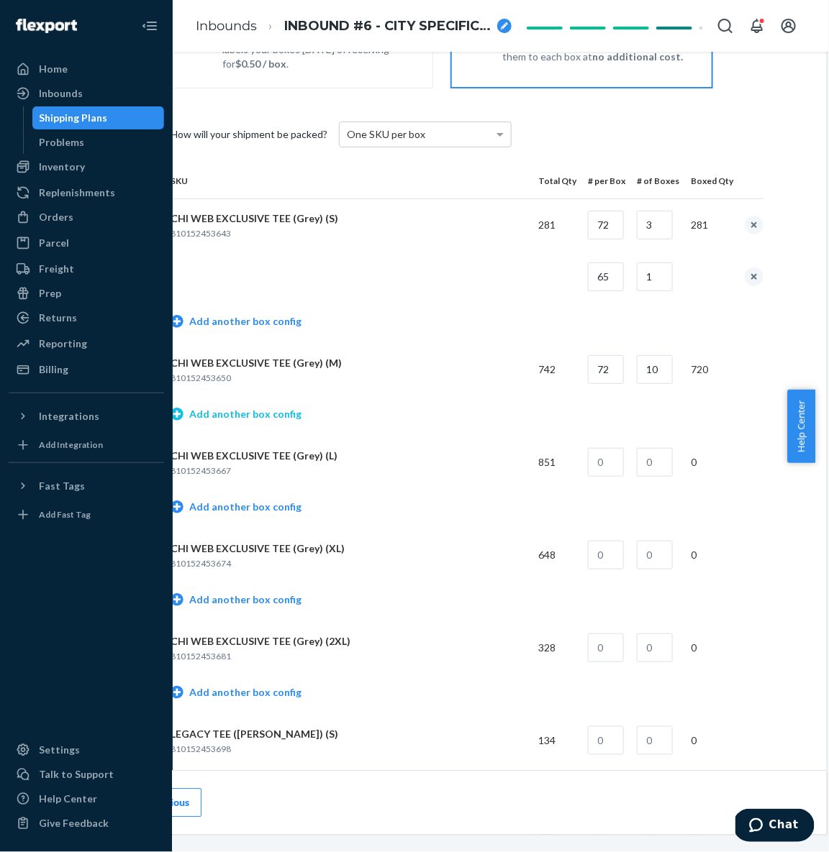
click at [239, 412] on link "Add another box config" at bounding box center [235, 414] width 131 height 14
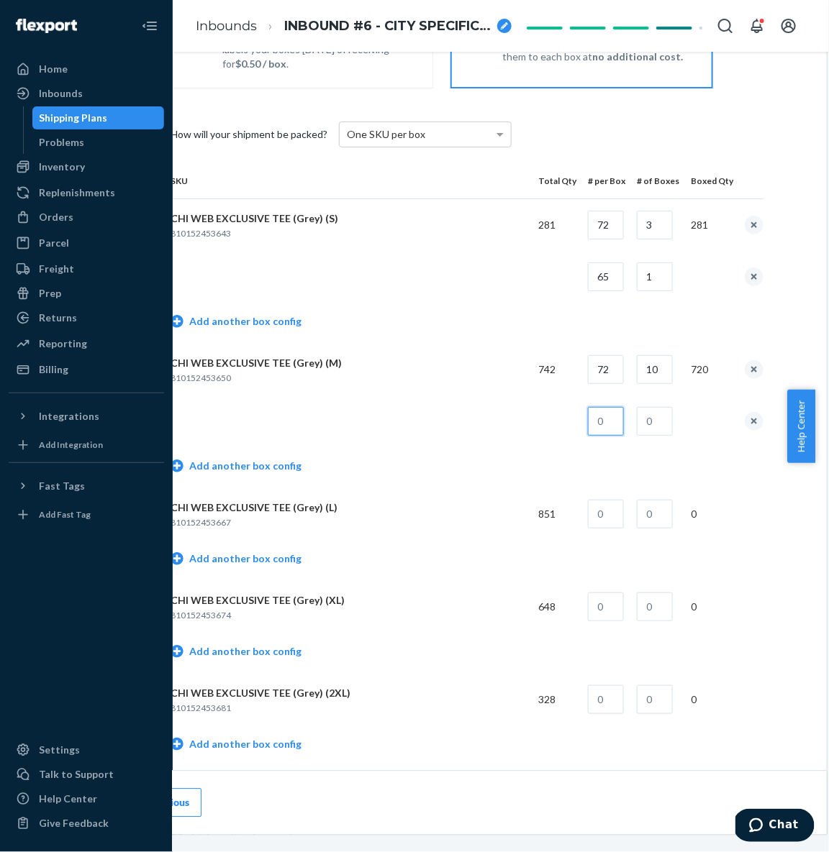
click at [610, 420] on input "text" at bounding box center [606, 421] width 36 height 29
type input "22"
type input "1"
click at [385, 461] on td "Add another box config" at bounding box center [466, 467] width 593 height 41
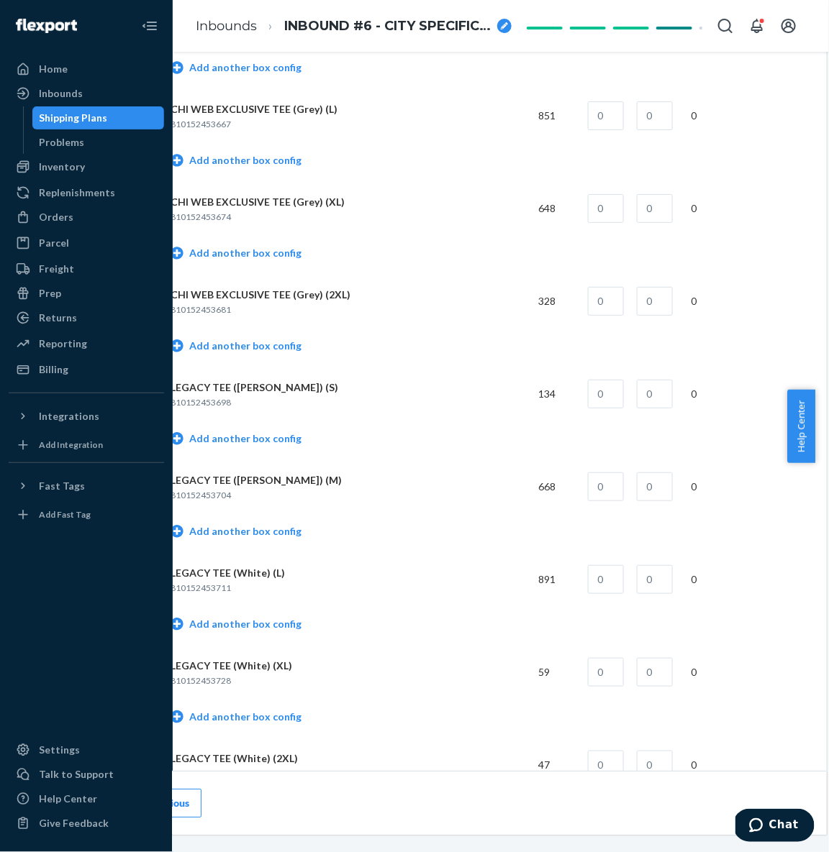
scroll to position [1115, 100]
click at [600, 127] on td at bounding box center [600, 115] width 49 height 52
click at [606, 102] on input "text" at bounding box center [606, 115] width 36 height 29
type input "60"
click at [636, 113] on input "text" at bounding box center [654, 115] width 36 height 29
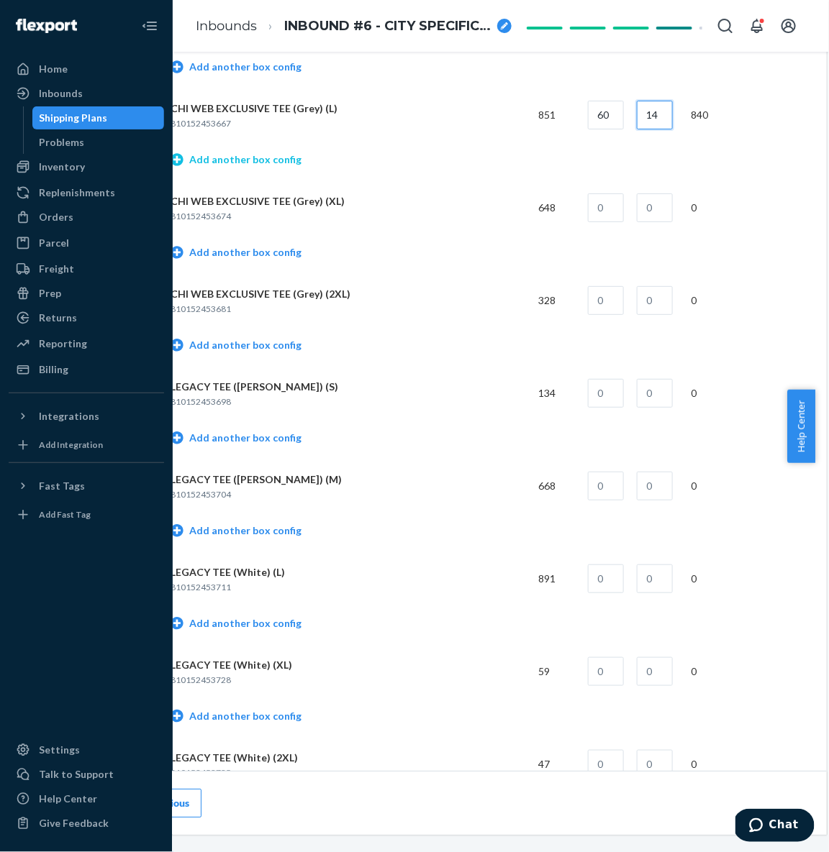
type input "14"
click at [261, 158] on link "Add another box config" at bounding box center [235, 159] width 131 height 14
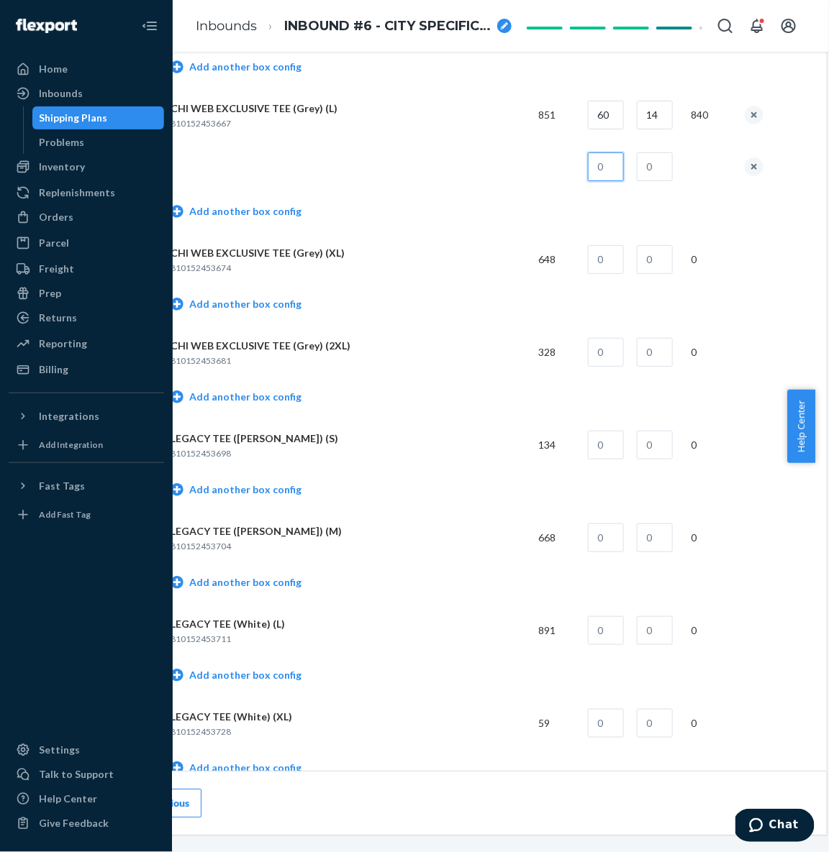
click at [600, 168] on input "text" at bounding box center [606, 166] width 36 height 29
type input "11"
click at [626, 155] on td at bounding box center [652, 167] width 54 height 52
click at [636, 165] on input "text" at bounding box center [654, 166] width 36 height 29
type input "1"
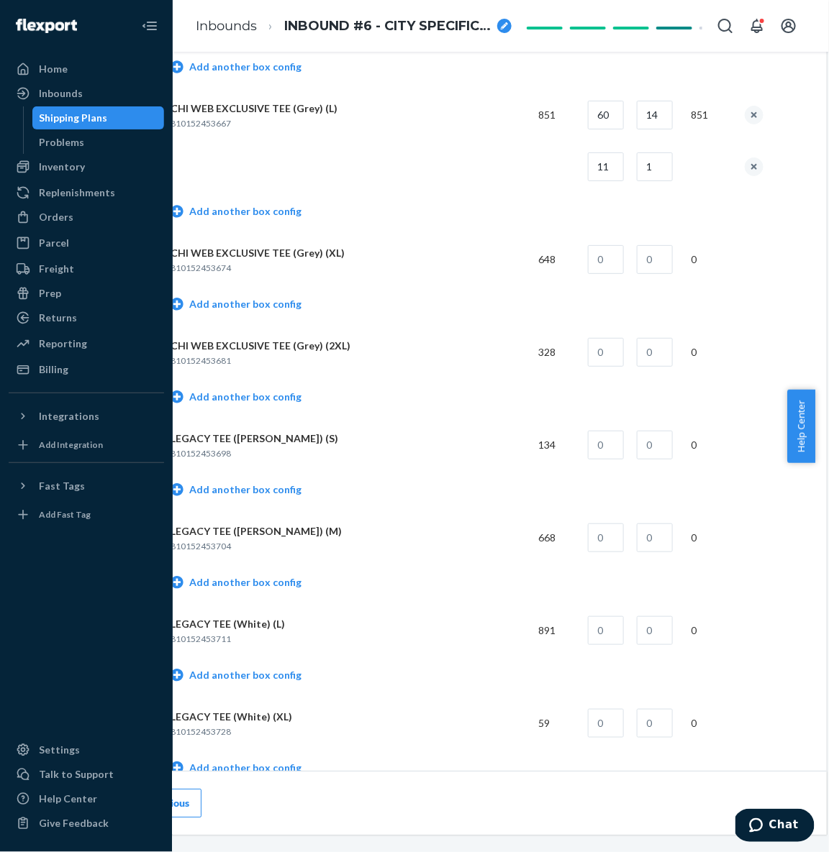
drag, startPoint x: 490, startPoint y: 183, endPoint x: 481, endPoint y: 193, distance: 13.3
click at [490, 183] on td at bounding box center [348, 167] width 356 height 52
click at [593, 260] on input "text" at bounding box center [606, 259] width 36 height 29
type input "48"
click at [651, 248] on input "text" at bounding box center [654, 259] width 36 height 29
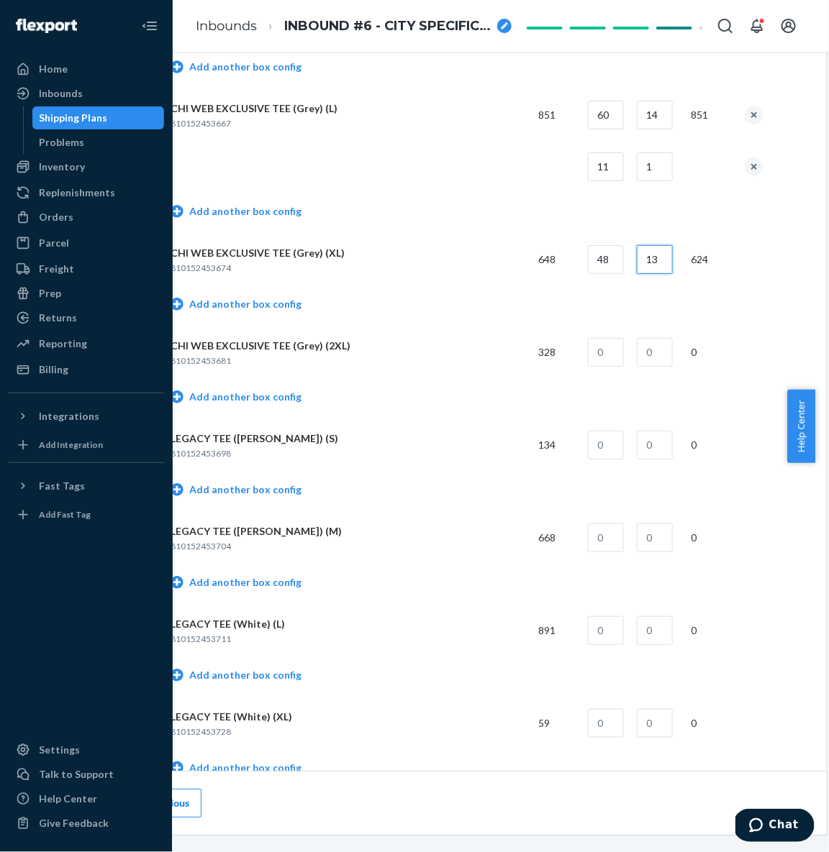
type input "13"
click at [521, 302] on td "Add another box config" at bounding box center [466, 306] width 593 height 41
click at [296, 306] on td "Add another box config" at bounding box center [466, 306] width 593 height 41
click at [275, 306] on link "Add another box config" at bounding box center [235, 304] width 131 height 14
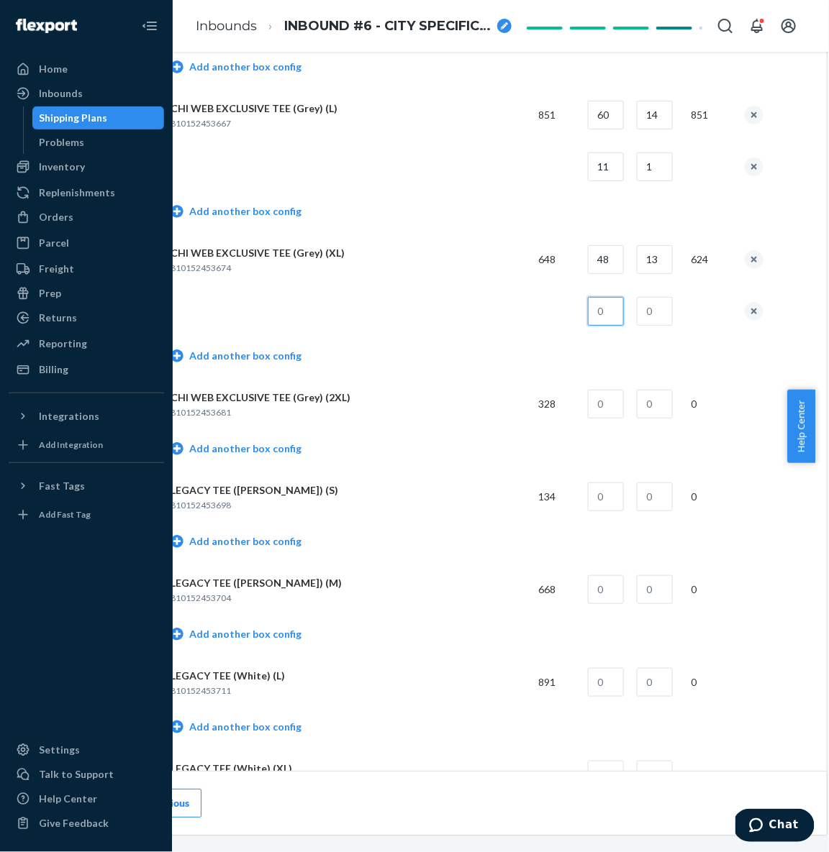
click at [602, 304] on input "text" at bounding box center [606, 311] width 36 height 29
type input "24"
click at [639, 300] on input "text" at bounding box center [654, 311] width 36 height 29
type input "1"
click at [418, 312] on td at bounding box center [348, 312] width 356 height 52
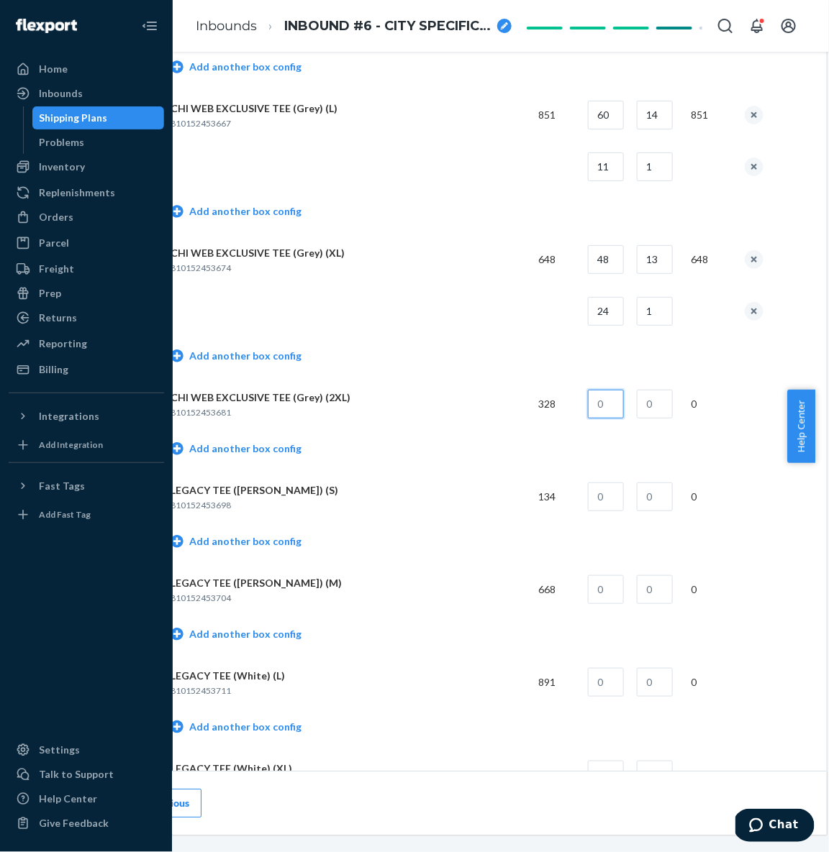
click at [588, 396] on input "text" at bounding box center [606, 404] width 36 height 29
type input "48"
click at [641, 401] on input "text" at bounding box center [654, 404] width 36 height 29
type input "6"
click at [224, 450] on link "Add another box config" at bounding box center [235, 449] width 131 height 14
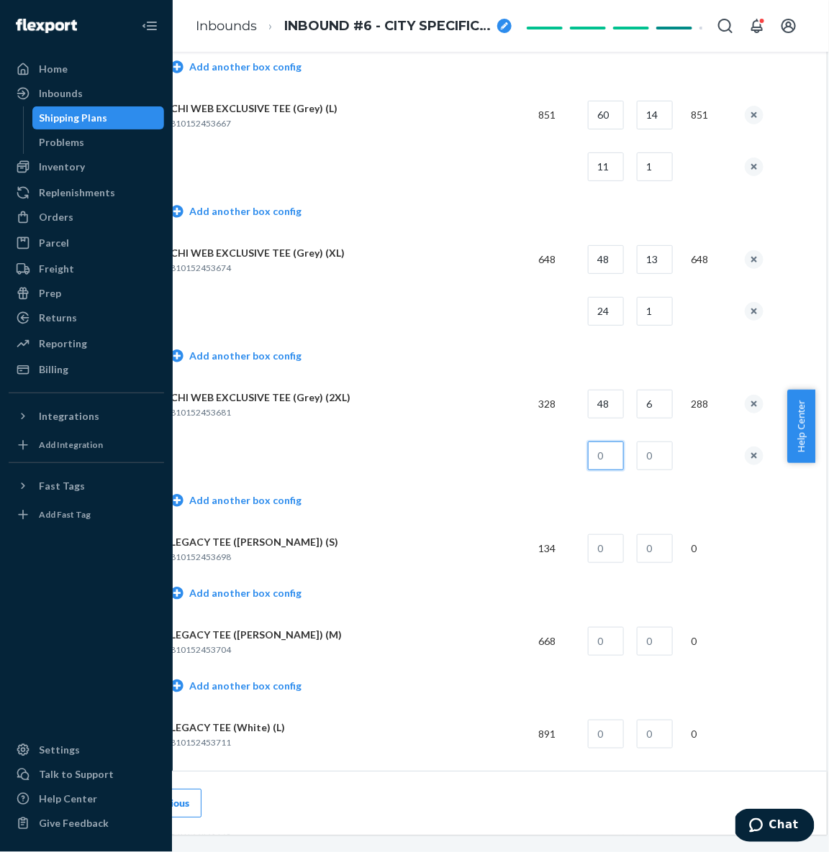
click at [598, 452] on input "text" at bounding box center [606, 456] width 36 height 29
type input "40"
click at [660, 458] on input "text" at bounding box center [654, 456] width 36 height 29
type input "1"
click at [417, 432] on td at bounding box center [348, 456] width 356 height 52
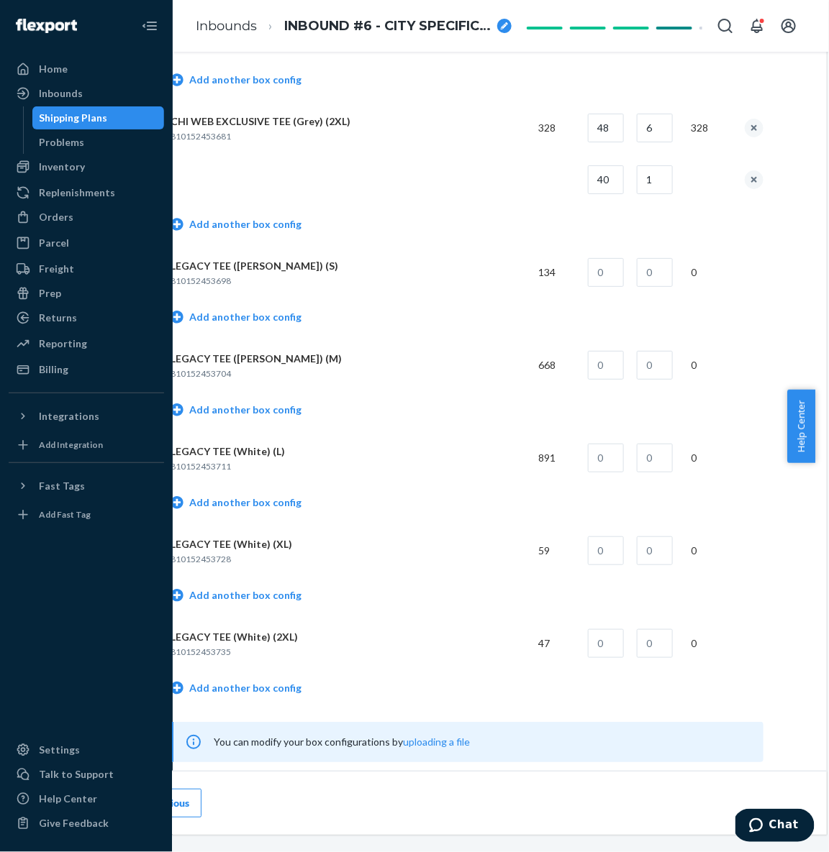
scroll to position [1507, 100]
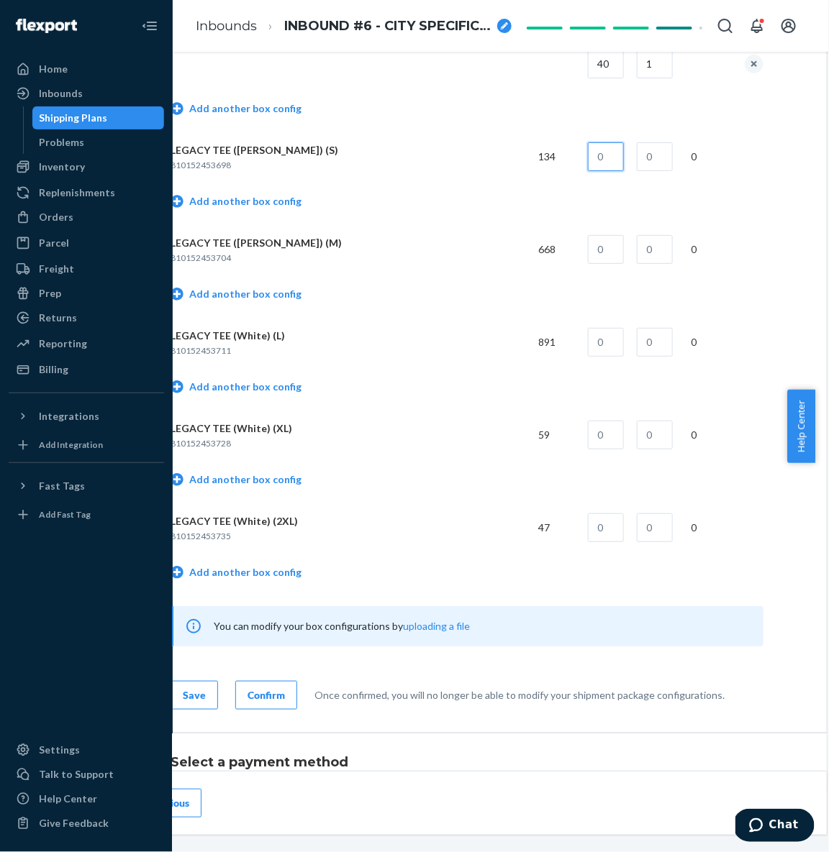
click at [610, 148] on input "text" at bounding box center [606, 156] width 36 height 29
type input "72"
click at [227, 205] on link "Add another box config" at bounding box center [235, 201] width 131 height 14
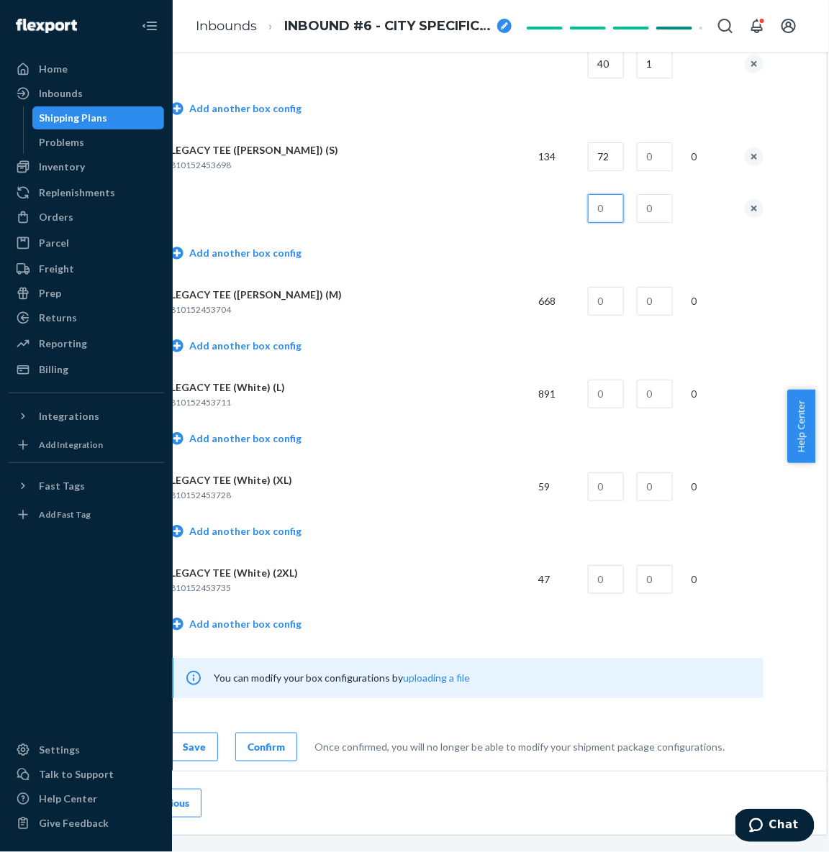
click at [605, 207] on input "text" at bounding box center [606, 208] width 36 height 29
click at [654, 161] on input "text" at bounding box center [654, 156] width 36 height 29
type input "1"
click at [588, 201] on input "text" at bounding box center [606, 208] width 36 height 29
click at [591, 206] on input "text" at bounding box center [606, 208] width 36 height 29
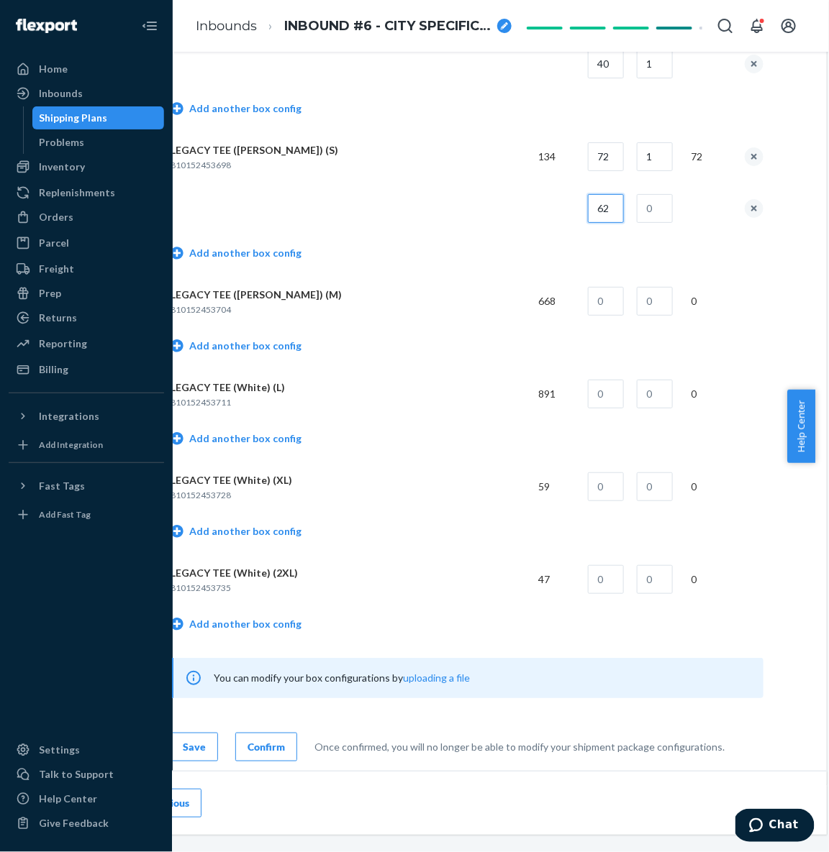
type input "62"
click at [653, 205] on input "text" at bounding box center [654, 208] width 36 height 29
type input "1"
click at [451, 202] on td at bounding box center [348, 209] width 356 height 52
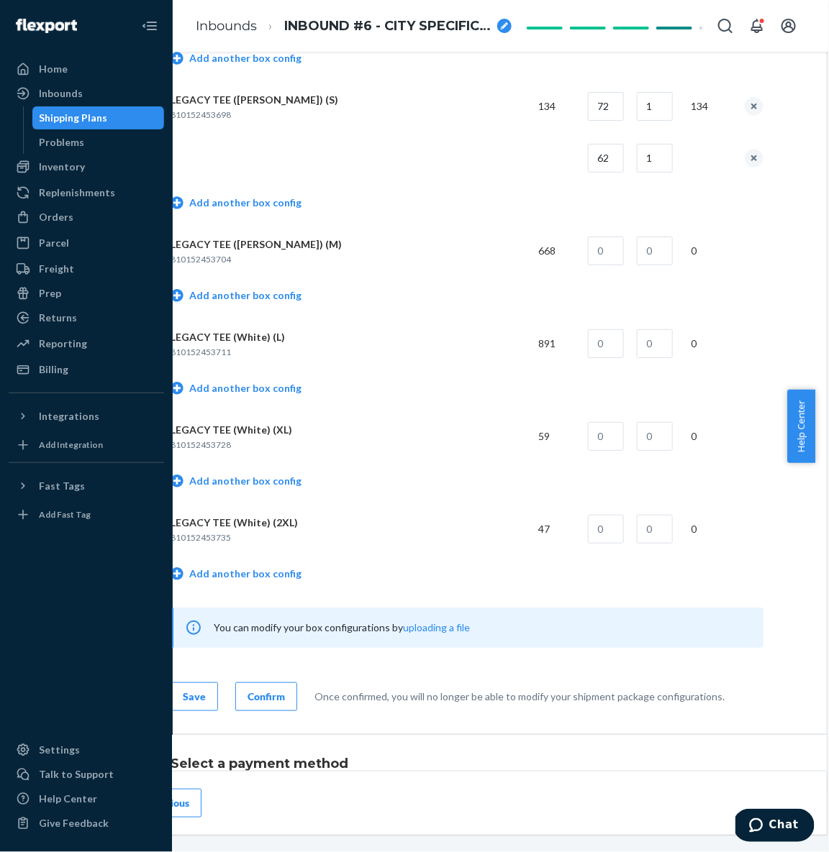
scroll to position [1706, 100]
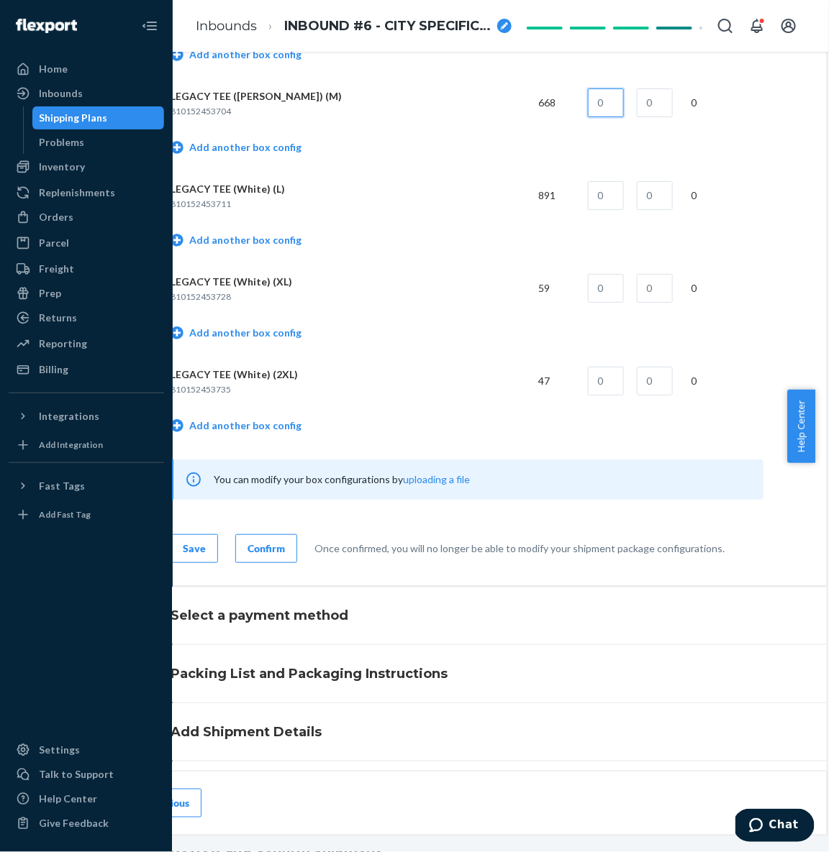
click at [596, 101] on input "text" at bounding box center [606, 102] width 36 height 29
type input "72"
click at [378, 199] on p "810152453711" at bounding box center [348, 204] width 356 height 12
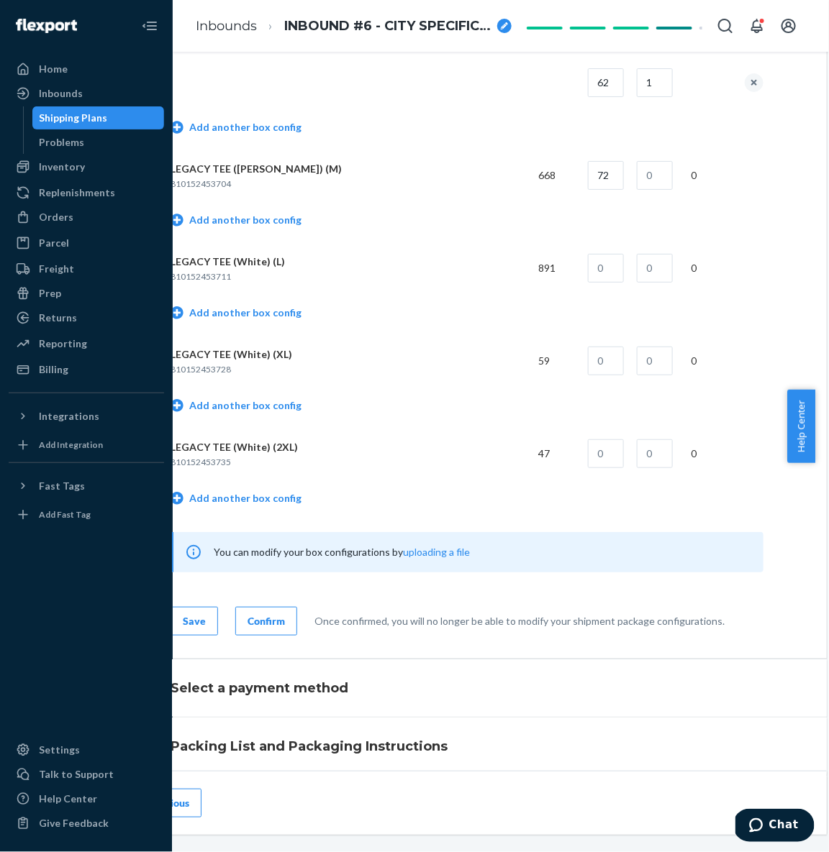
scroll to position [1558, 100]
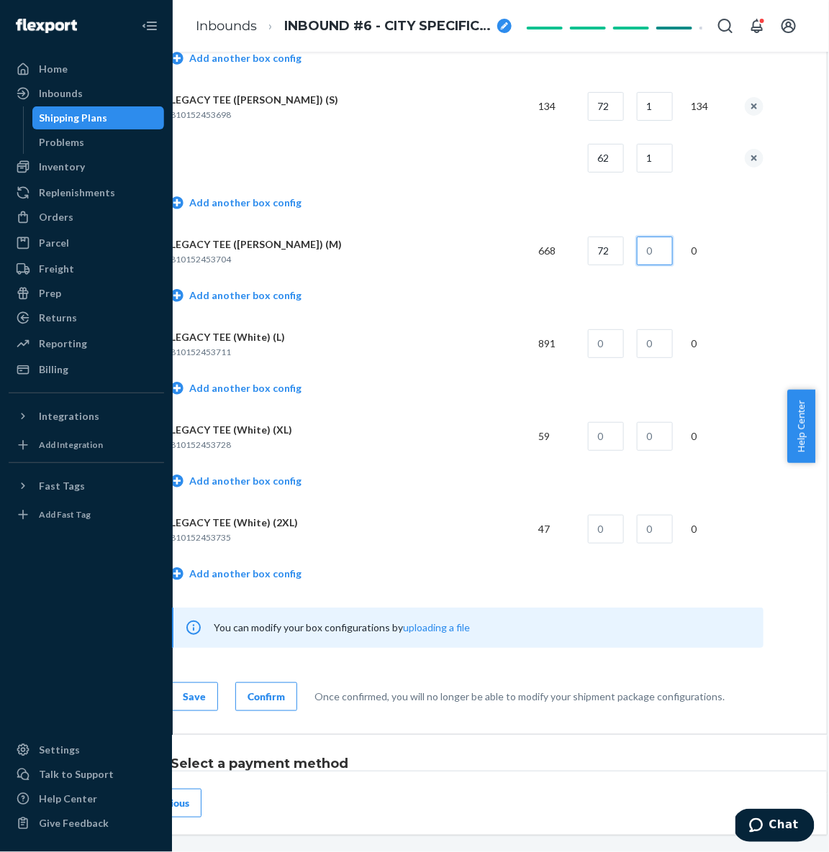
click at [652, 243] on input "text" at bounding box center [654, 251] width 36 height 29
type input "9"
click at [250, 295] on link "Add another box config" at bounding box center [235, 295] width 131 height 14
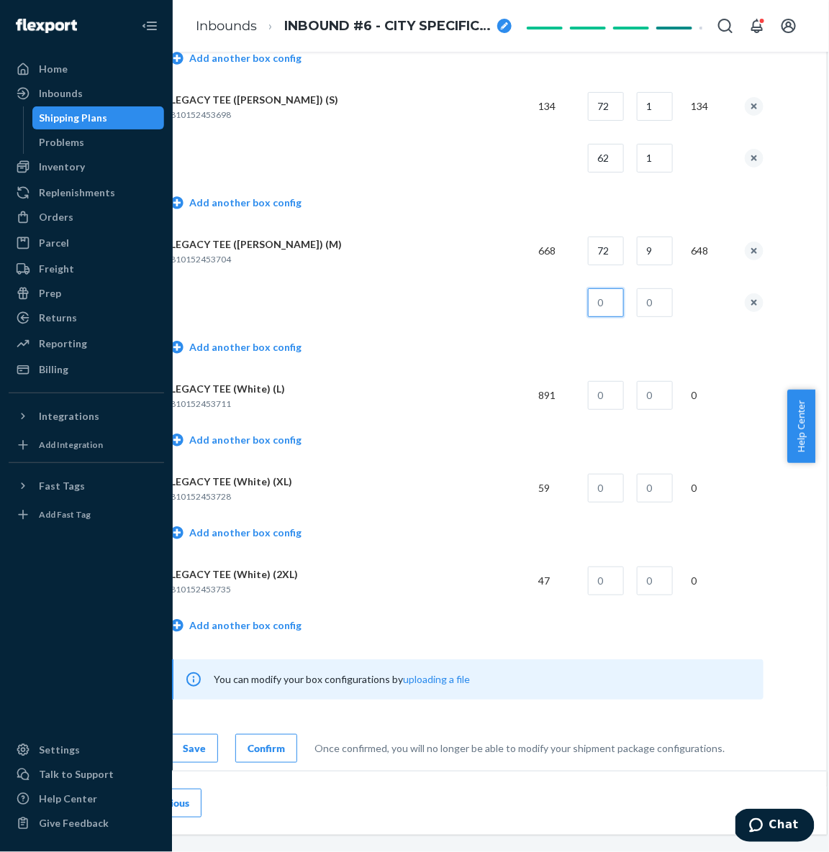
click at [592, 303] on input "text" at bounding box center [606, 302] width 36 height 29
type input "20"
type input "1"
click at [467, 299] on td at bounding box center [348, 303] width 356 height 52
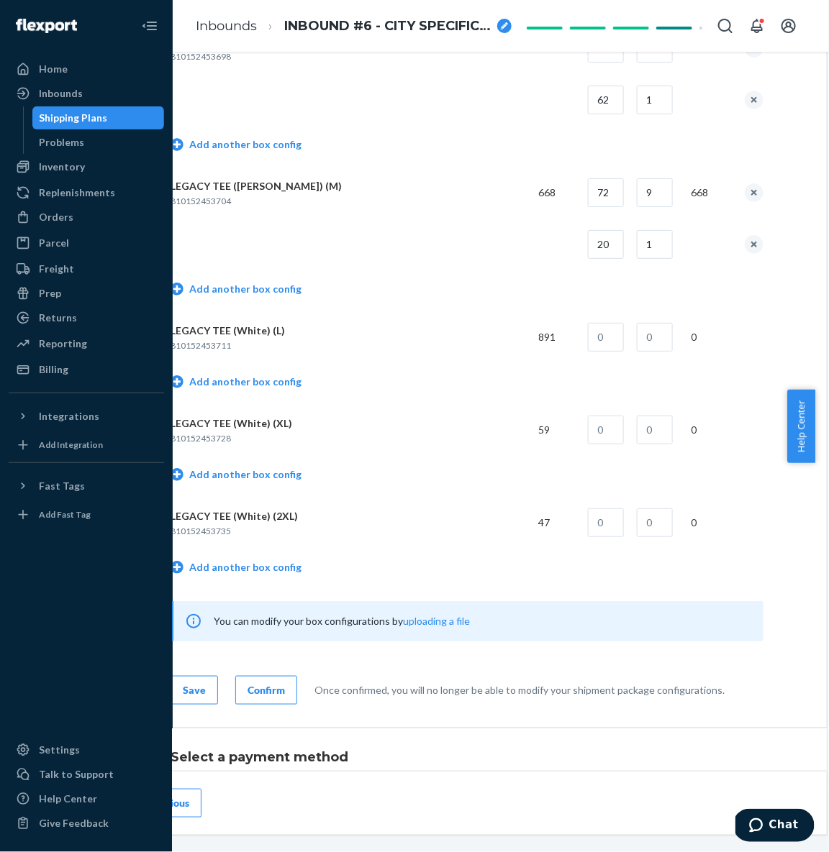
scroll to position [1664, 100]
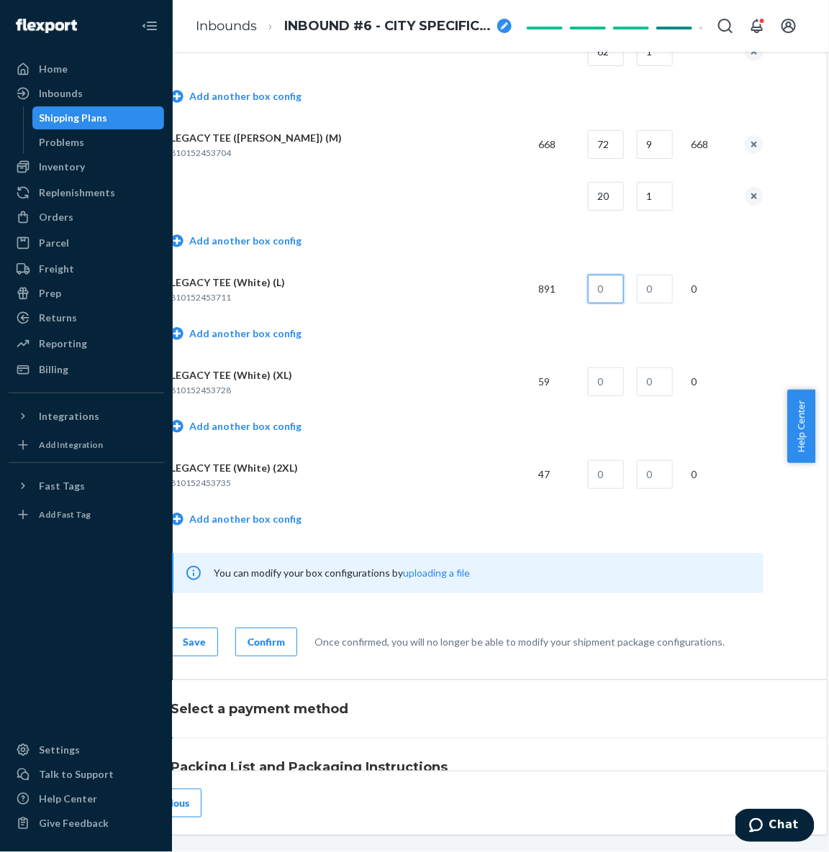
click at [604, 284] on input "text" at bounding box center [606, 289] width 36 height 29
type input "60"
click at [645, 280] on input "text" at bounding box center [654, 289] width 36 height 29
type input "14"
click at [232, 333] on link "Add another box config" at bounding box center [235, 334] width 131 height 14
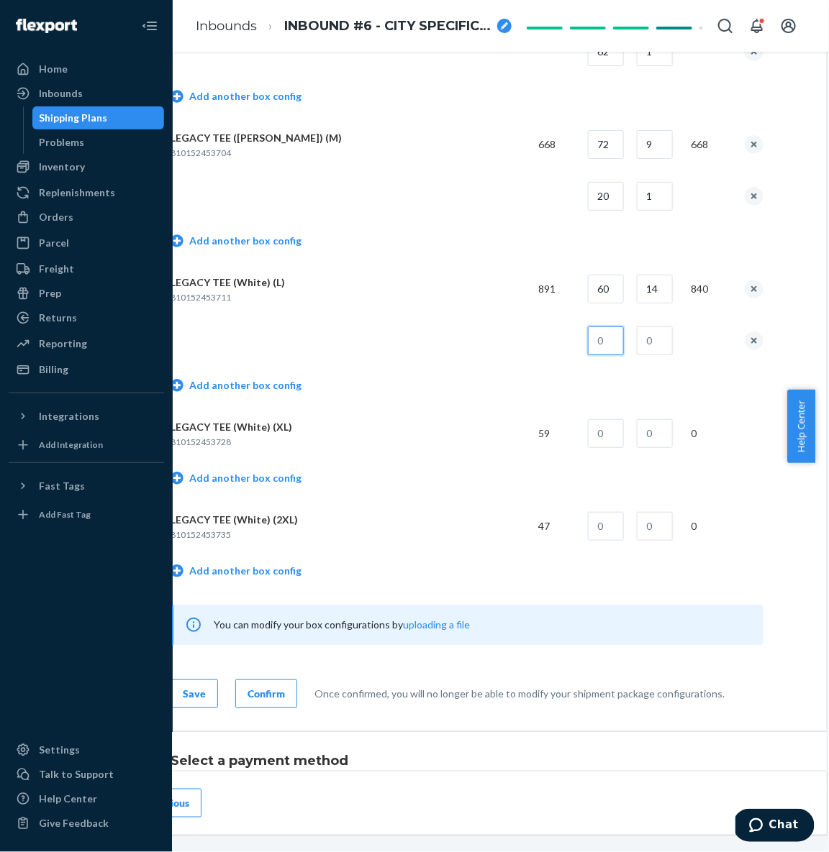
click at [593, 342] on input "text" at bounding box center [606, 341] width 36 height 29
type input "51"
type input "1"
click at [461, 335] on td at bounding box center [348, 341] width 356 height 52
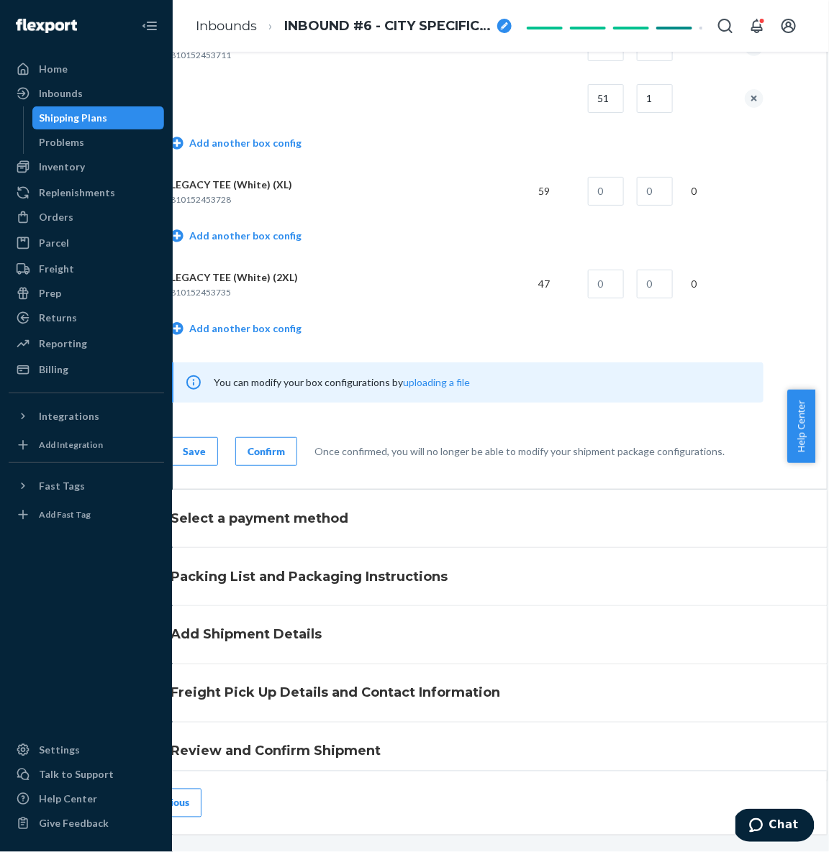
scroll to position [1915, 100]
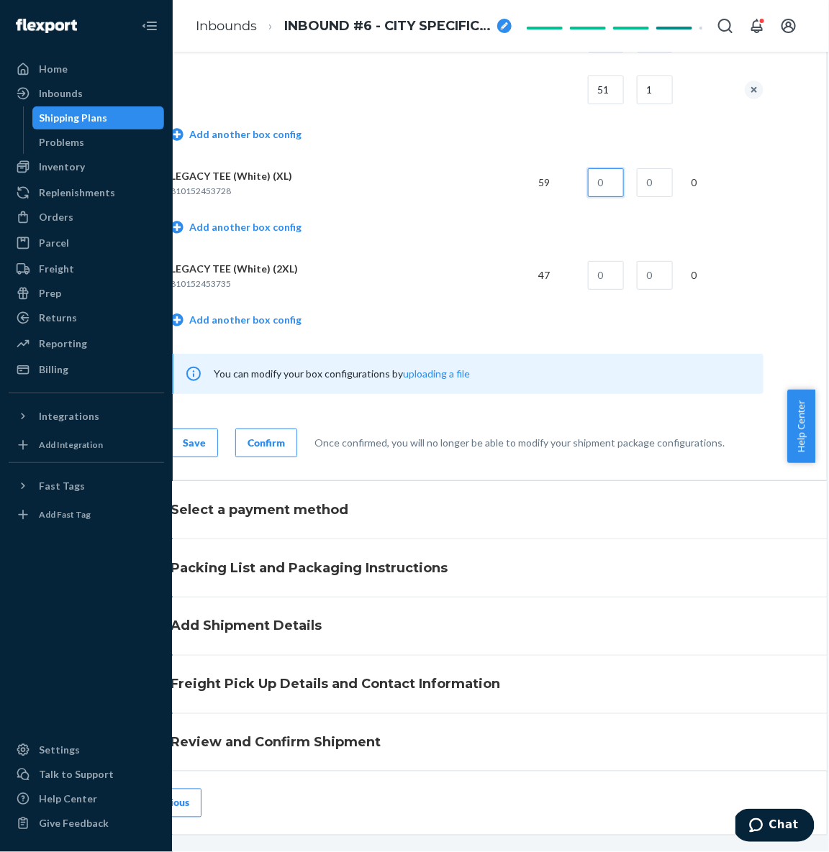
click at [603, 178] on input "text" at bounding box center [606, 182] width 36 height 29
type input "59"
click at [639, 178] on input "text" at bounding box center [654, 182] width 36 height 29
type input "1"
click at [592, 267] on input "text" at bounding box center [606, 275] width 36 height 29
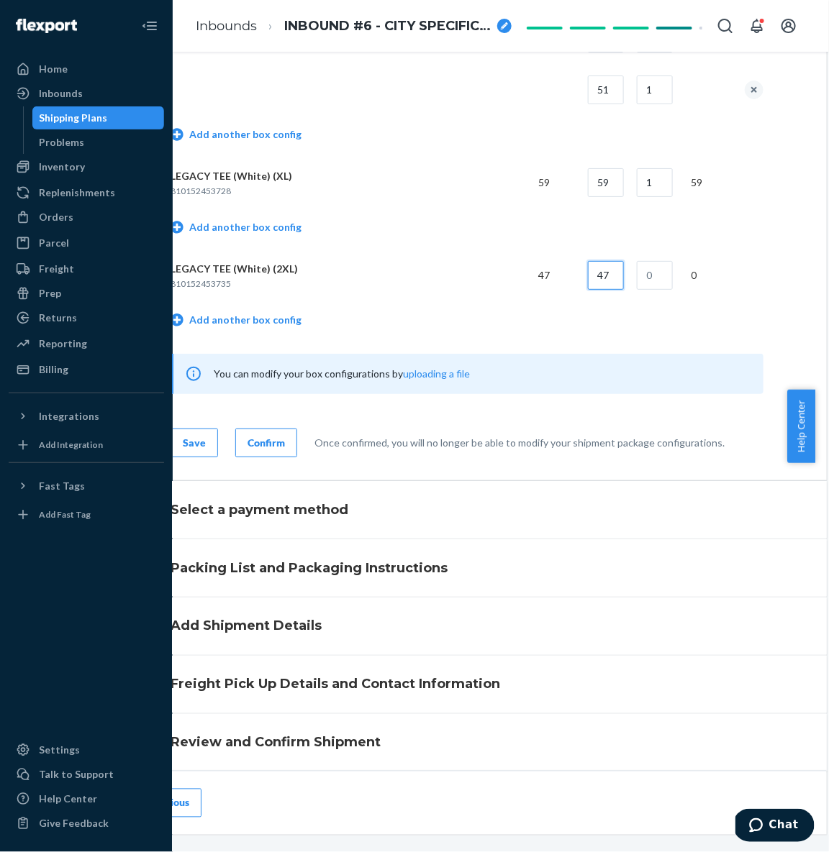
type input "47"
click at [650, 278] on input "text" at bounding box center [654, 275] width 36 height 29
type input "1"
click at [514, 265] on p "LEGACY TEE (White) (2XL)" at bounding box center [348, 269] width 356 height 14
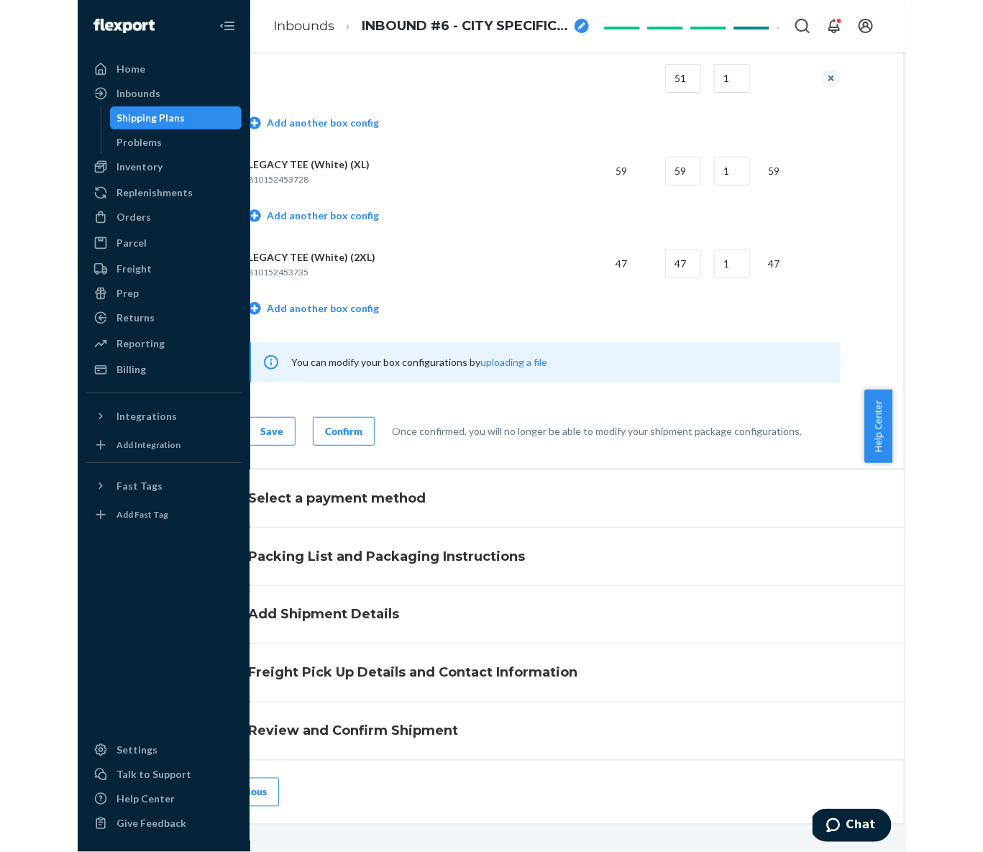
scroll to position [1930, 100]
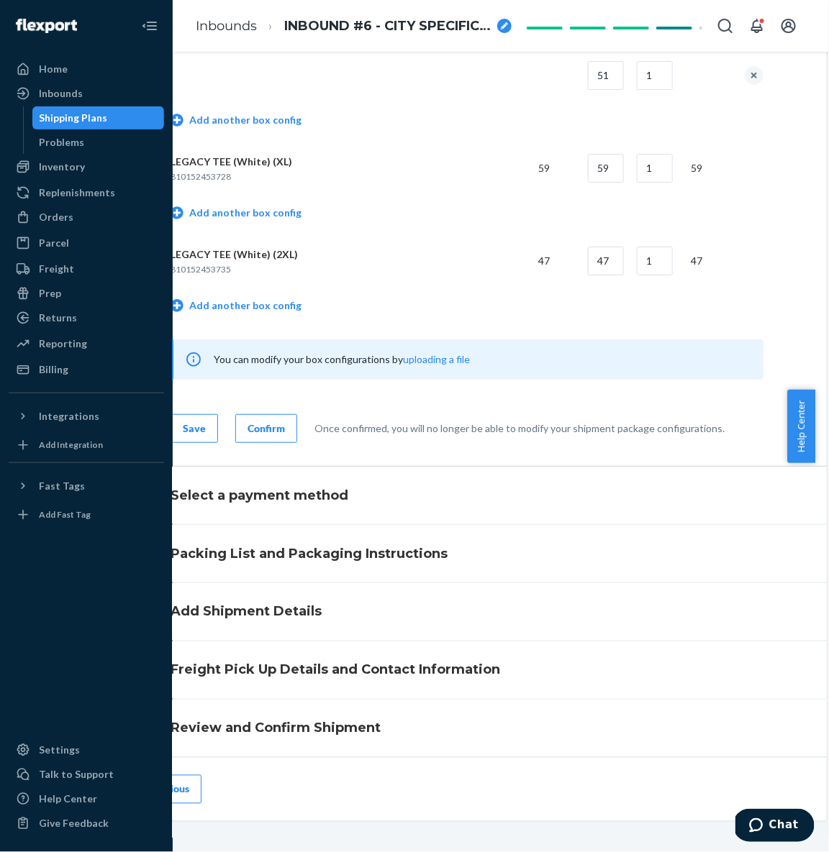
click at [188, 422] on div "Save" at bounding box center [194, 428] width 23 height 14
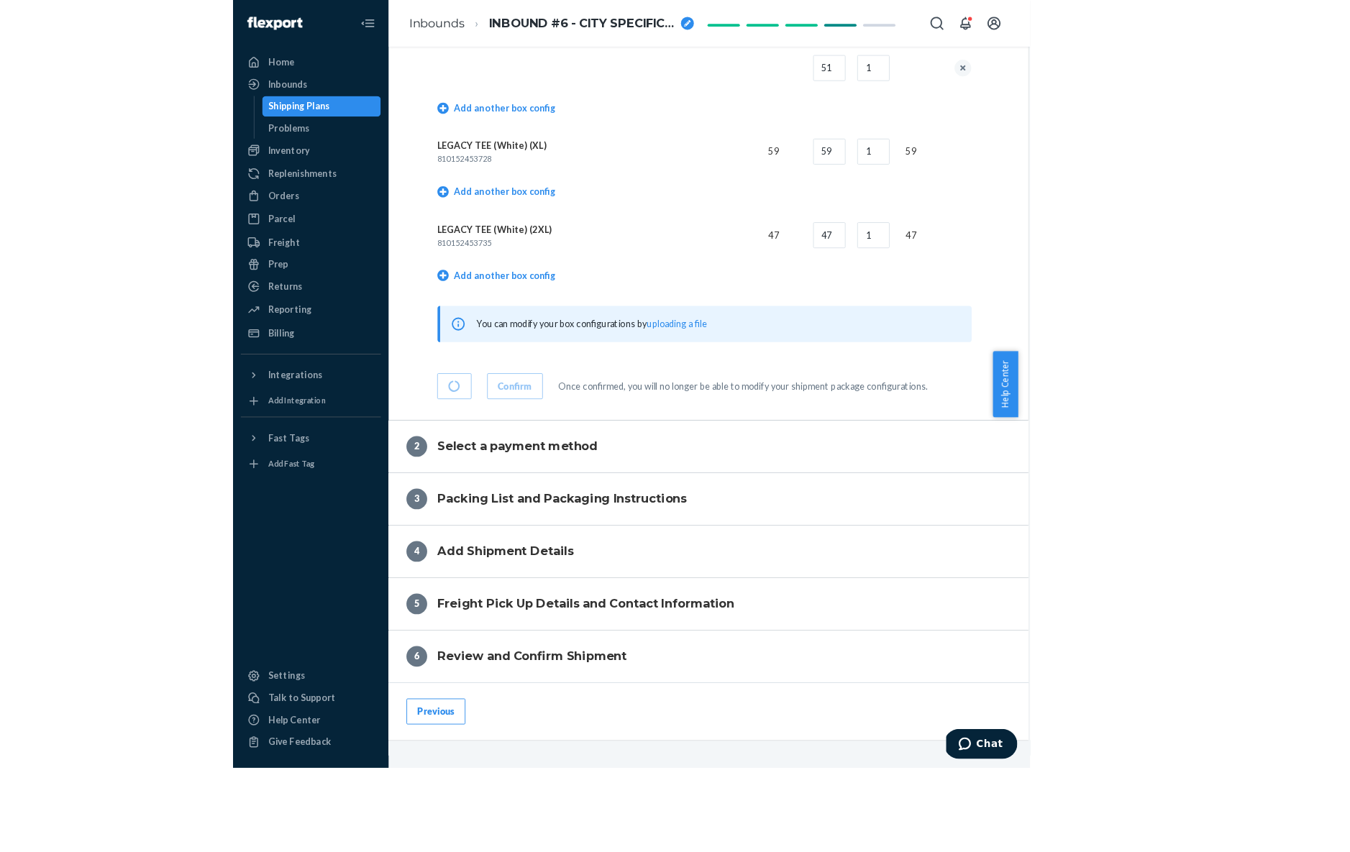
scroll to position [1930, 0]
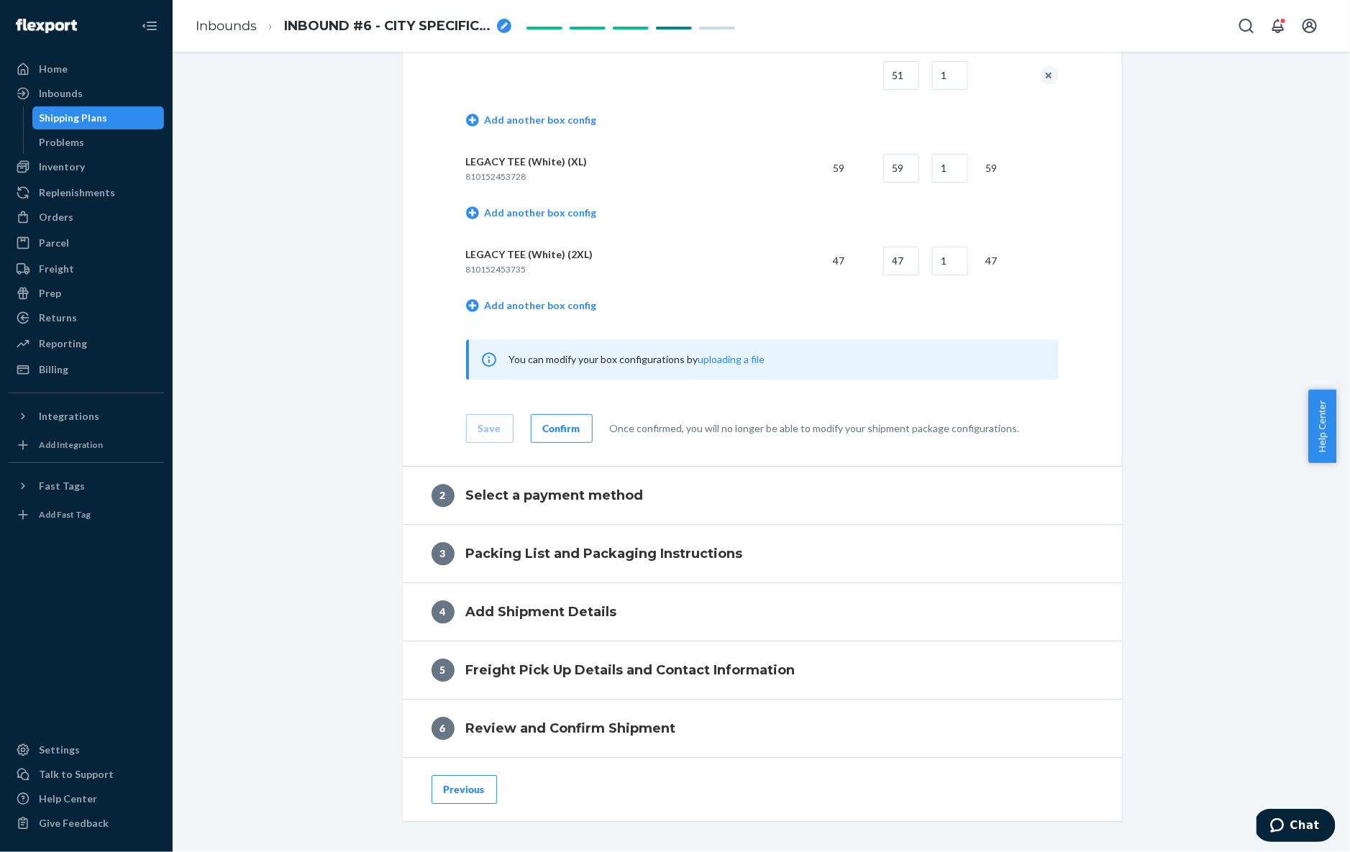
click at [544, 424] on div "Confirm" at bounding box center [561, 428] width 37 height 14
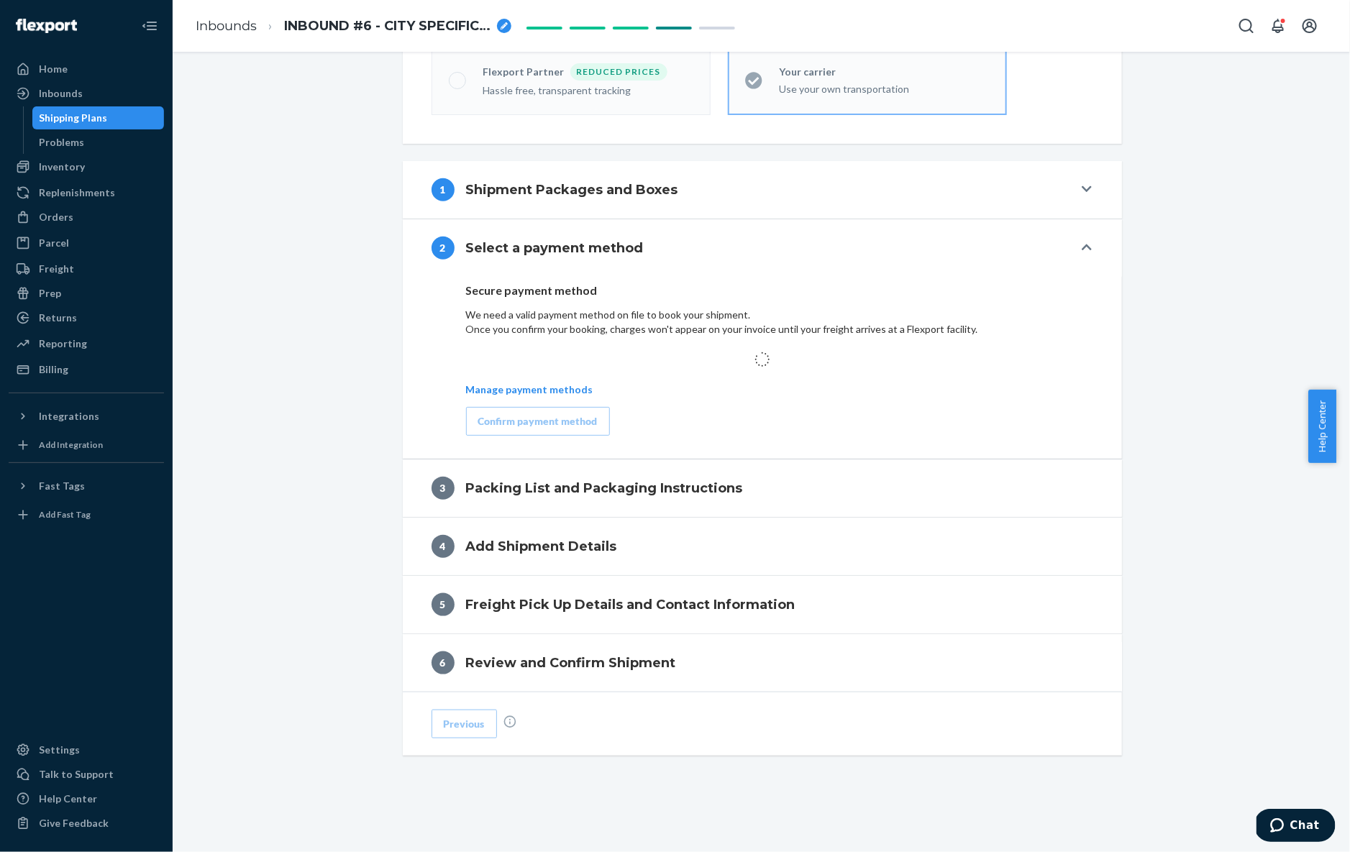
scroll to position [482, 0]
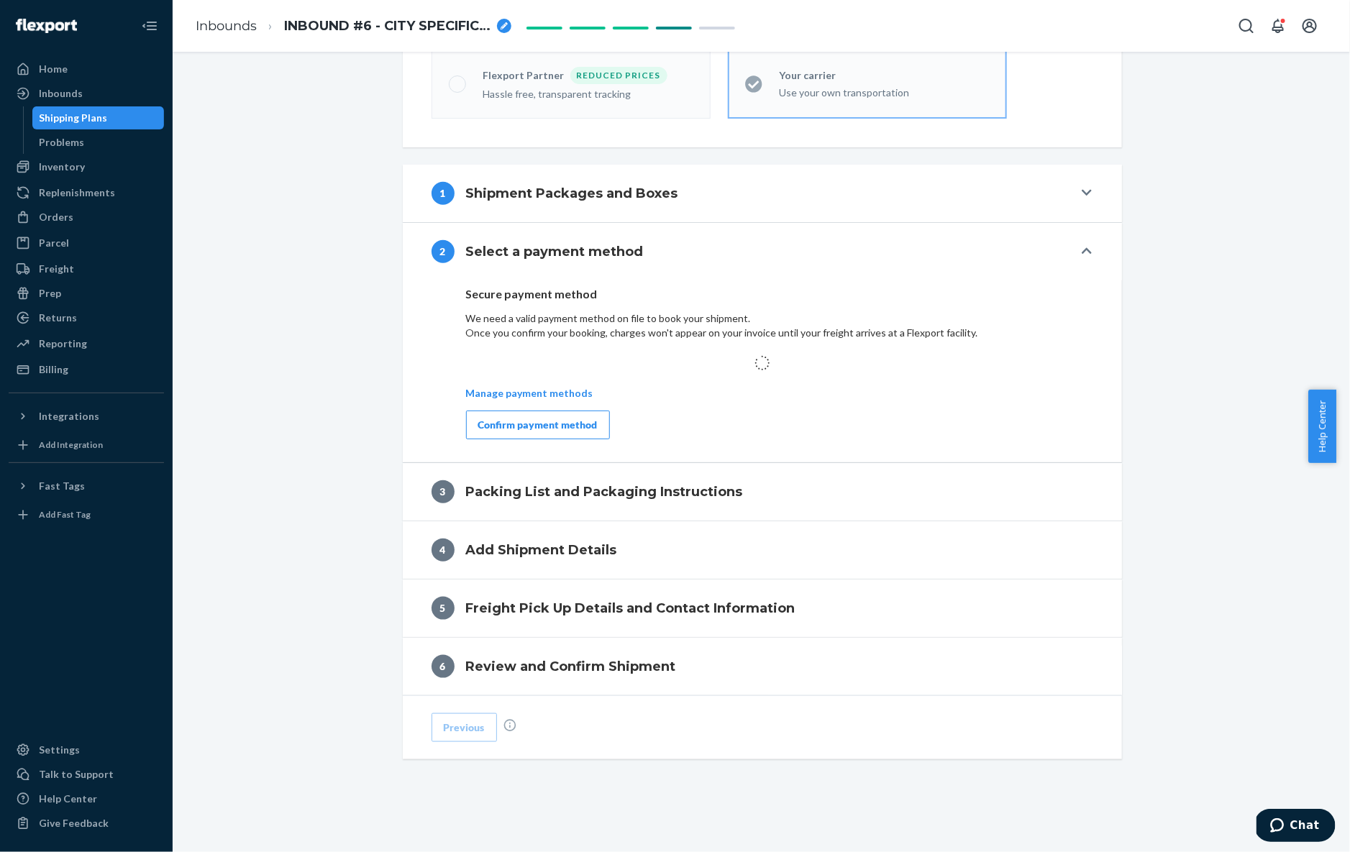
click at [486, 418] on div "Confirm payment method" at bounding box center [537, 425] width 119 height 14
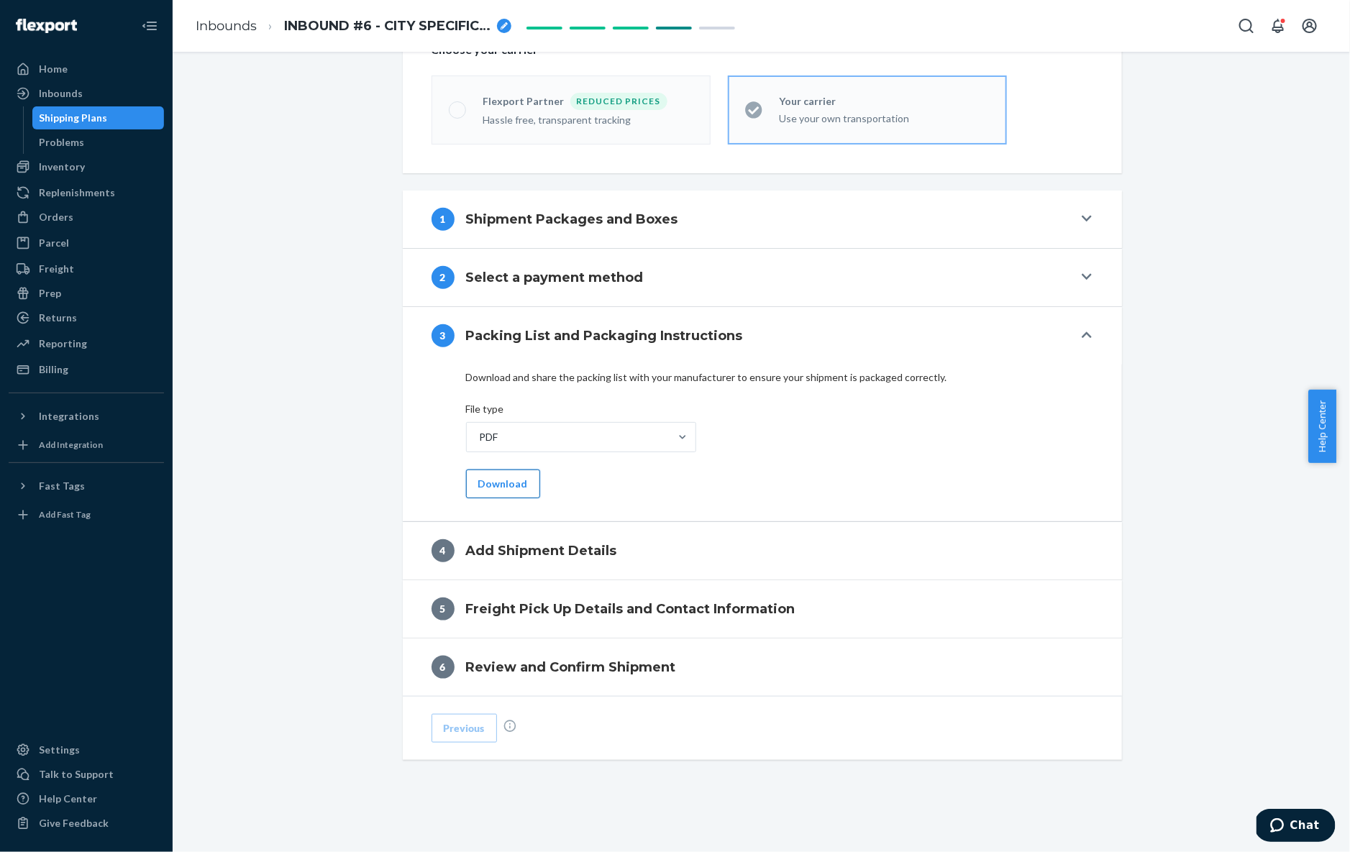
click at [498, 473] on button "Download" at bounding box center [503, 484] width 74 height 29
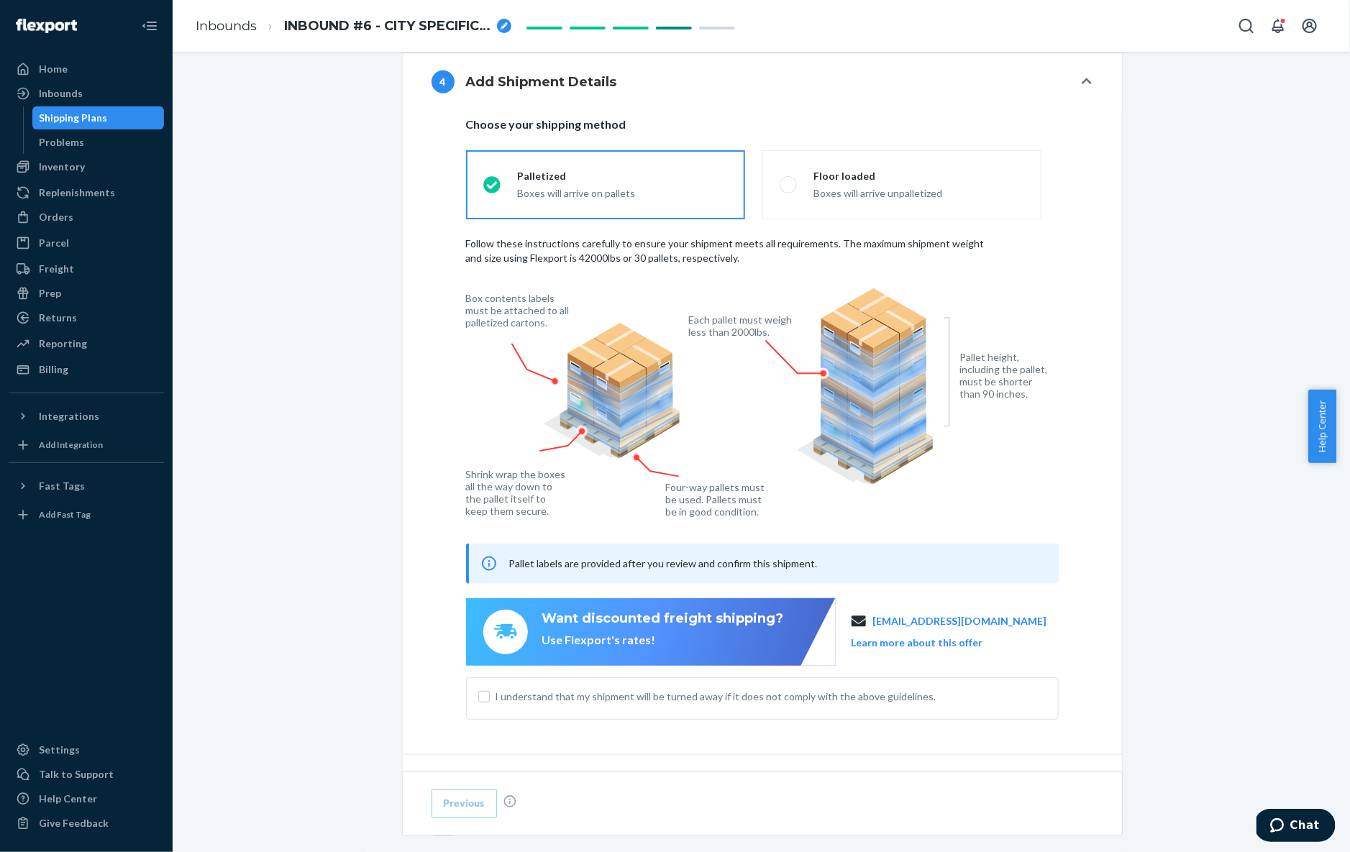
scroll to position [943, 0]
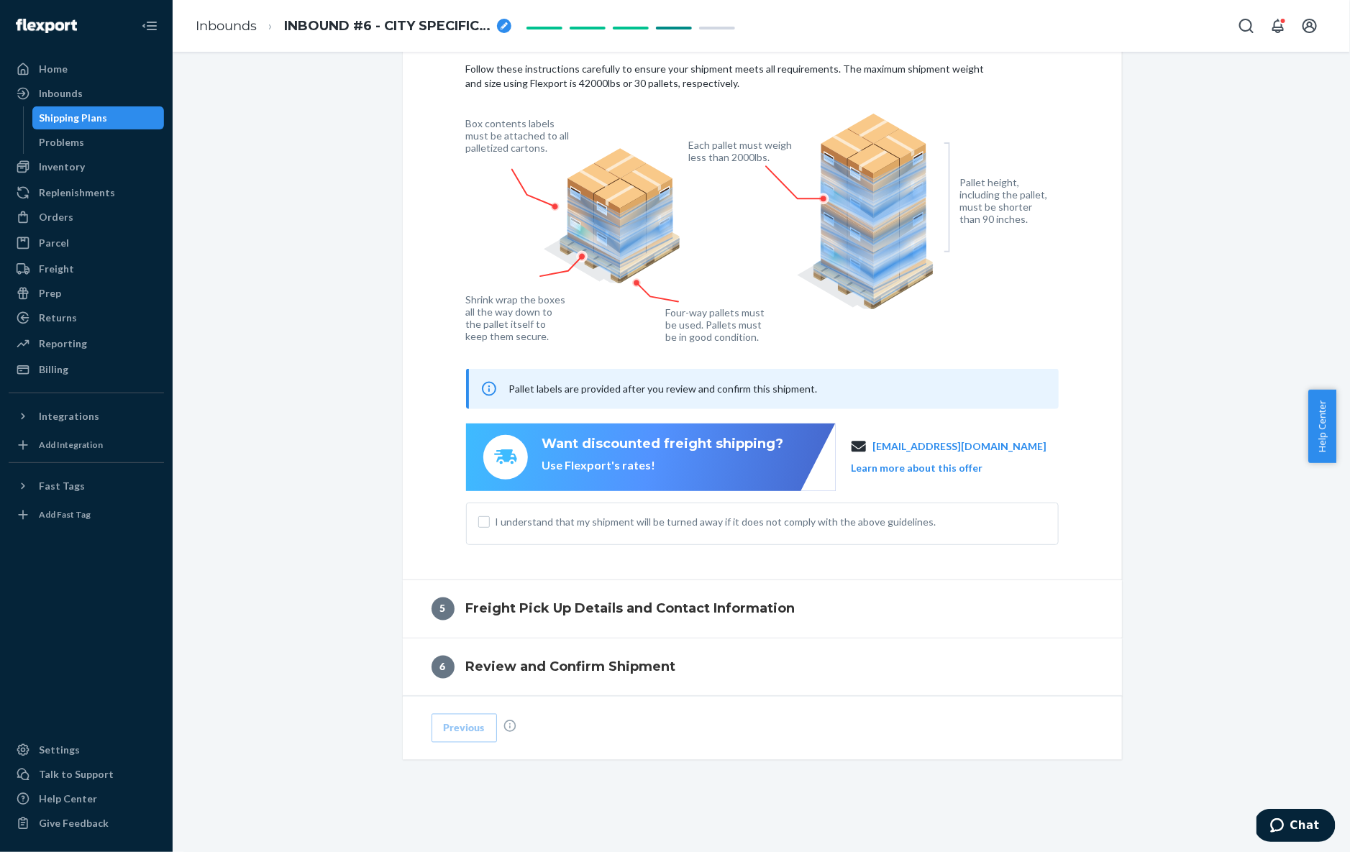
click at [547, 524] on span "I understand that my shipment will be turned away if it does not comply with th…" at bounding box center [771, 522] width 551 height 14
click at [490, 524] on input "I understand that my shipment will be turned away if it does not comply with th…" at bounding box center [484, 522] width 12 height 12
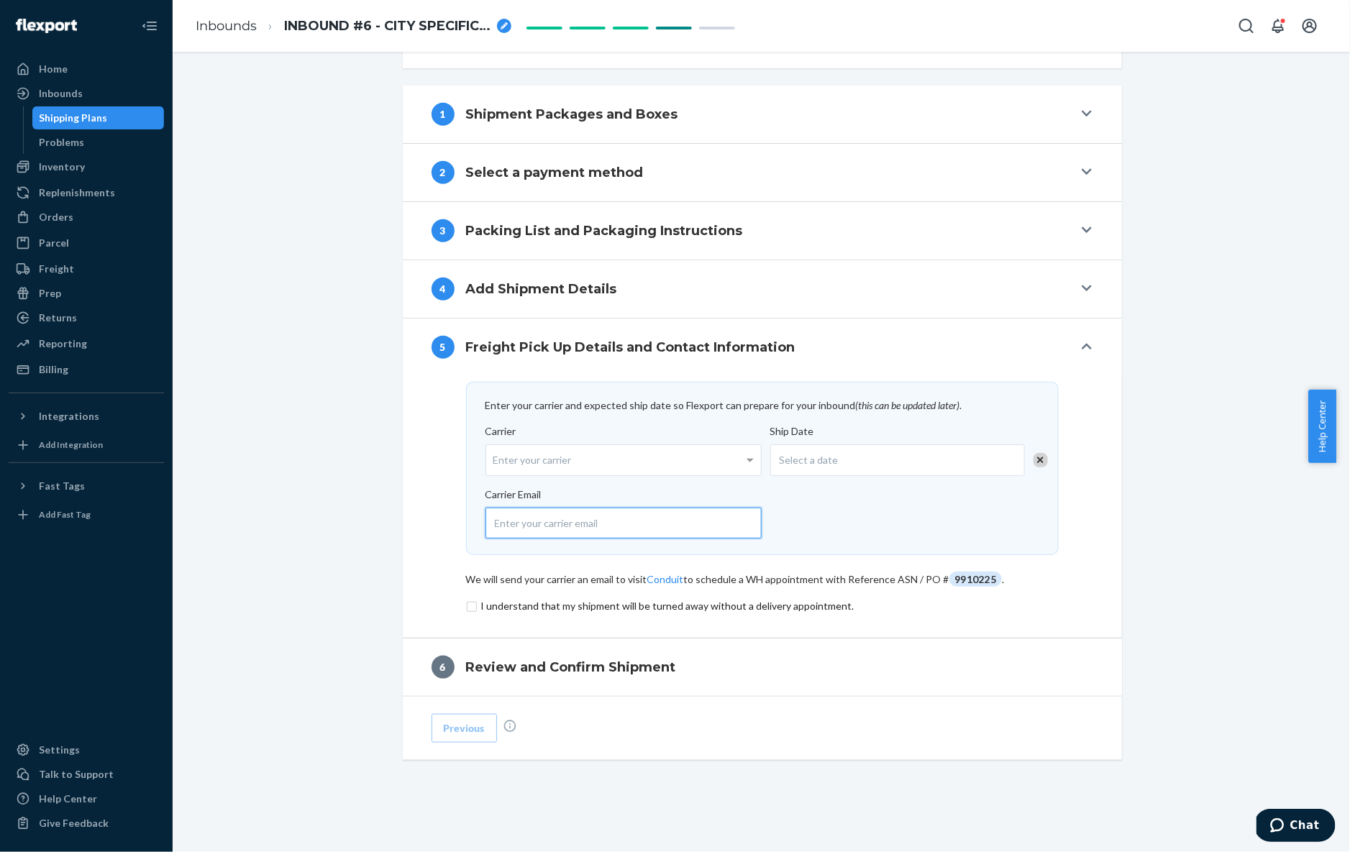
click at [526, 524] on input "email" at bounding box center [623, 523] width 277 height 31
paste input "cindy@artistmerchants.com"
type input "cindy@artistmerchants.com"
click at [490, 598] on input "checkbox" at bounding box center [762, 606] width 593 height 17
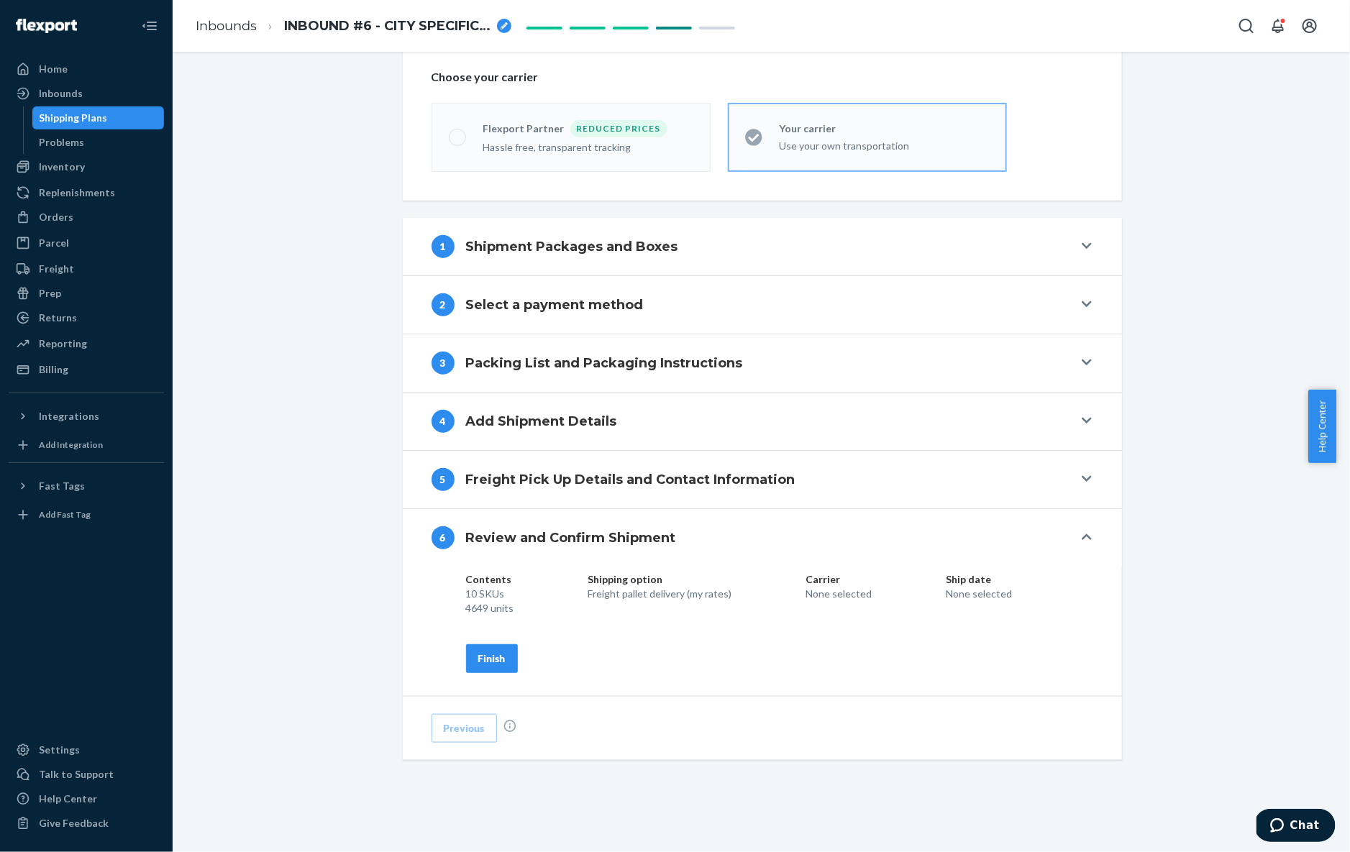
click at [483, 662] on button "Finish" at bounding box center [492, 658] width 52 height 29
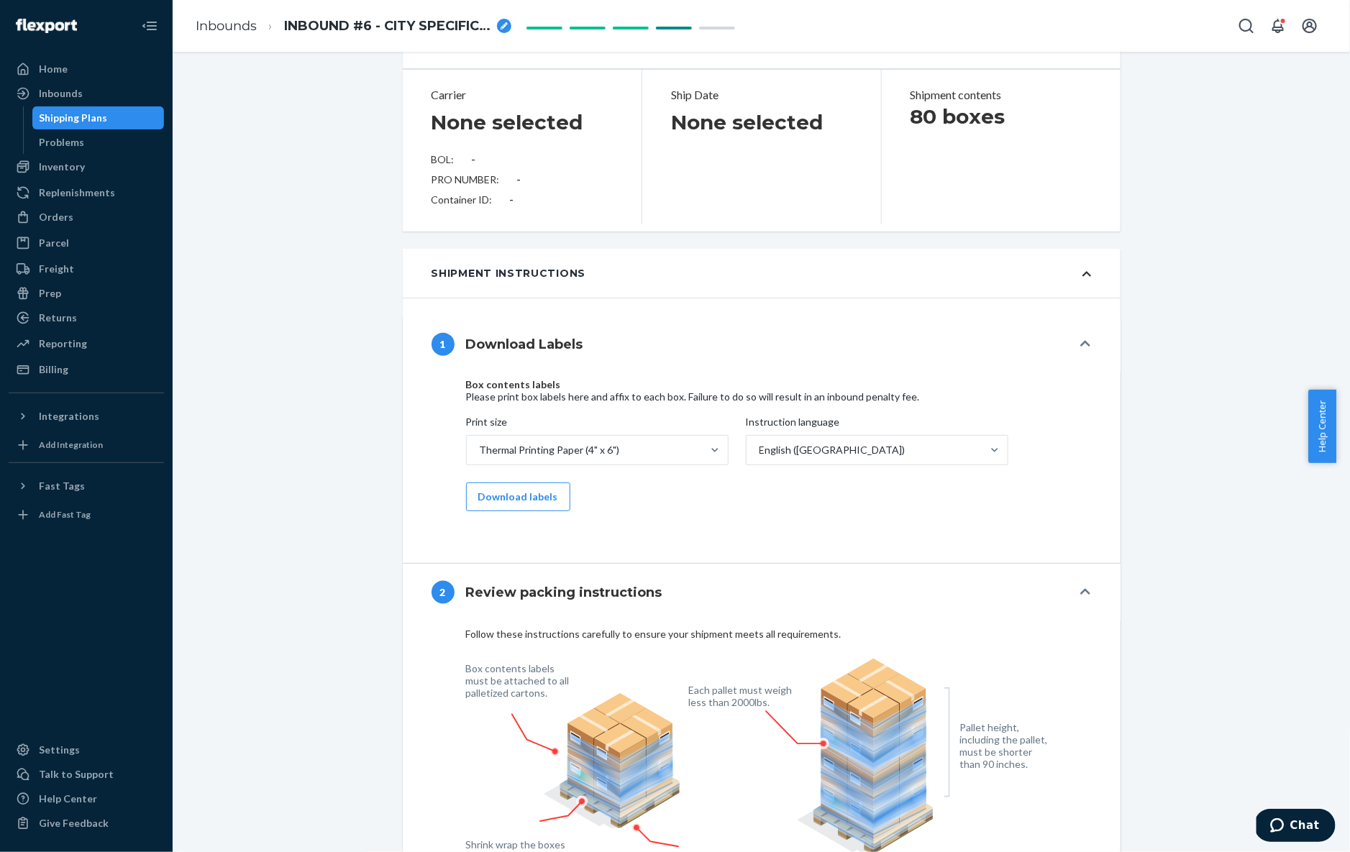
scroll to position [0, 0]
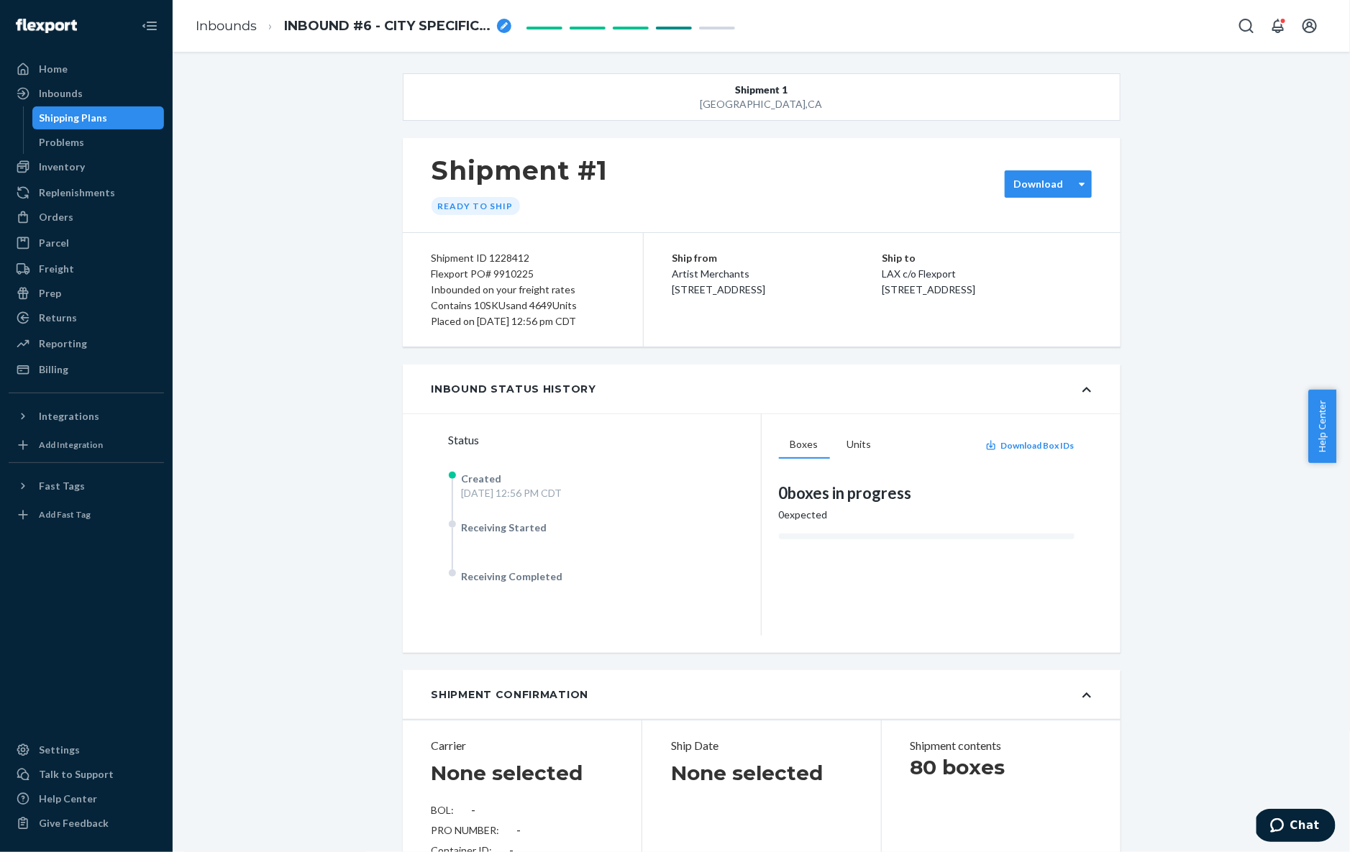
click at [1046, 185] on label "Download" at bounding box center [1039, 184] width 50 height 14
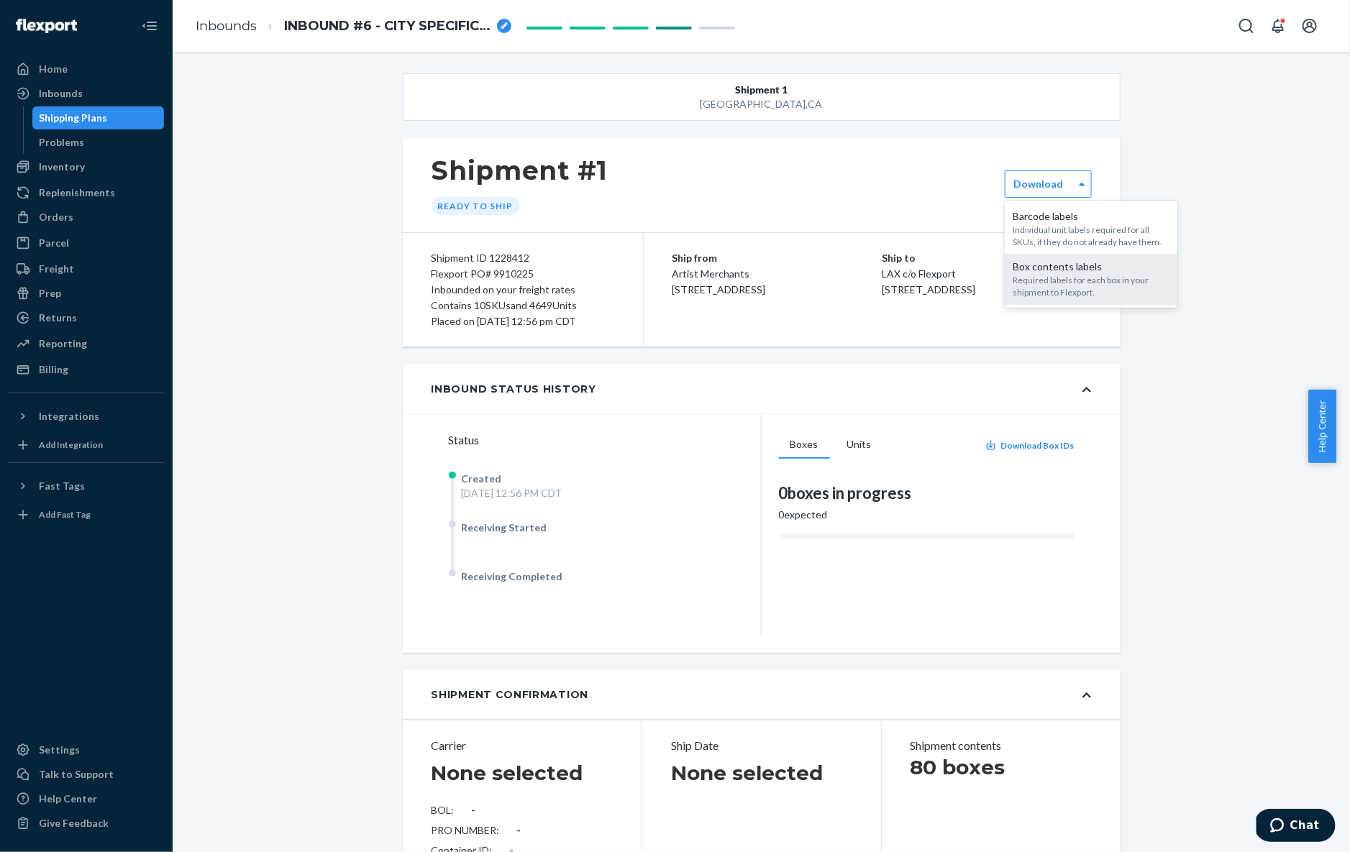
click at [1037, 280] on div "Required labels for each box in your shipment to Flexport." at bounding box center [1090, 286] width 155 height 24
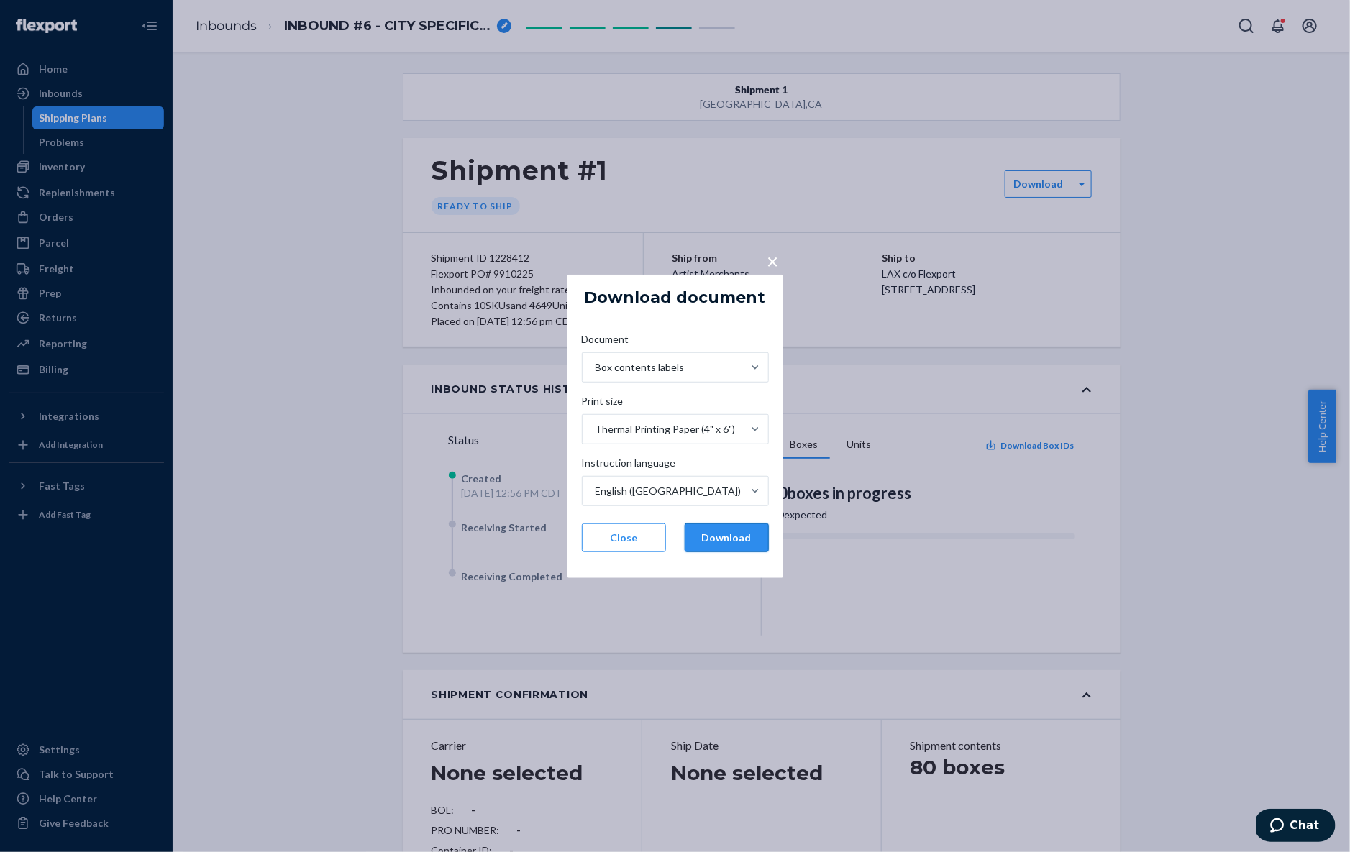
click at [713, 536] on button "Download" at bounding box center [727, 538] width 84 height 29
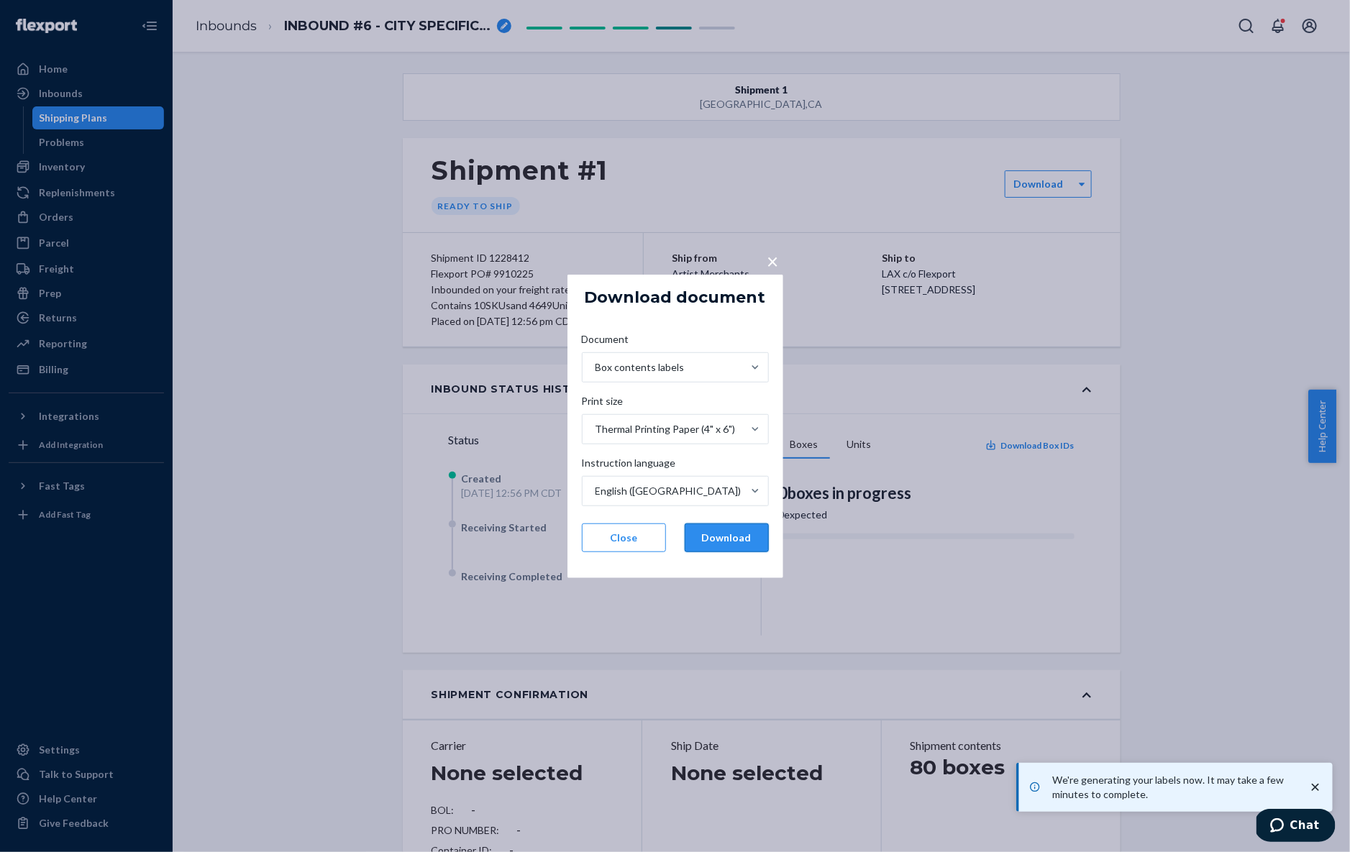
drag, startPoint x: 684, startPoint y: 548, endPoint x: 708, endPoint y: 542, distance: 24.6
click at [684, 548] on div "Close Download" at bounding box center [675, 538] width 187 height 29
click at [708, 542] on button "Download" at bounding box center [727, 538] width 84 height 29
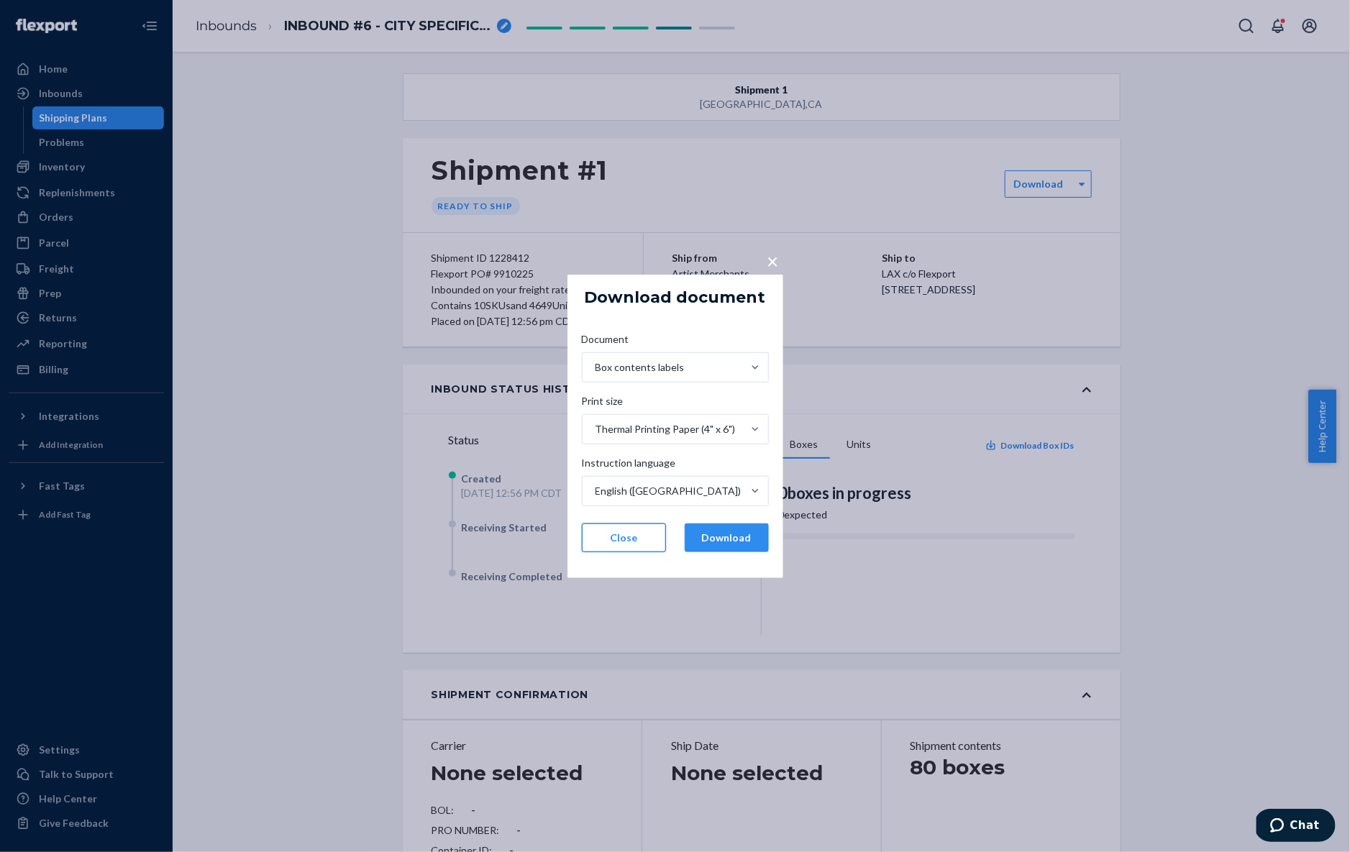
click at [628, 541] on button "Close" at bounding box center [624, 538] width 84 height 29
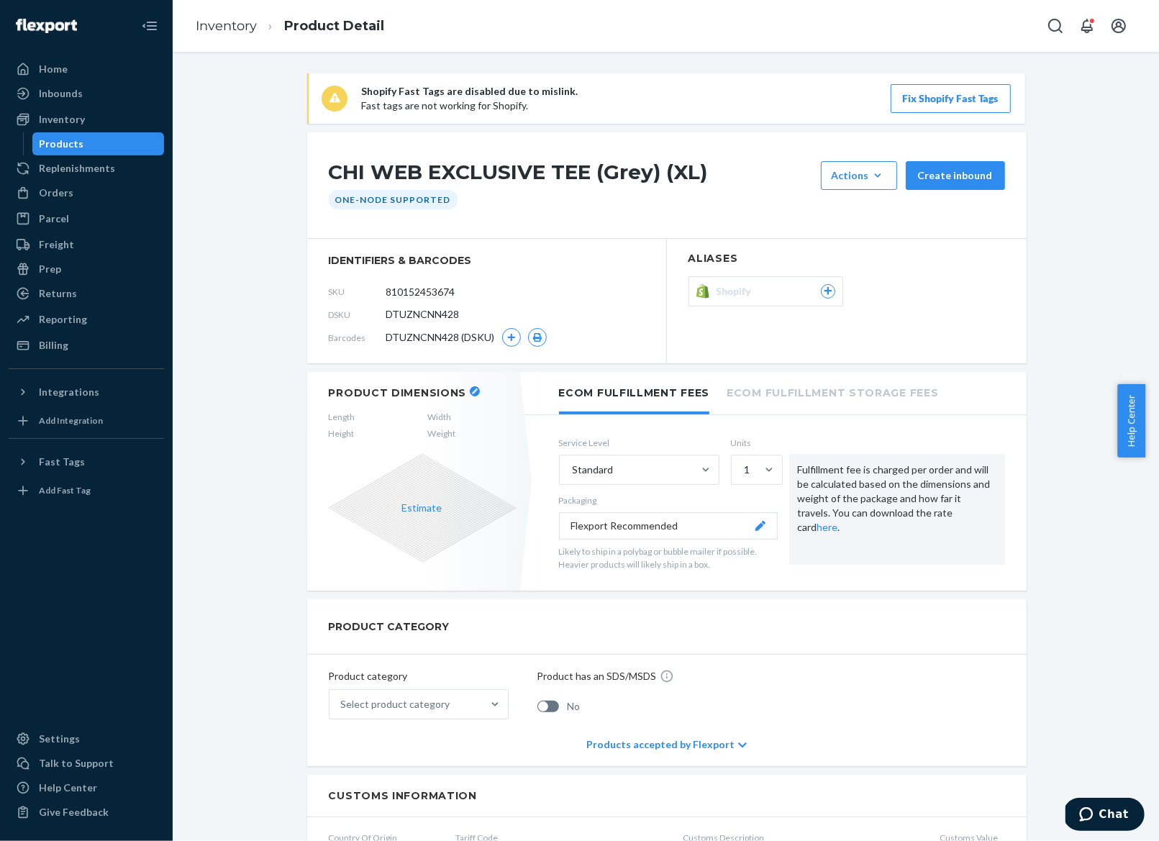
click at [450, 339] on span "DTUZNCNN428 (DSKU)" at bounding box center [440, 337] width 109 height 14
click at [502, 335] on button "button" at bounding box center [511, 337] width 19 height 19
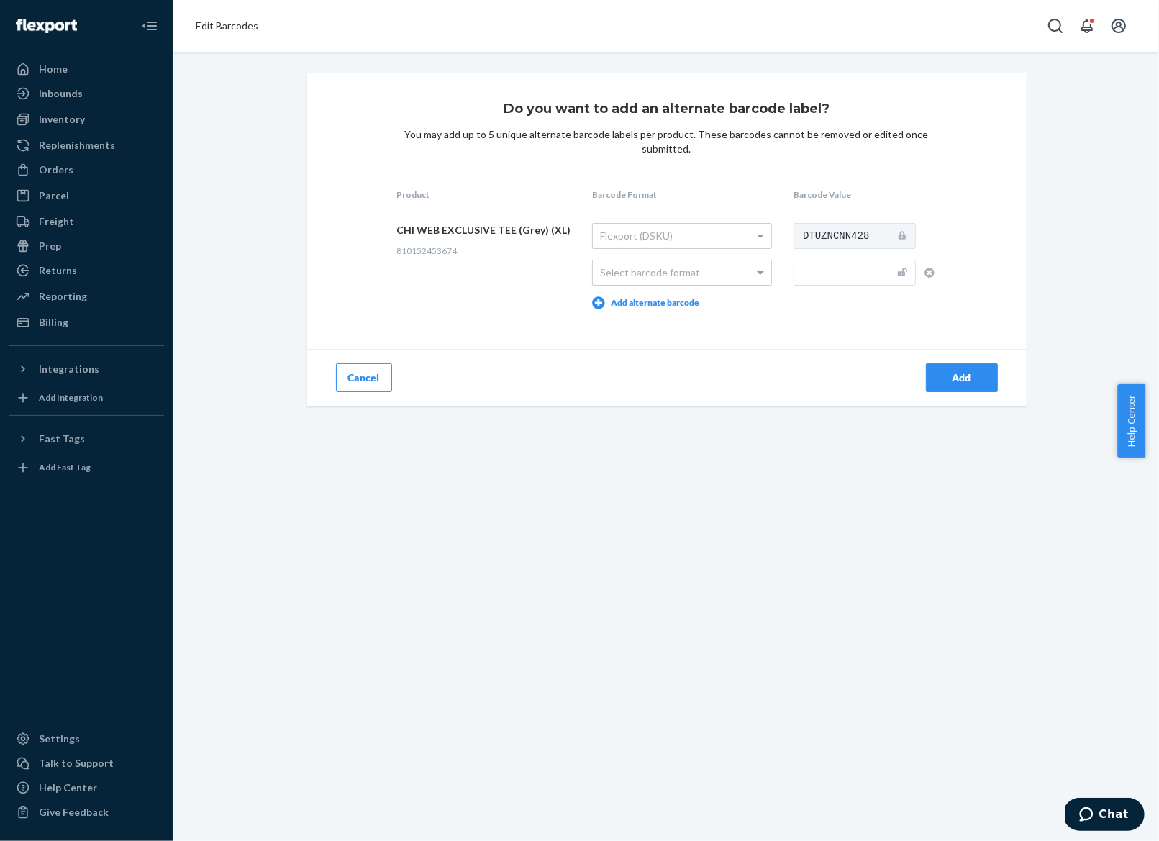
click at [608, 274] on div "Select barcode format" at bounding box center [682, 272] width 178 height 24
click at [826, 270] on input "text" at bounding box center [854, 273] width 122 height 26
paste input "810152453674"
type input "810152453674"
click at [939, 380] on div "Add" at bounding box center [961, 377] width 47 height 14
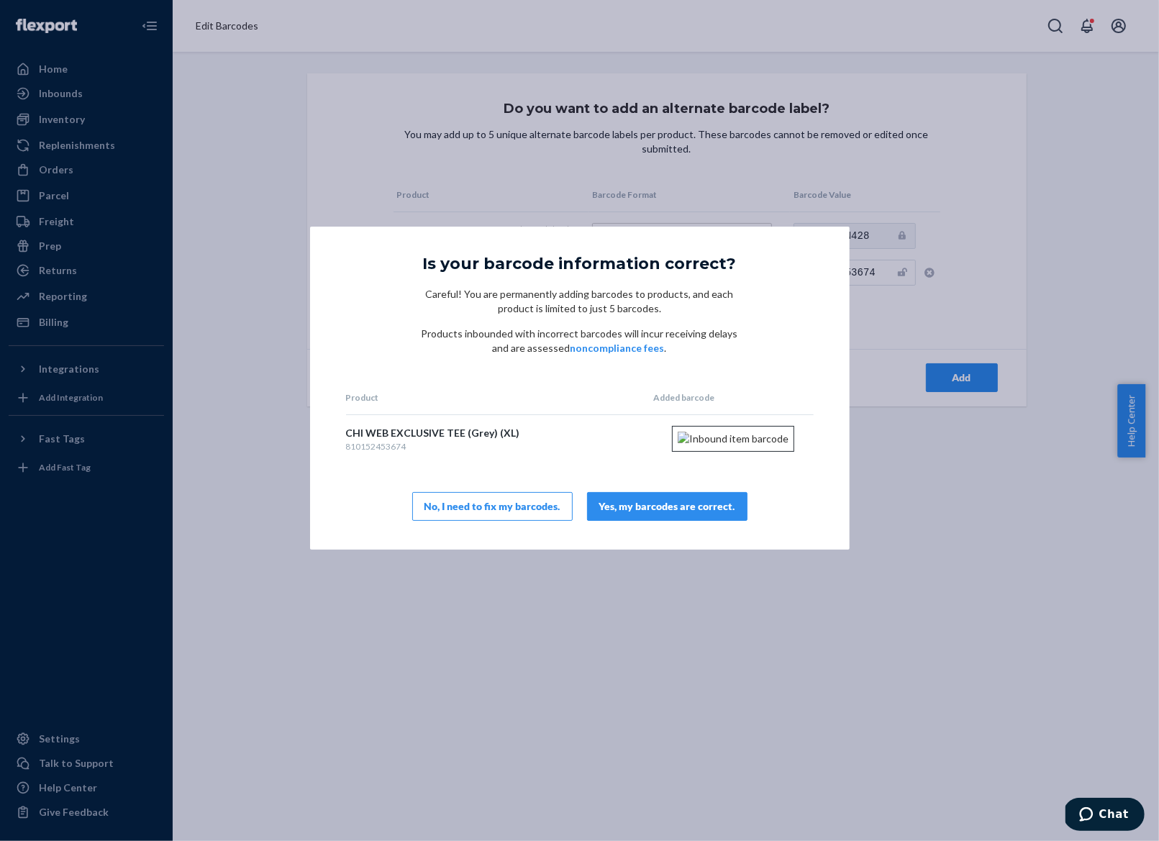
click at [670, 514] on div "Yes, my barcodes are correct." at bounding box center [667, 506] width 136 height 14
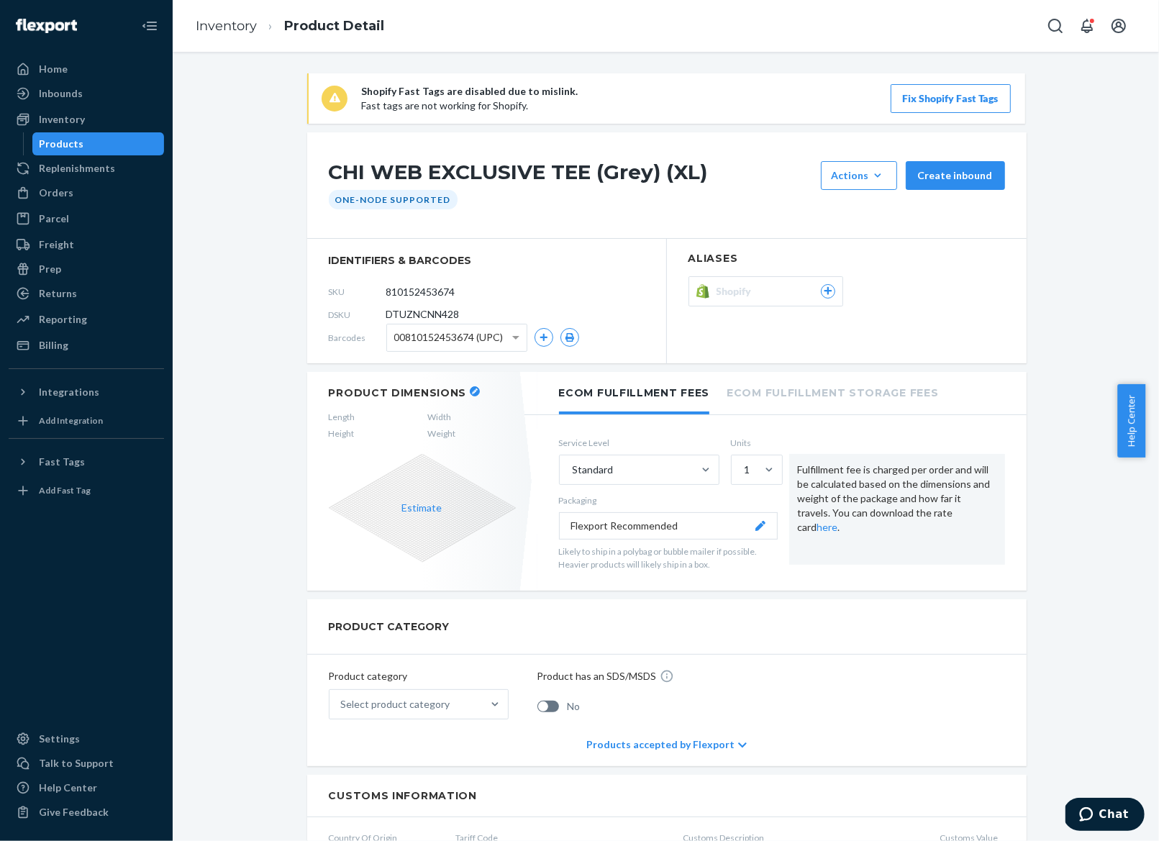
click at [470, 386] on button "button" at bounding box center [475, 391] width 10 height 10
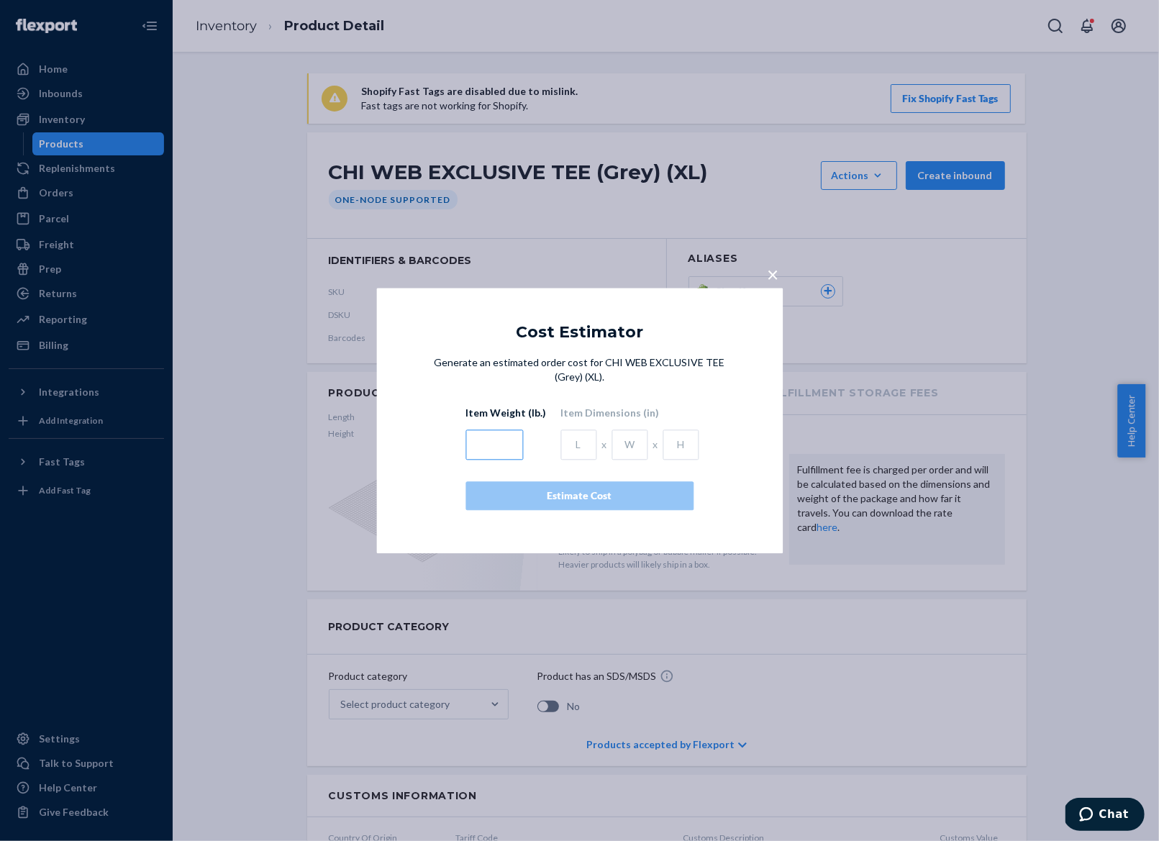
click at [501, 442] on input "text" at bounding box center [494, 444] width 58 height 30
type input ".5"
type input "10.5"
type input "13"
type input "2"
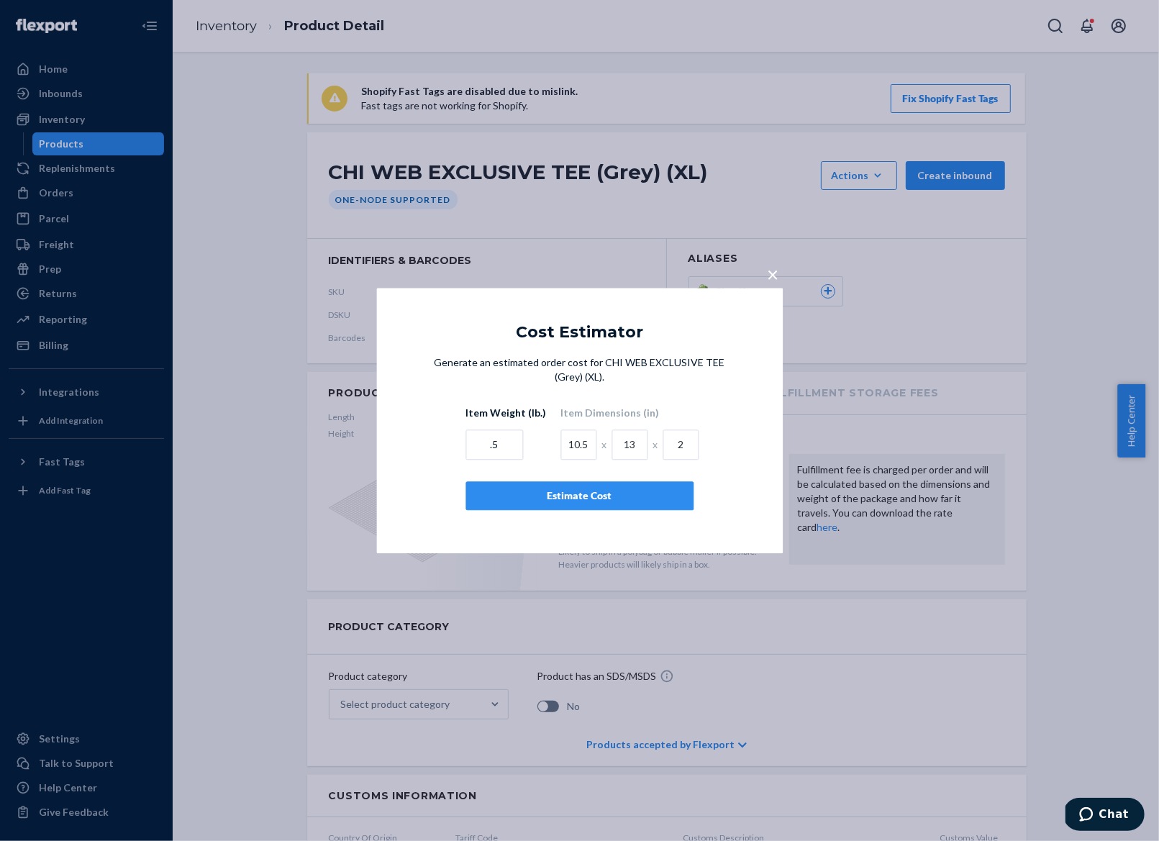
click at [483, 501] on div "Estimate Cost" at bounding box center [580, 495] width 204 height 14
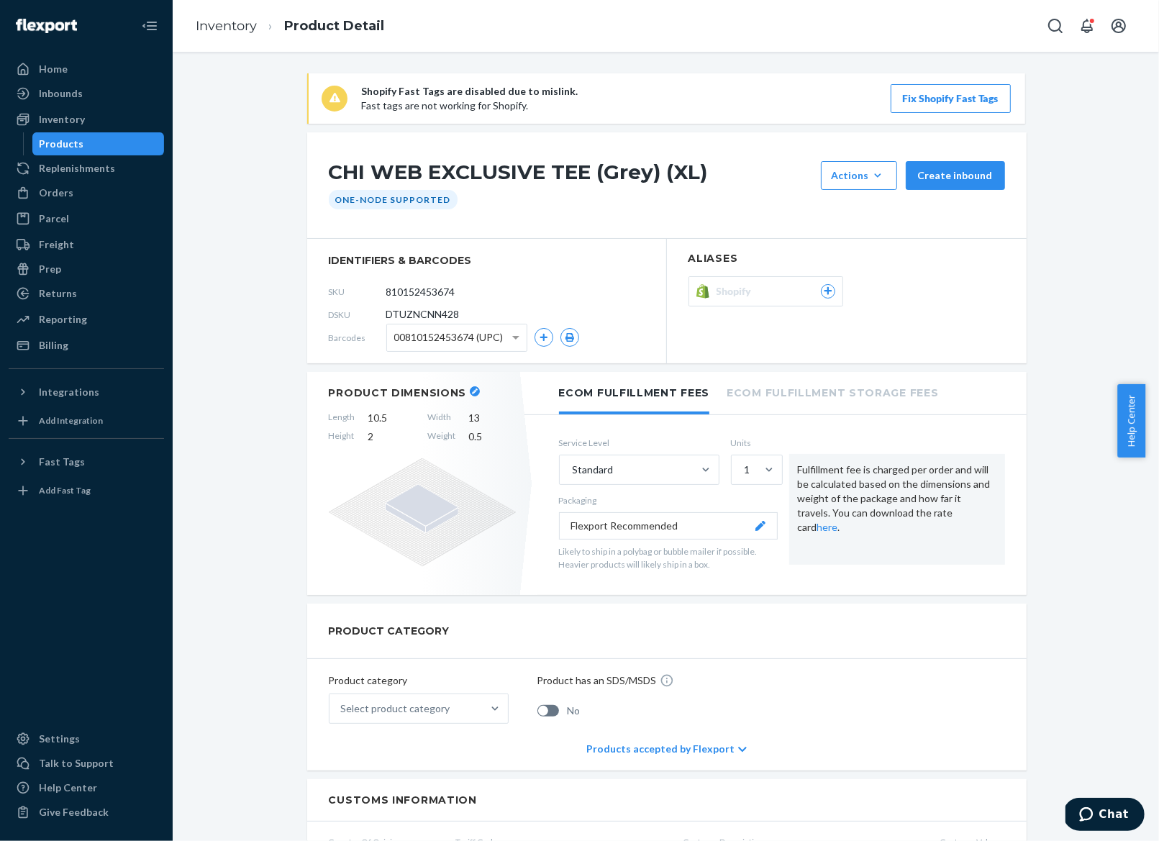
scroll to position [168, 0]
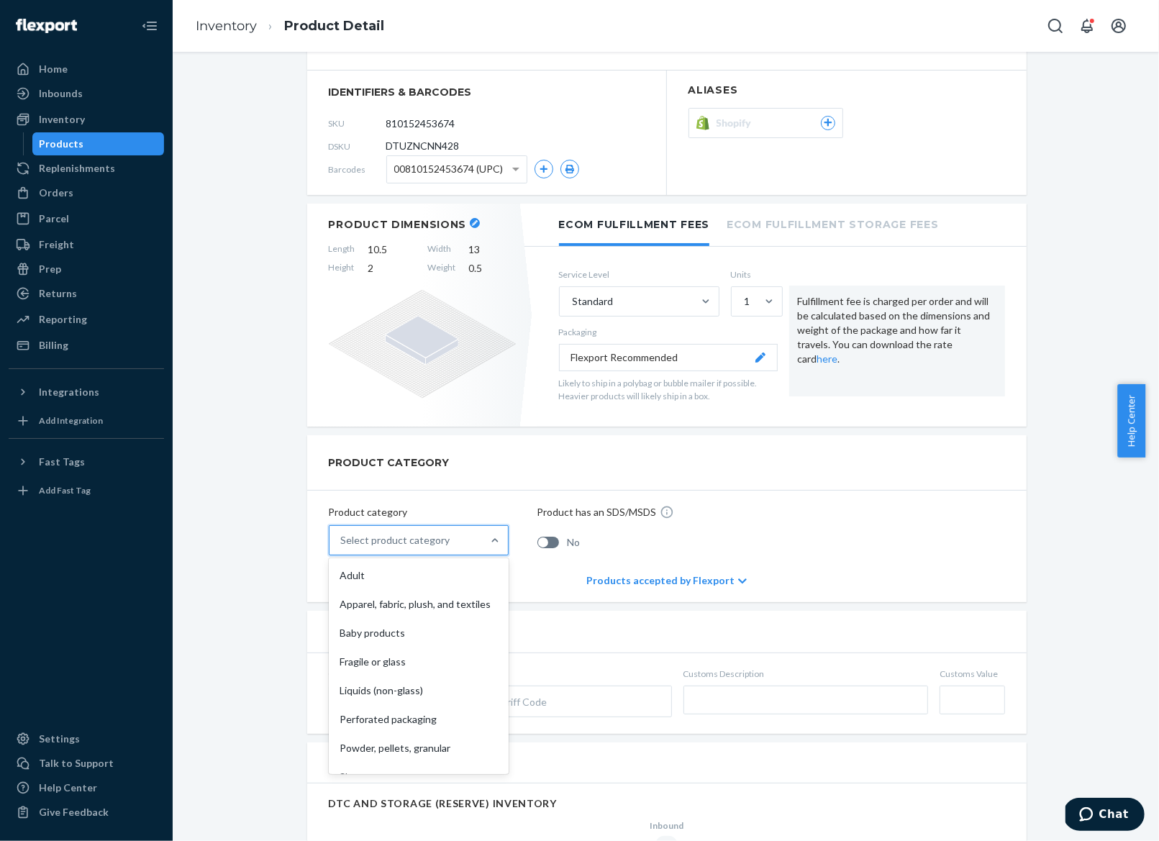
click at [408, 537] on div "Select product category" at bounding box center [395, 540] width 109 height 14
click at [342, 537] on input "option Adult focused, 1 of 10. 10 results available. Use Up and Down to choose …" at bounding box center [341, 540] width 1 height 14
click at [412, 603] on div "Apparel, fabric, plush, and textiles" at bounding box center [419, 604] width 174 height 29
click at [342, 547] on input "option Apparel, fabric, plush, and textiles focused, 2 of 10. 10 results availa…" at bounding box center [341, 540] width 1 height 14
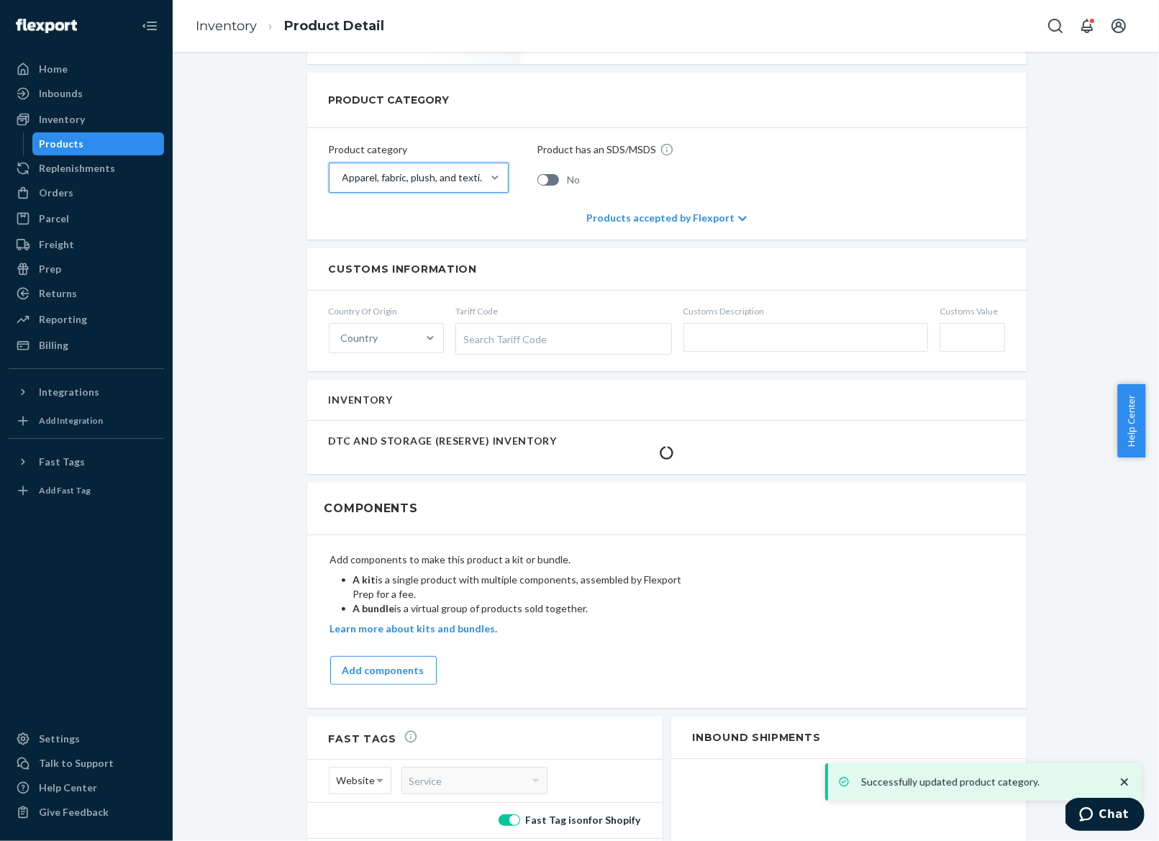
scroll to position [507, 0]
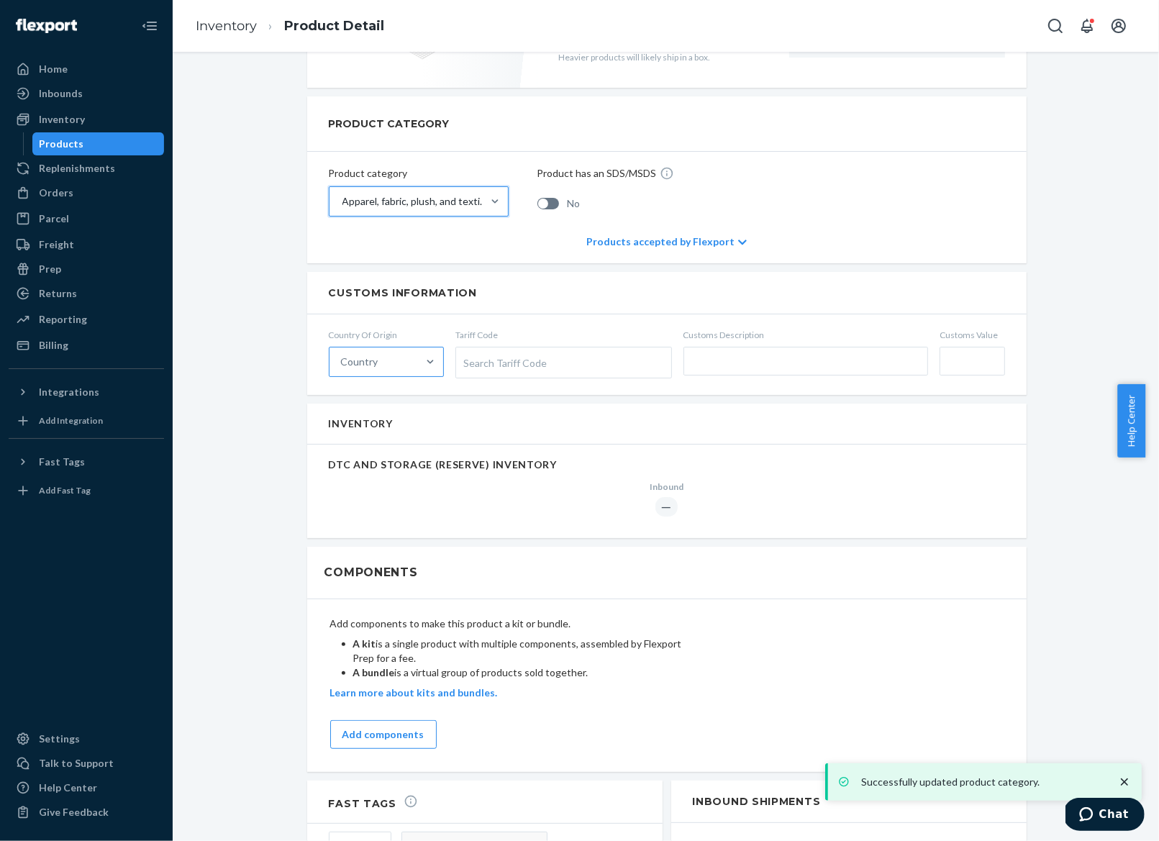
click at [372, 365] on div "Country" at bounding box center [373, 361] width 88 height 29
click at [342, 365] on input "Country" at bounding box center [341, 362] width 1 height 14
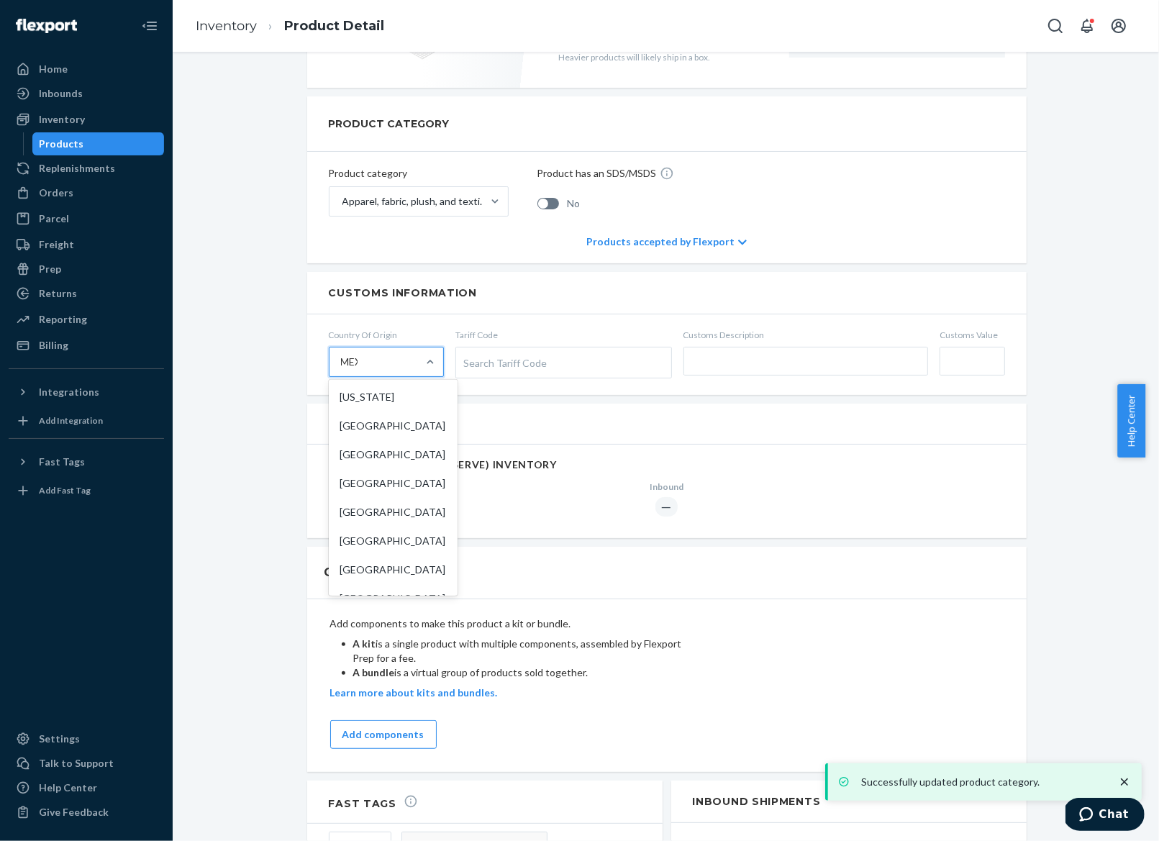
type input "MEXI"
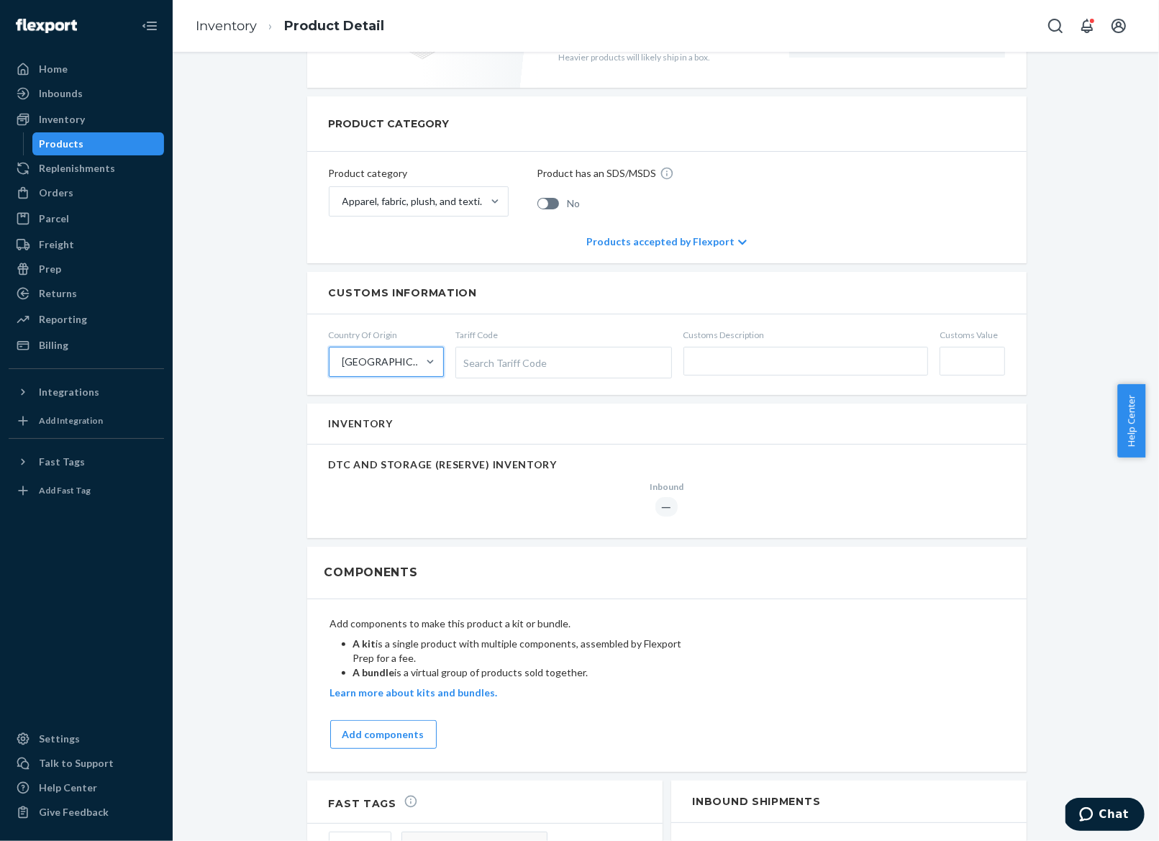
click at [550, 357] on div "Search Tariff Code" at bounding box center [563, 362] width 215 height 30
click at [467, 357] on input "Tariff Code Search Tariff Code" at bounding box center [465, 363] width 4 height 27
paste input "6109100013"
type input "6109100013"
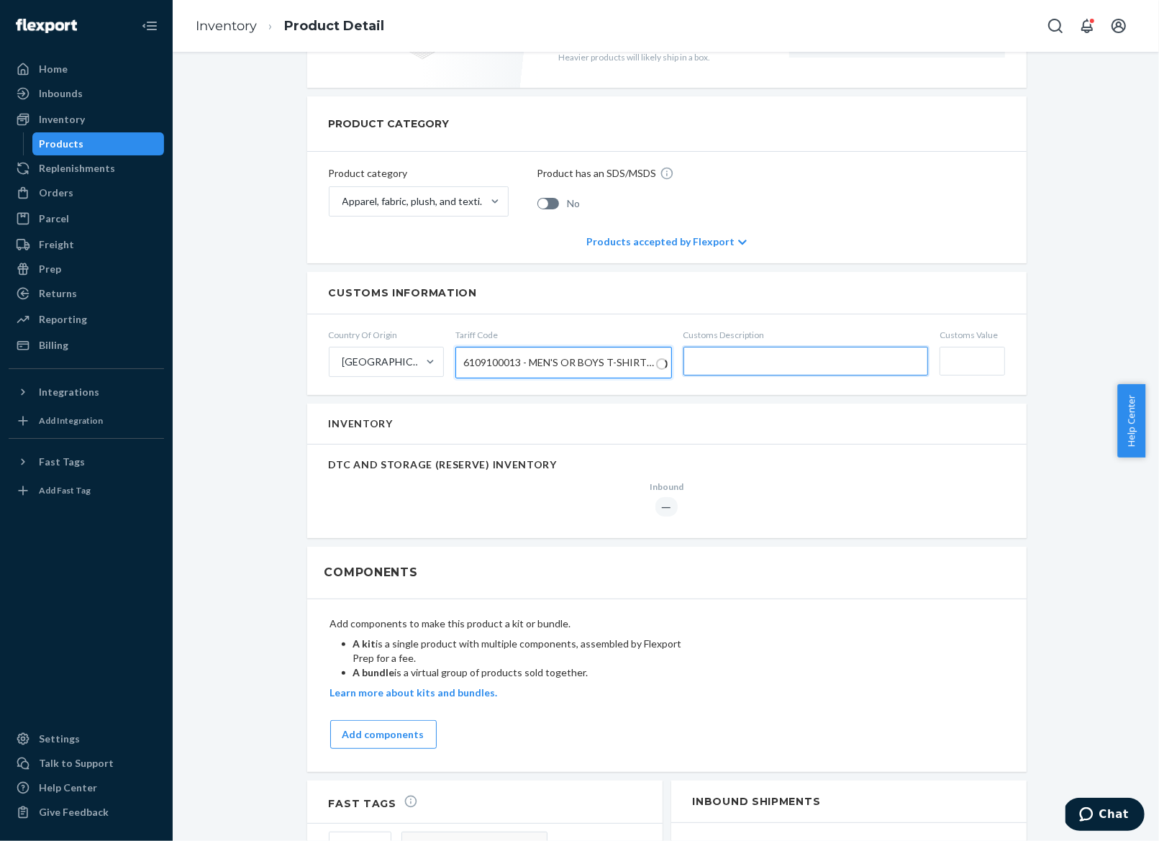
click at [804, 357] on input "text" at bounding box center [805, 361] width 245 height 29
type input "Short sleeve tee"
click at [948, 352] on input "Customs Value" at bounding box center [971, 361] width 65 height 29
type input "$14"
click at [270, 552] on div "Shopify Fast Tags are disabled due to mislink. Fast tags are not working for Sh…" at bounding box center [665, 374] width 964 height 1617
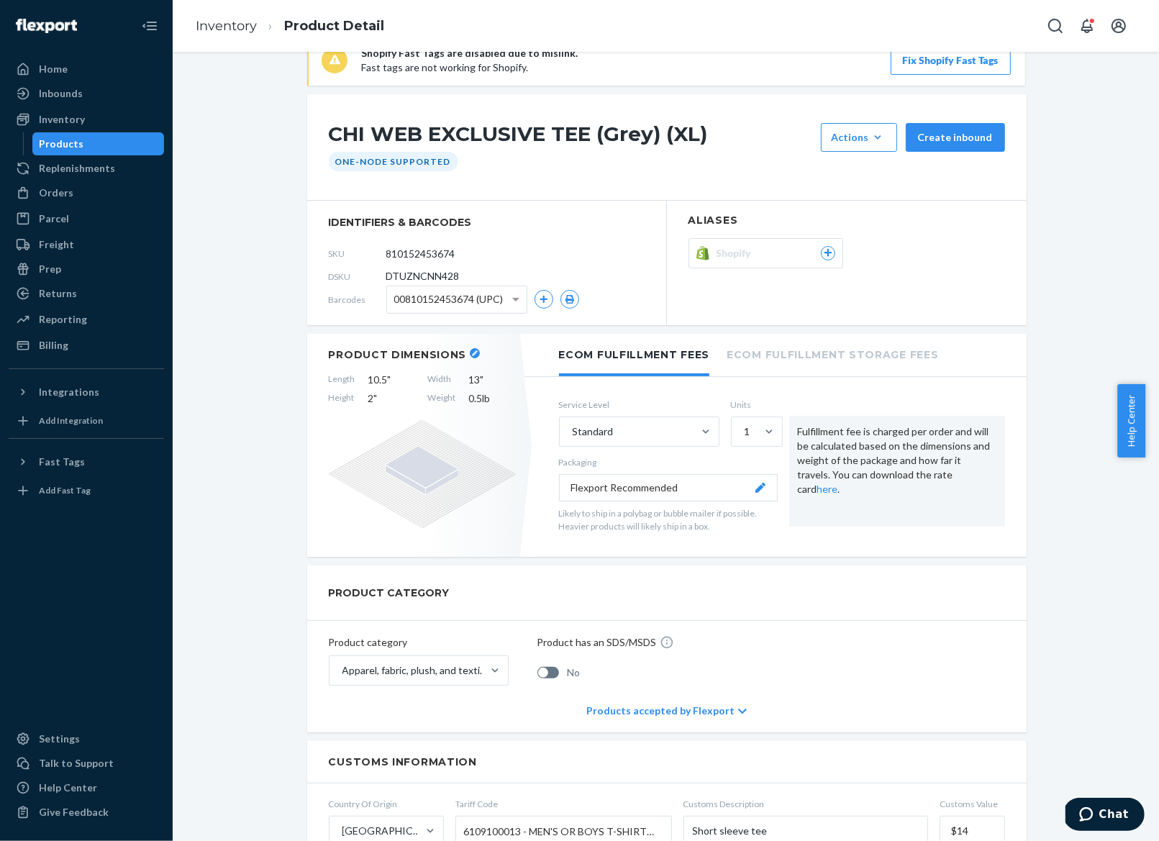
scroll to position [0, 0]
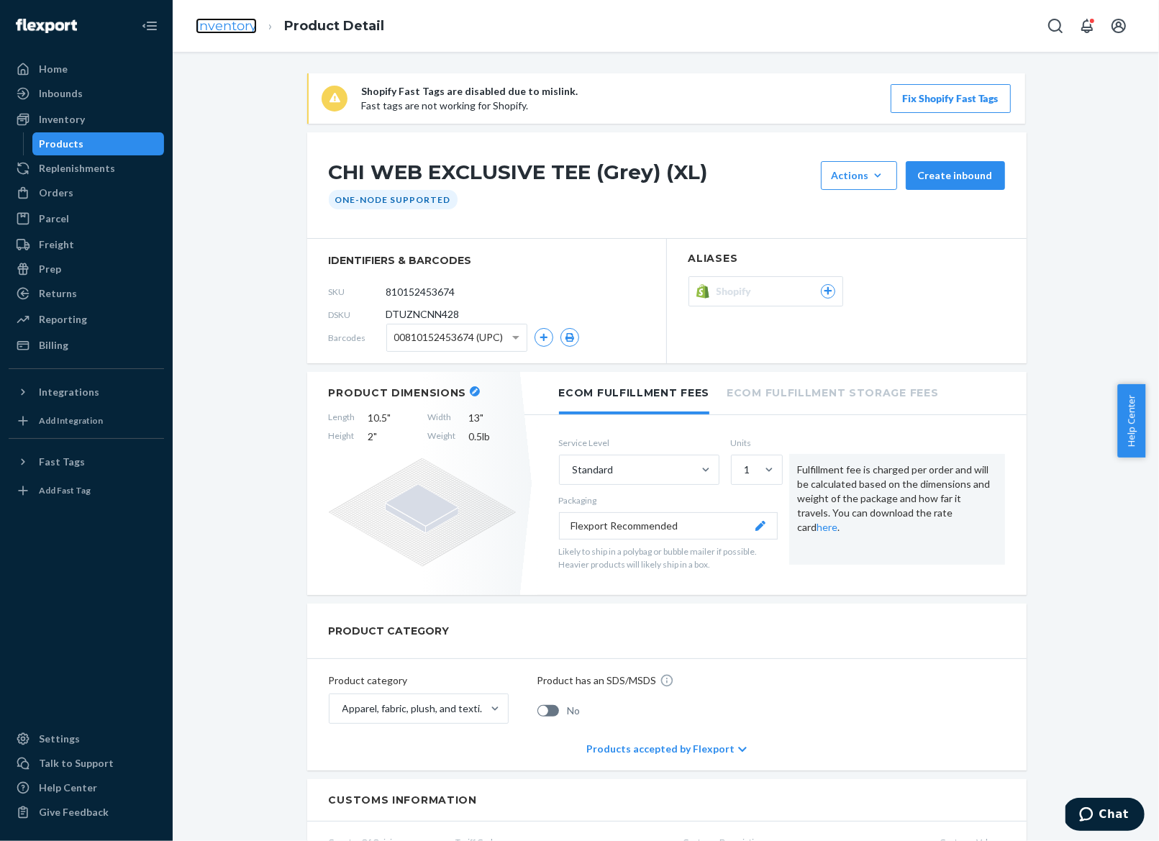
click at [239, 26] on link "Inventory" at bounding box center [226, 26] width 61 height 16
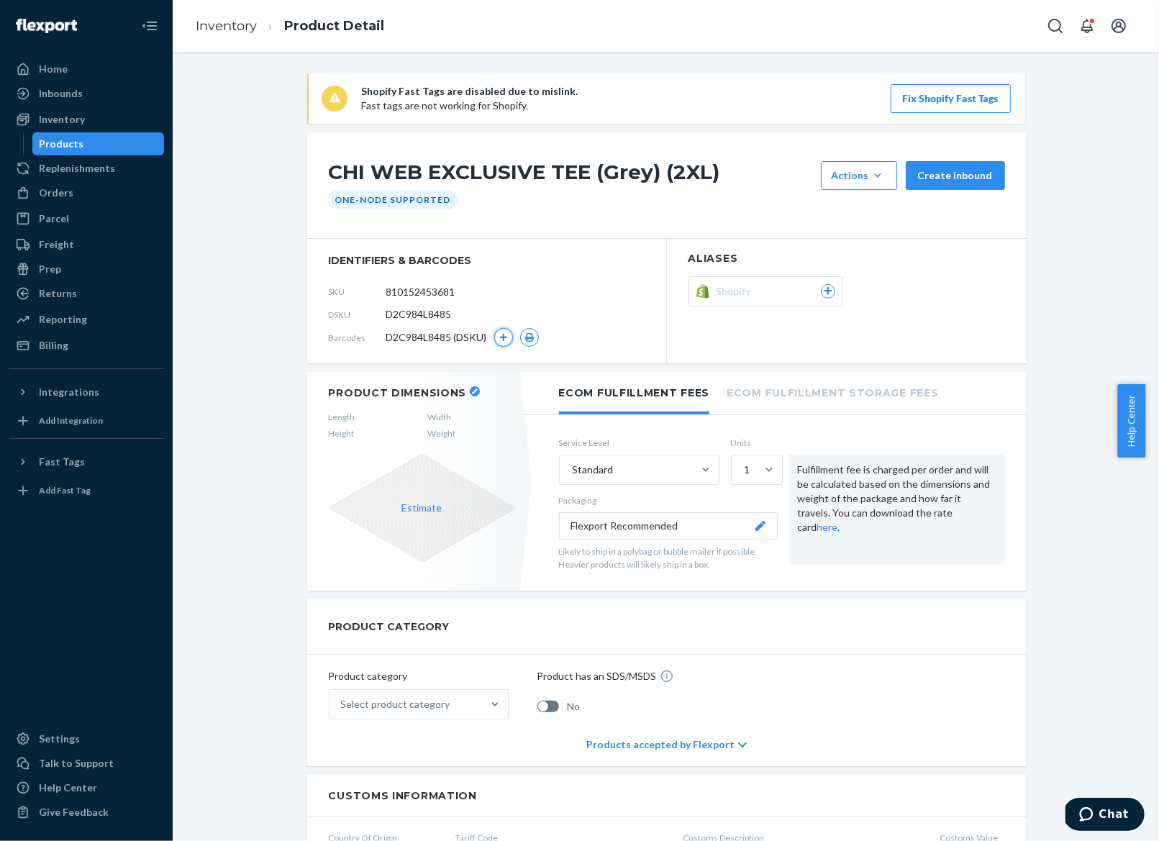
click at [498, 333] on icon "button" at bounding box center [502, 337] width 9 height 9
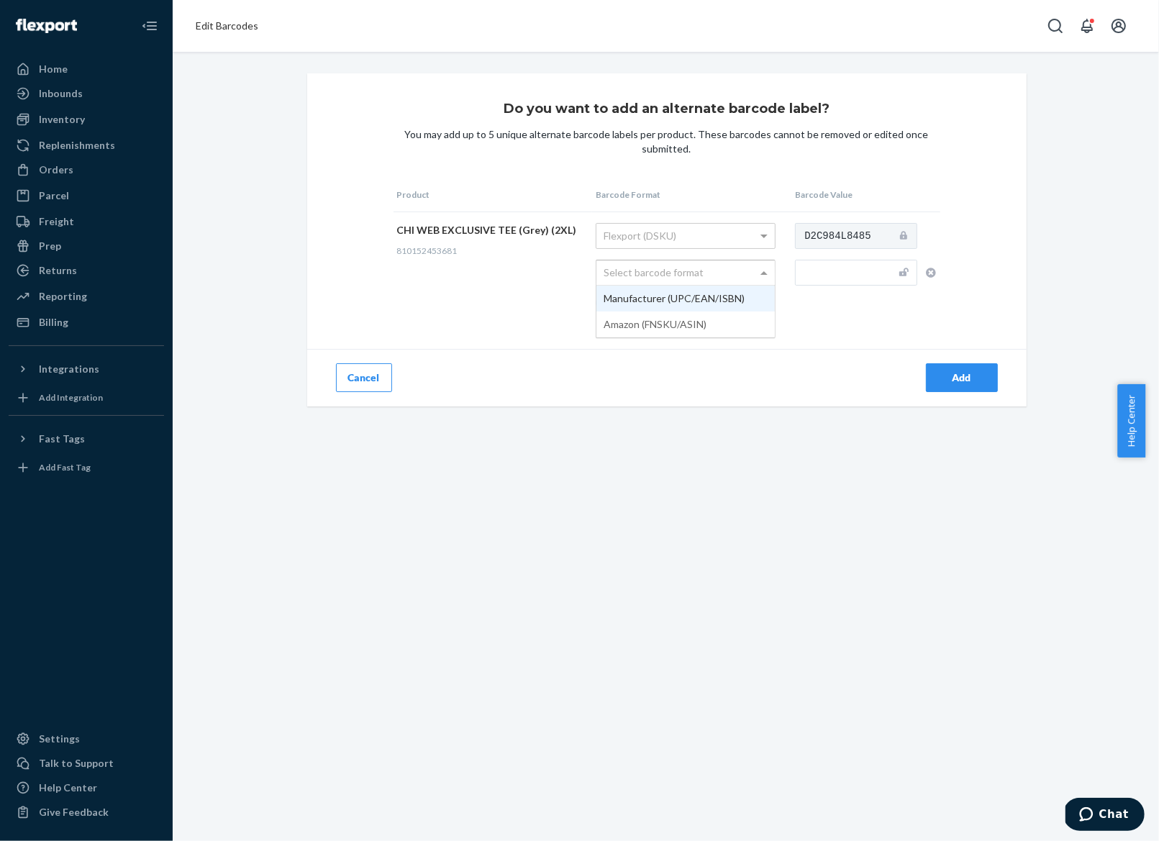
click at [649, 271] on div "Select barcode format" at bounding box center [685, 272] width 178 height 24
click at [808, 275] on input "text" at bounding box center [856, 273] width 122 height 26
paste input "810152453681"
type input "810152453681"
click at [961, 378] on div "Add" at bounding box center [961, 377] width 47 height 14
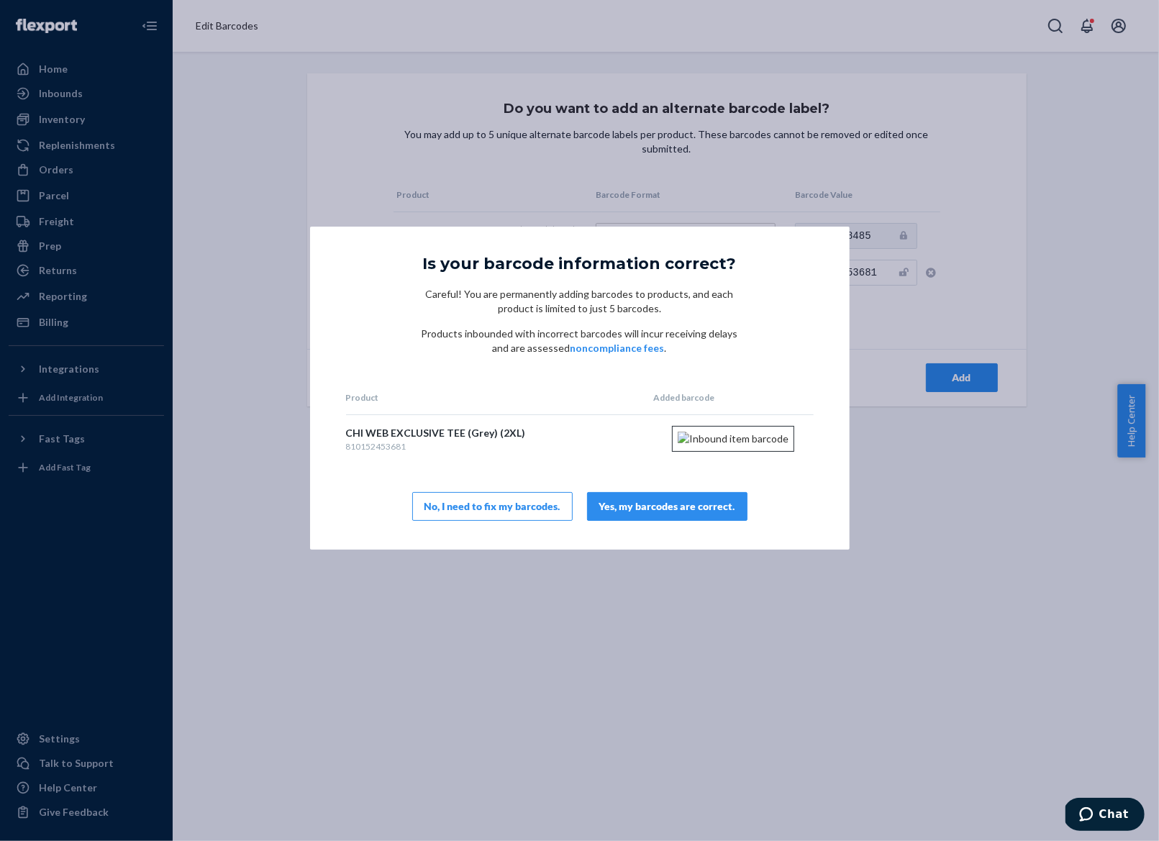
click at [709, 521] on button "Yes, my barcodes are correct." at bounding box center [667, 506] width 160 height 29
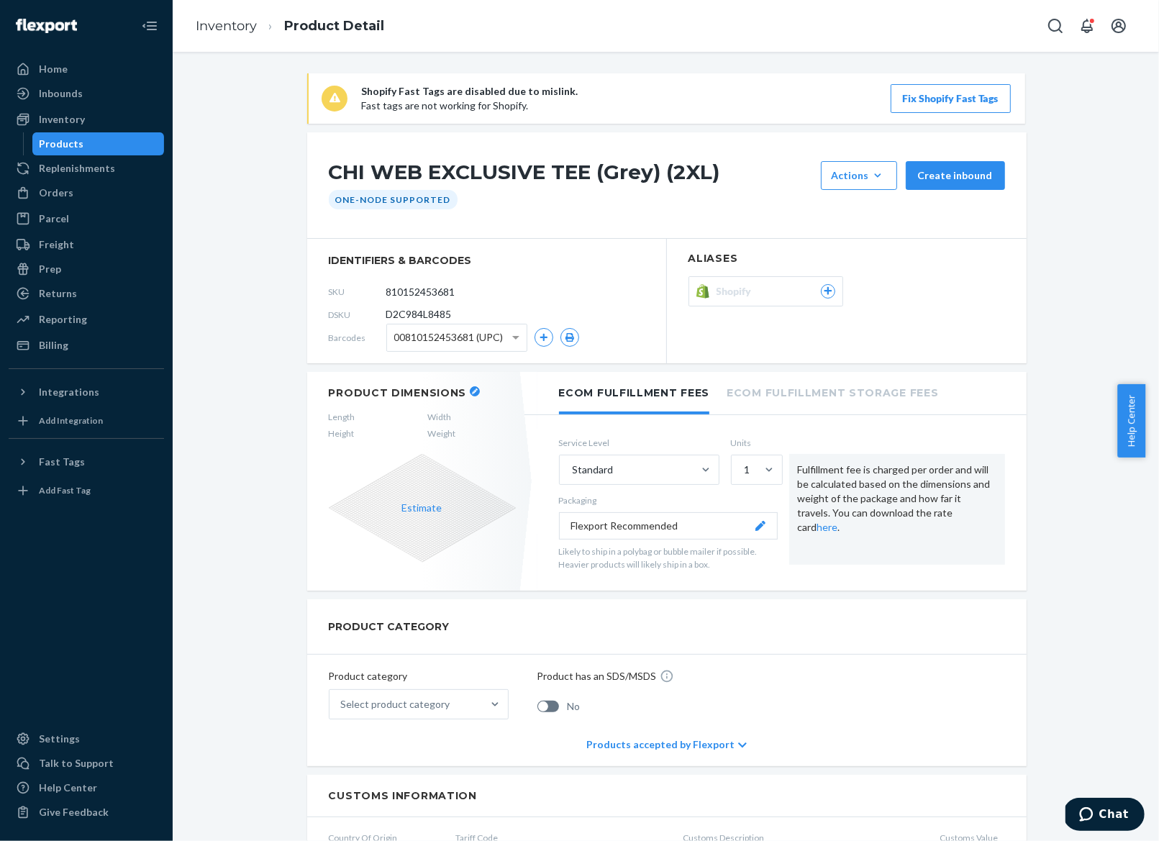
click at [470, 390] on button "button" at bounding box center [475, 391] width 10 height 10
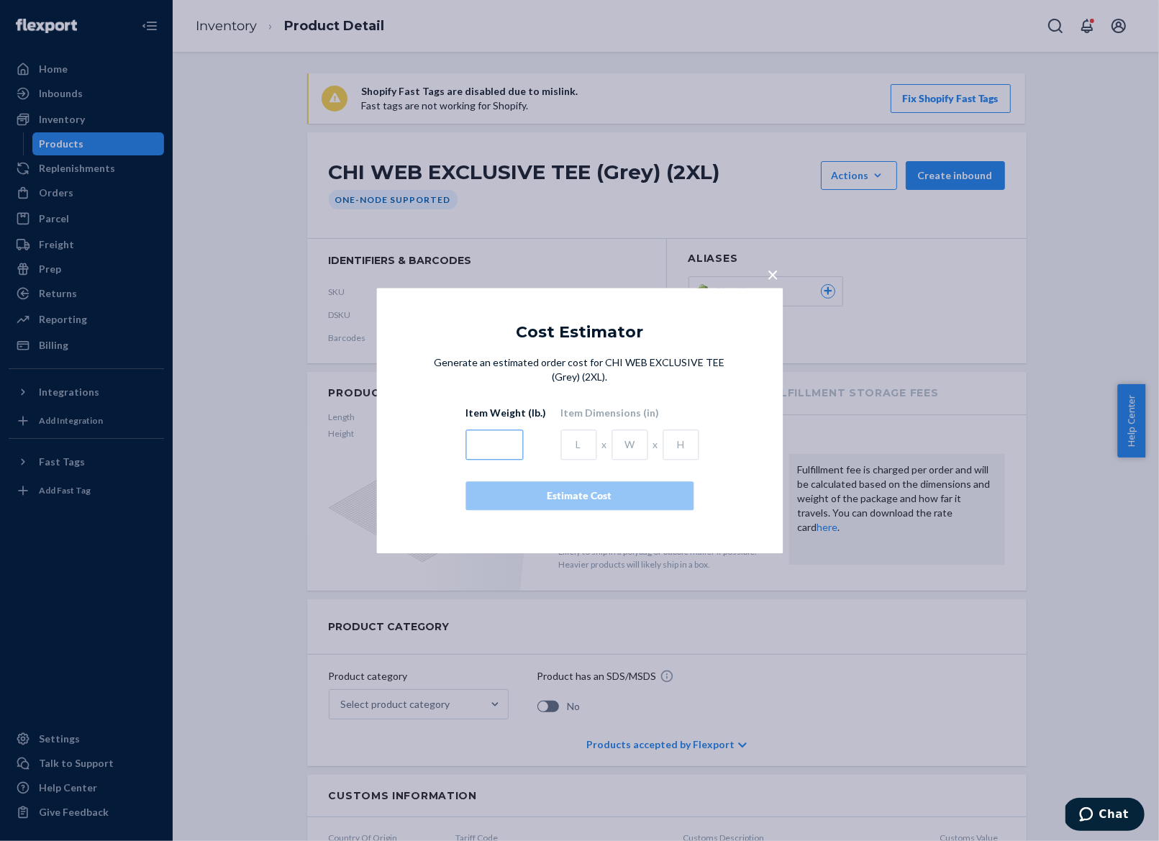
click at [488, 444] on input "text" at bounding box center [494, 444] width 58 height 30
type input ".5"
type input "10.5"
type input "13"
type input "2"
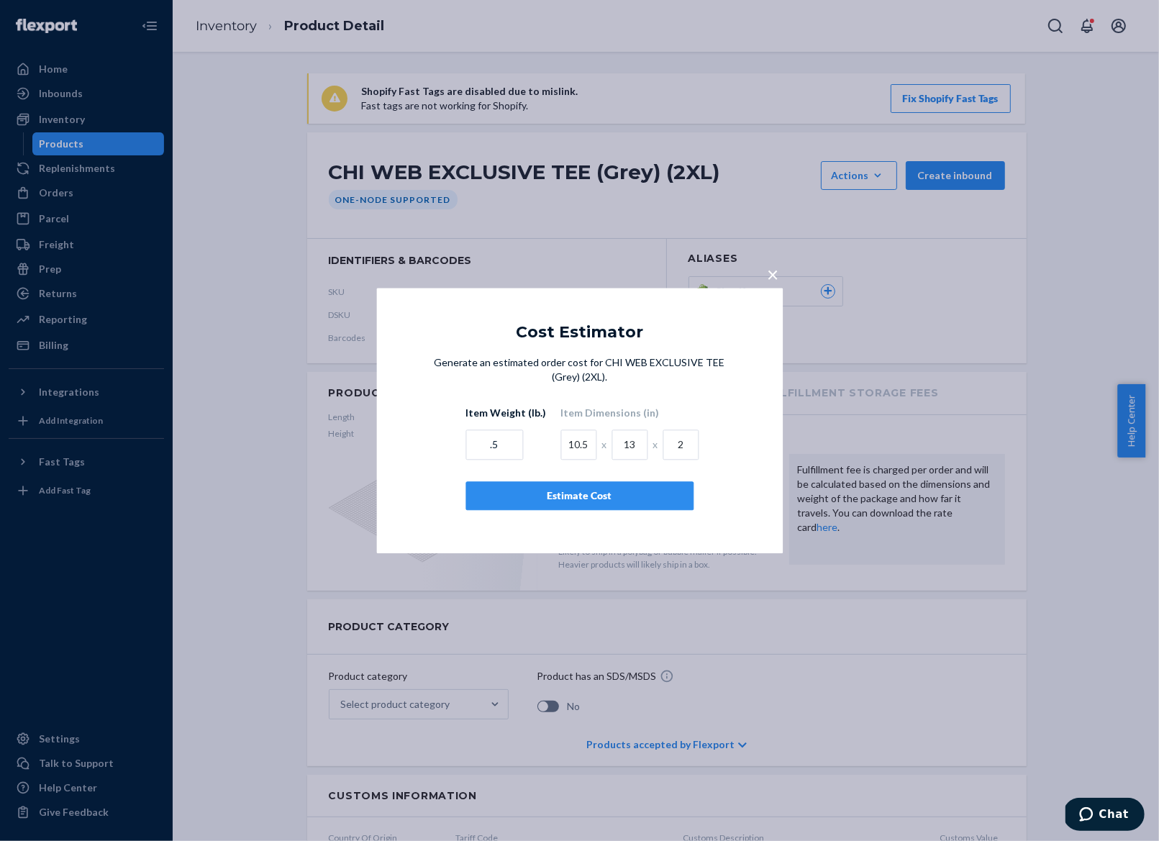
click at [491, 507] on button "Estimate Cost" at bounding box center [579, 495] width 228 height 29
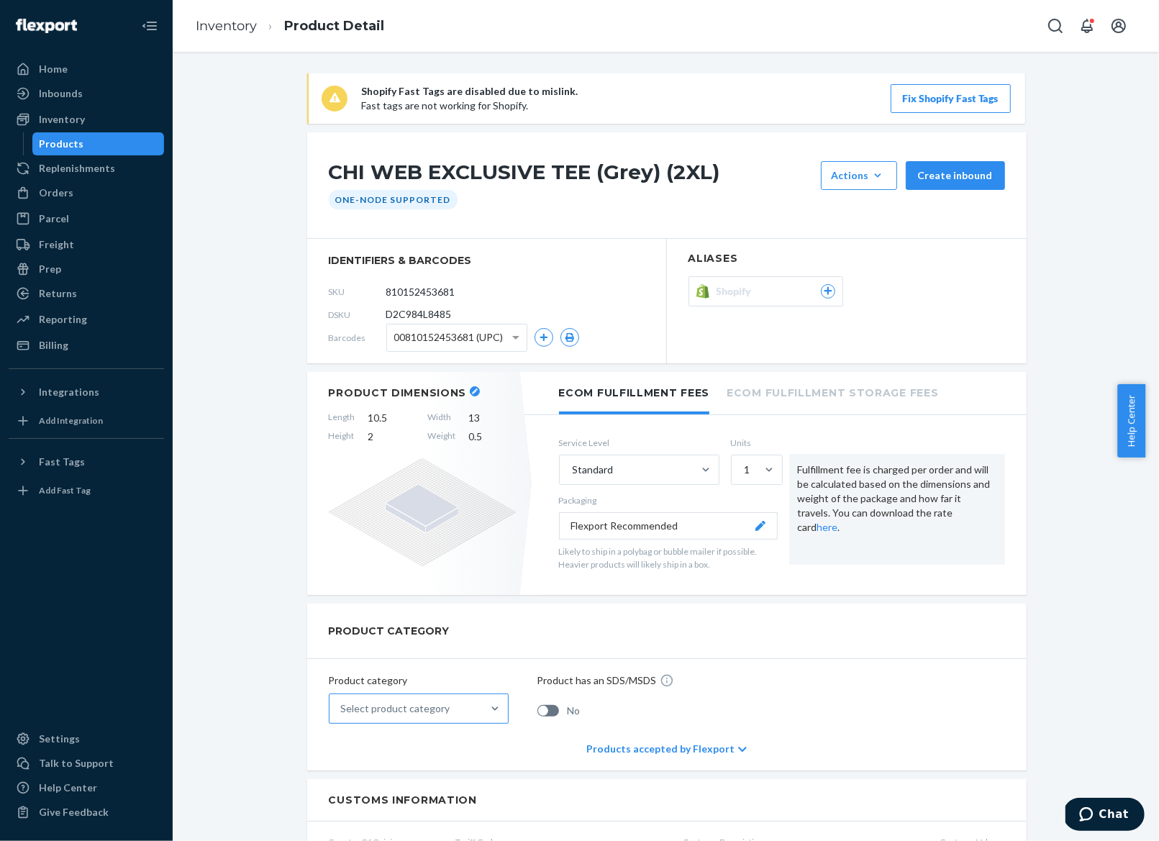
click at [465, 710] on div "Select product category" at bounding box center [405, 708] width 152 height 29
click at [342, 710] on input "Select product category" at bounding box center [341, 708] width 1 height 14
click at [454, 761] on div "Apparel, fabric, plush, and textiles" at bounding box center [419, 772] width 174 height 29
click at [342, 716] on input "option Apparel, fabric, plush, and textiles focused, 2 of 10. 10 results availa…" at bounding box center [341, 708] width 1 height 14
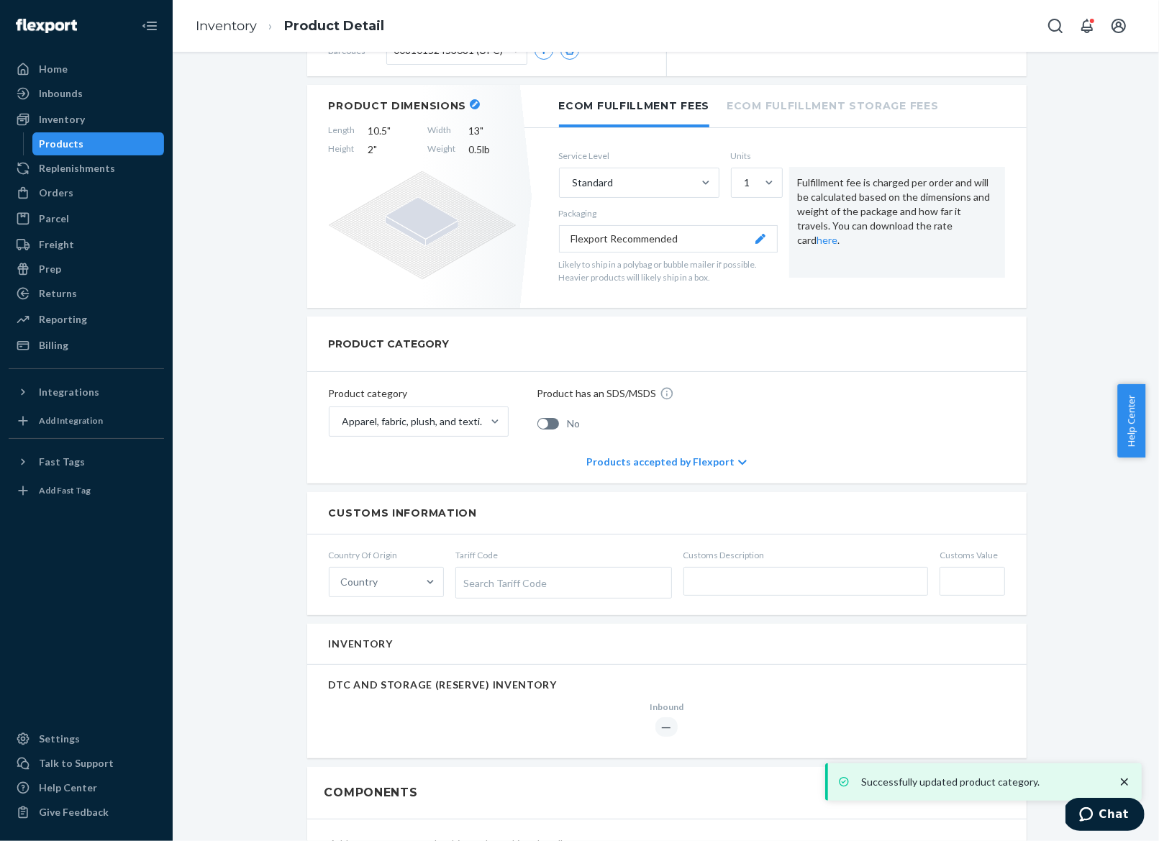
scroll to position [526, 0]
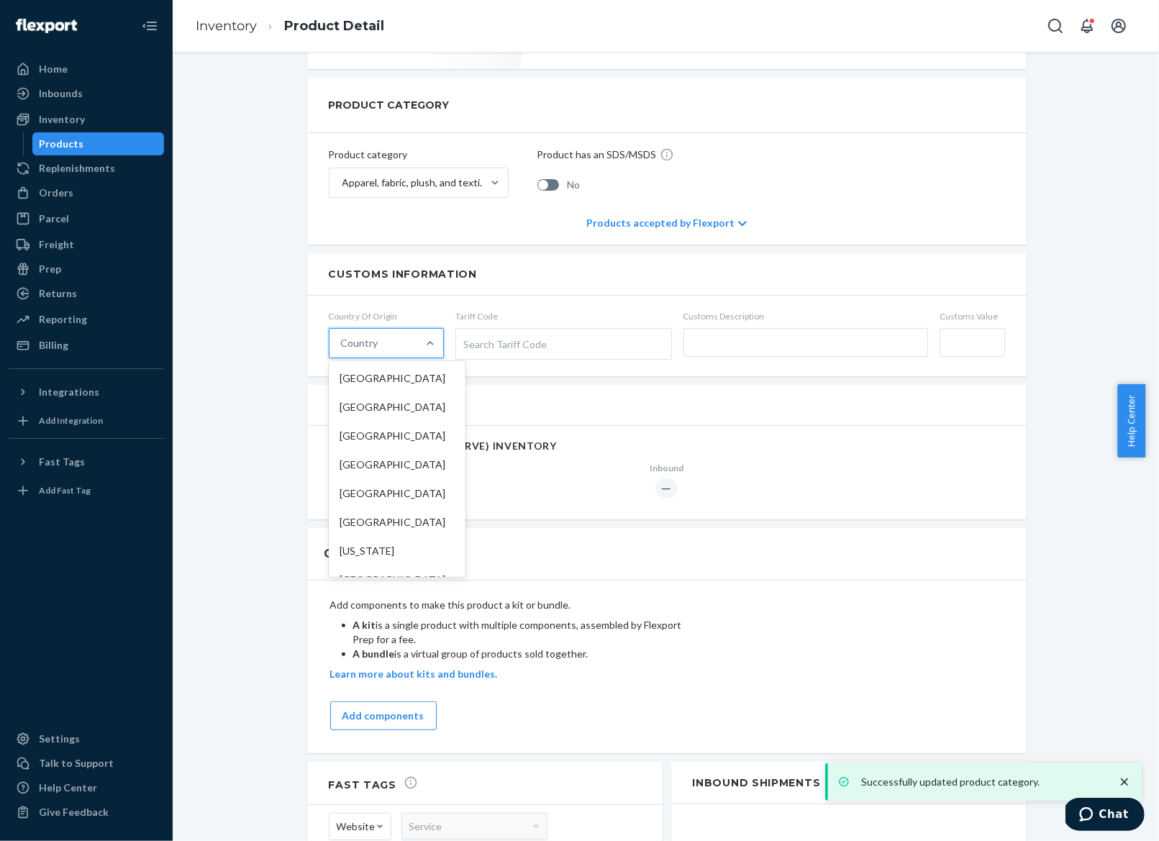
click at [379, 329] on div "Country" at bounding box center [373, 343] width 88 height 29
click at [342, 336] on input "option [GEOGRAPHIC_DATA] focused, 1 of 249. 249 results available. Use Up and D…" at bounding box center [341, 343] width 1 height 14
click at [381, 337] on div "Country" at bounding box center [373, 343] width 88 height 29
click at [342, 337] on input "option [GEOGRAPHIC_DATA] focused, 1 of 249. 249 results available. Use Up and D…" at bounding box center [341, 343] width 1 height 14
type input "[GEOGRAPHIC_DATA]"
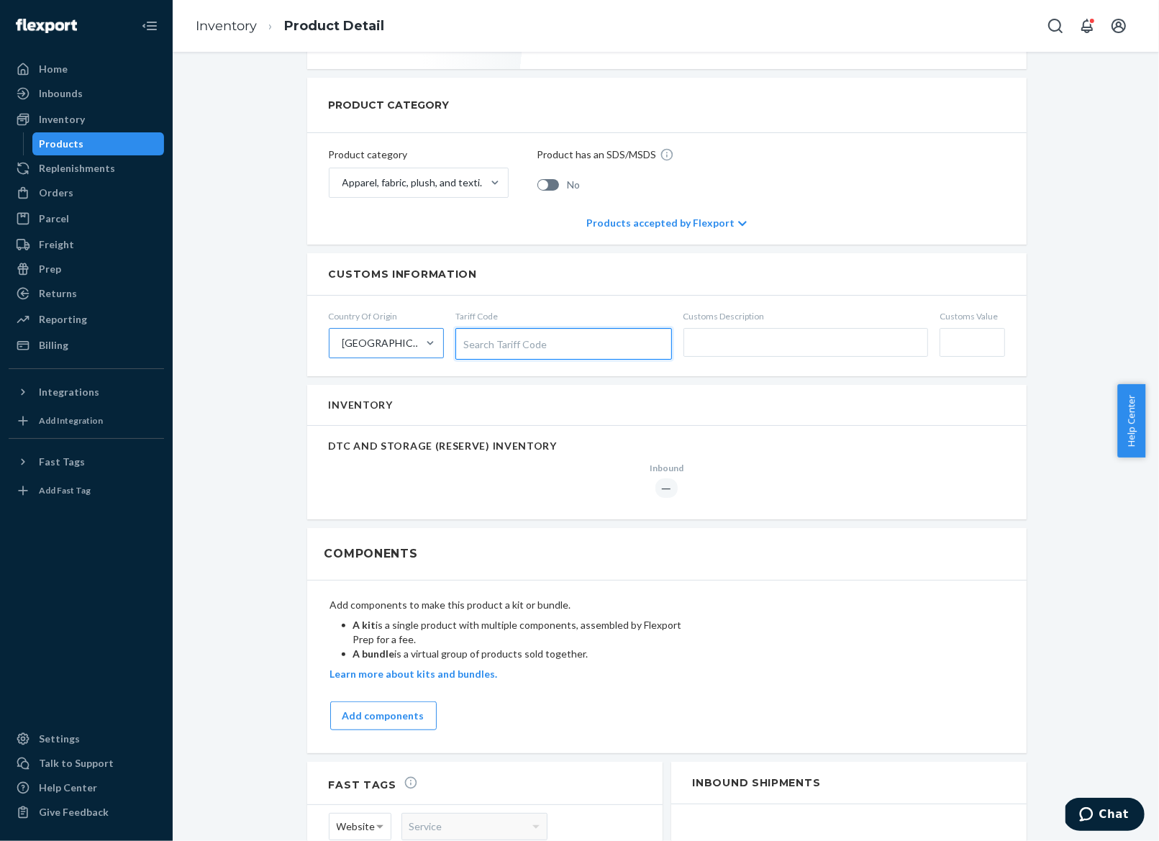
paste input "6109100013"
type input "6109100013"
click at [808, 348] on input "text" at bounding box center [805, 342] width 245 height 29
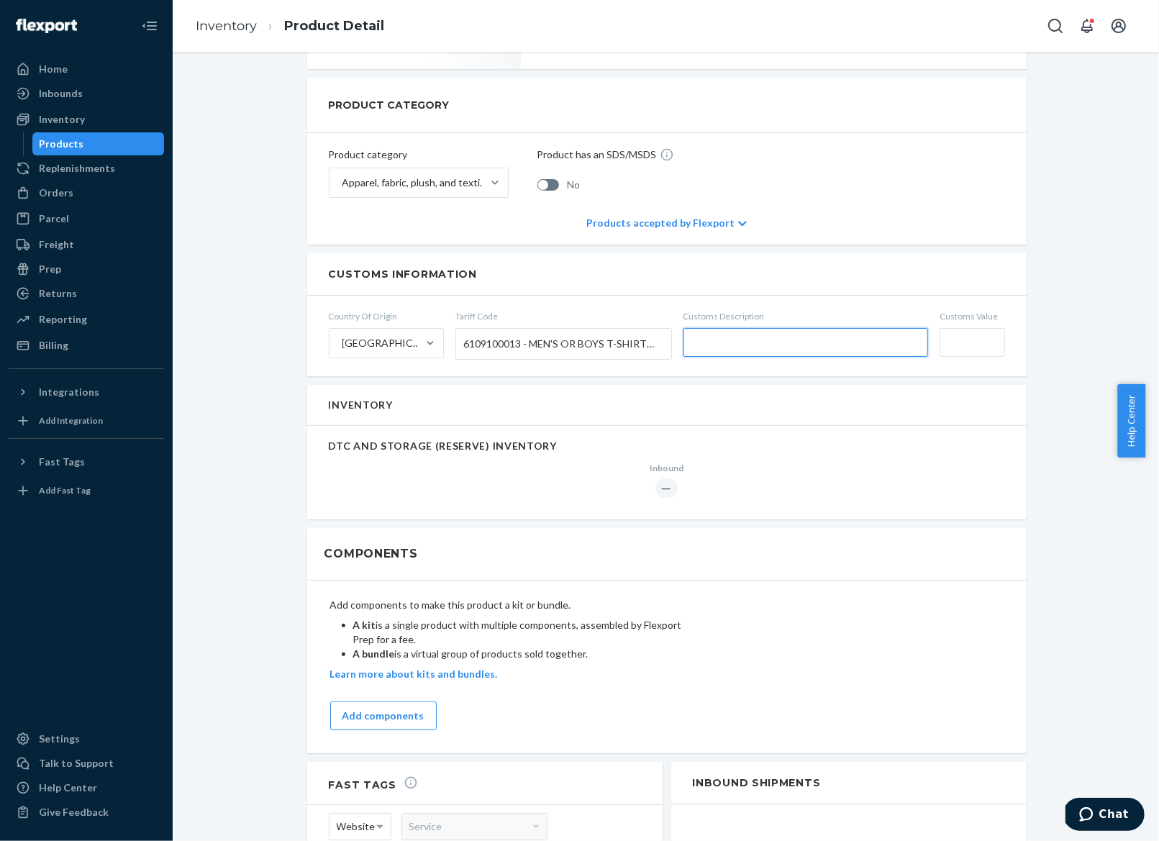
type input "Short sleeve tee"
click at [952, 341] on input "Customs Value" at bounding box center [971, 342] width 65 height 29
type input "$14"
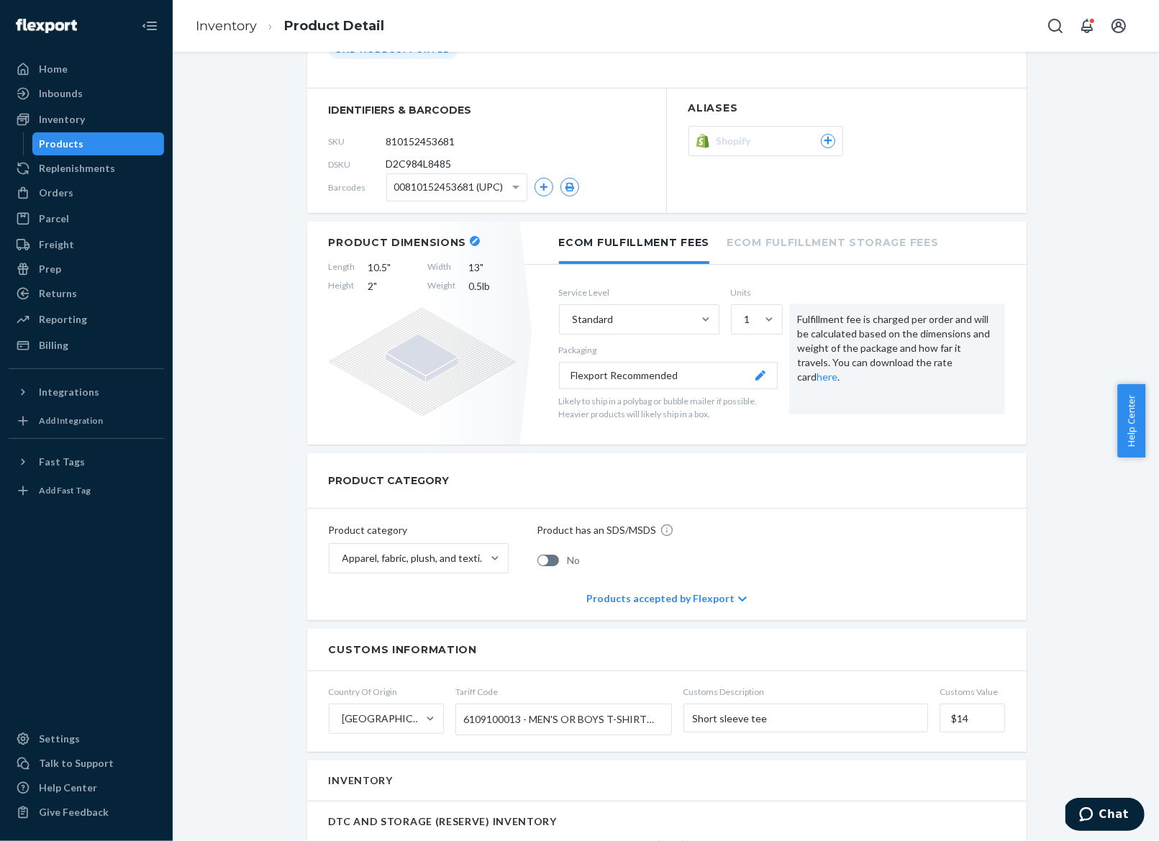
scroll to position [0, 0]
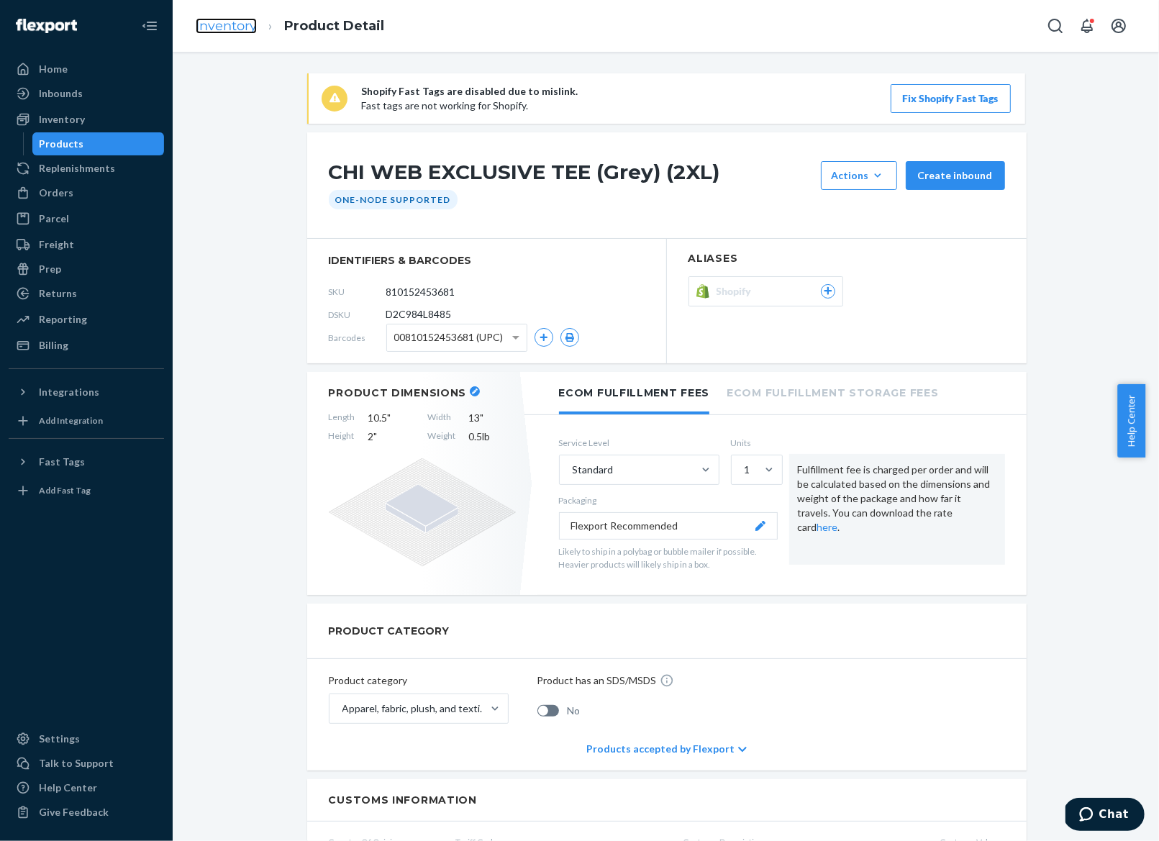
click at [234, 28] on link "Inventory" at bounding box center [226, 26] width 61 height 16
